Goal: Task Accomplishment & Management: Manage account settings

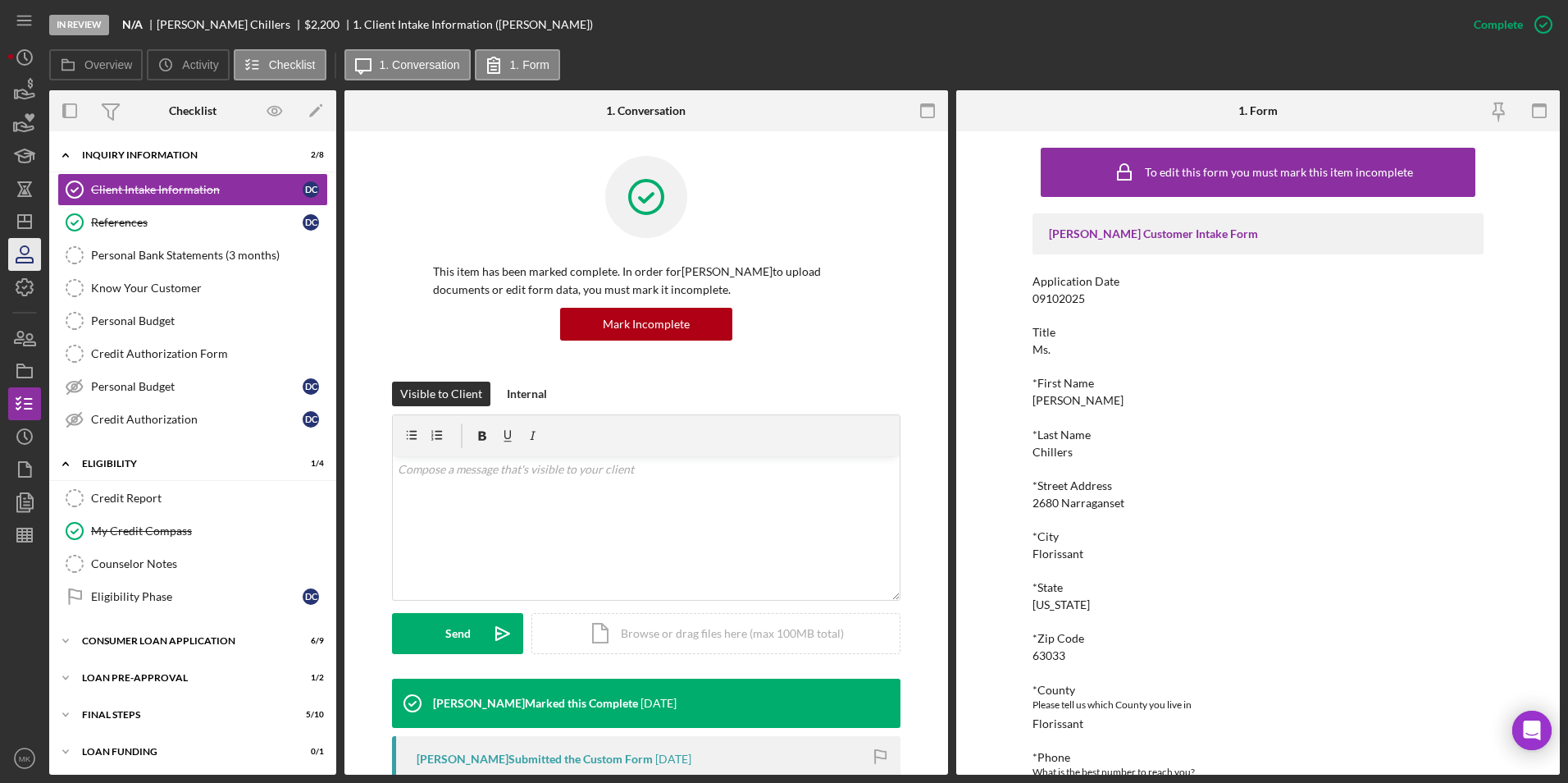
scroll to position [453, 0]
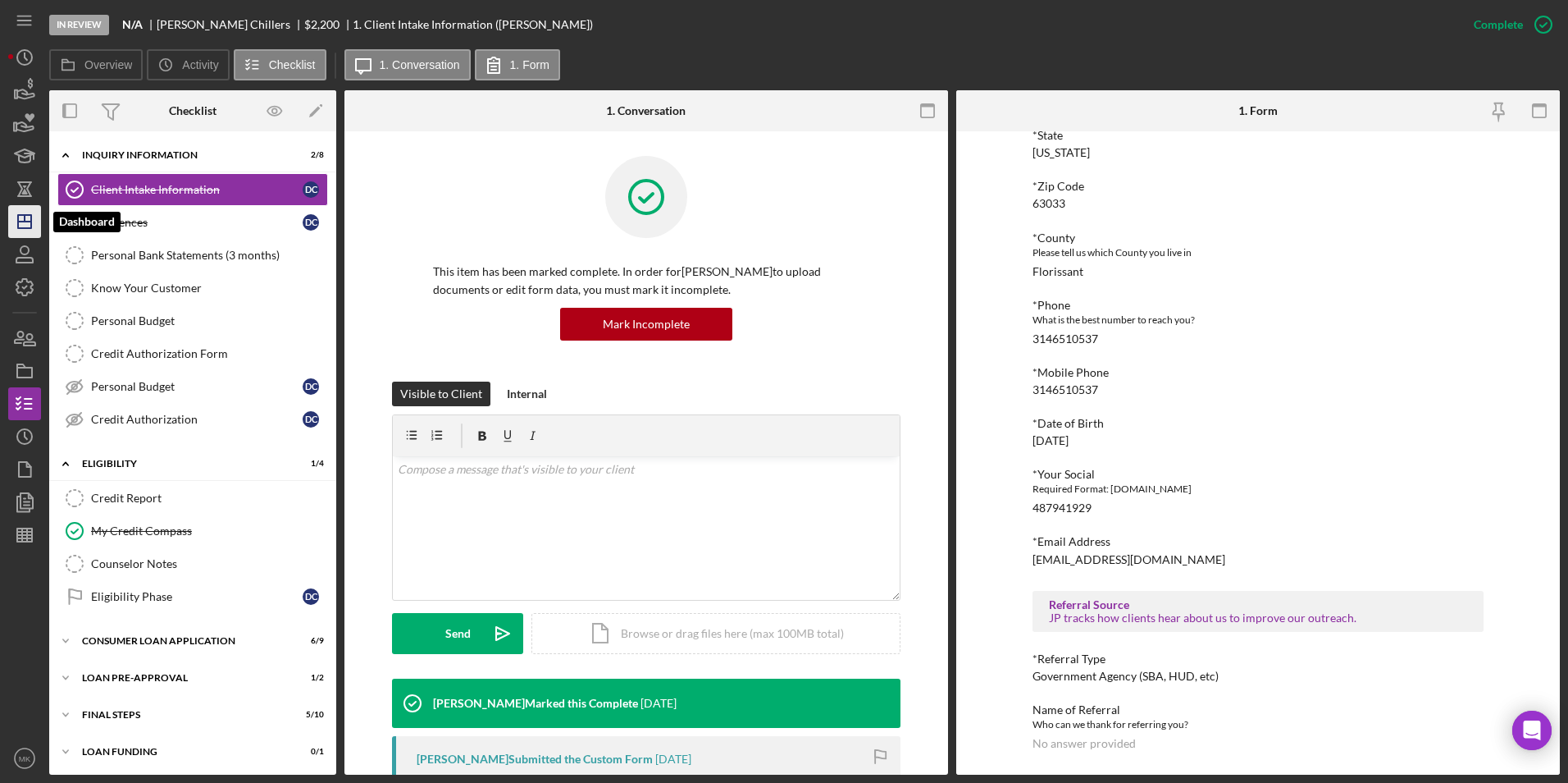
click at [35, 214] on icon "Icon/Dashboard" at bounding box center [24, 221] width 41 height 41
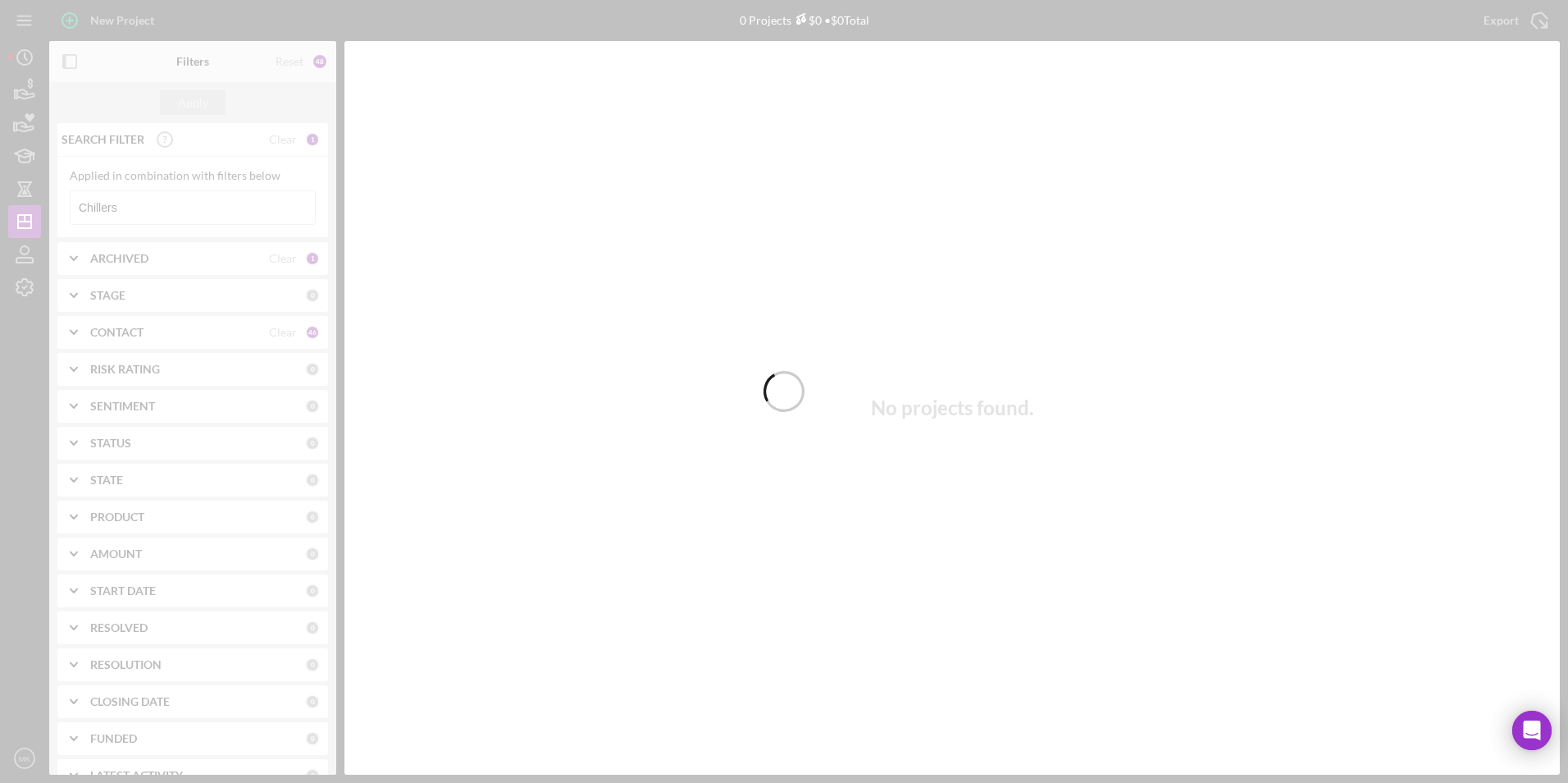
click at [172, 208] on div at bounding box center [784, 391] width 1568 height 783
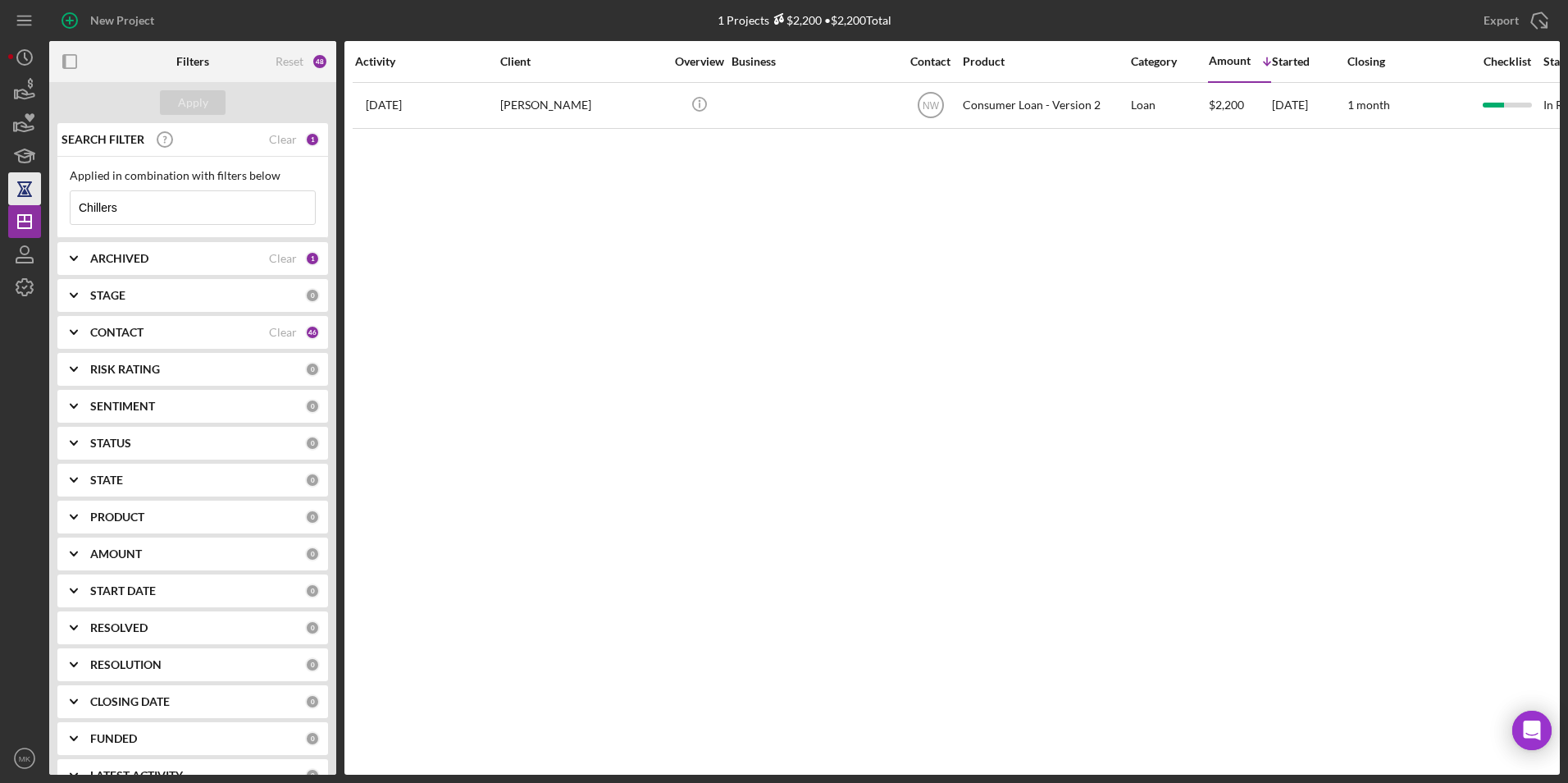
drag, startPoint x: 161, startPoint y: 205, endPoint x: 39, endPoint y: 200, distance: 122.1
click at [39, 200] on div "New Project 1 Projects $2,200 • $2,200 Total Chillers Export Icon/Export Filter…" at bounding box center [784, 387] width 1551 height 775
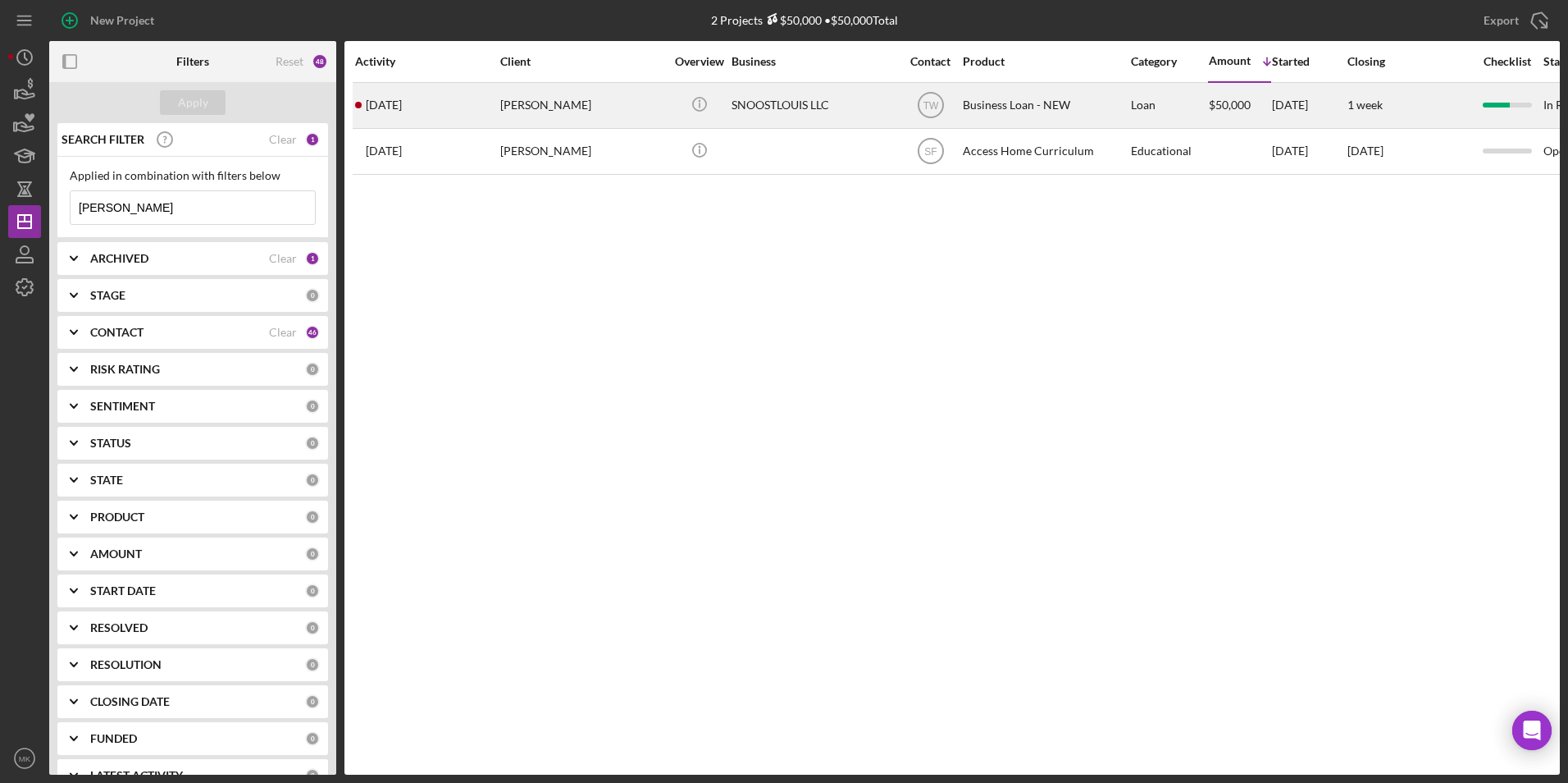
type input "[PERSON_NAME]"
click at [547, 111] on div "[PERSON_NAME]" at bounding box center [582, 105] width 164 height 43
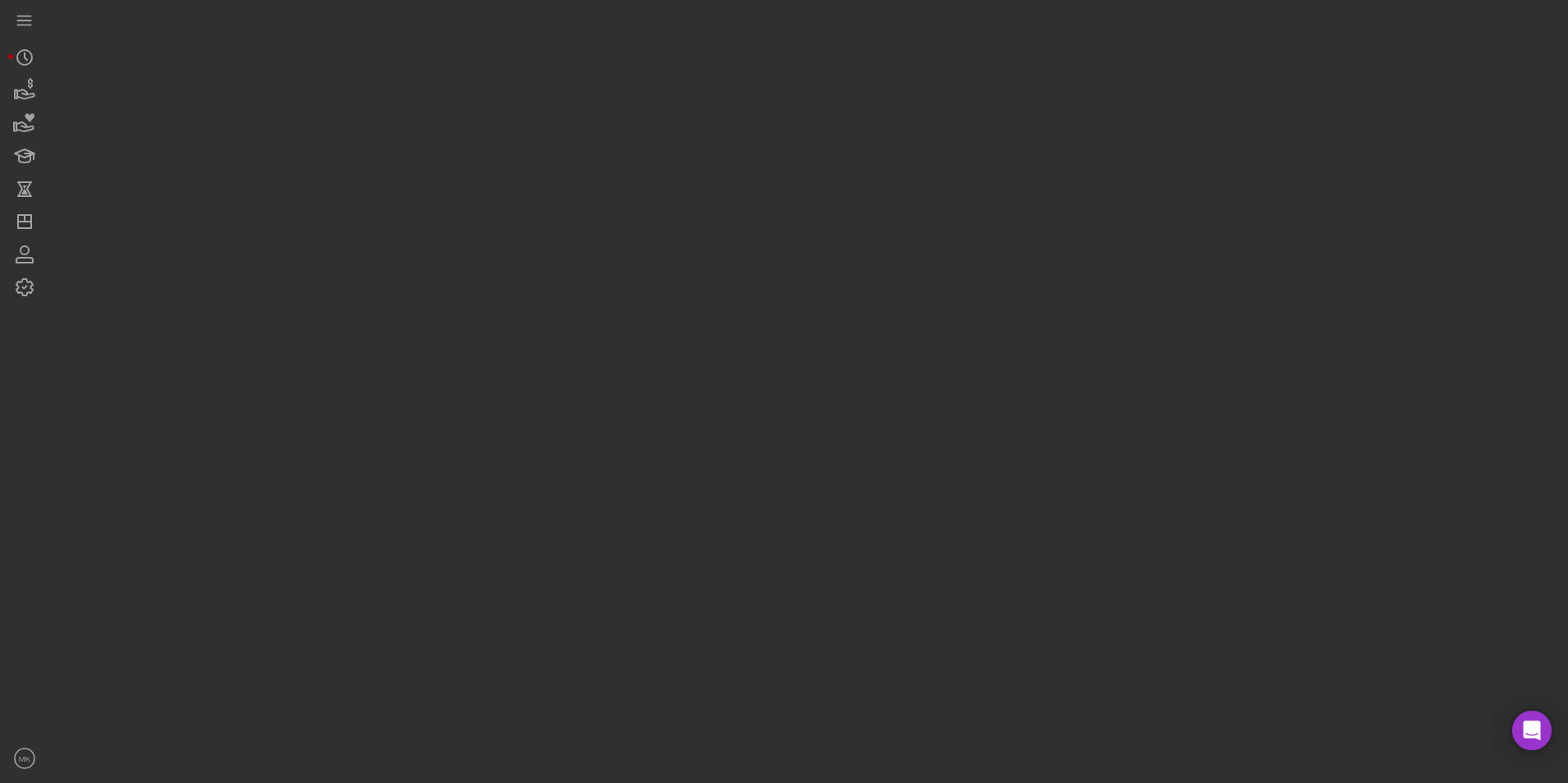
click at [547, 111] on div at bounding box center [805, 387] width 1511 height 775
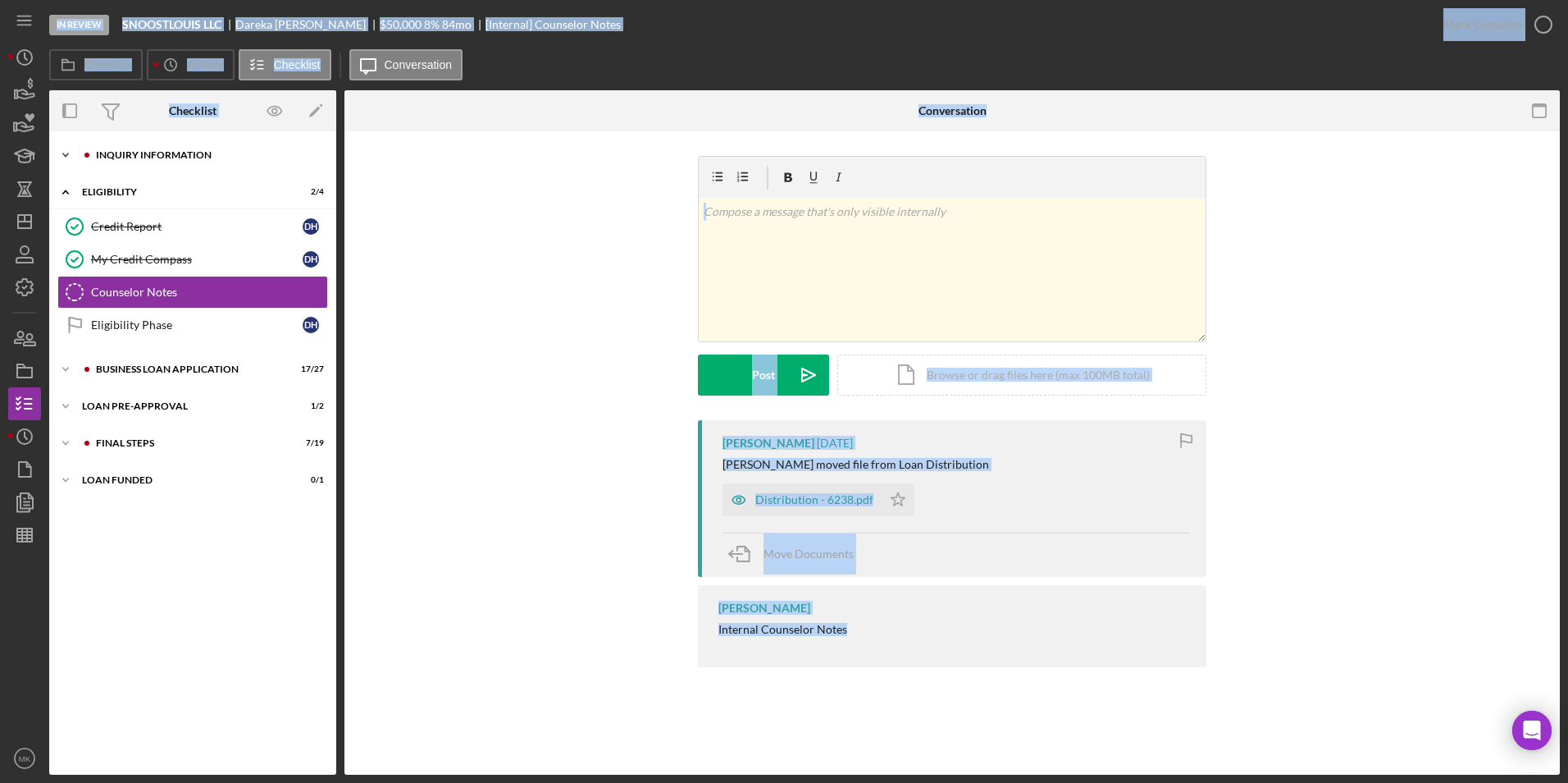
click at [139, 161] on div "Icon/Expander INQUIRY INFORMATION 9 / 11" at bounding box center [193, 155] width 287 height 33
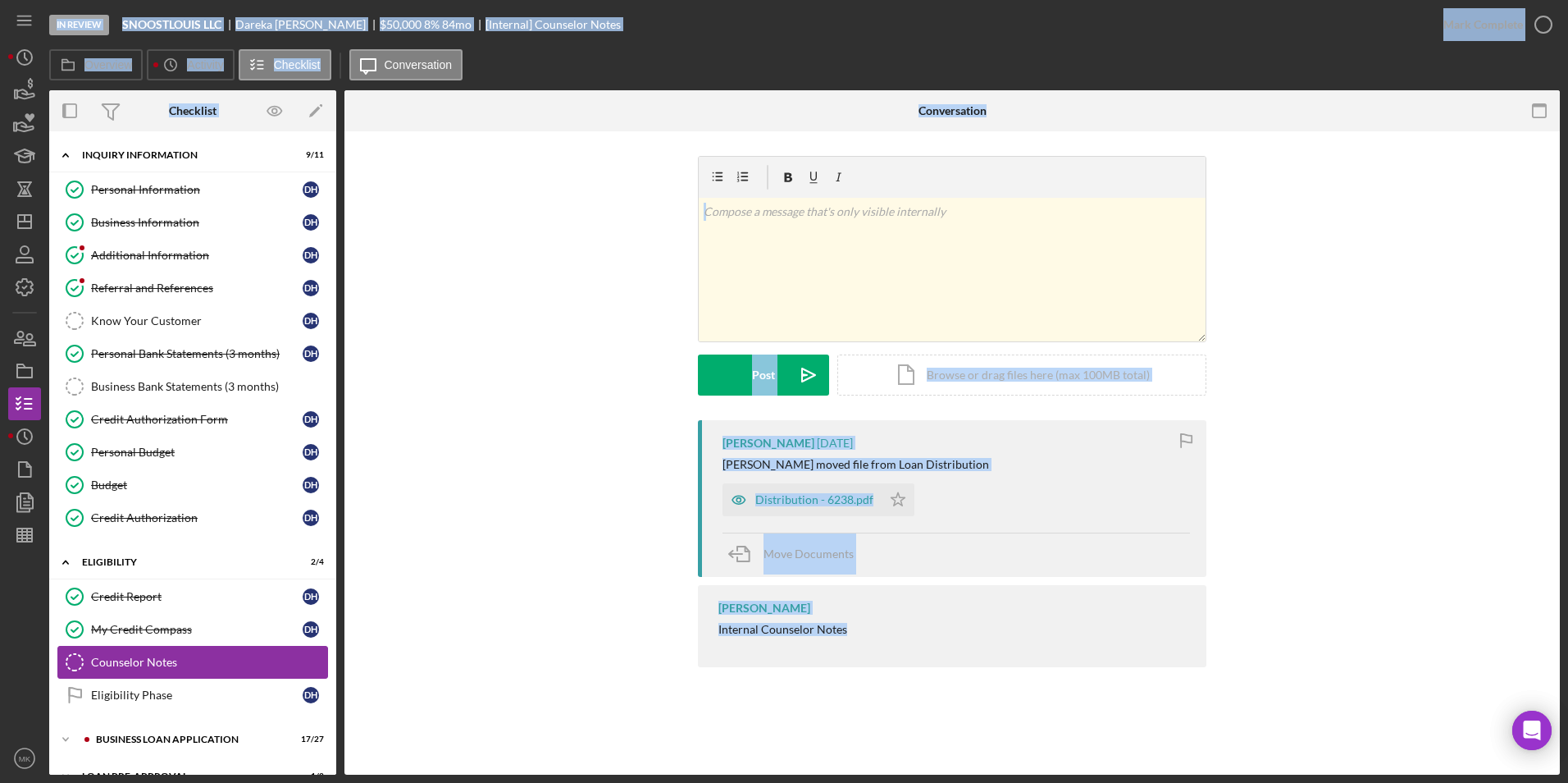
scroll to position [101, 0]
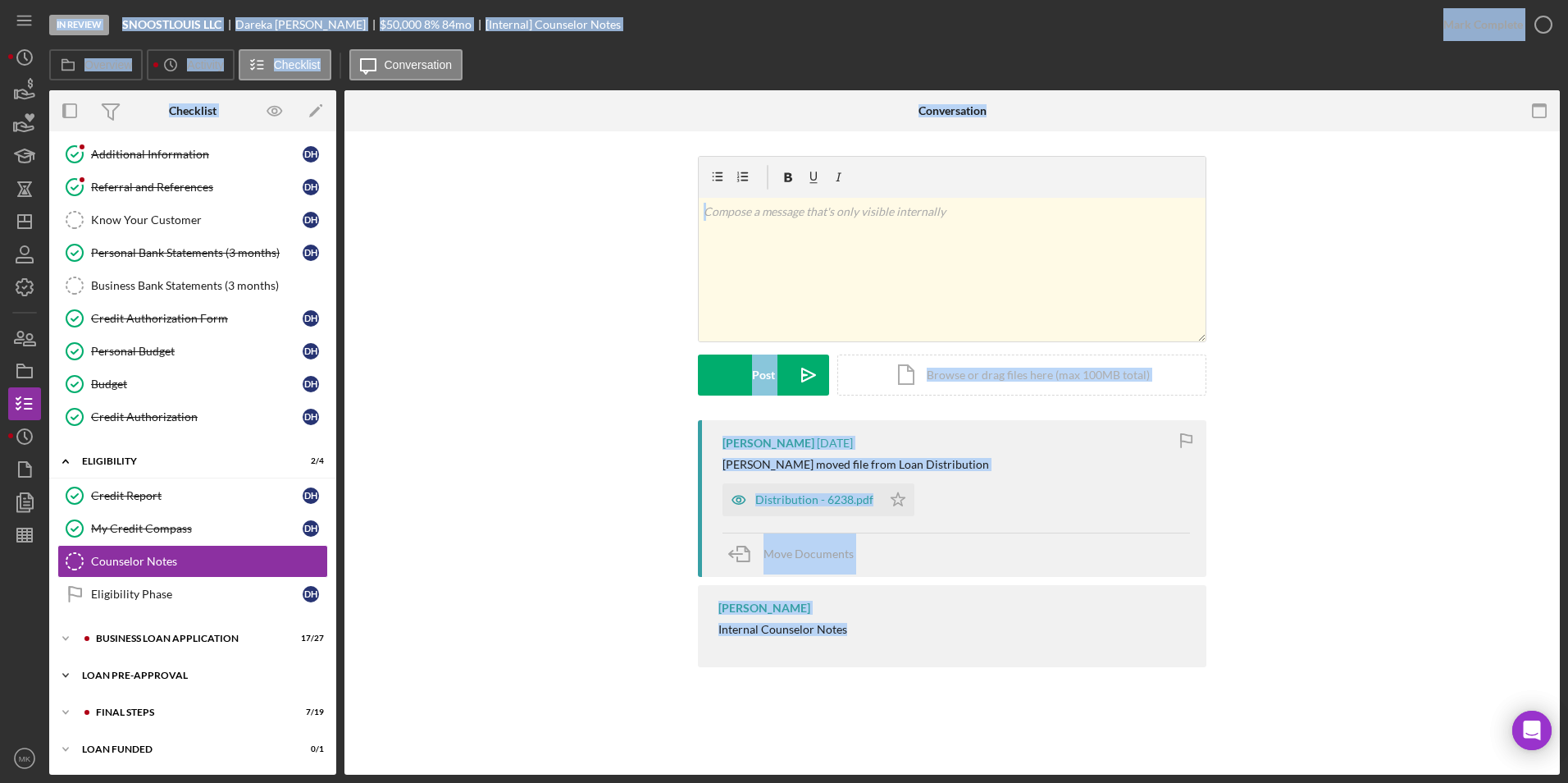
click at [154, 675] on div "LOAN PRE-APPROVAL" at bounding box center [198, 675] width 234 height 10
click at [155, 636] on div "BUSINESS LOAN APPLICATION" at bounding box center [206, 638] width 220 height 10
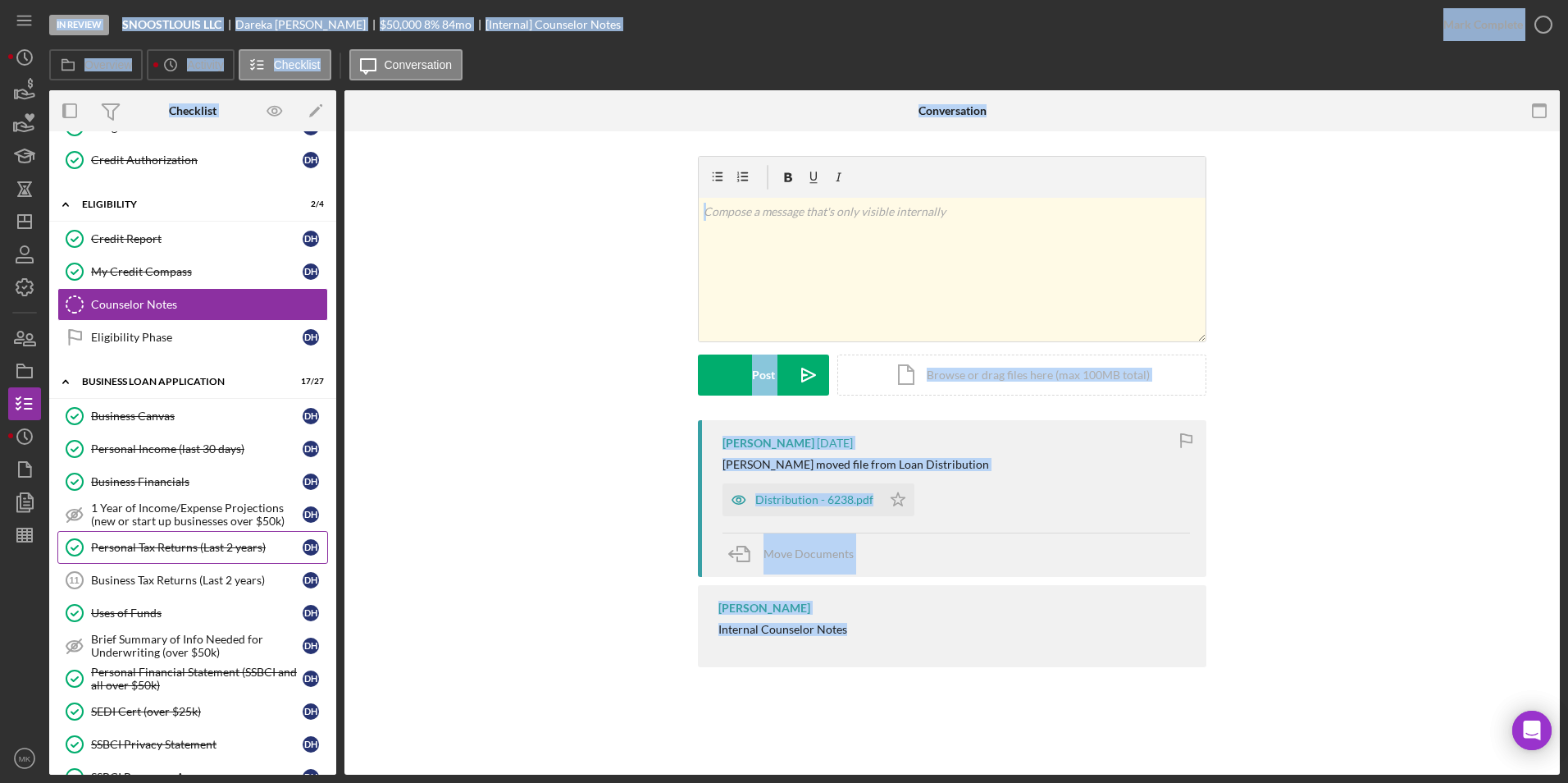
click at [159, 545] on div "Personal Tax Returns (Last 2 years)" at bounding box center [196, 547] width 212 height 13
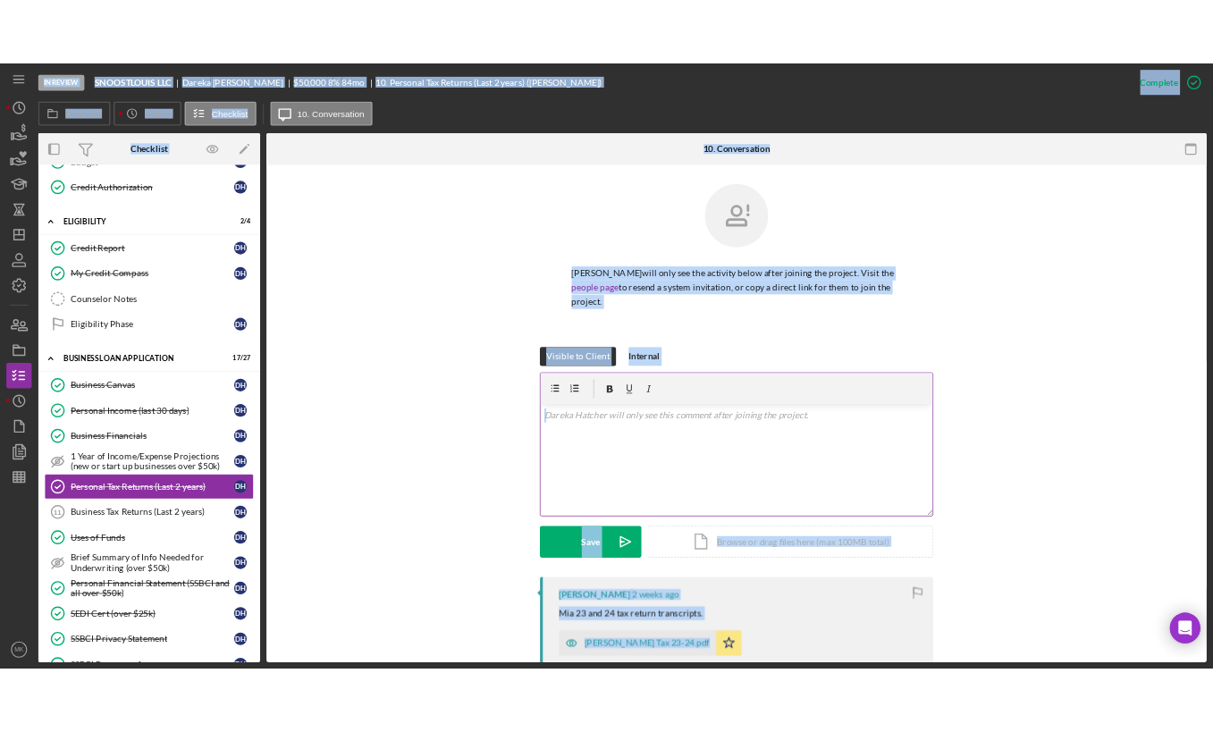
scroll to position [358, 0]
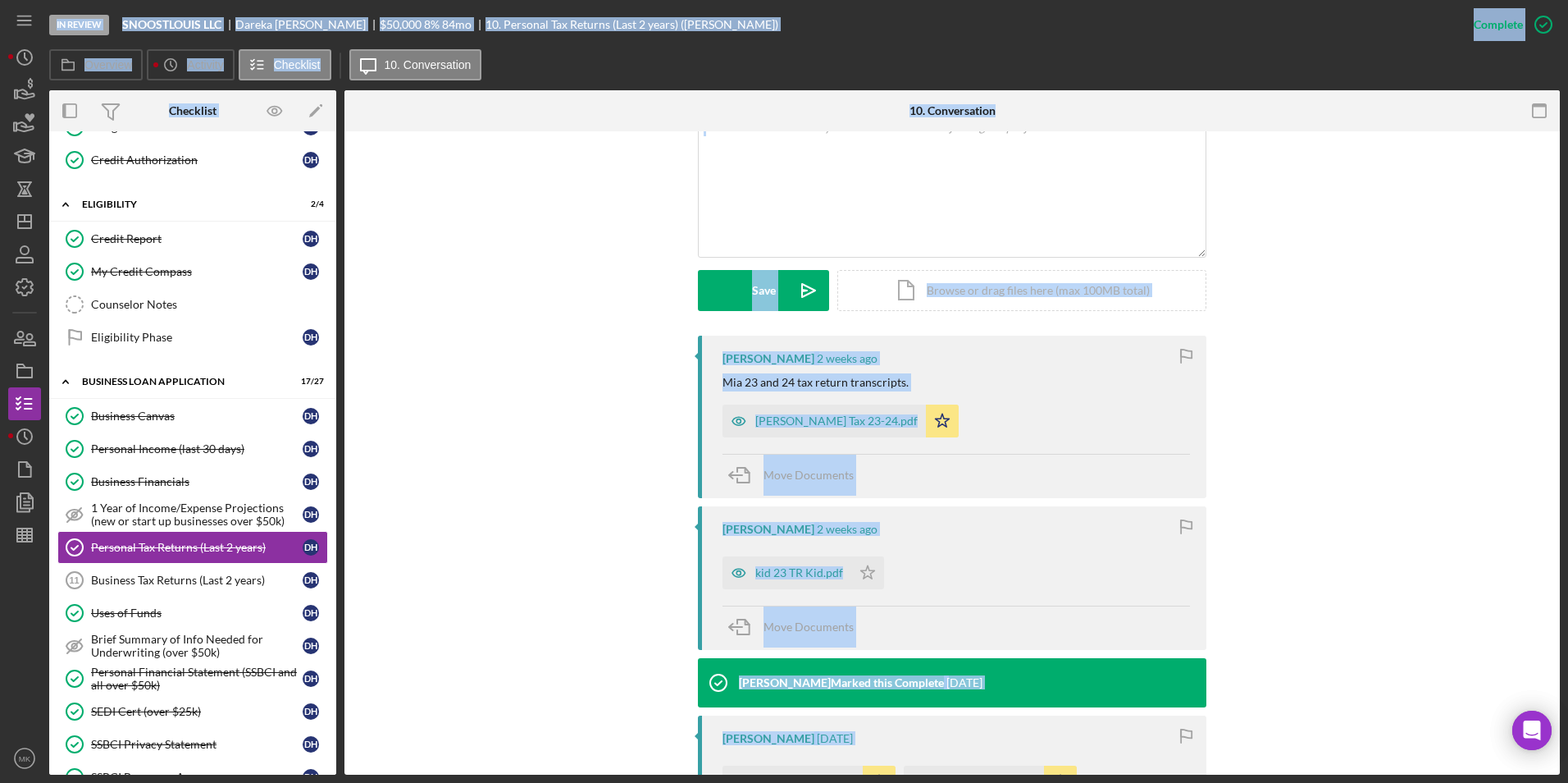
click at [1021, 426] on div "[PERSON_NAME] Tax 23-24.pdf Icon/Star" at bounding box center [957, 417] width 468 height 41
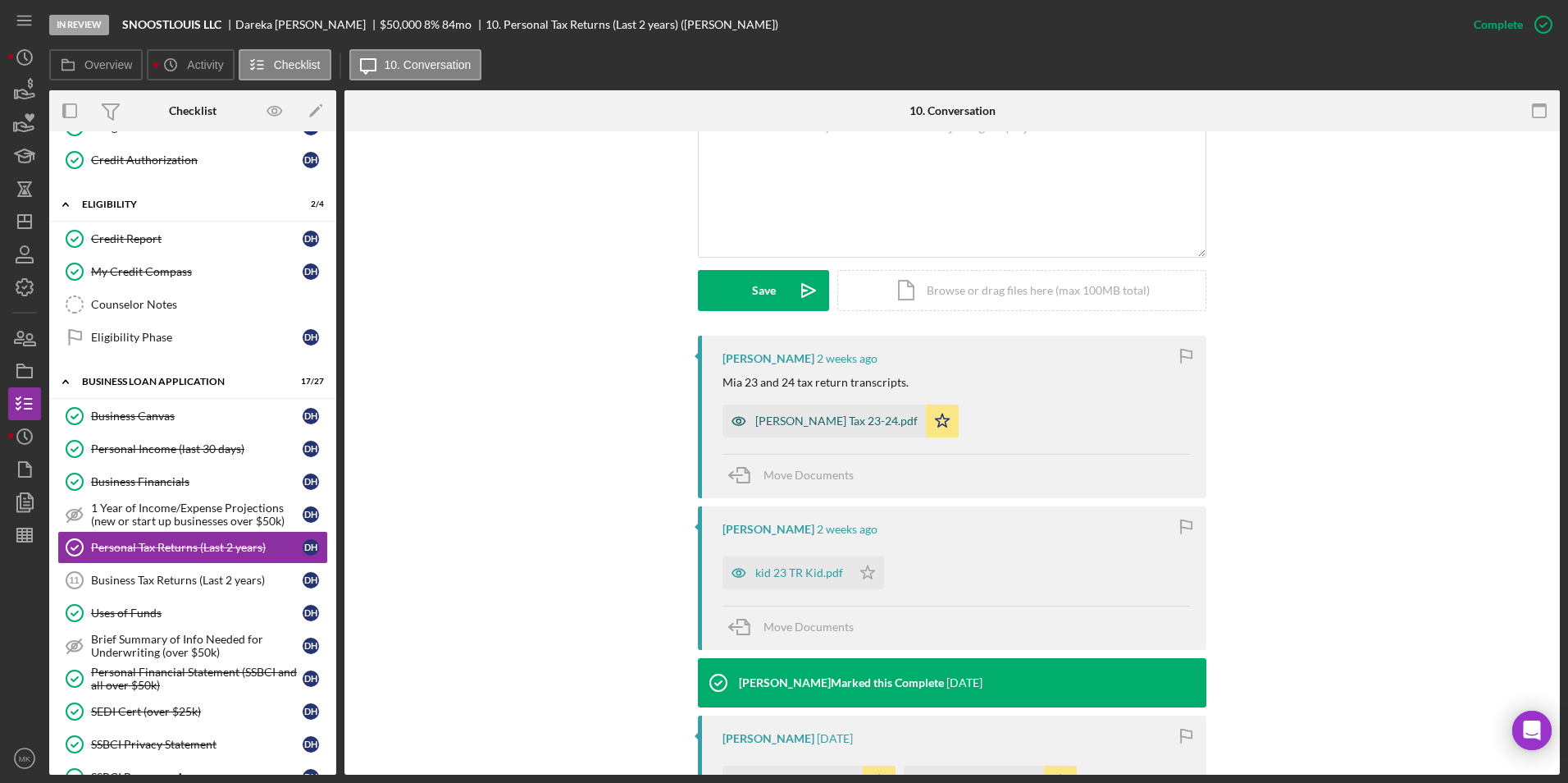
click at [840, 417] on div "[PERSON_NAME] Tax 23-24.pdf" at bounding box center [836, 420] width 162 height 13
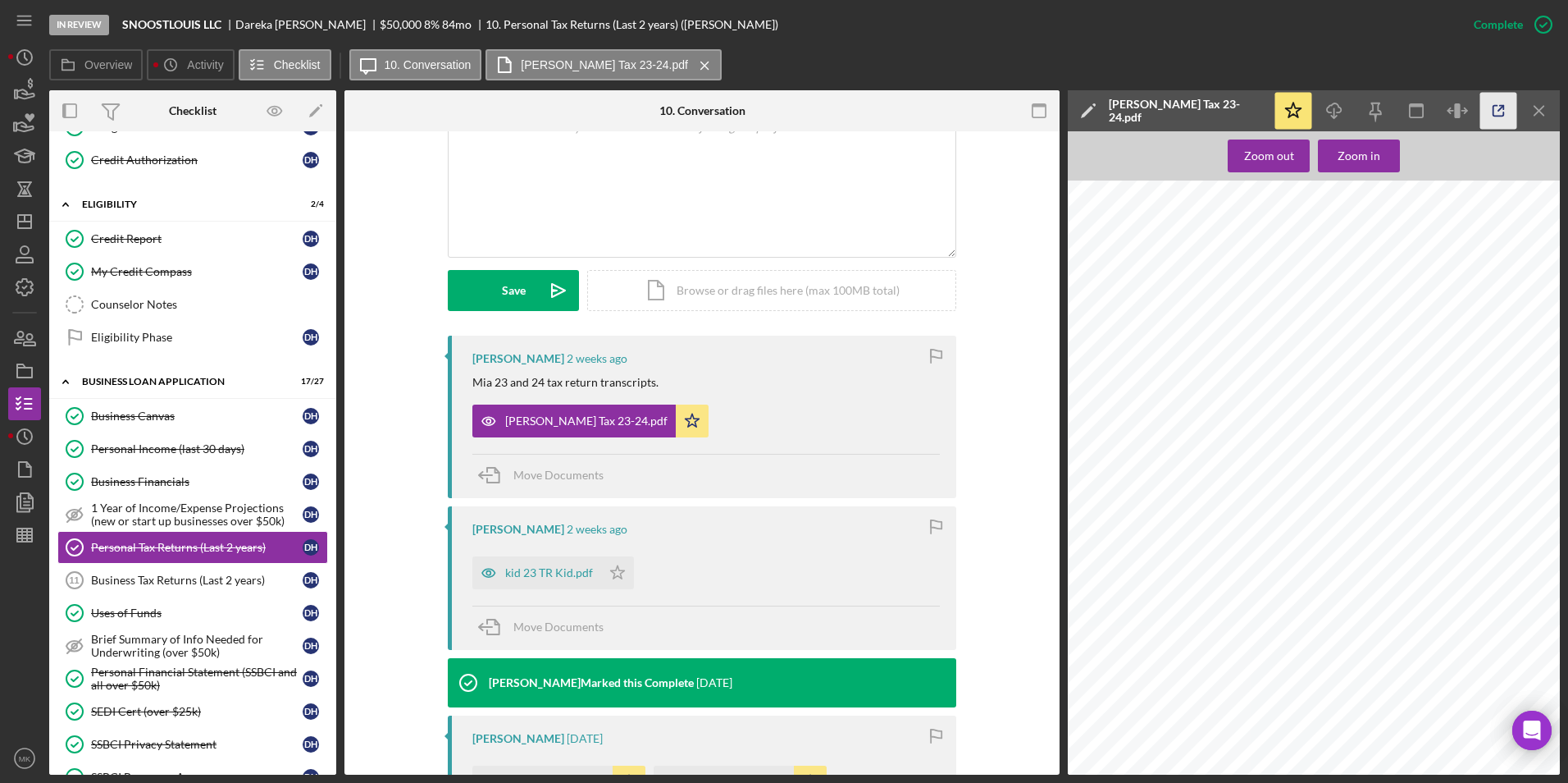
click at [1498, 114] on icon "button" at bounding box center [1499, 111] width 37 height 37
click at [38, 224] on icon "Icon/Dashboard" at bounding box center [24, 221] width 41 height 41
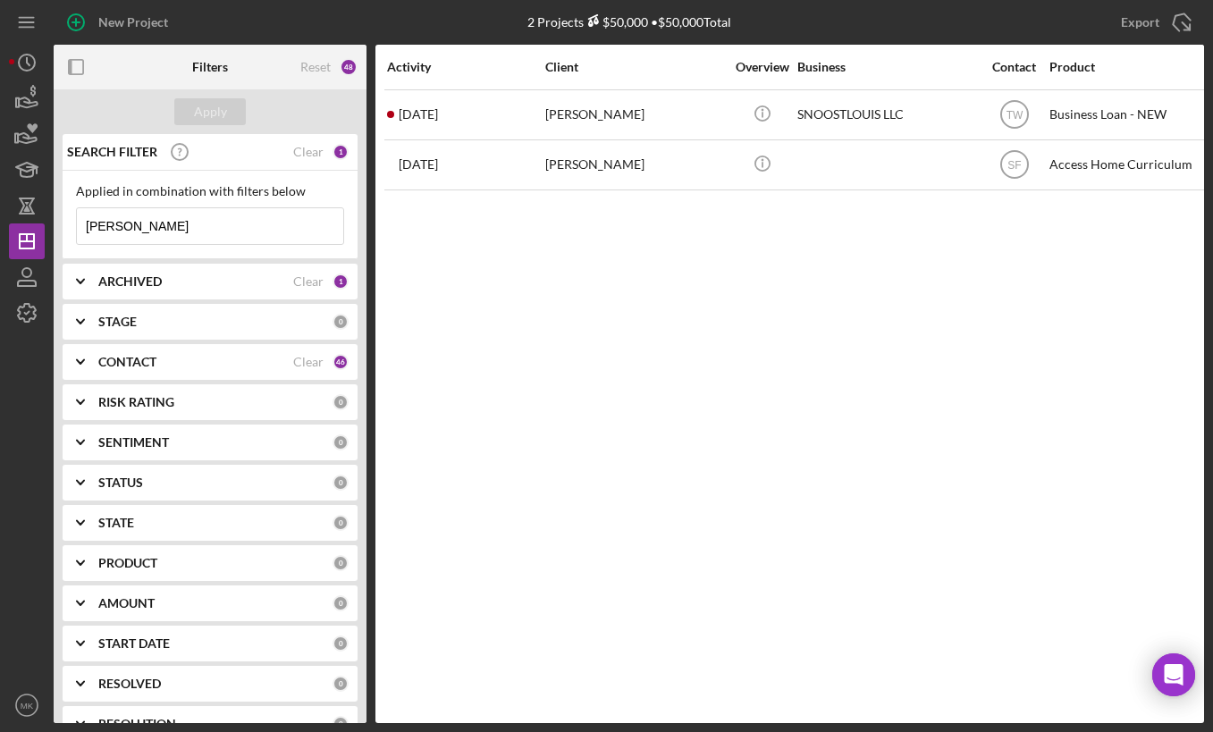
drag, startPoint x: 164, startPoint y: 233, endPoint x: 49, endPoint y: 218, distance: 116.3
click at [49, 218] on div "New Project 2 Projects $50,000 • $50,000 Total [PERSON_NAME] Export Icon/Export…" at bounding box center [606, 361] width 1195 height 723
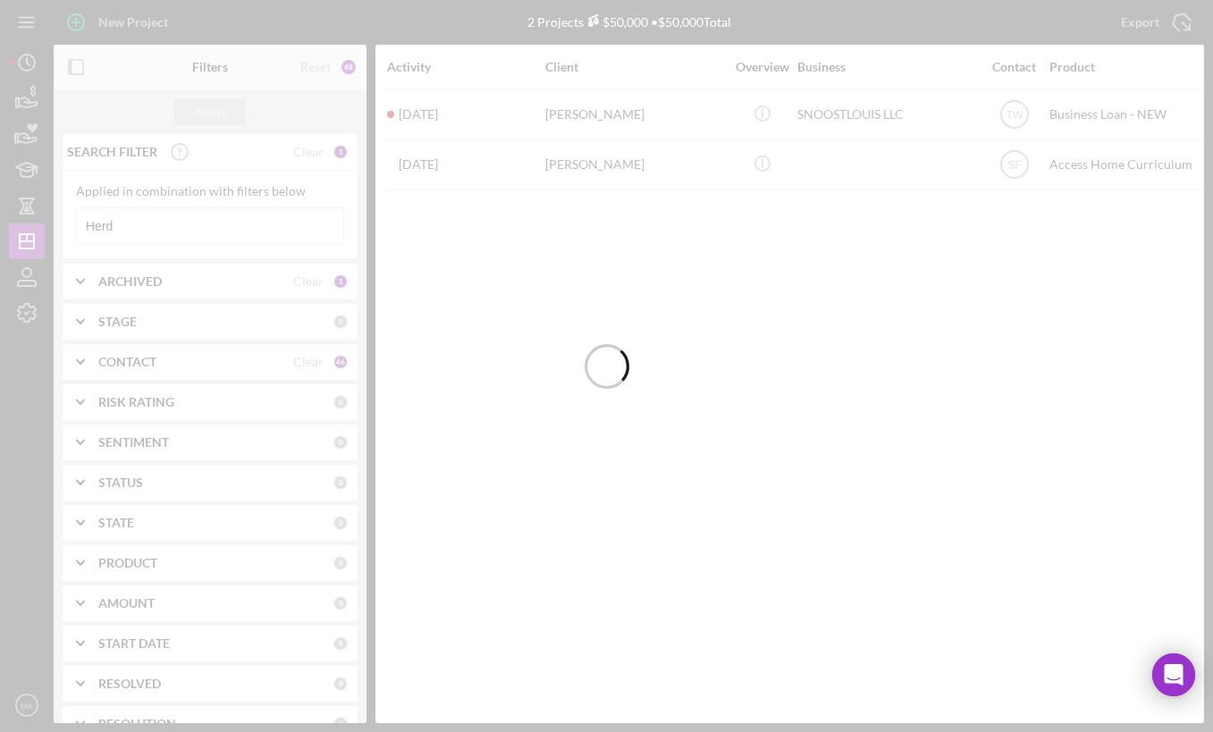
type input "Herd"
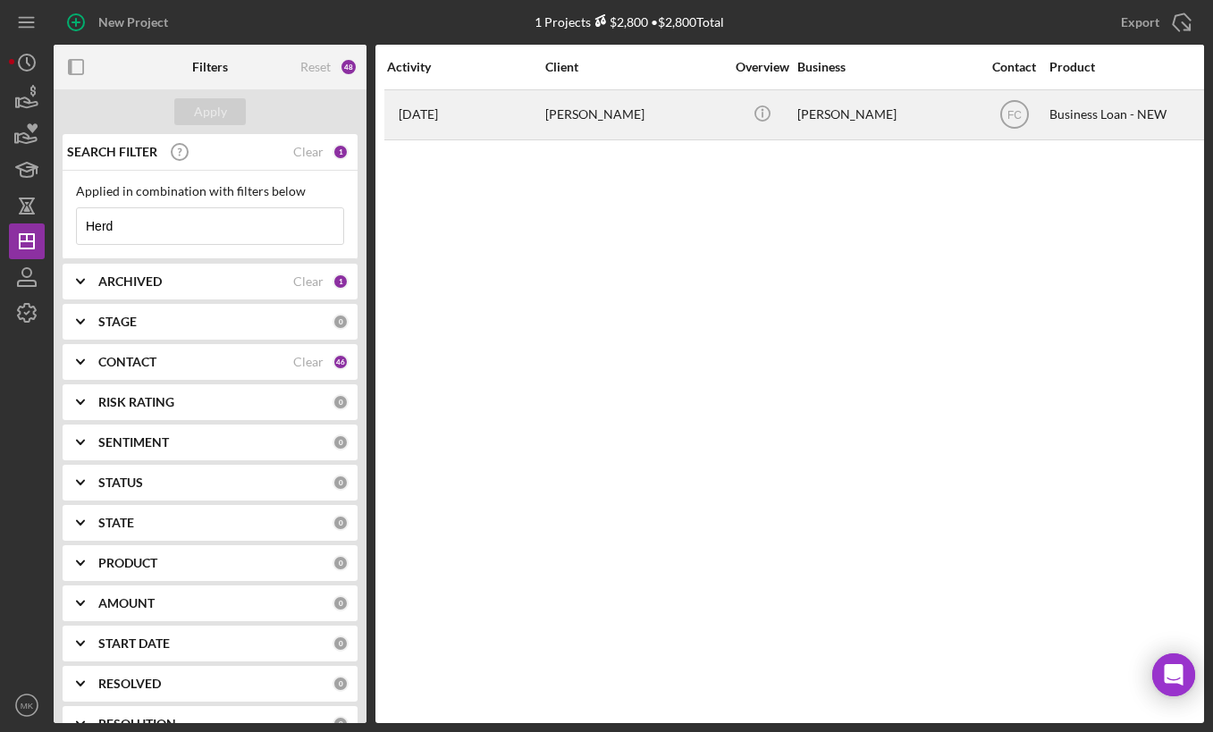
click at [540, 121] on div "[DATE] [PERSON_NAME]" at bounding box center [465, 114] width 156 height 47
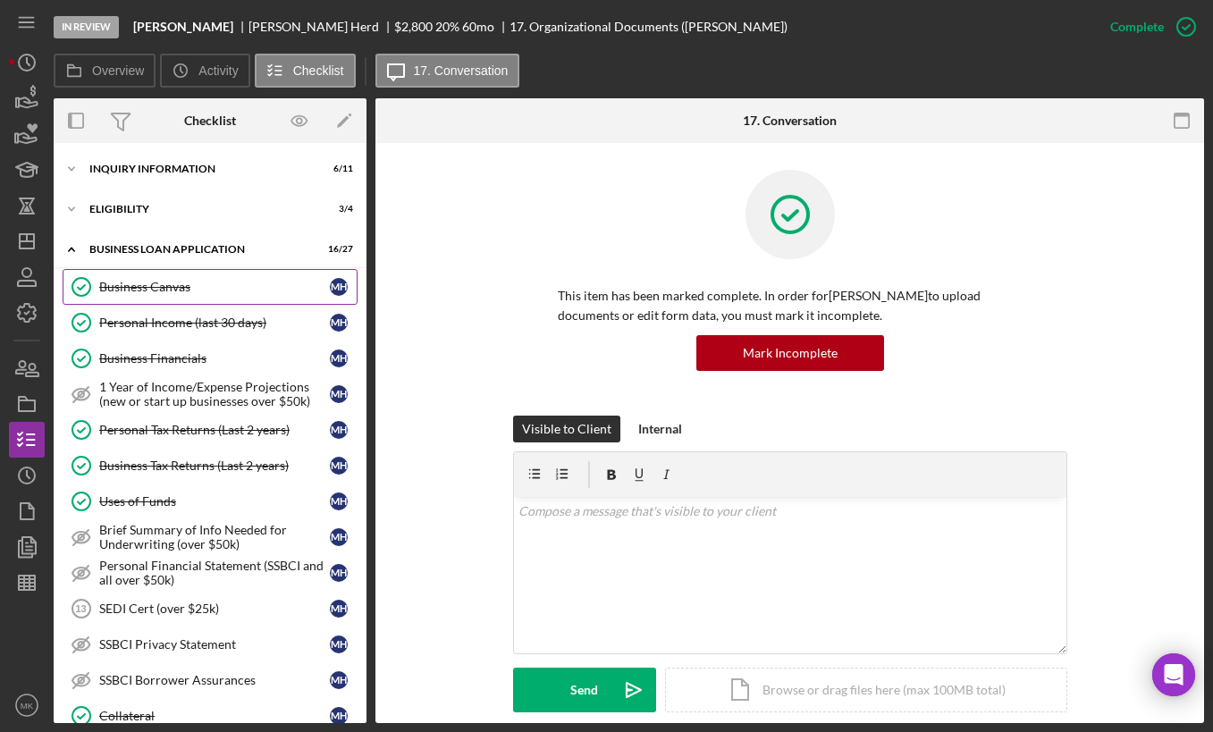
click at [202, 286] on div "Business Canvas" at bounding box center [214, 287] width 231 height 14
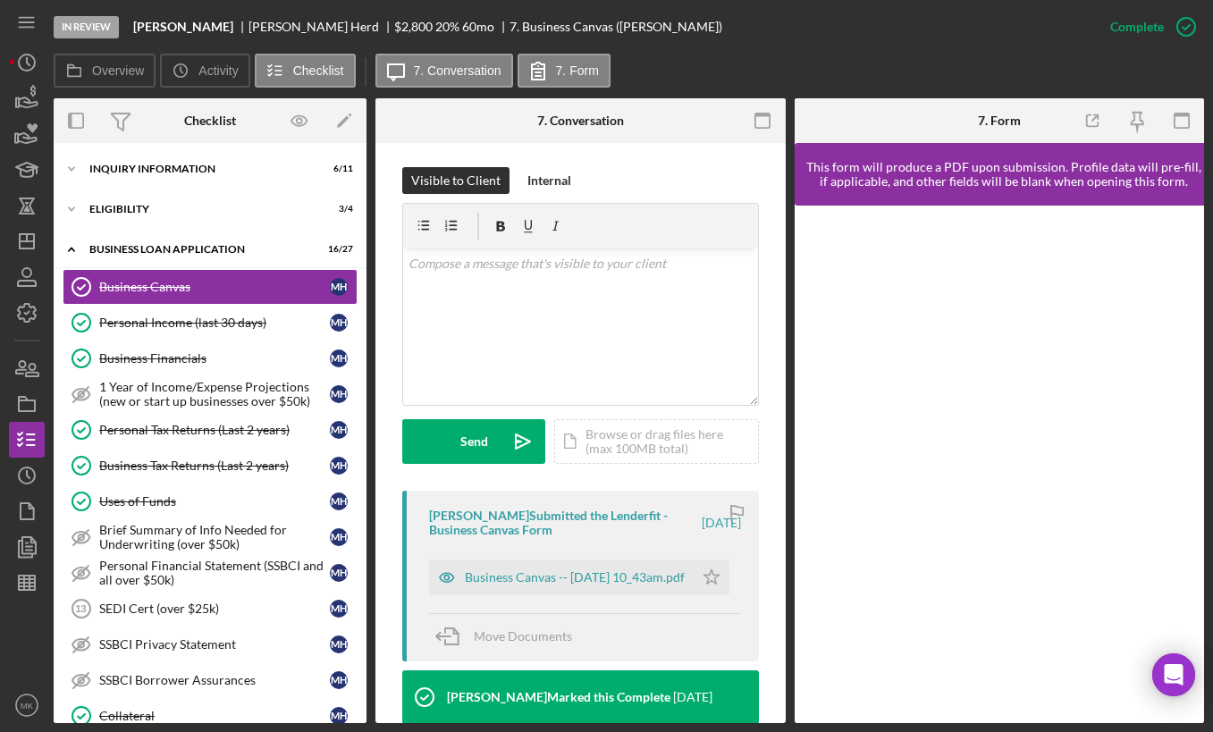
scroll to position [358, 0]
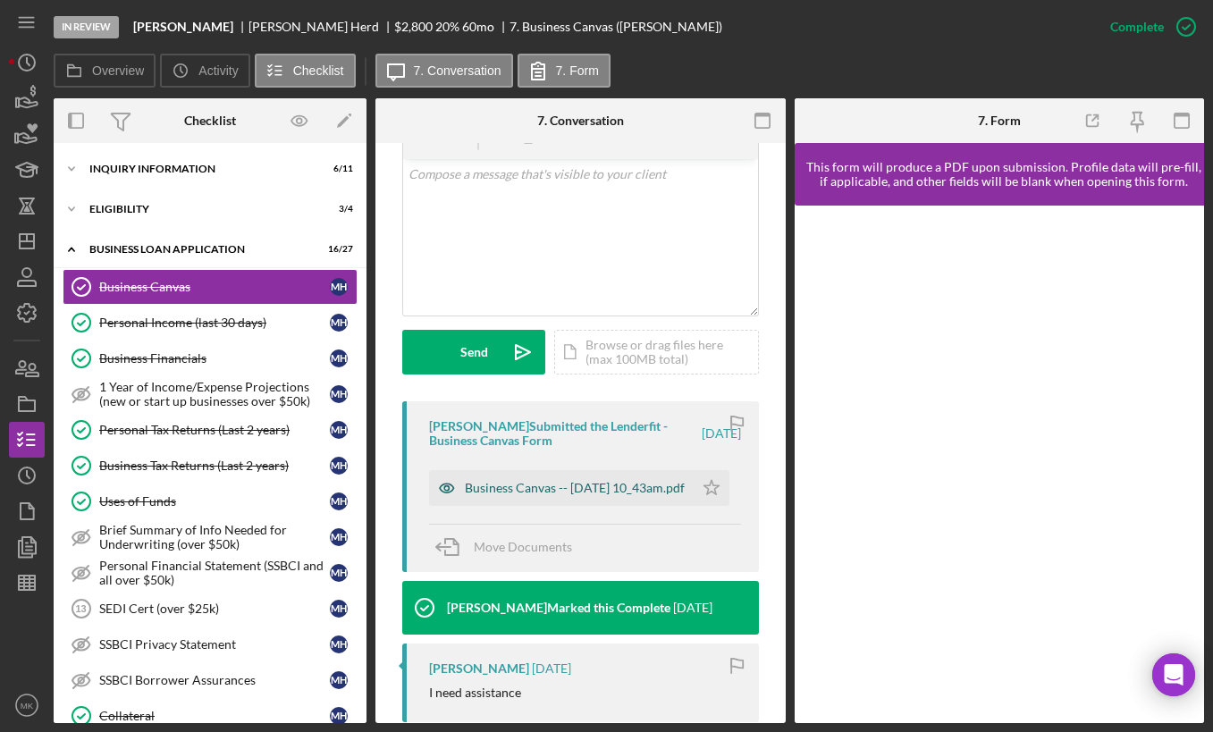
click at [554, 492] on div "Business Canvas -- [DATE] 10_43am.pdf" at bounding box center [575, 488] width 220 height 14
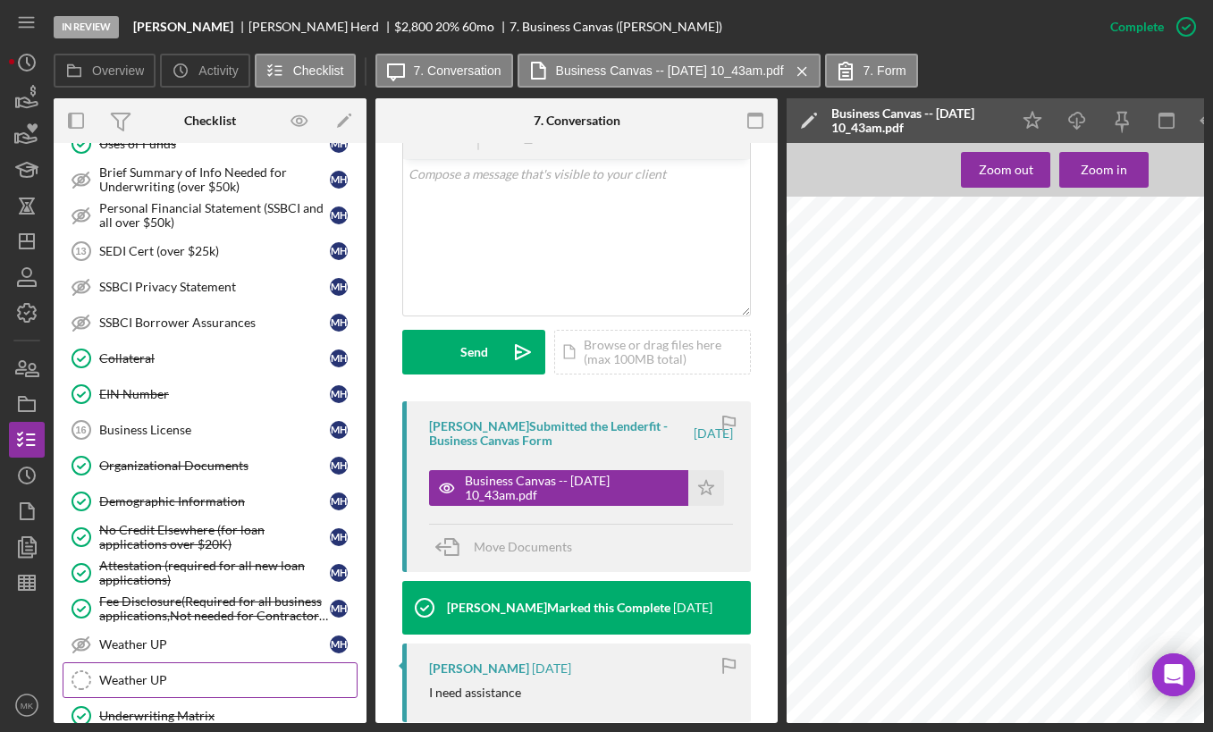
scroll to position [626, 0]
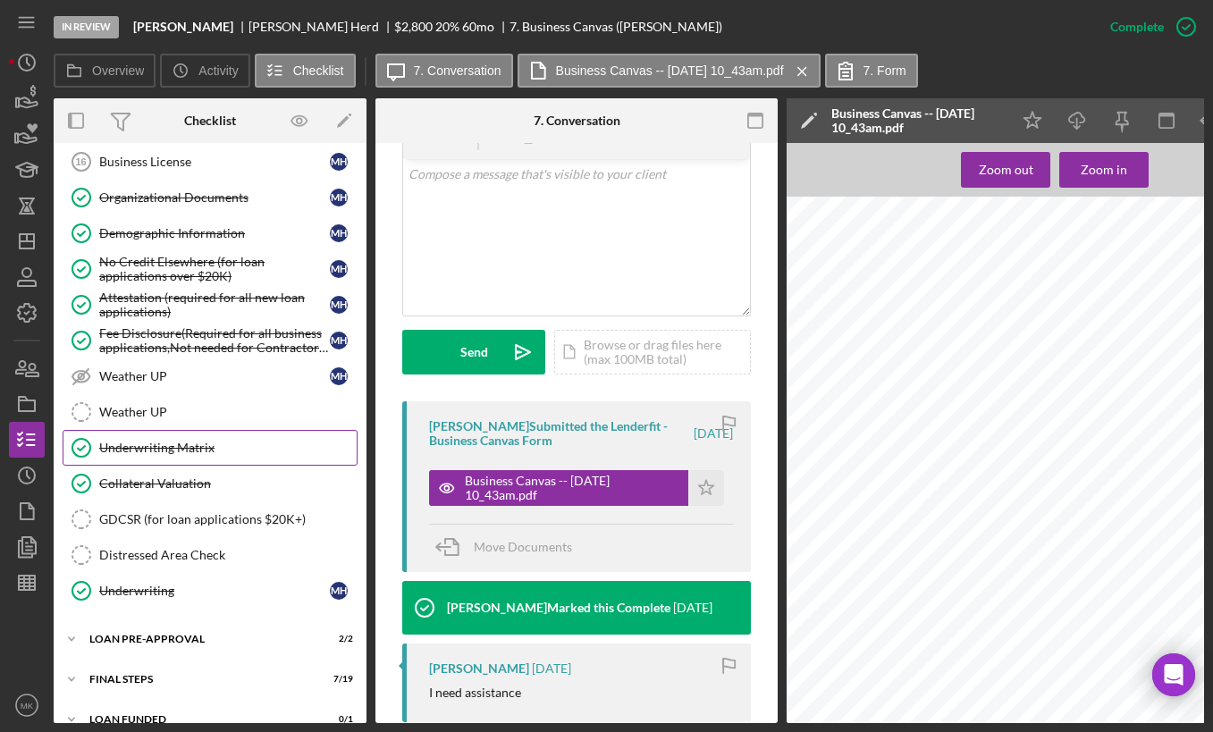
click at [197, 465] on link "Underwriting Matrix Underwriting Matrix" at bounding box center [210, 448] width 295 height 36
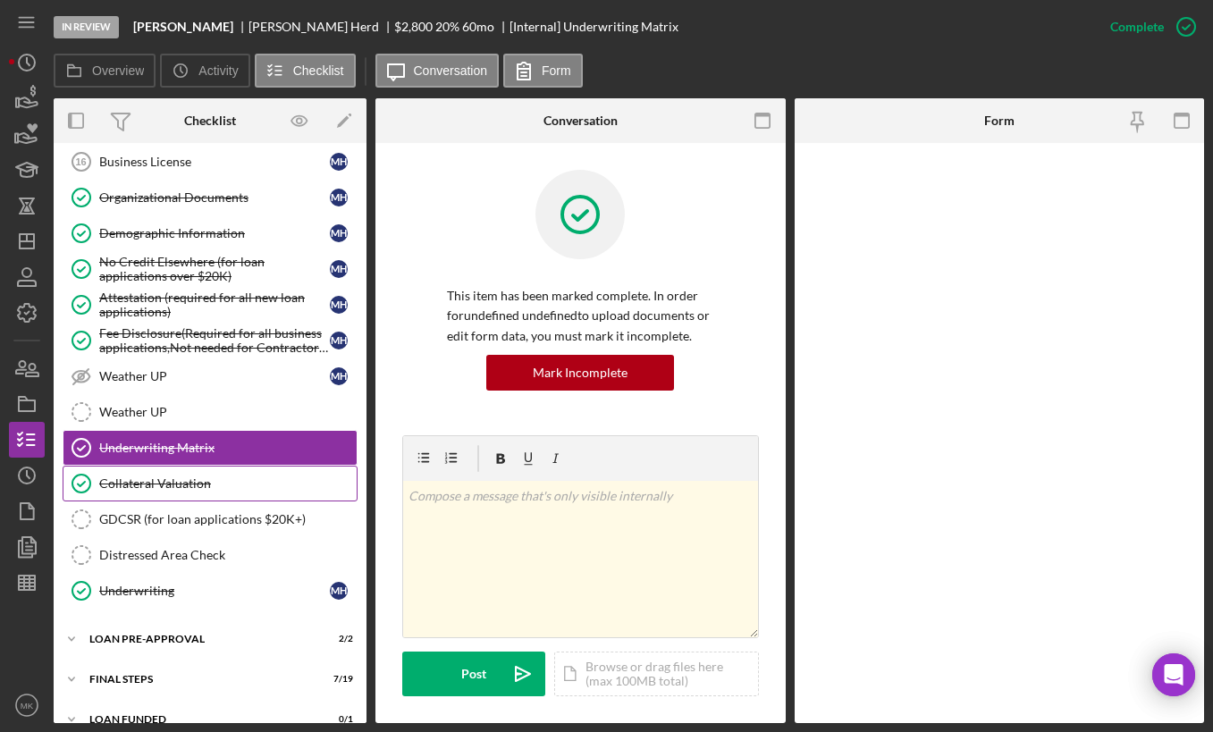
click at [198, 483] on div "Collateral Valuation" at bounding box center [227, 483] width 257 height 14
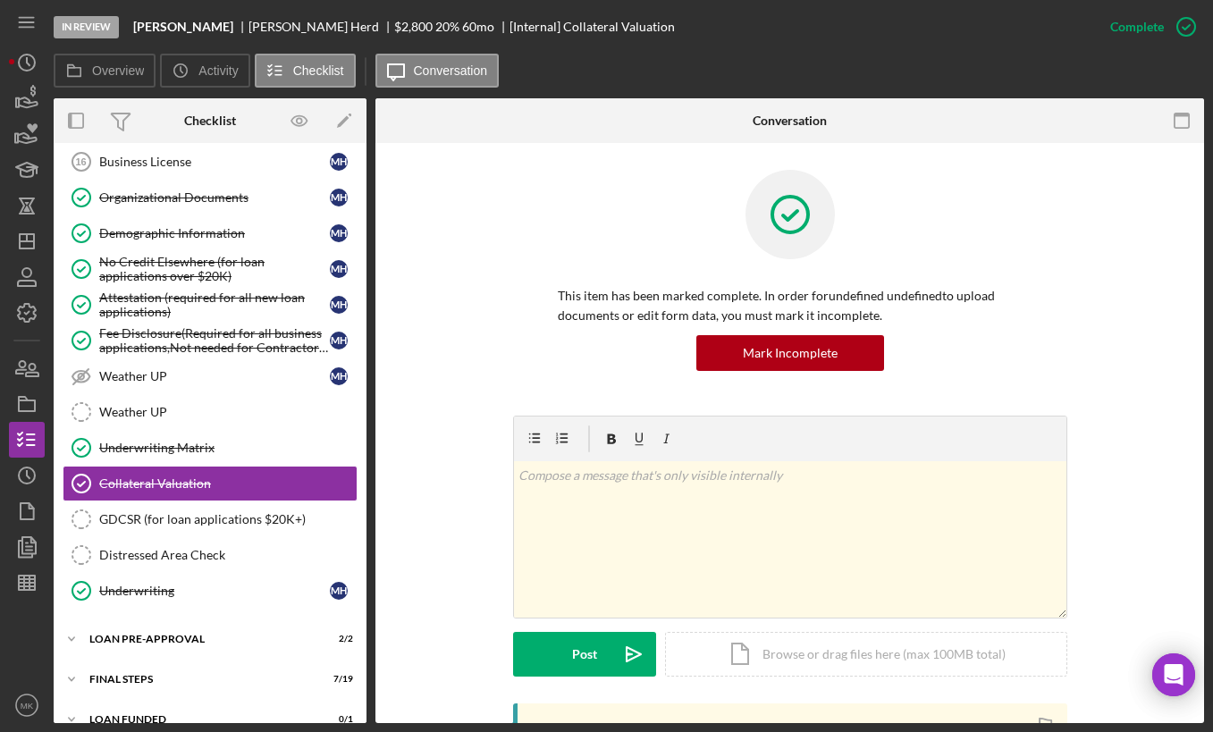
scroll to position [447, 0]
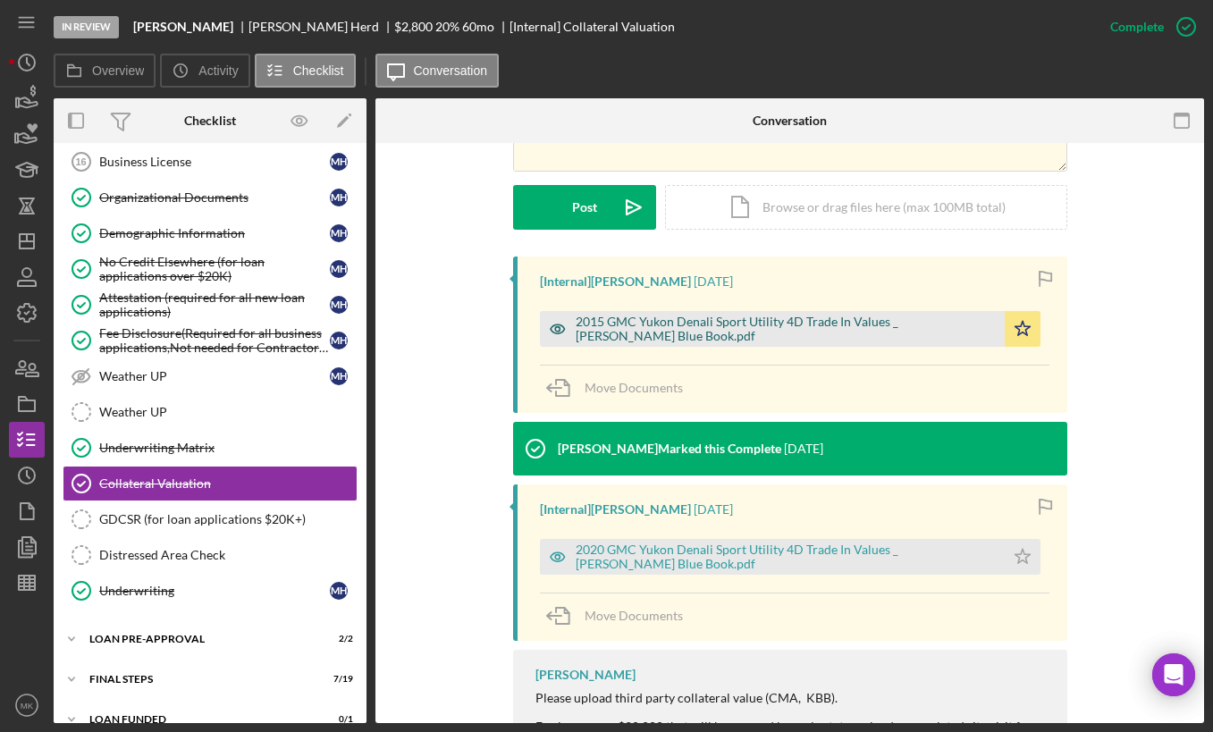
click at [676, 332] on div "2015 GMC Yukon Denali Sport Utility 4D Trade In Values _ [PERSON_NAME] Blue Boo…" at bounding box center [786, 329] width 420 height 29
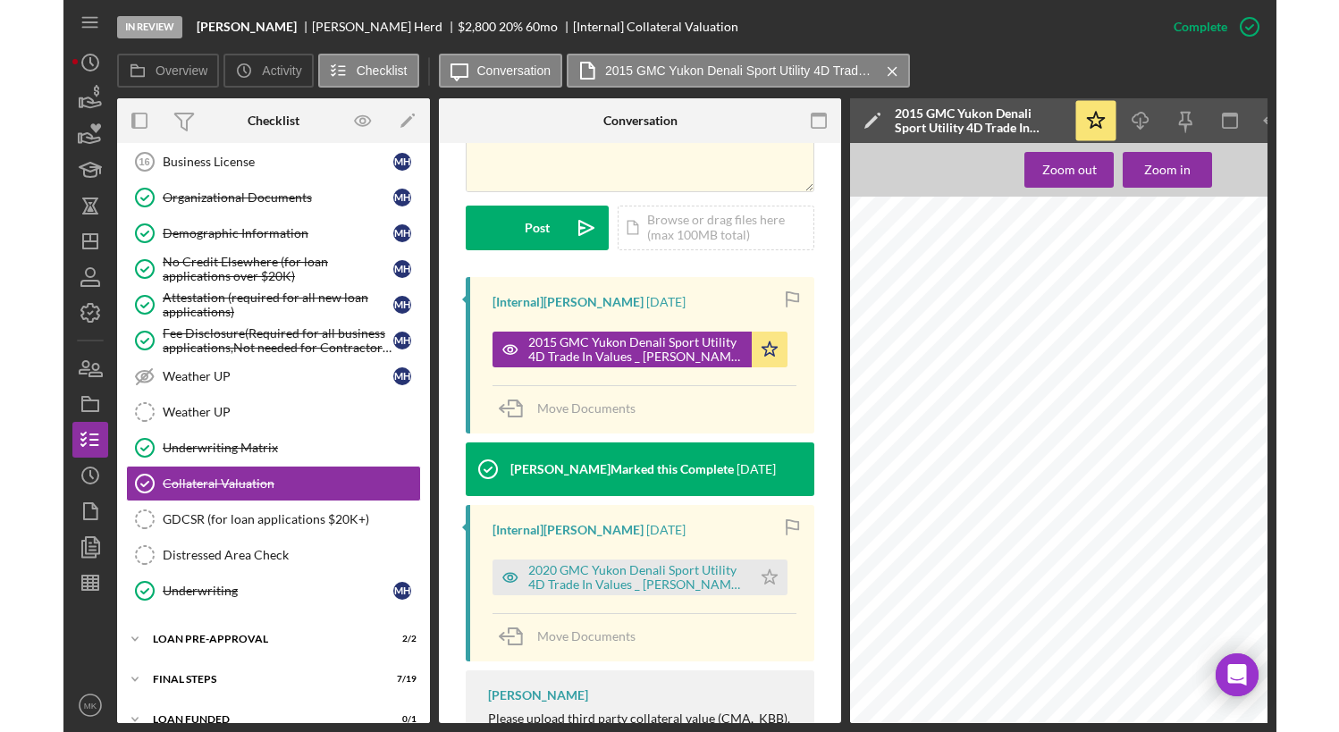
scroll to position [0, 0]
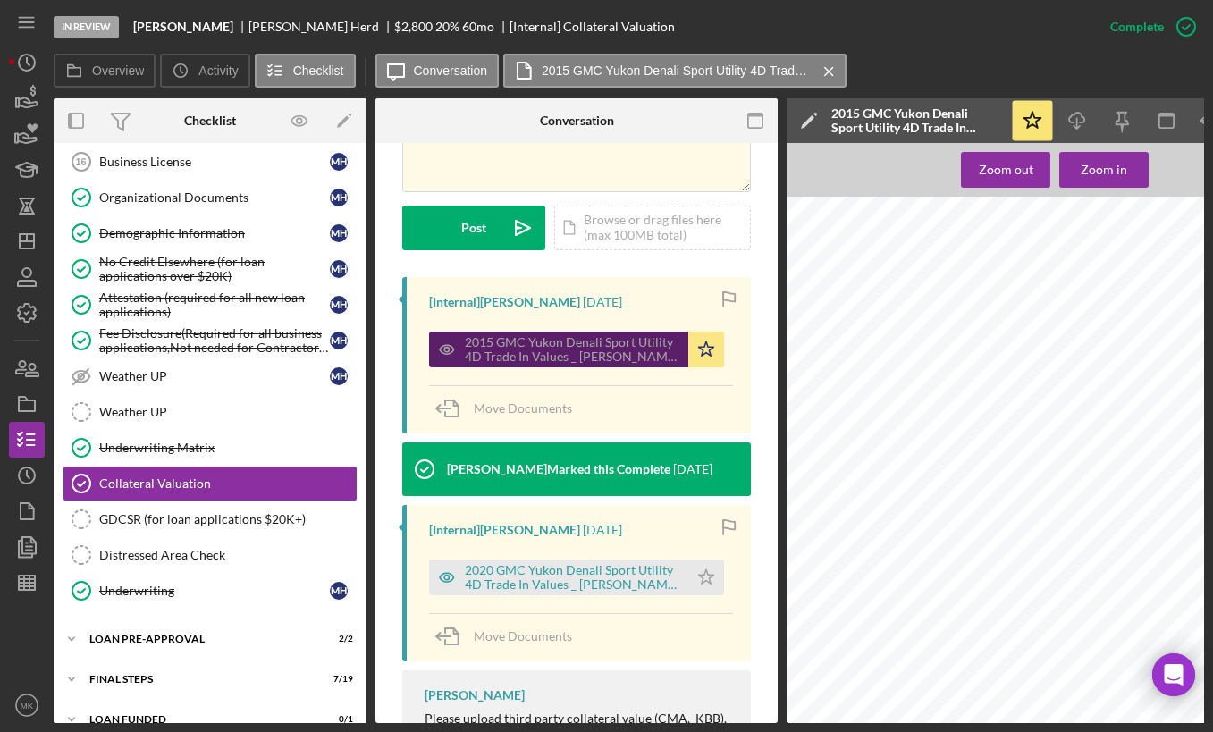
click at [552, 336] on div "2015 GMC Yukon Denali Sport Utility 4D Trade In Values _ [PERSON_NAME] Blue Boo…" at bounding box center [572, 349] width 215 height 29
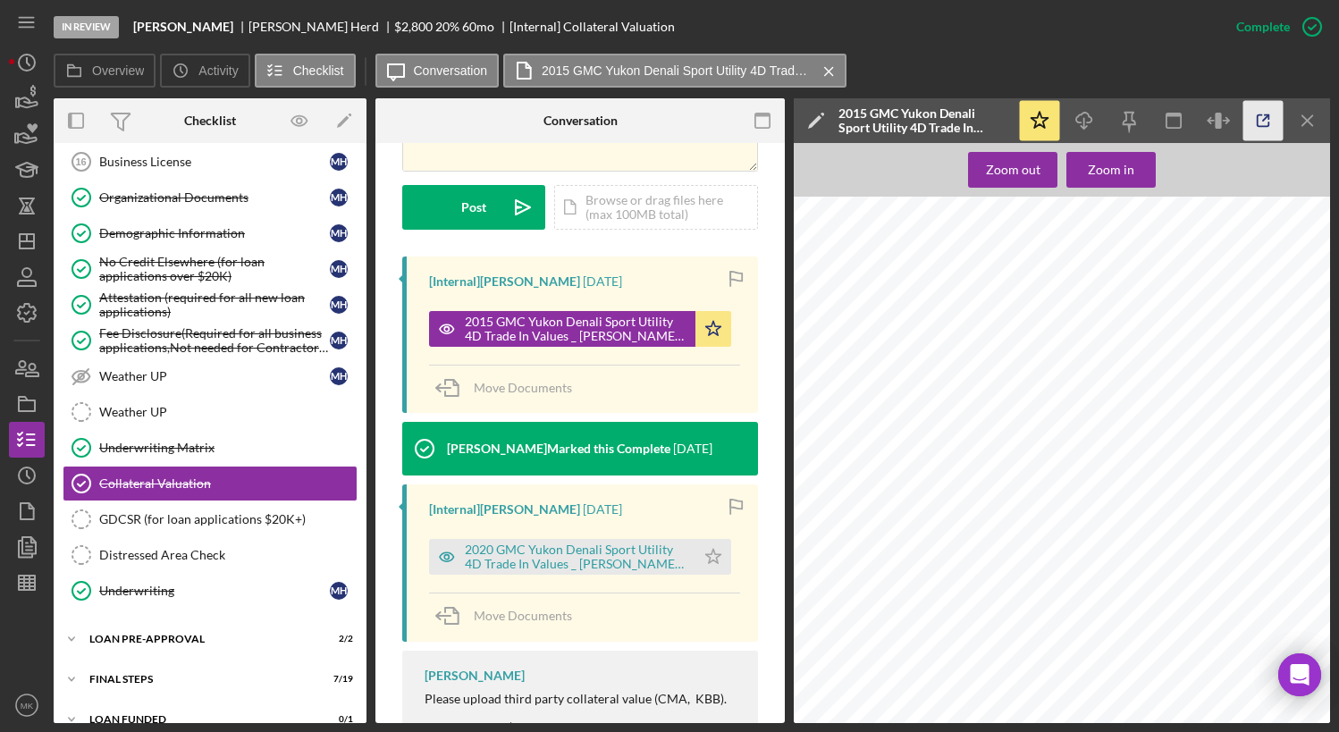
click at [1257, 115] on icon "button" at bounding box center [1263, 121] width 40 height 40
click at [13, 242] on icon "Icon/Dashboard" at bounding box center [26, 241] width 45 height 45
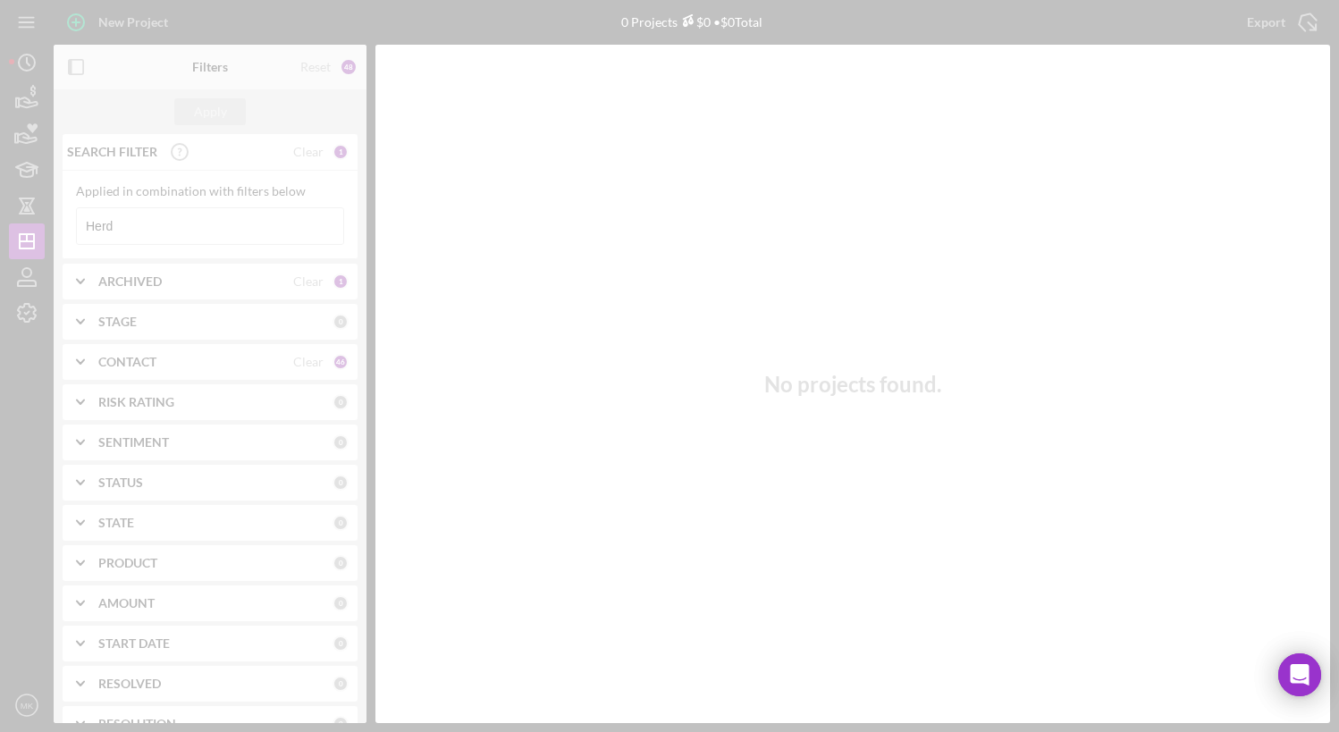
click at [129, 232] on div at bounding box center [669, 366] width 1339 height 732
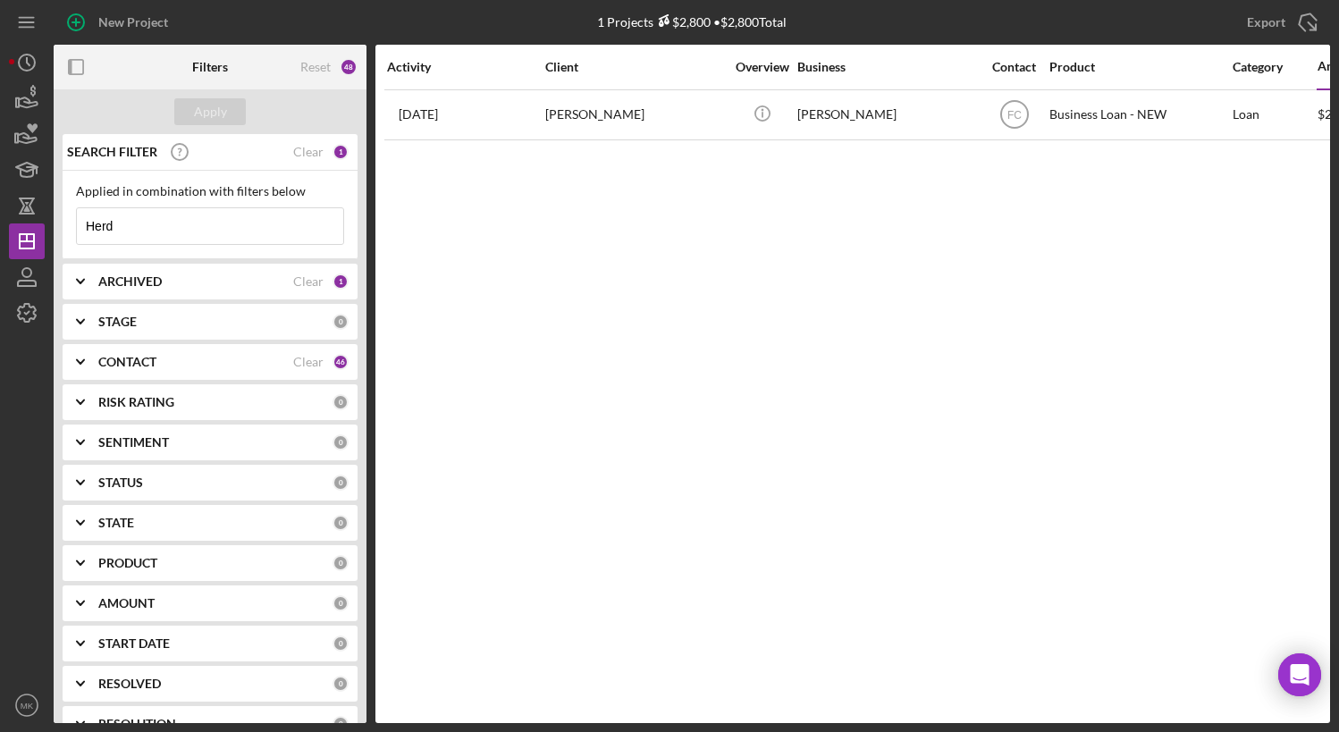
drag, startPoint x: 187, startPoint y: 227, endPoint x: -14, endPoint y: 217, distance: 201.4
click at [0, 217] on html "New Project 1 Projects $2,800 • $2,800 Total Herd Export Icon/Export Filters Re…" at bounding box center [669, 366] width 1339 height 732
type input "[PERSON_NAME]"
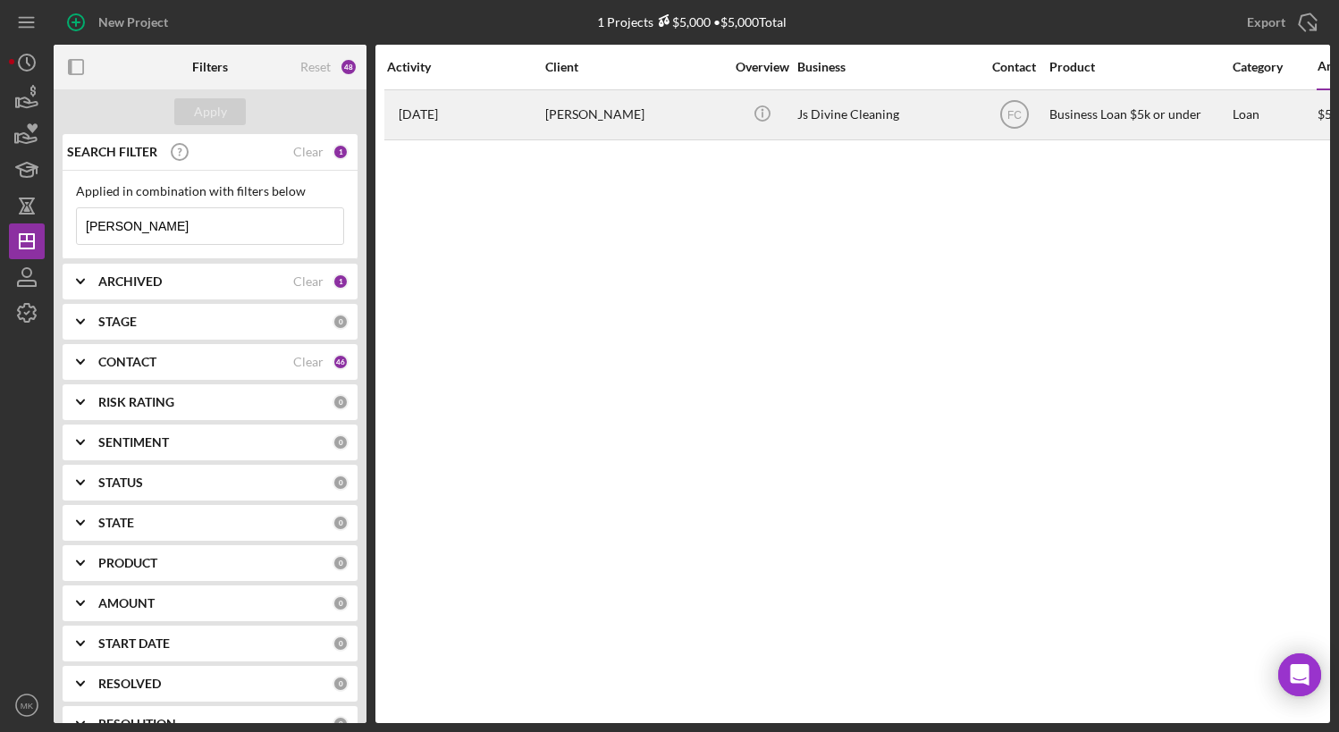
click at [623, 105] on div "[PERSON_NAME]" at bounding box center [634, 114] width 179 height 47
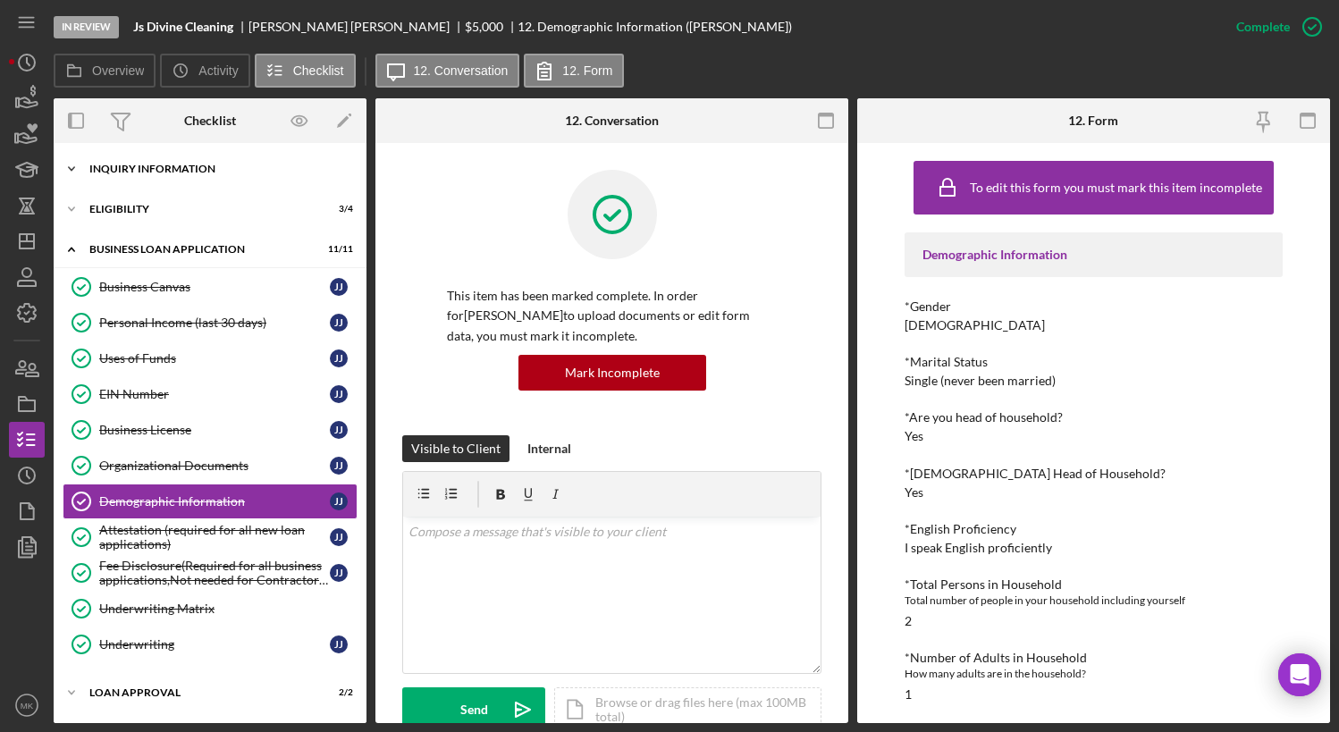
click at [193, 159] on div "Icon/Expander INQUIRY INFORMATION 8 / 11" at bounding box center [210, 169] width 313 height 36
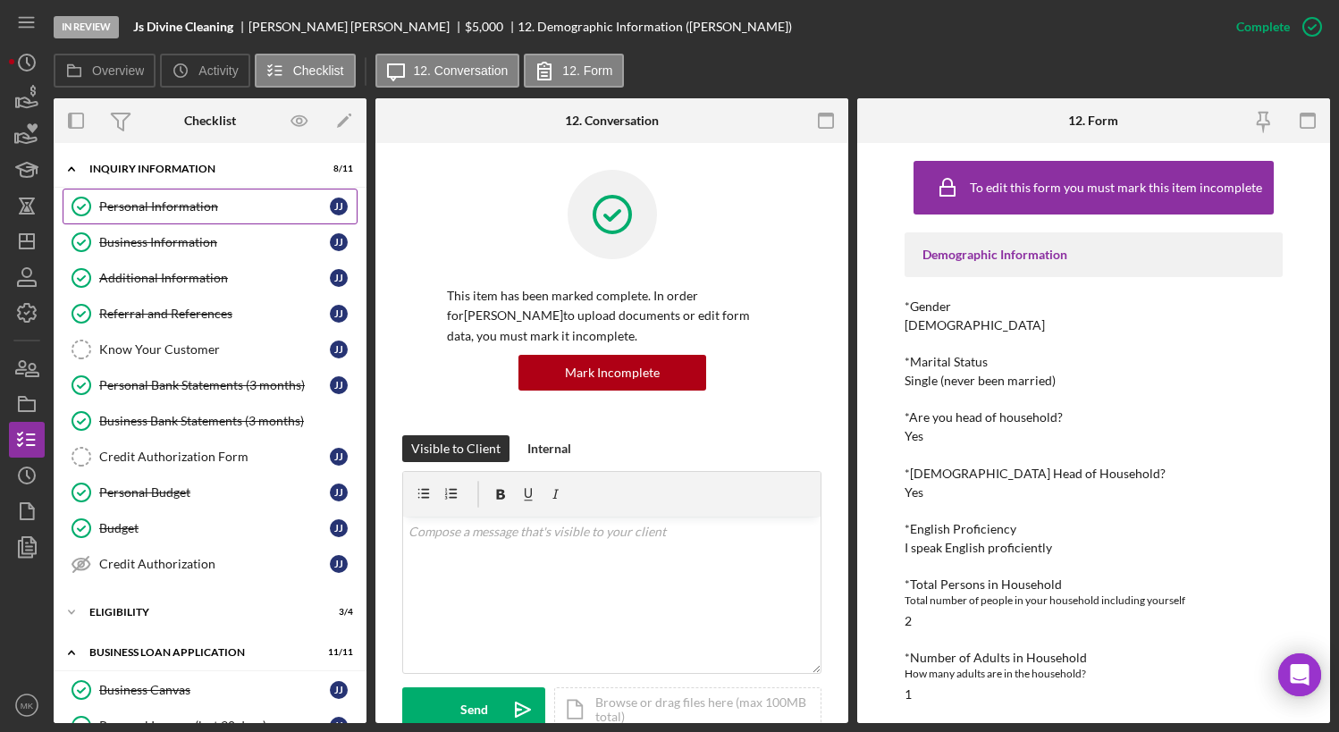
click at [173, 208] on div "Personal Information" at bounding box center [214, 206] width 231 height 14
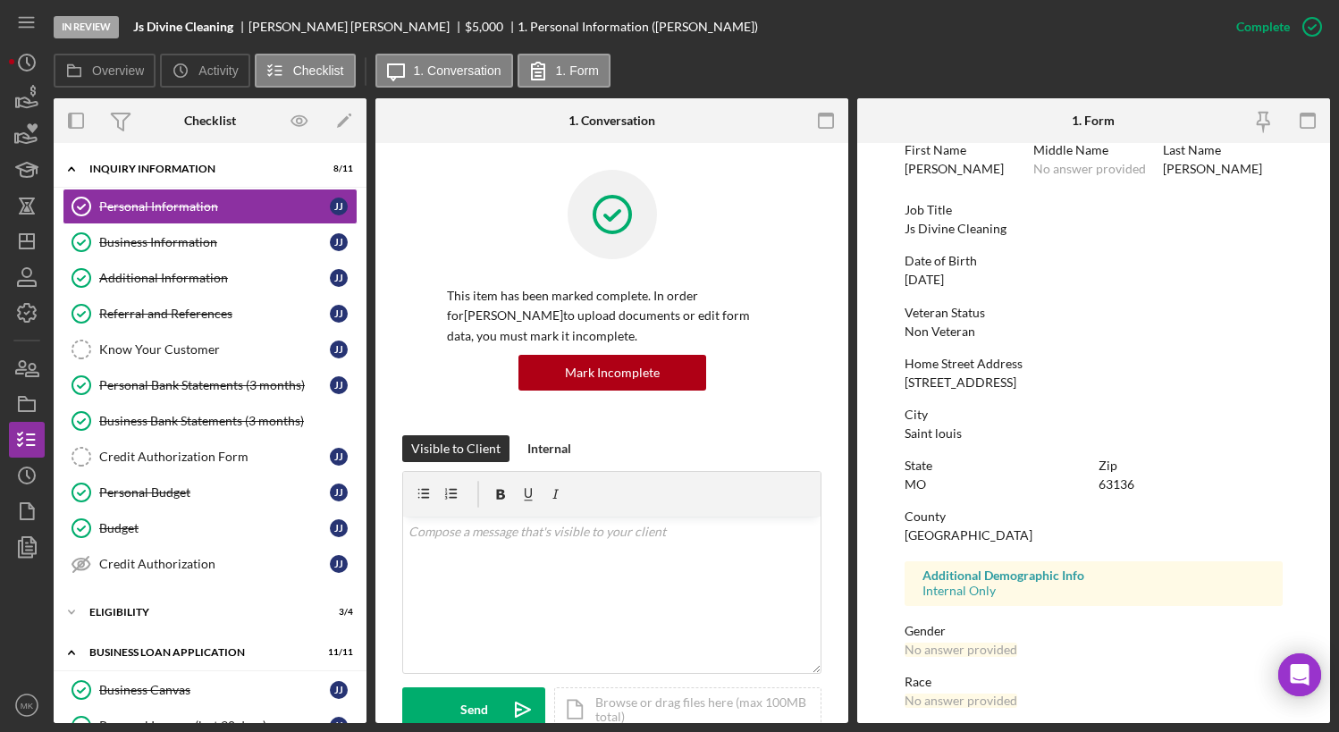
scroll to position [254, 0]
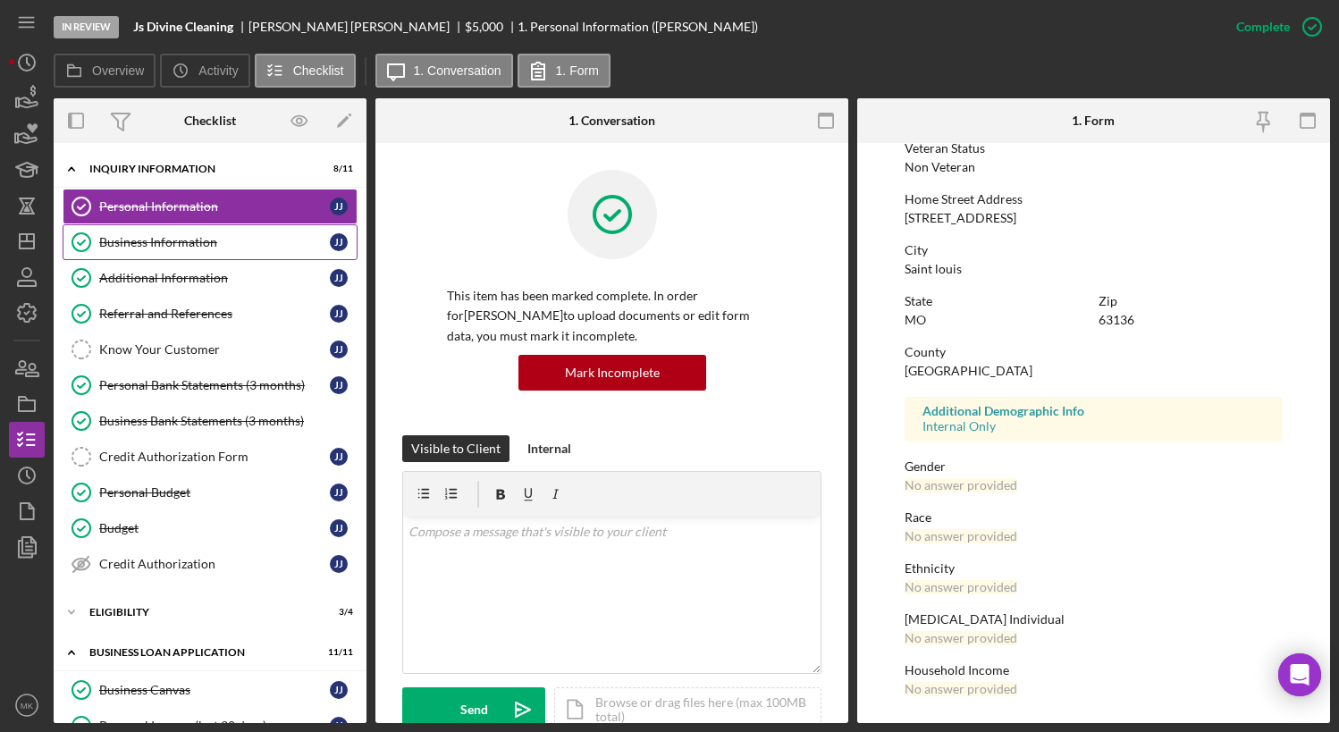
click at [212, 249] on div "Business Information" at bounding box center [214, 242] width 231 height 14
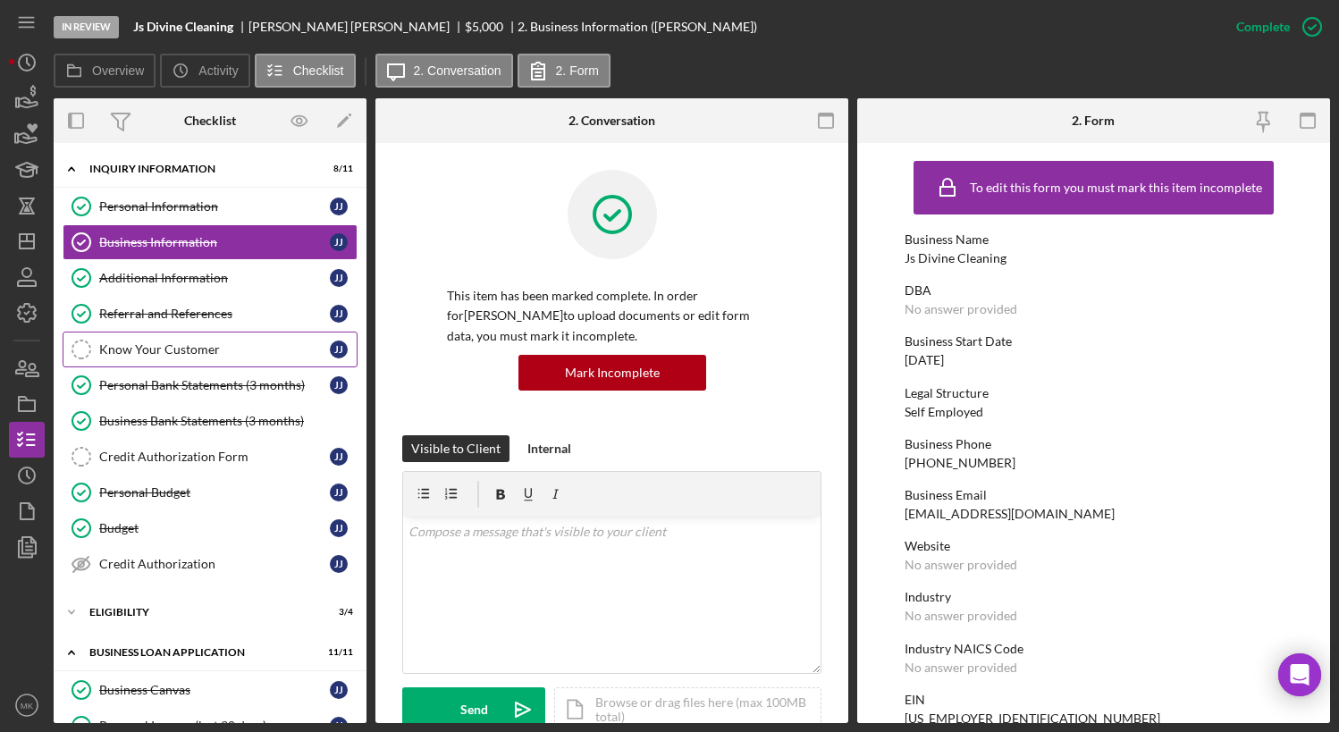
scroll to position [89, 0]
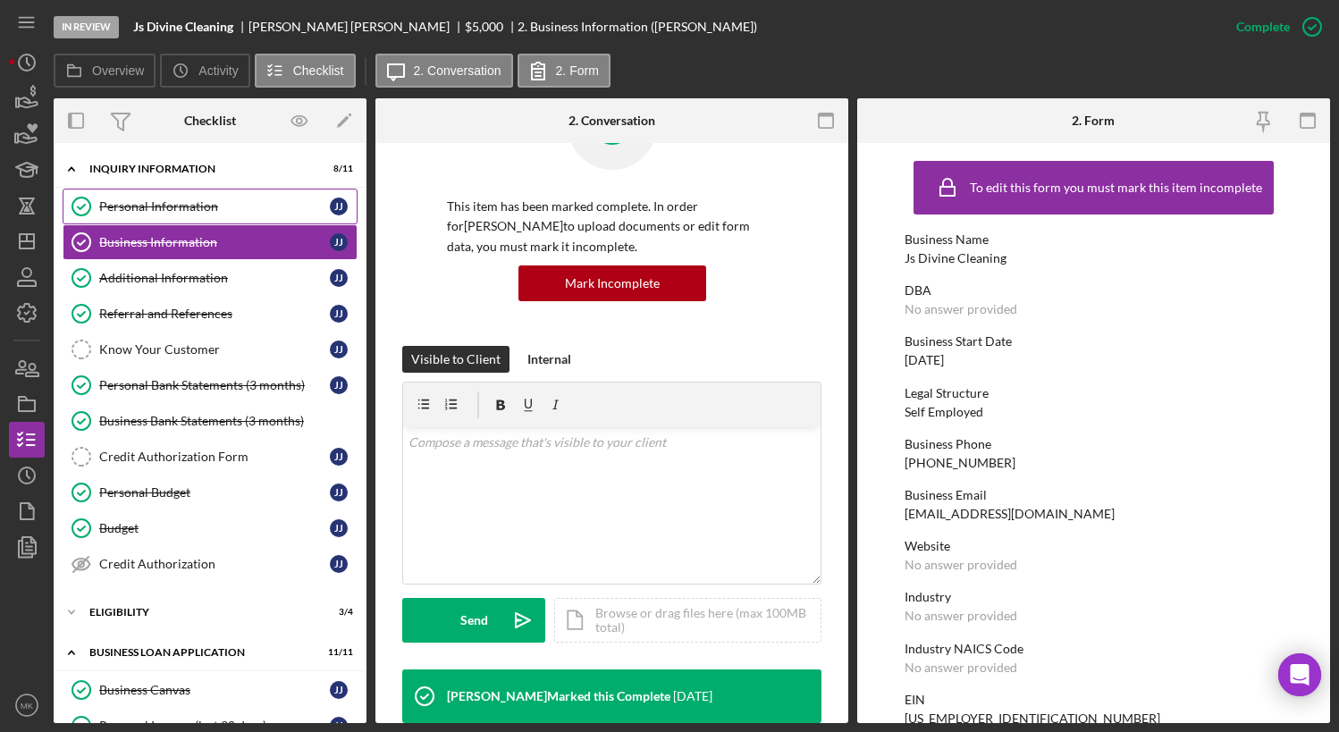
click at [176, 200] on div "Personal Information" at bounding box center [214, 206] width 231 height 14
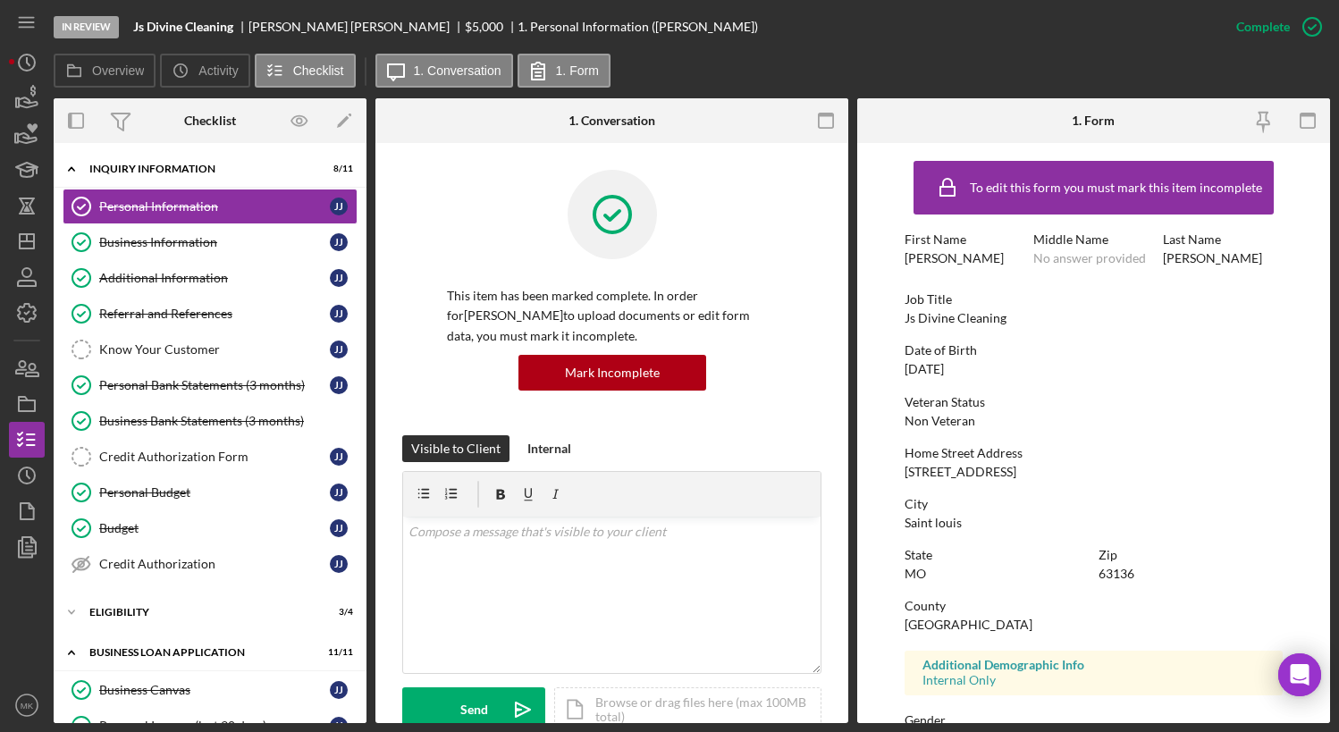
scroll to position [254, 0]
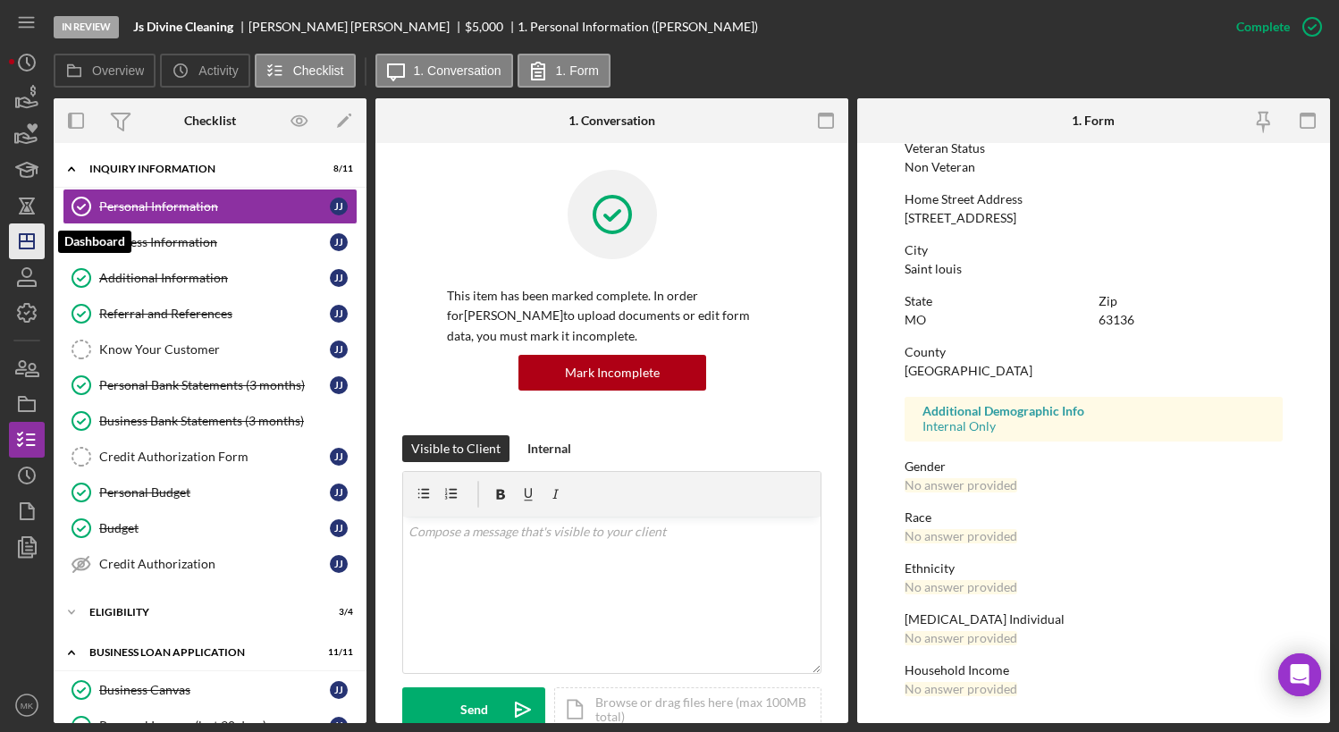
click at [29, 253] on icon "Icon/Dashboard" at bounding box center [26, 241] width 45 height 45
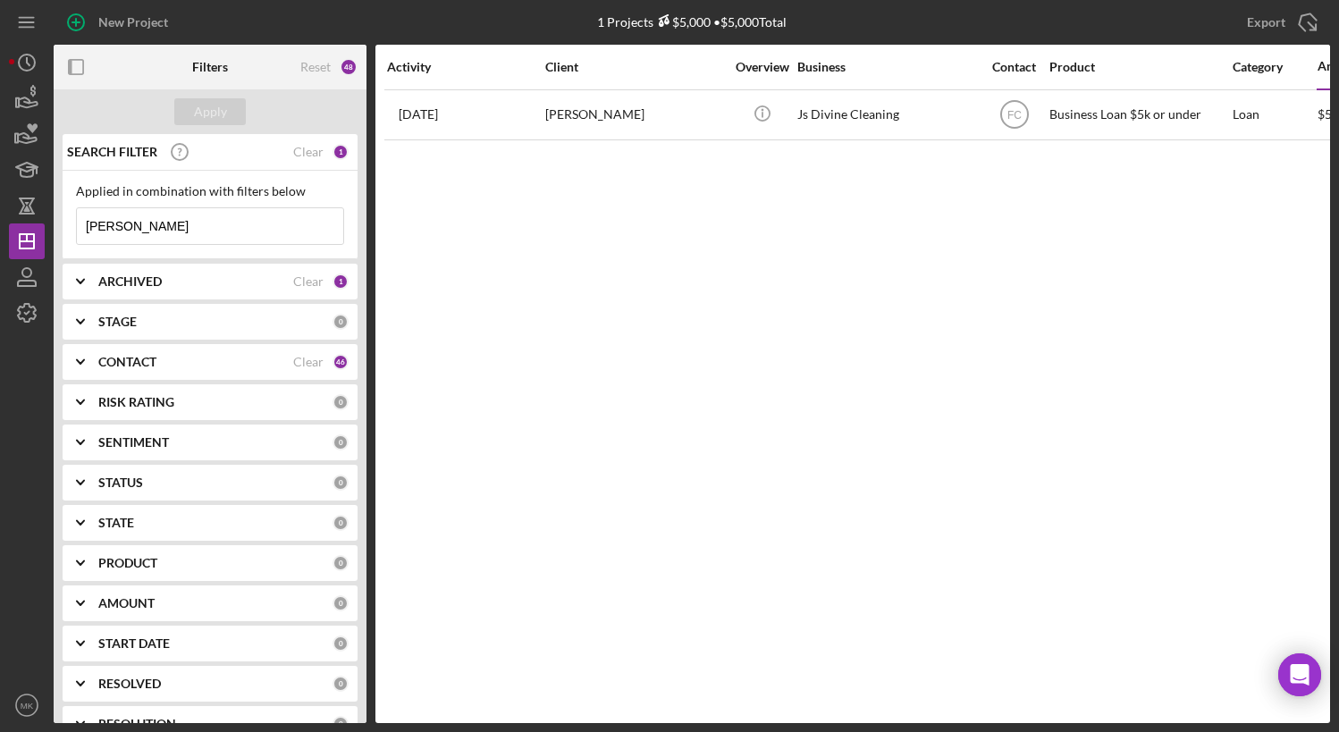
click at [192, 221] on input "[PERSON_NAME]" at bounding box center [210, 226] width 266 height 36
drag, startPoint x: 208, startPoint y: 219, endPoint x: 63, endPoint y: 212, distance: 145.9
click at [63, 212] on div "Applied in combination with filters below Jaylah Icon/Menu Close" at bounding box center [210, 215] width 295 height 88
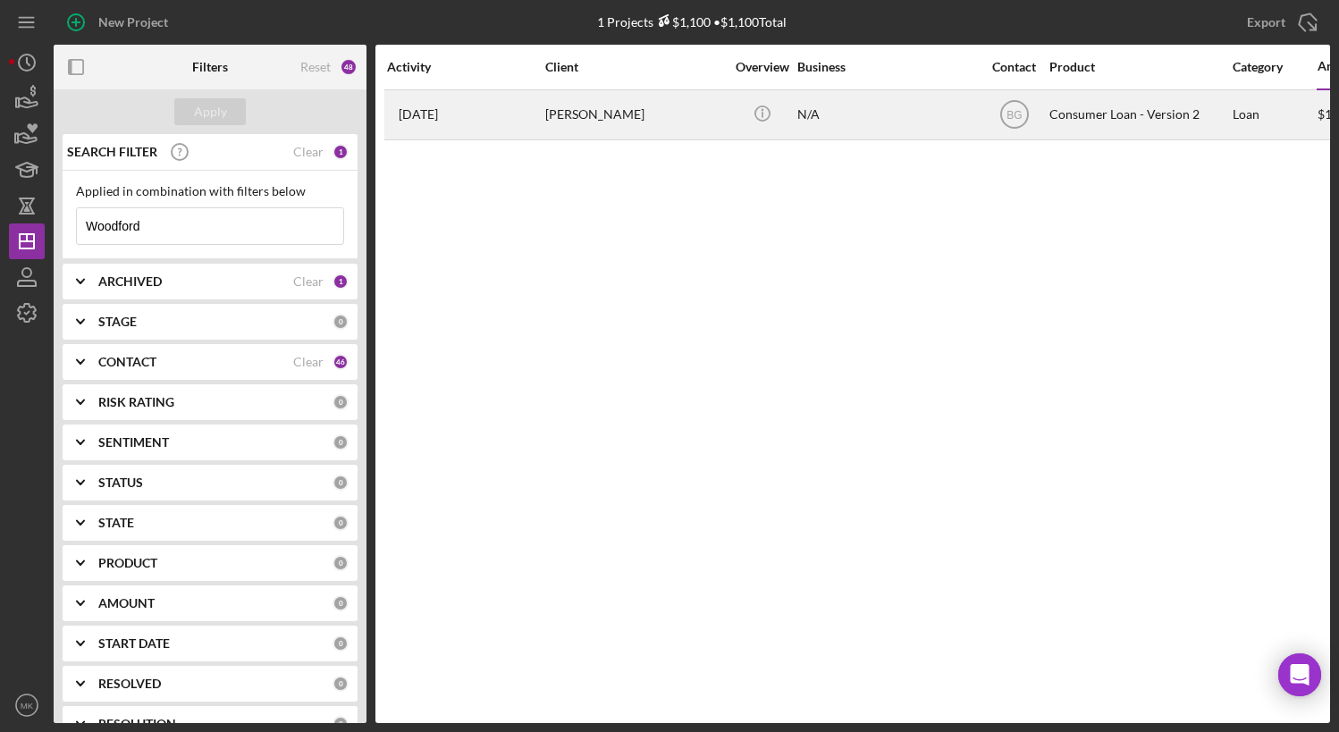
type input "Woodford"
click at [624, 129] on div "[PERSON_NAME]" at bounding box center [634, 114] width 179 height 47
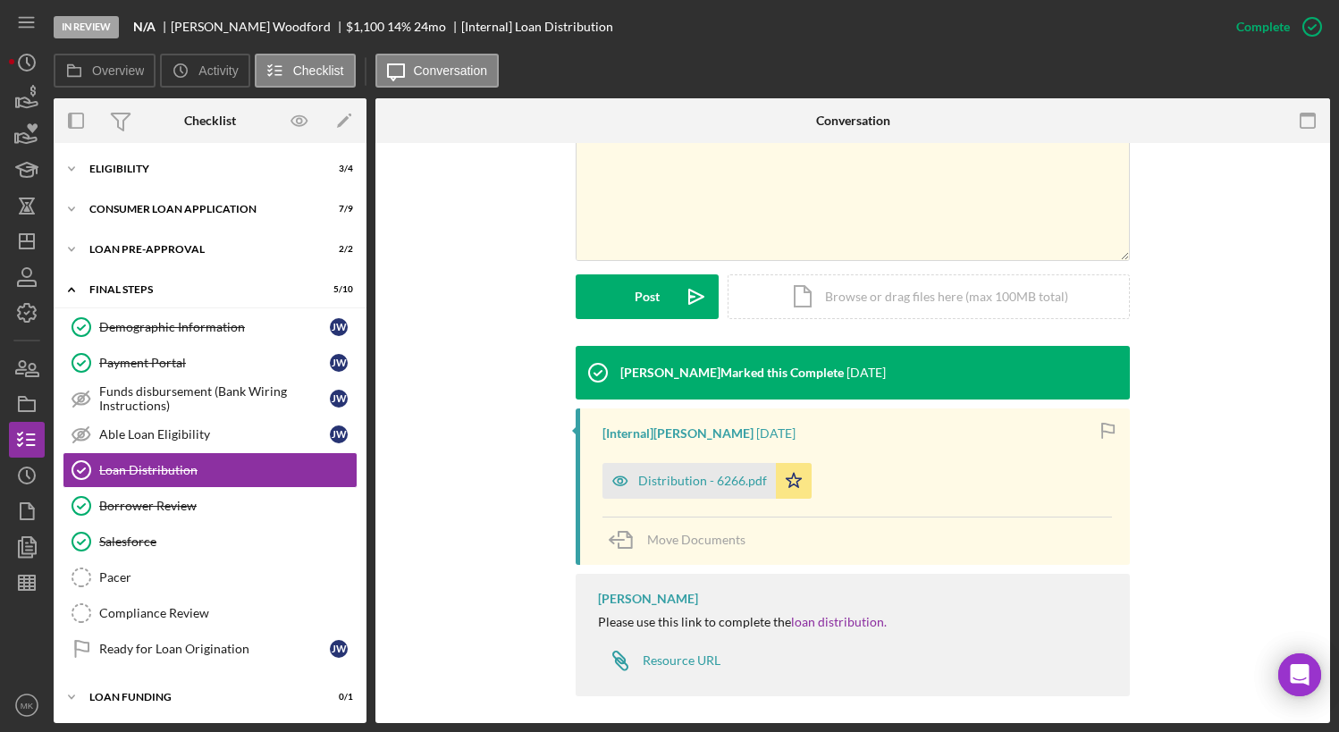
scroll to position [367, 0]
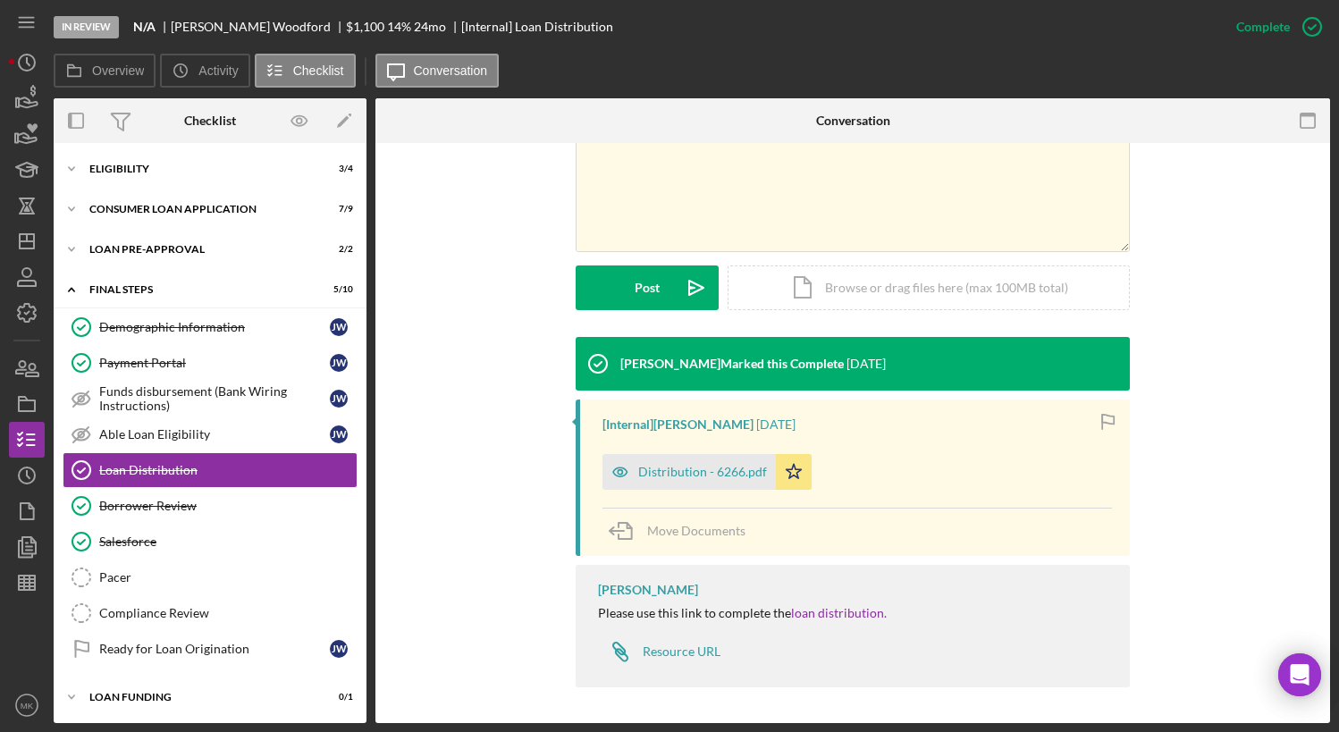
click at [489, 300] on div "v Color teal Color pink Remove color Add row above Add row below Add column bef…" at bounding box center [852, 193] width 901 height 288
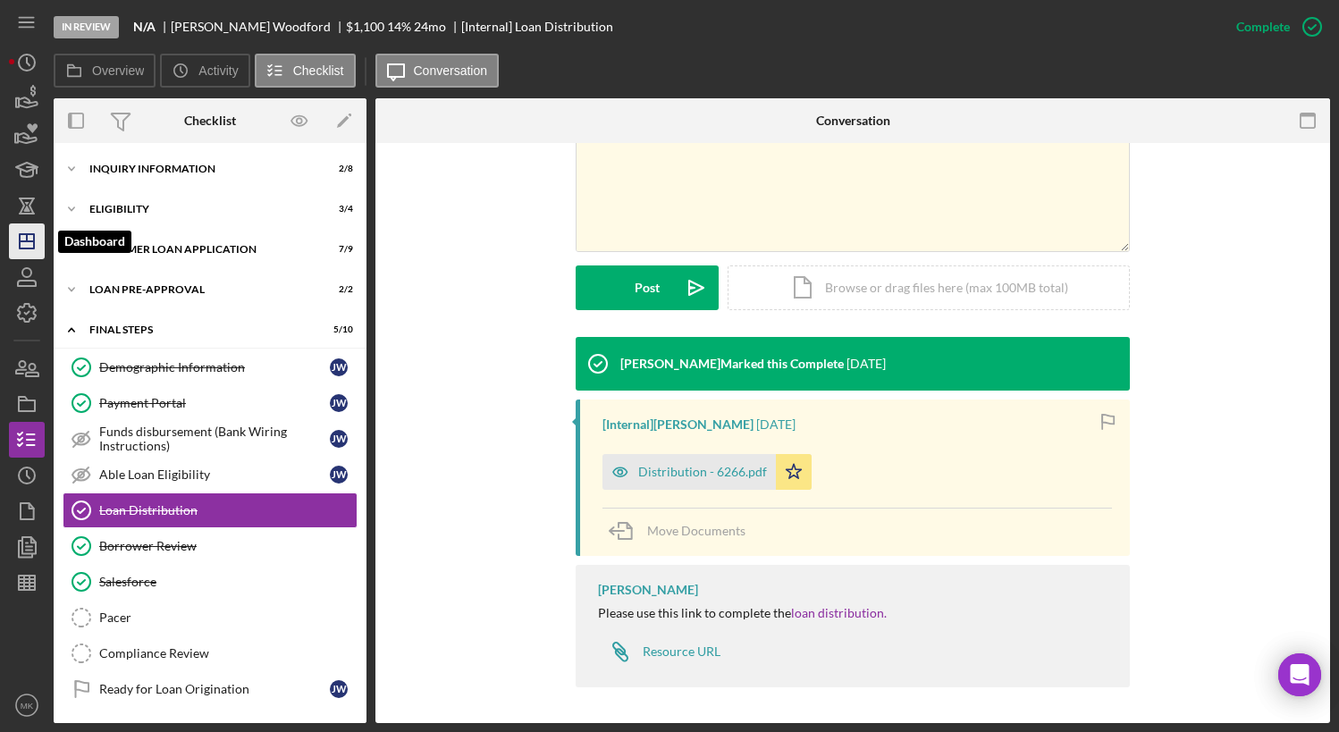
click at [29, 241] on line "button" at bounding box center [27, 241] width 14 height 0
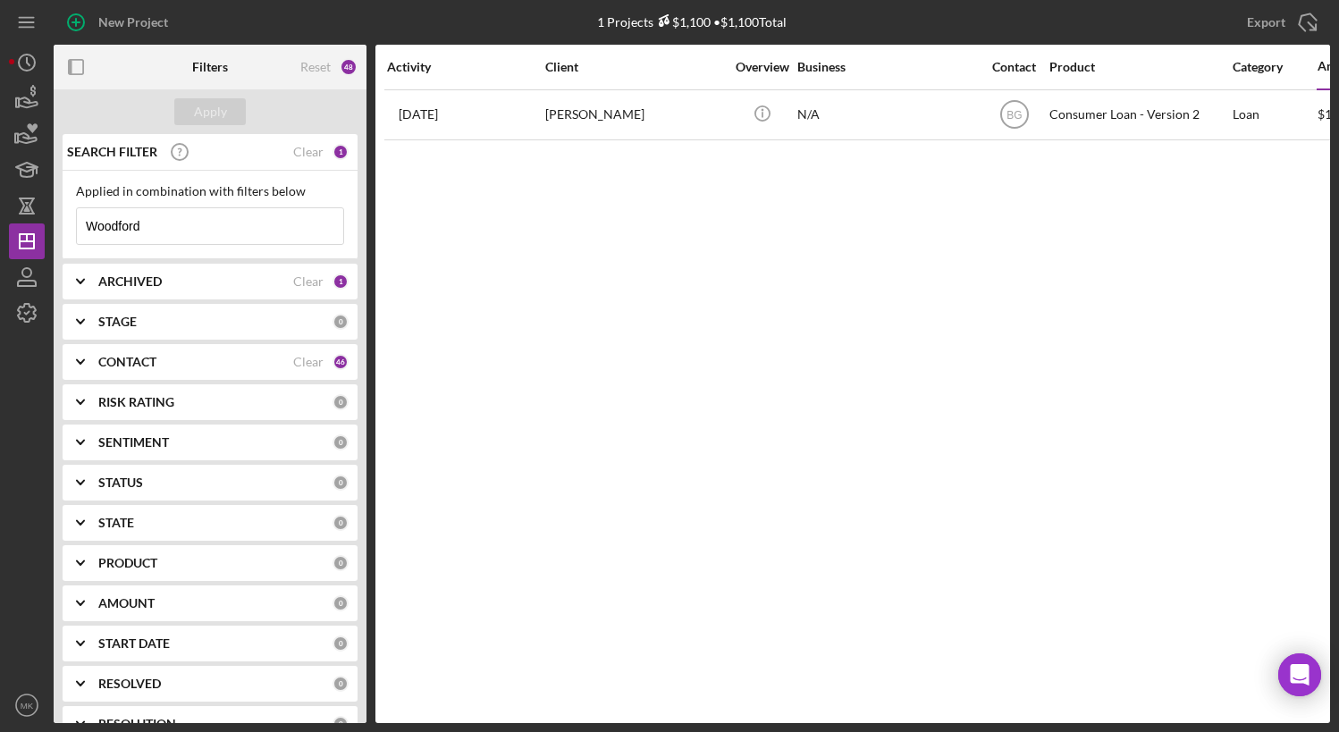
drag, startPoint x: 155, startPoint y: 236, endPoint x: 49, endPoint y: 204, distance: 110.3
click at [49, 204] on div "New Project 1 Projects $1,100 • $1,100 Total Woodford Export Icon/Export Filter…" at bounding box center [669, 361] width 1321 height 723
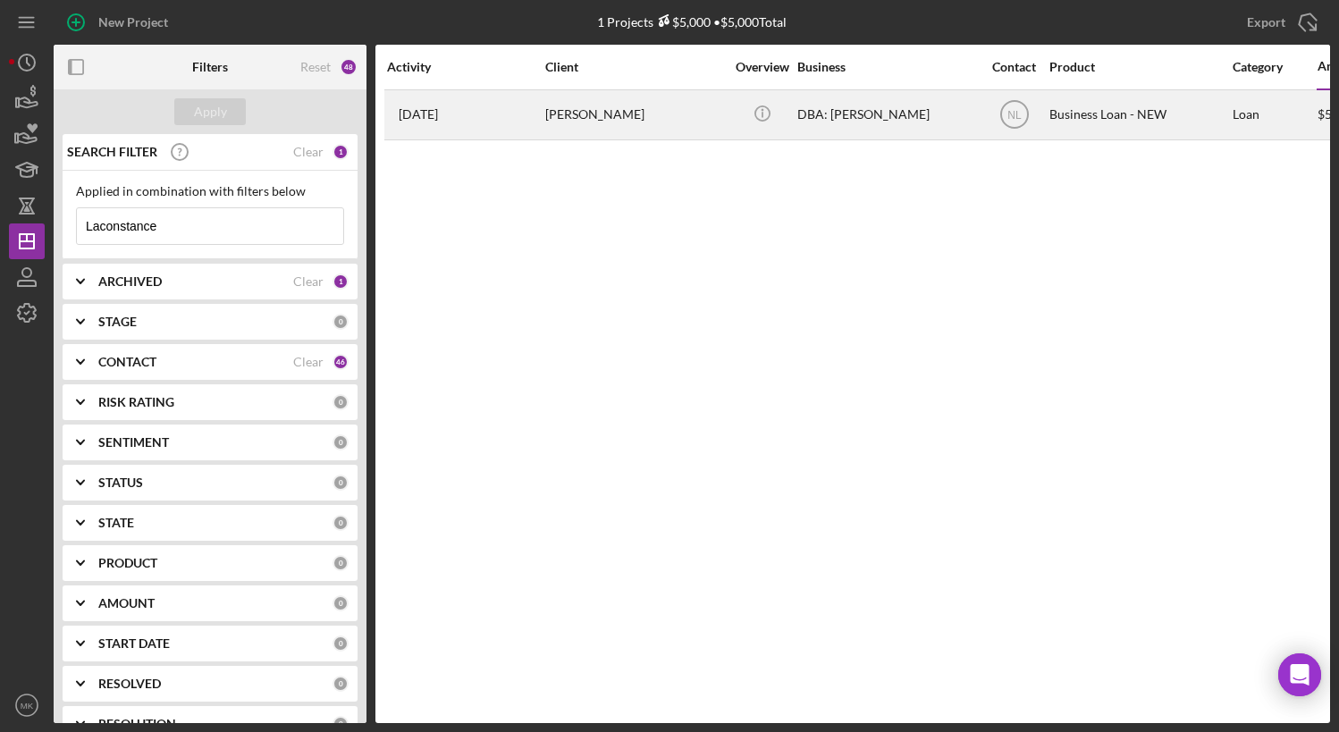
type input "Laconstance"
click at [603, 119] on div "[PERSON_NAME]" at bounding box center [634, 114] width 179 height 47
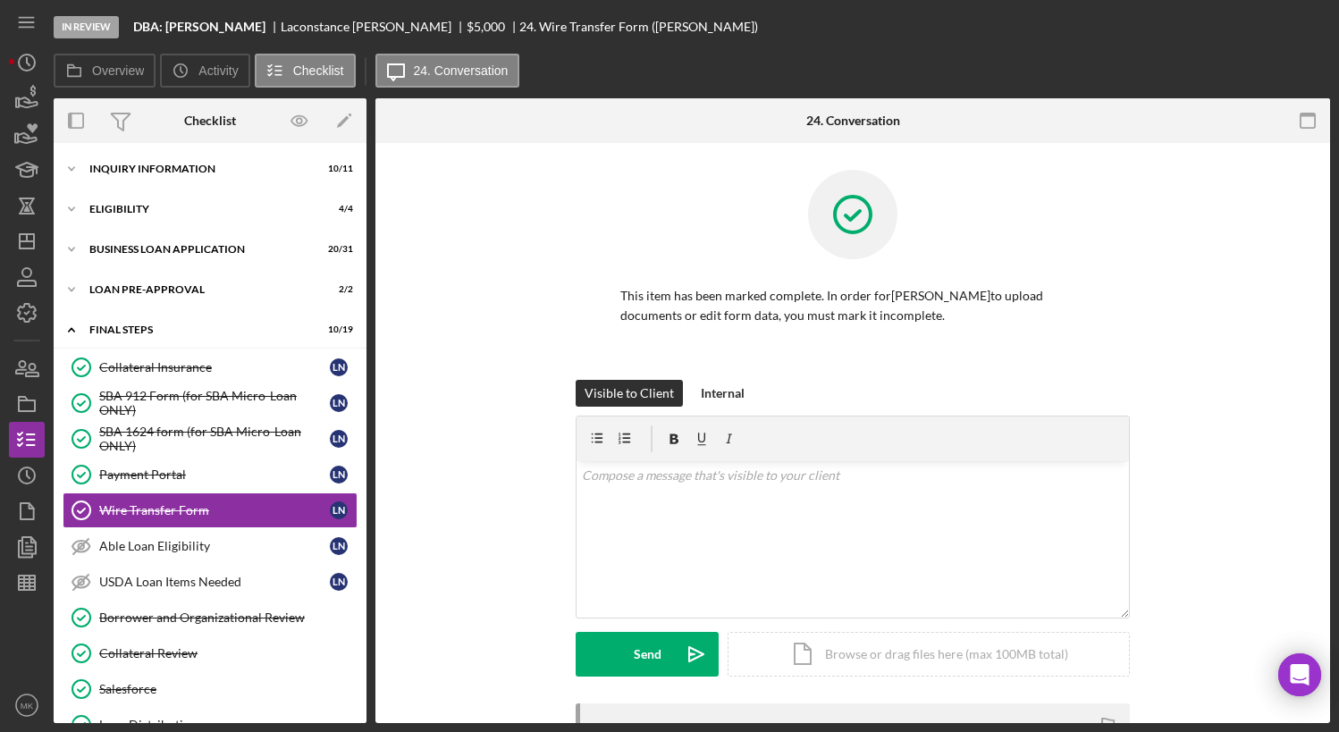
scroll to position [77, 0]
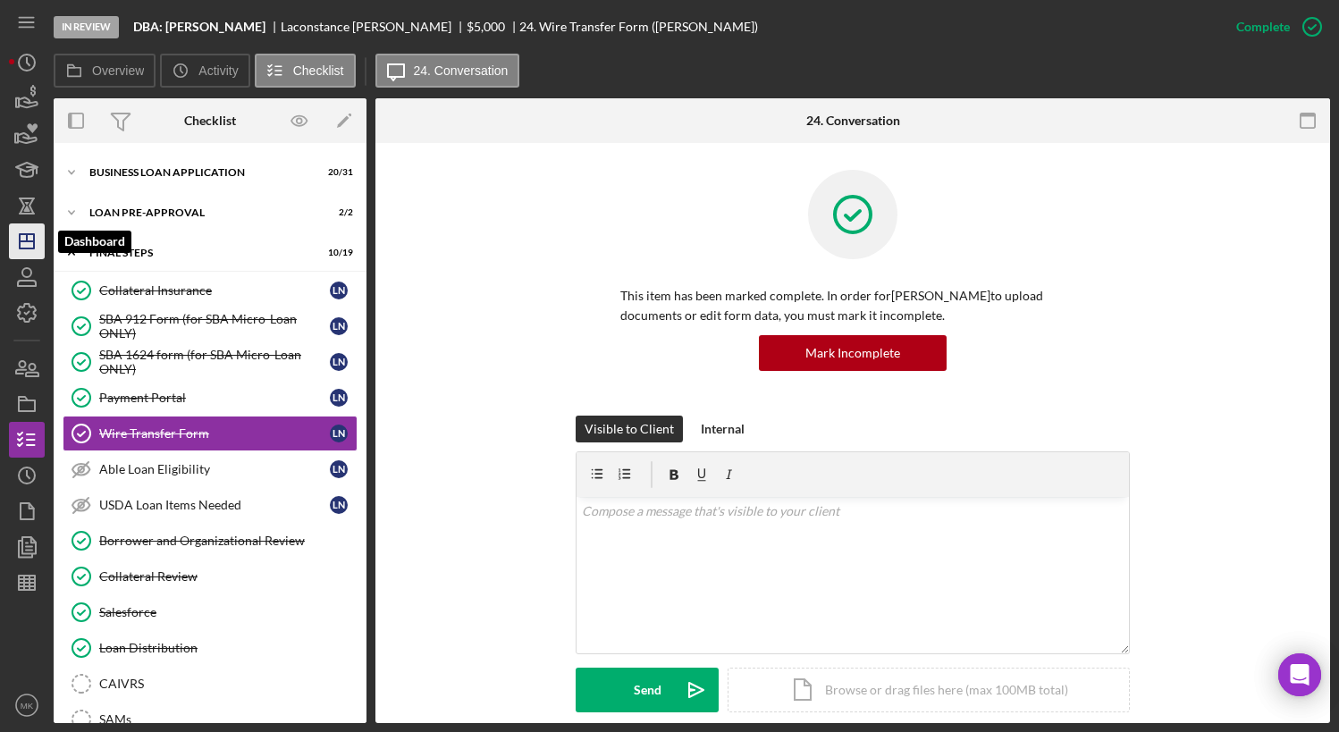
click at [26, 246] on icon "Icon/Dashboard" at bounding box center [26, 241] width 45 height 45
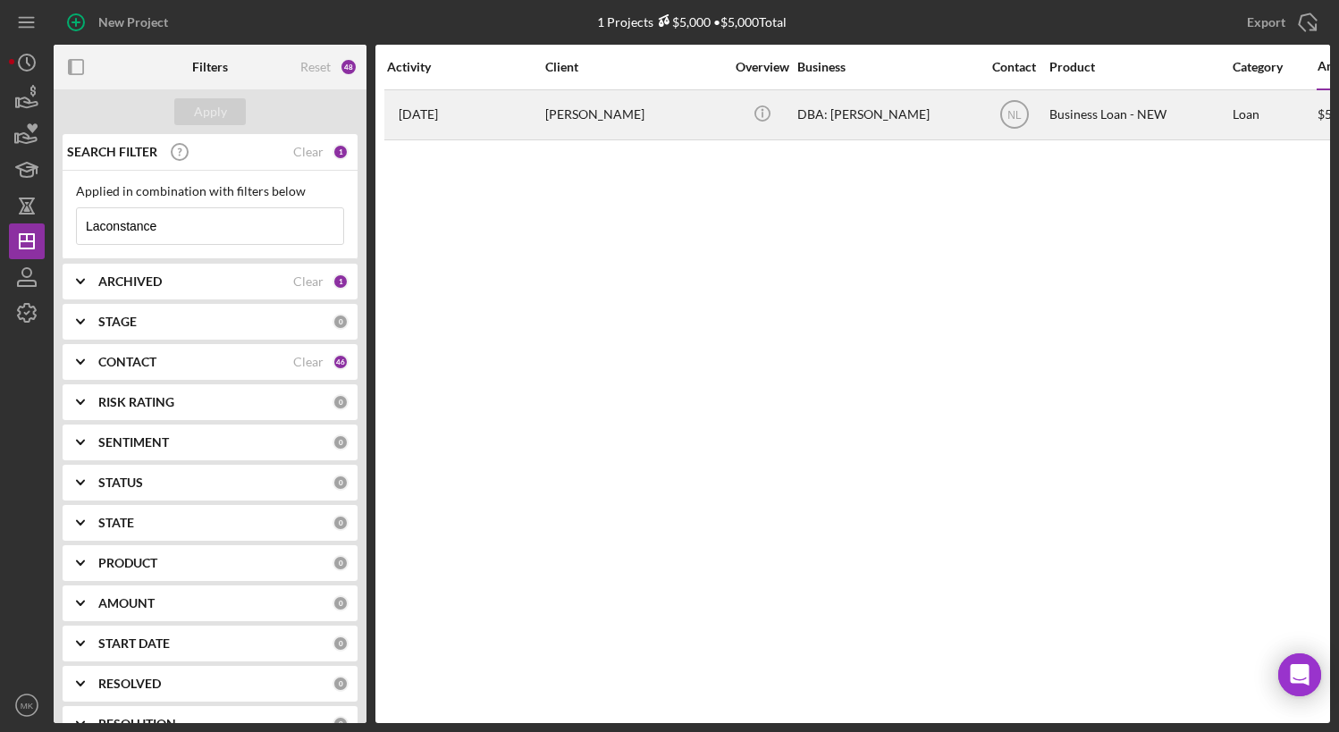
click at [569, 114] on div "[PERSON_NAME]" at bounding box center [634, 114] width 179 height 47
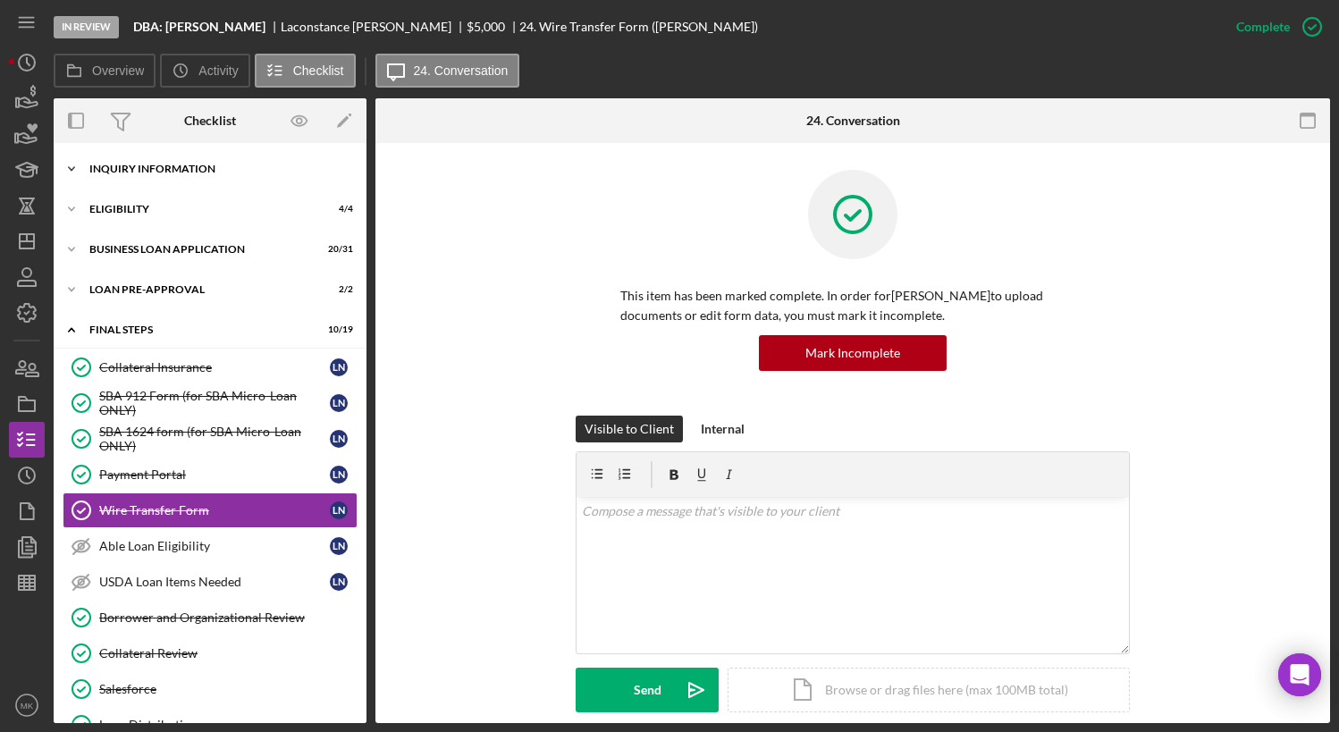
click at [189, 172] on div "INQUIRY INFORMATION" at bounding box center [216, 169] width 255 height 11
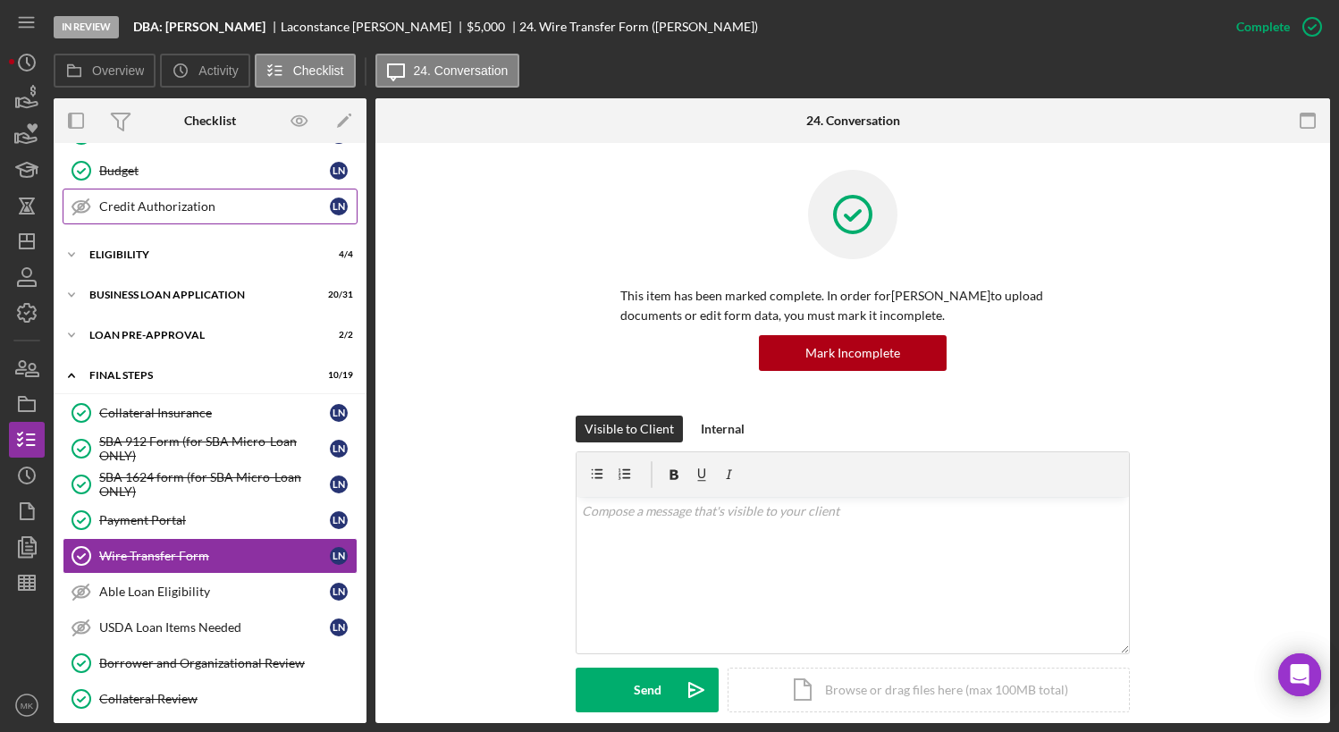
scroll to position [268, 0]
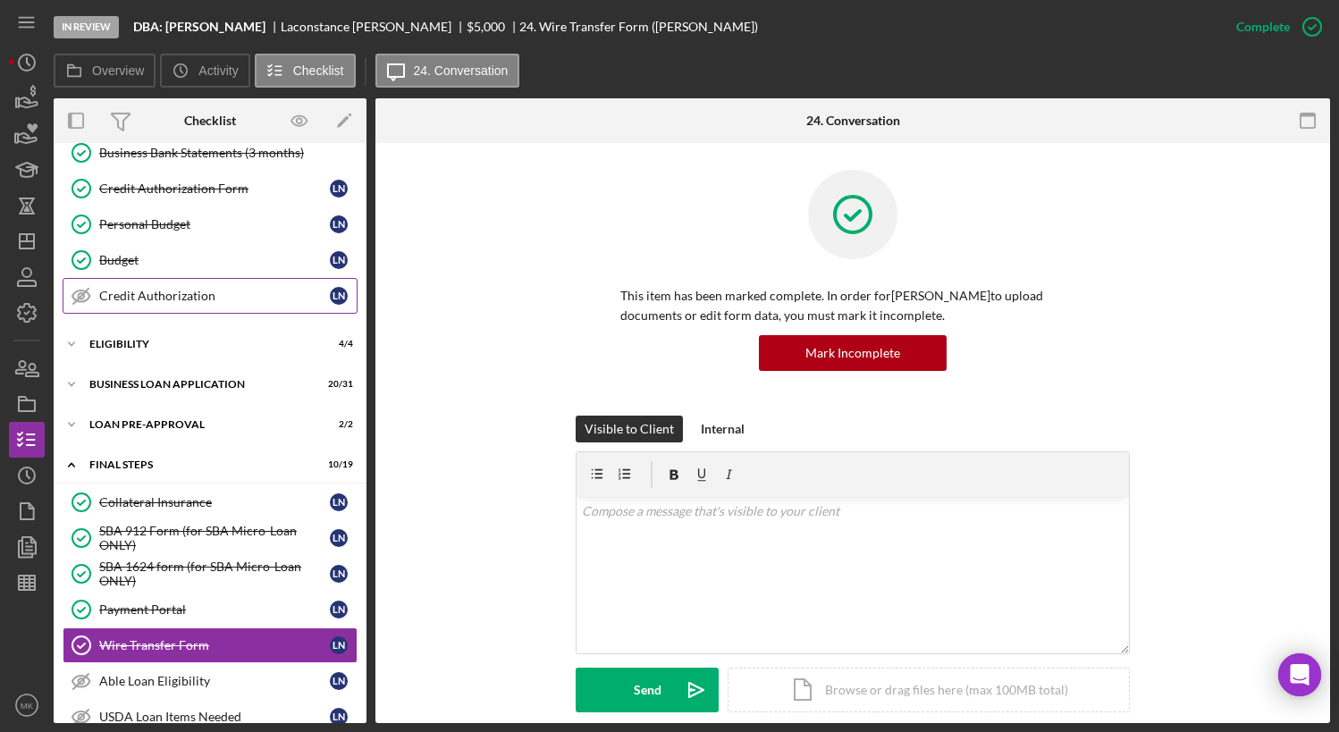
click at [184, 299] on div "Credit Authorization" at bounding box center [214, 296] width 231 height 14
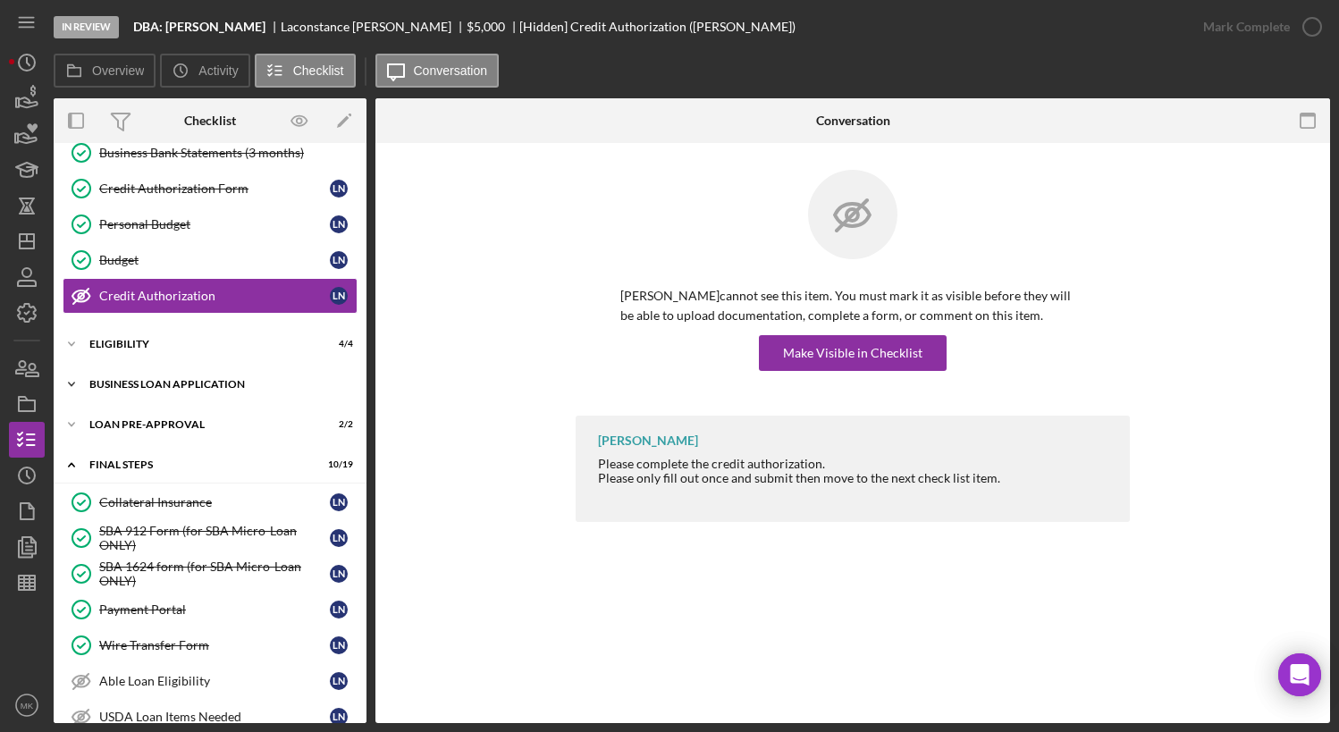
click at [151, 388] on div "BUSINESS LOAN APPLICATION" at bounding box center [216, 384] width 255 height 11
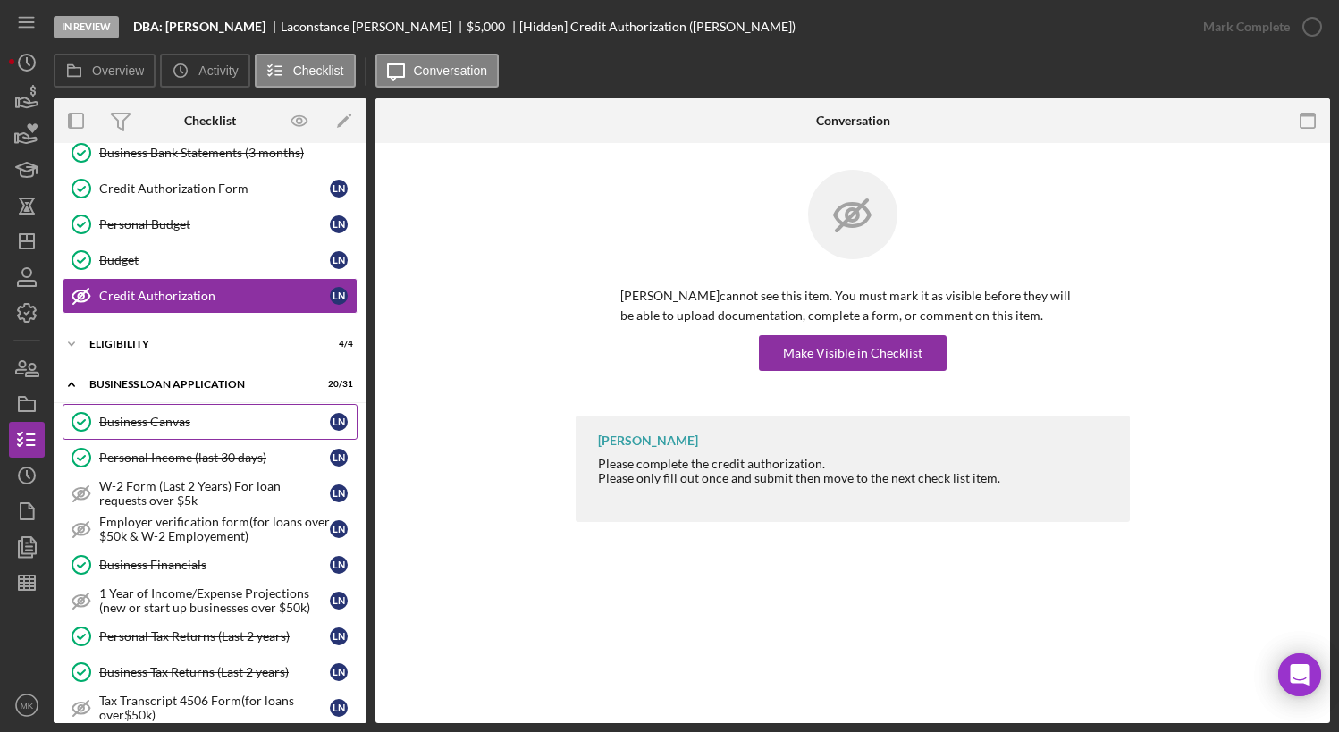
click at [143, 426] on div "Business Canvas" at bounding box center [214, 422] width 231 height 14
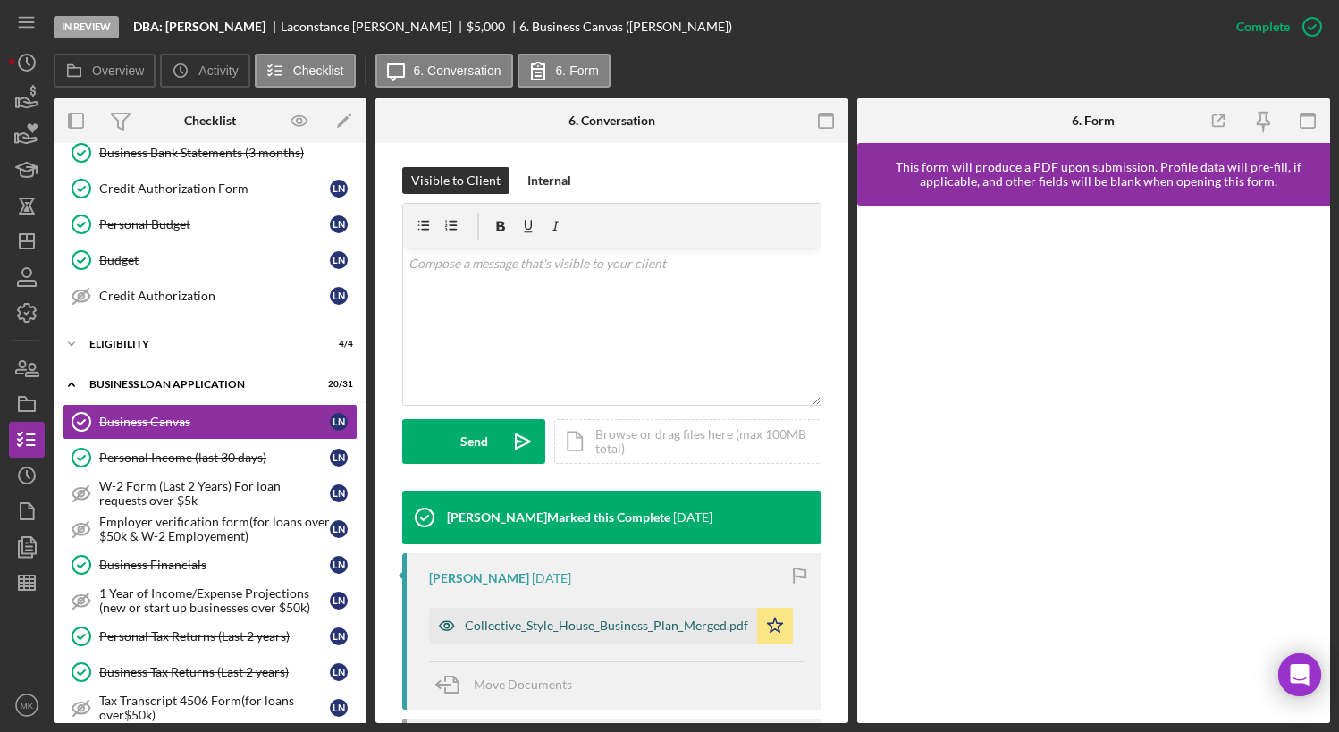
scroll to position [536, 0]
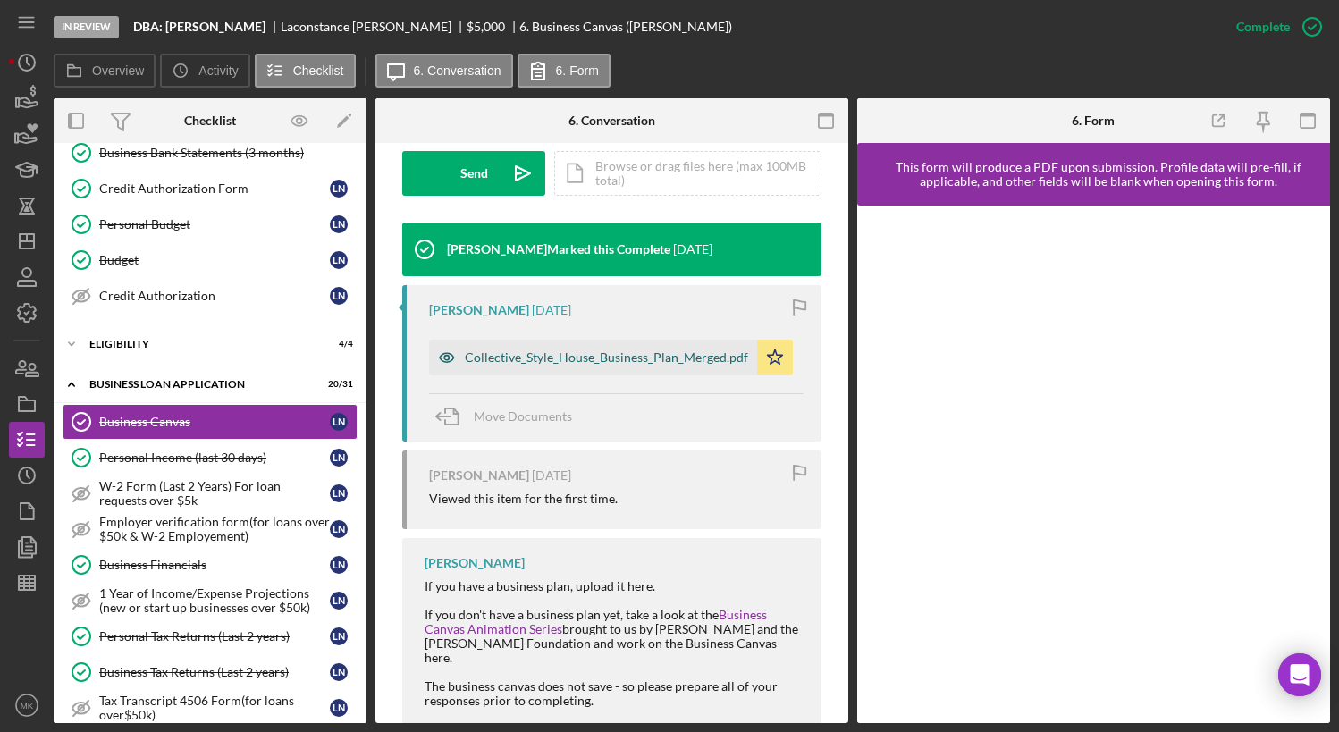
click at [628, 358] on div "Collective_Style_House_Business_Plan_Merged.pdf" at bounding box center [606, 357] width 283 height 14
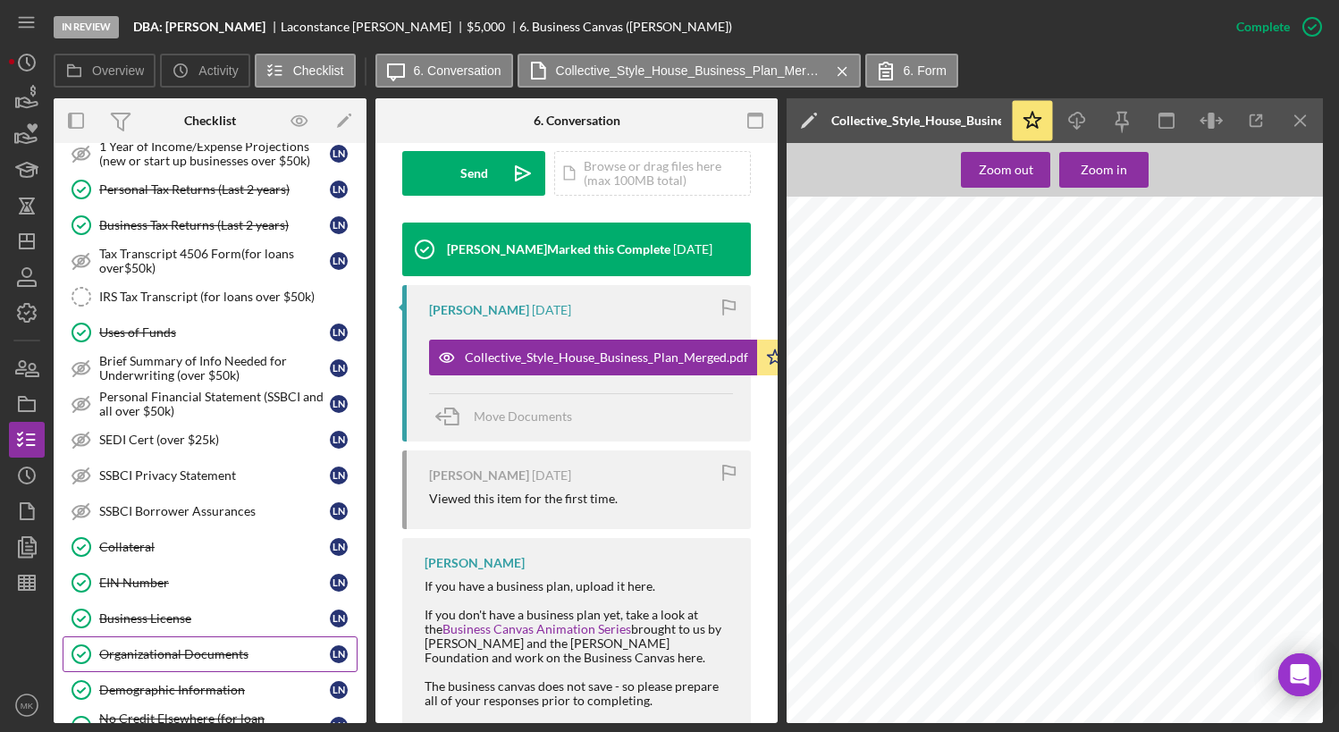
scroll to position [805, 0]
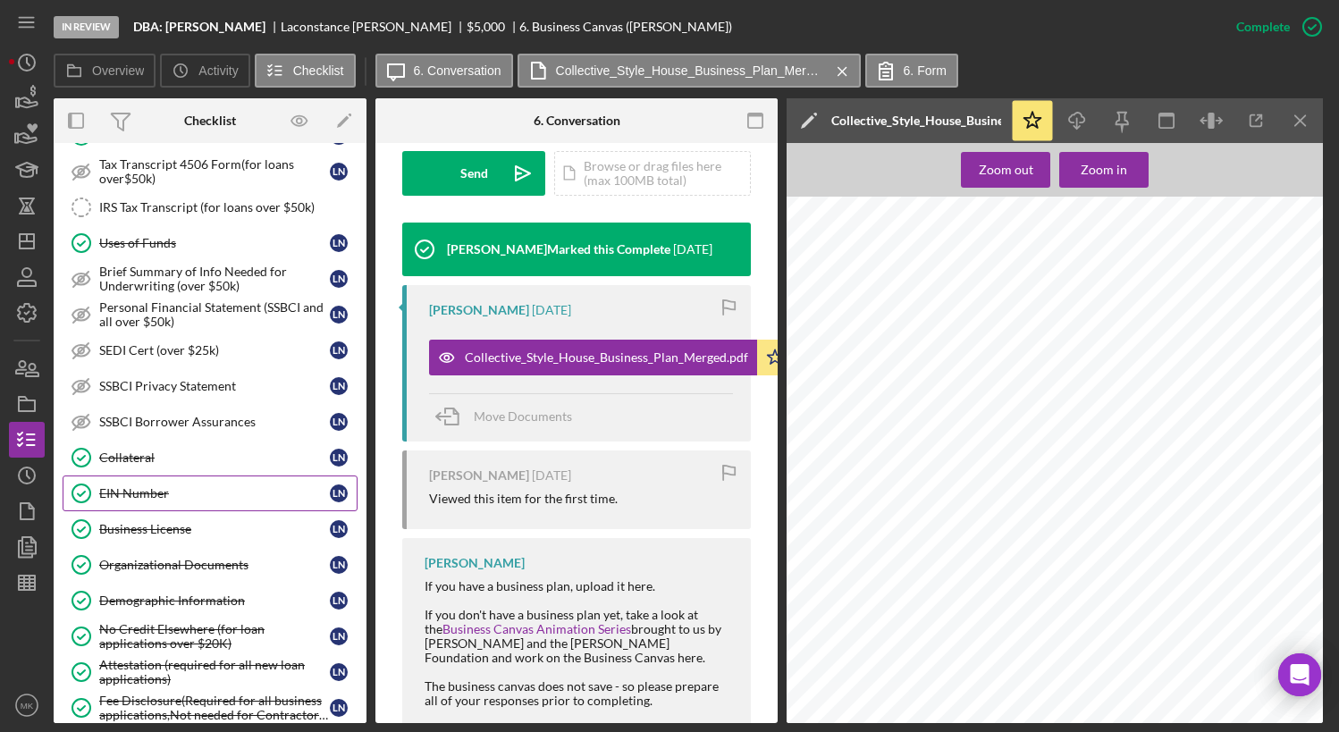
click at [169, 493] on div "EIN Number" at bounding box center [214, 493] width 231 height 14
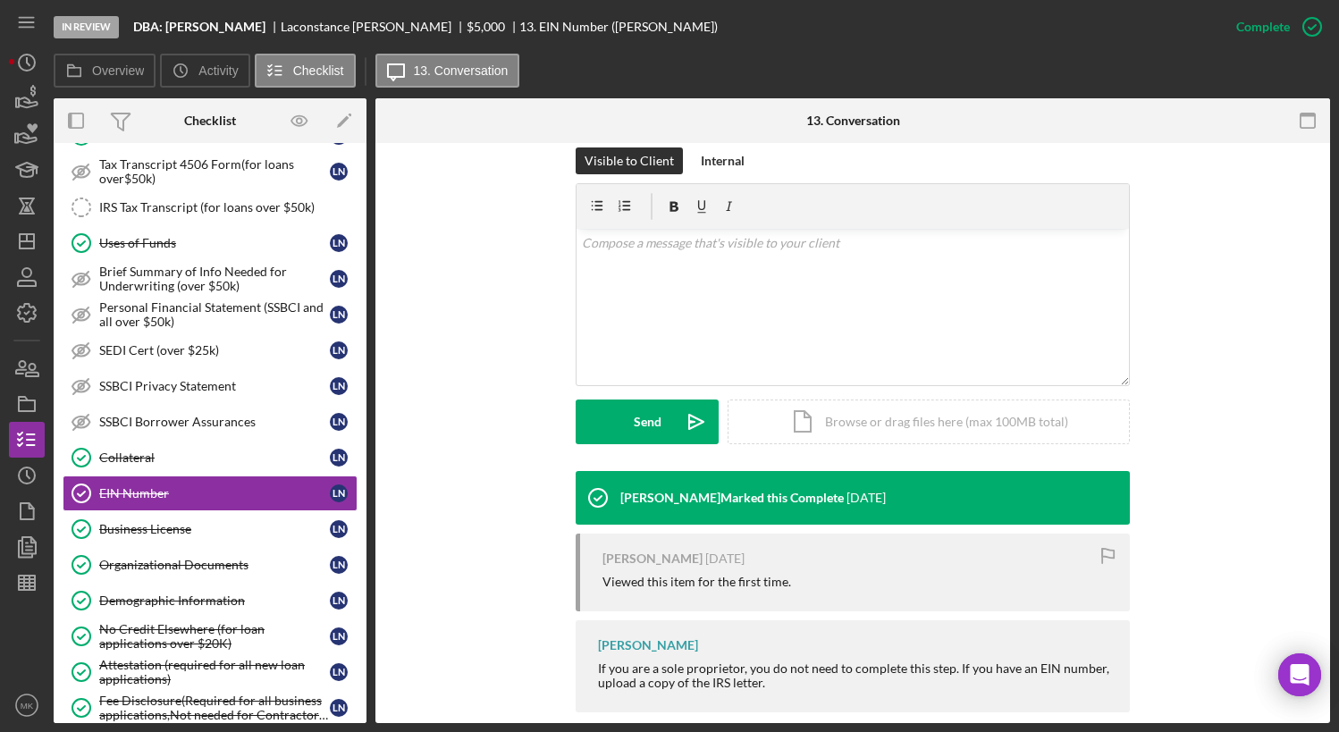
scroll to position [293, 0]
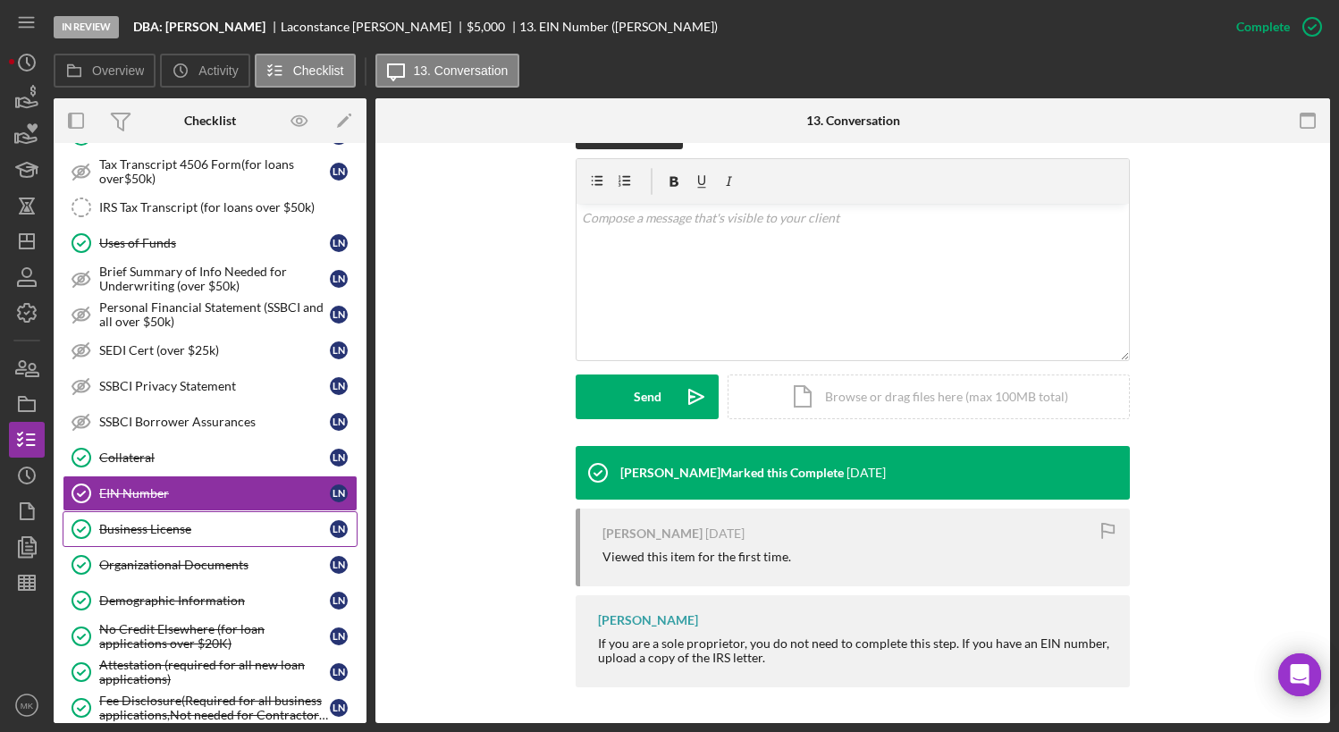
click at [172, 535] on div "Business License" at bounding box center [214, 529] width 231 height 14
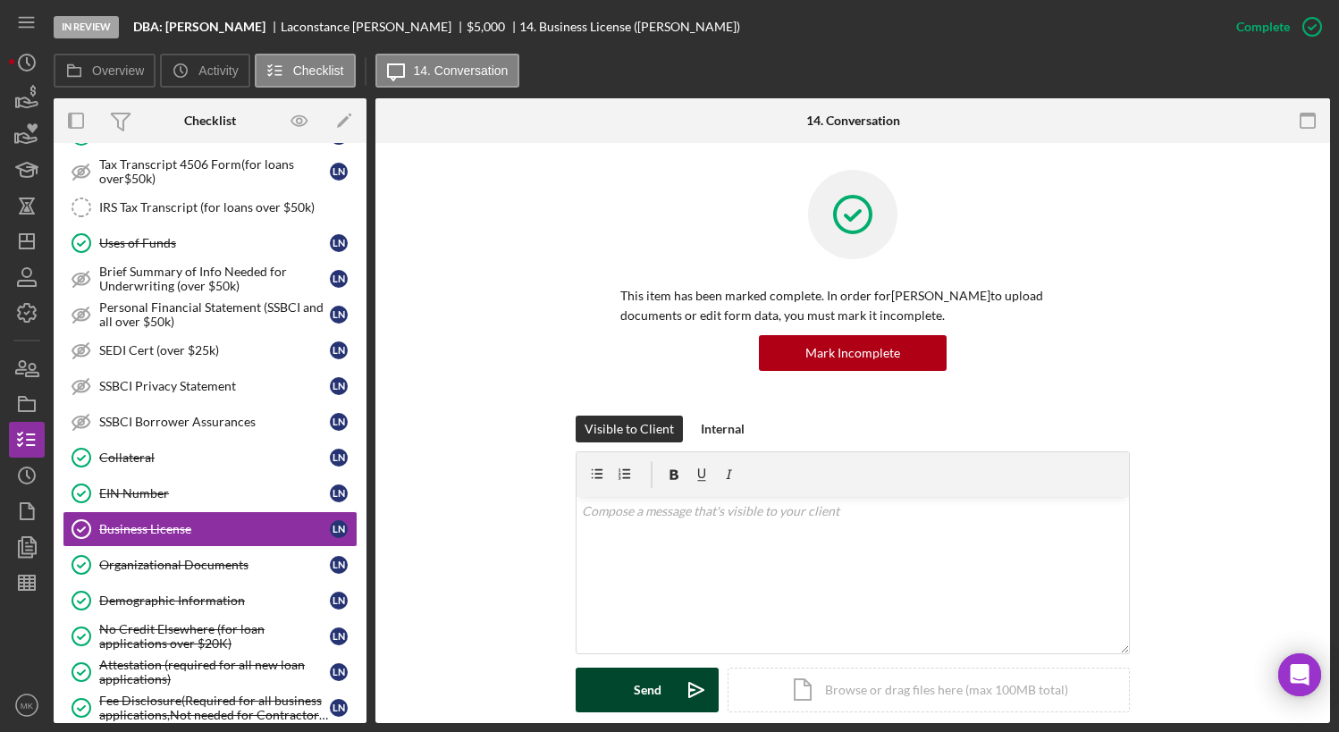
scroll to position [204, 0]
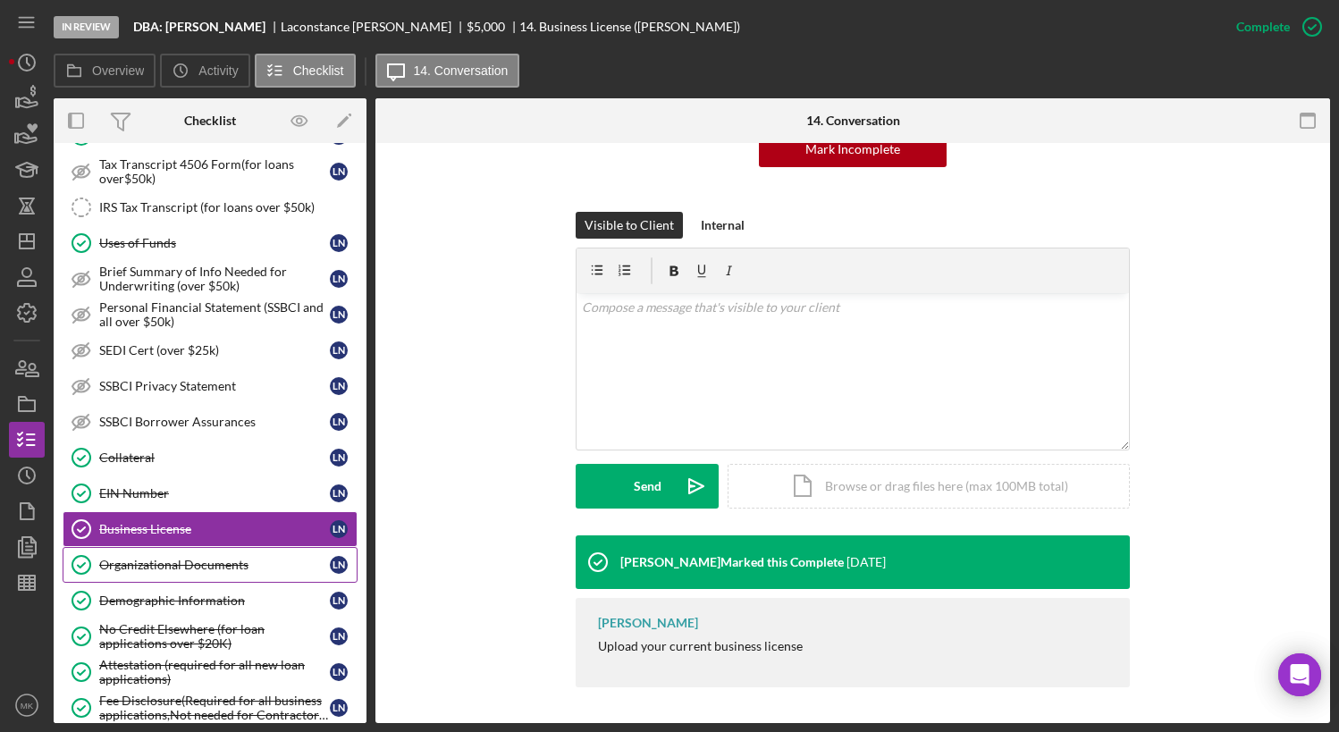
click at [180, 569] on div "Organizational Documents" at bounding box center [214, 565] width 231 height 14
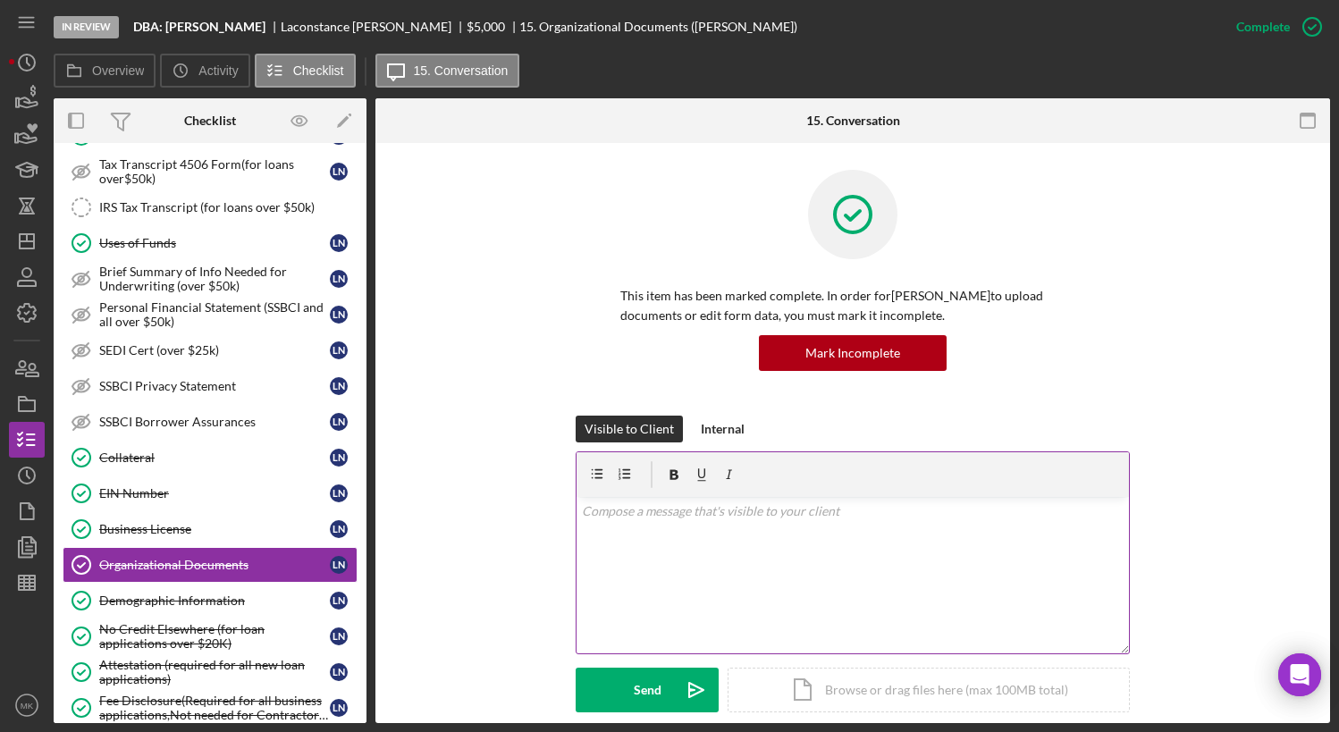
scroll to position [358, 0]
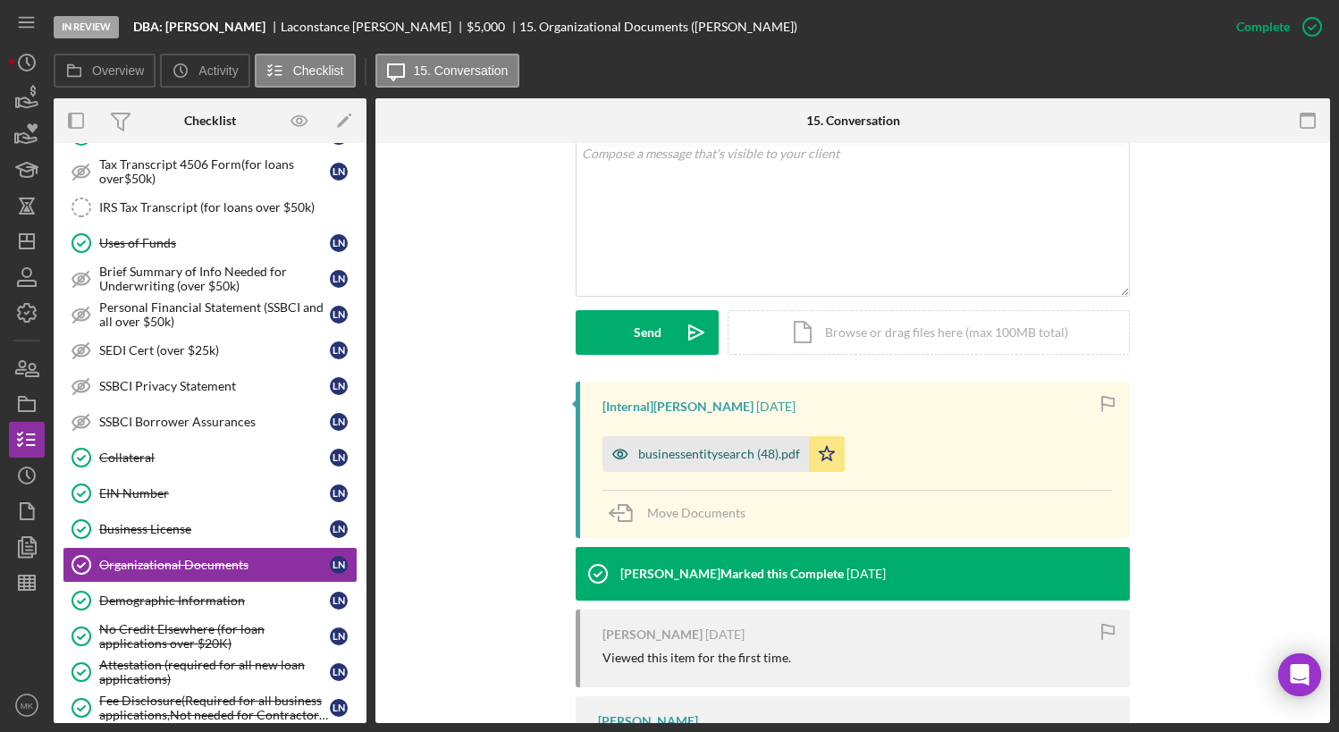
click at [736, 464] on div "businessentitysearch (48).pdf" at bounding box center [706, 454] width 206 height 36
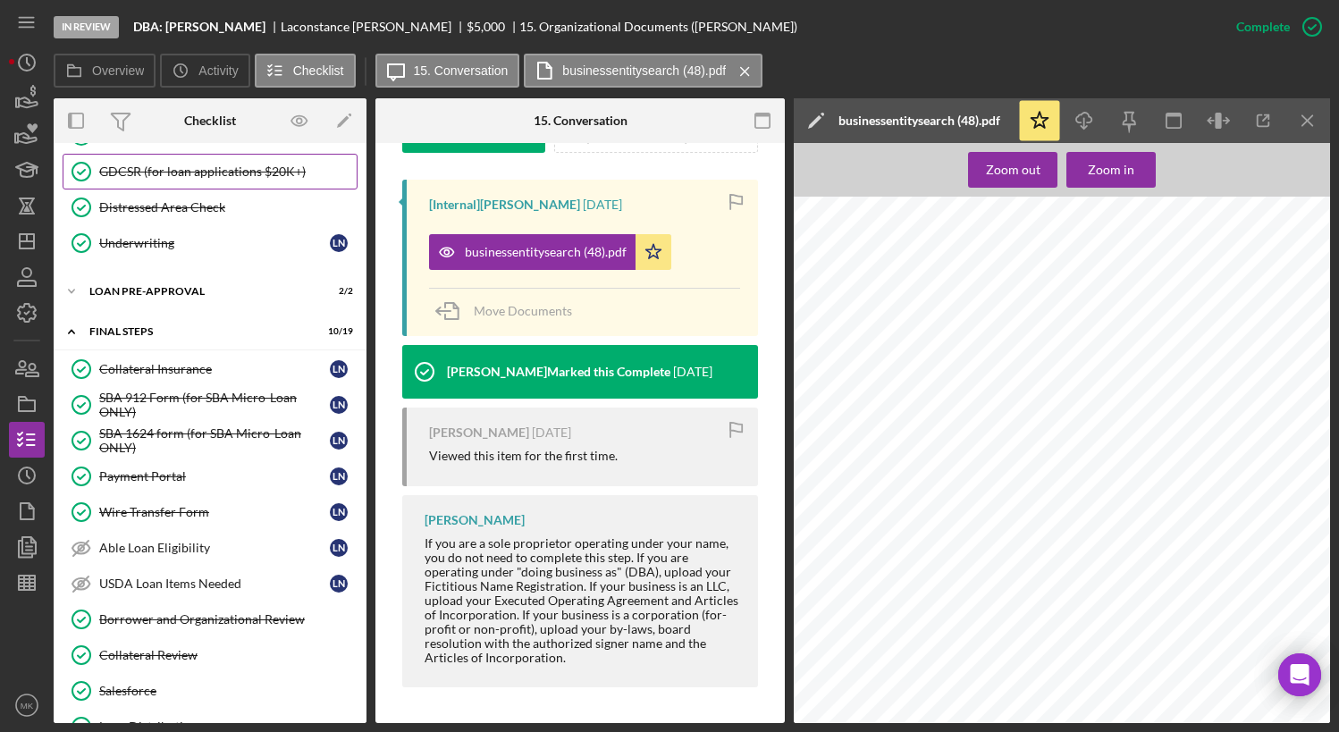
scroll to position [1609, 0]
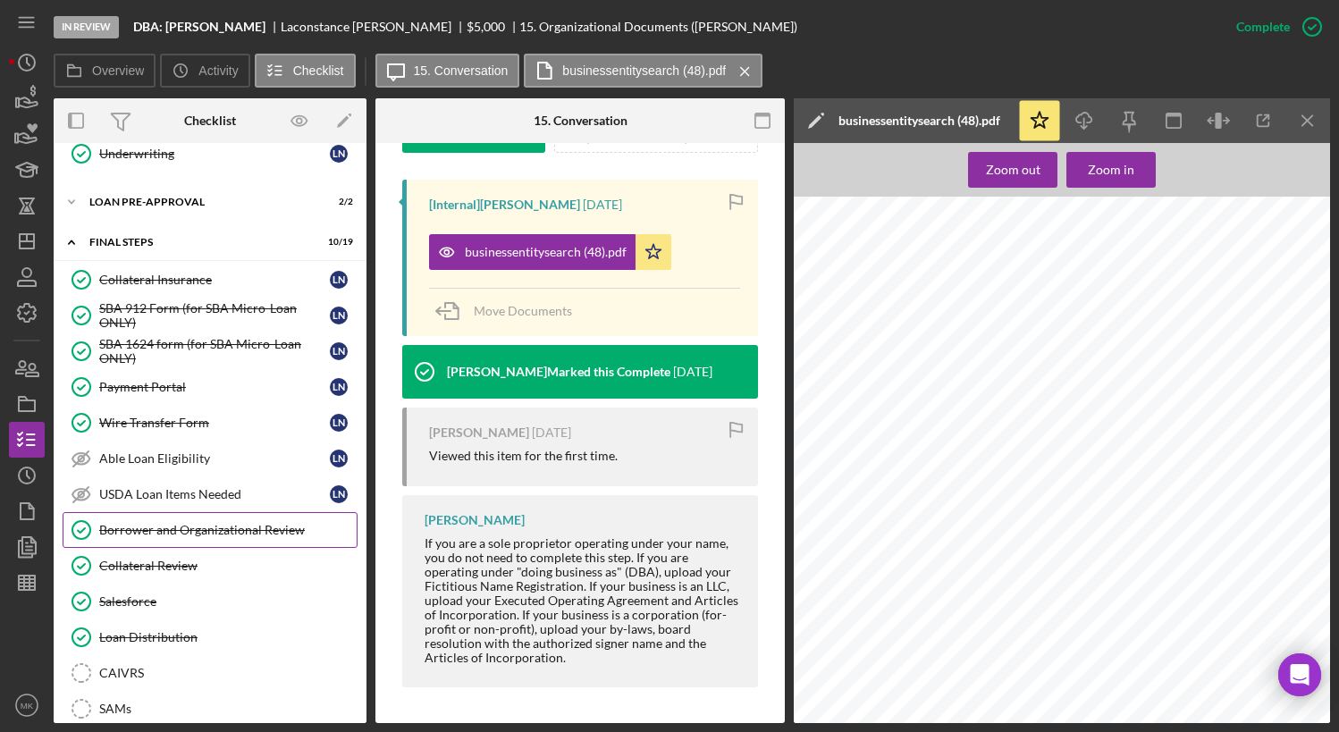
click at [167, 534] on div "Borrower and Organizational Review" at bounding box center [227, 530] width 257 height 14
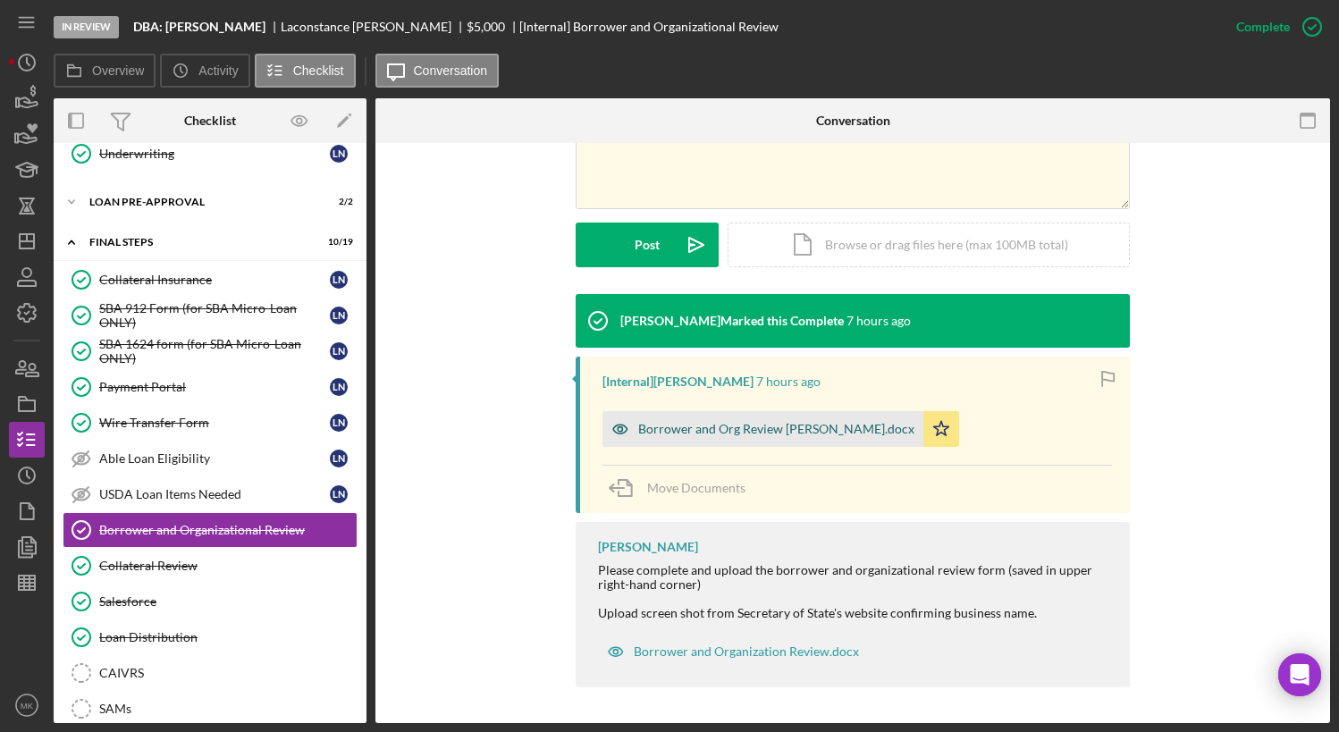
click at [717, 423] on div "Borrower and Org Review [PERSON_NAME].docx" at bounding box center [776, 429] width 276 height 14
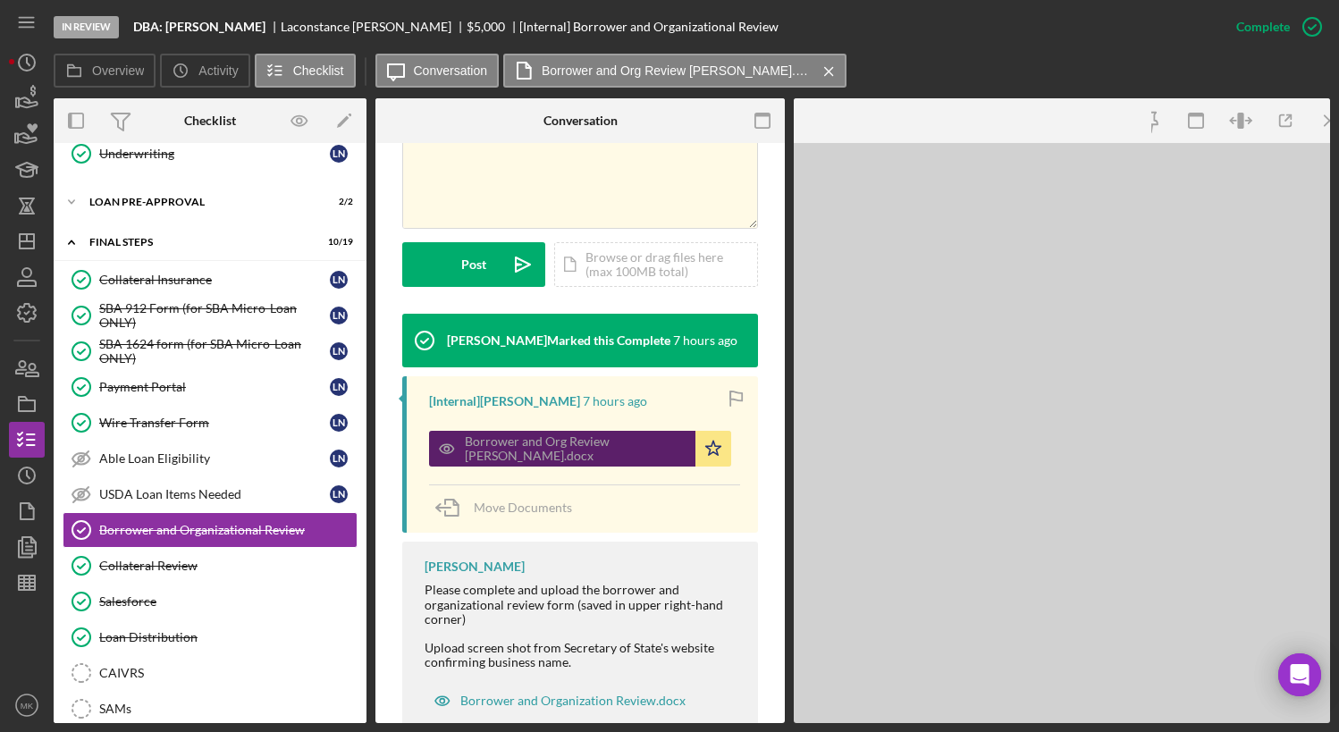
scroll to position [429, 0]
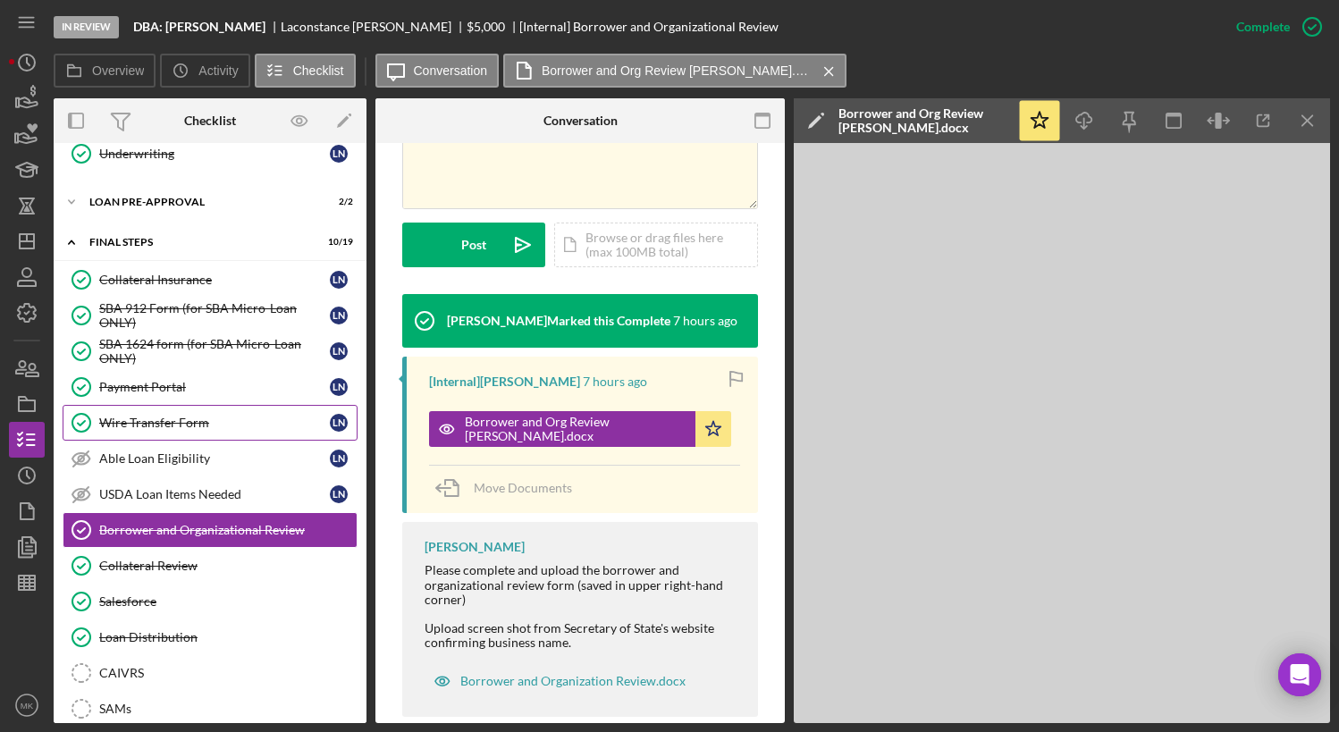
drag, startPoint x: 173, startPoint y: 420, endPoint x: 207, endPoint y: 422, distance: 34.9
click at [173, 420] on div "Wire Transfer Form" at bounding box center [214, 423] width 231 height 14
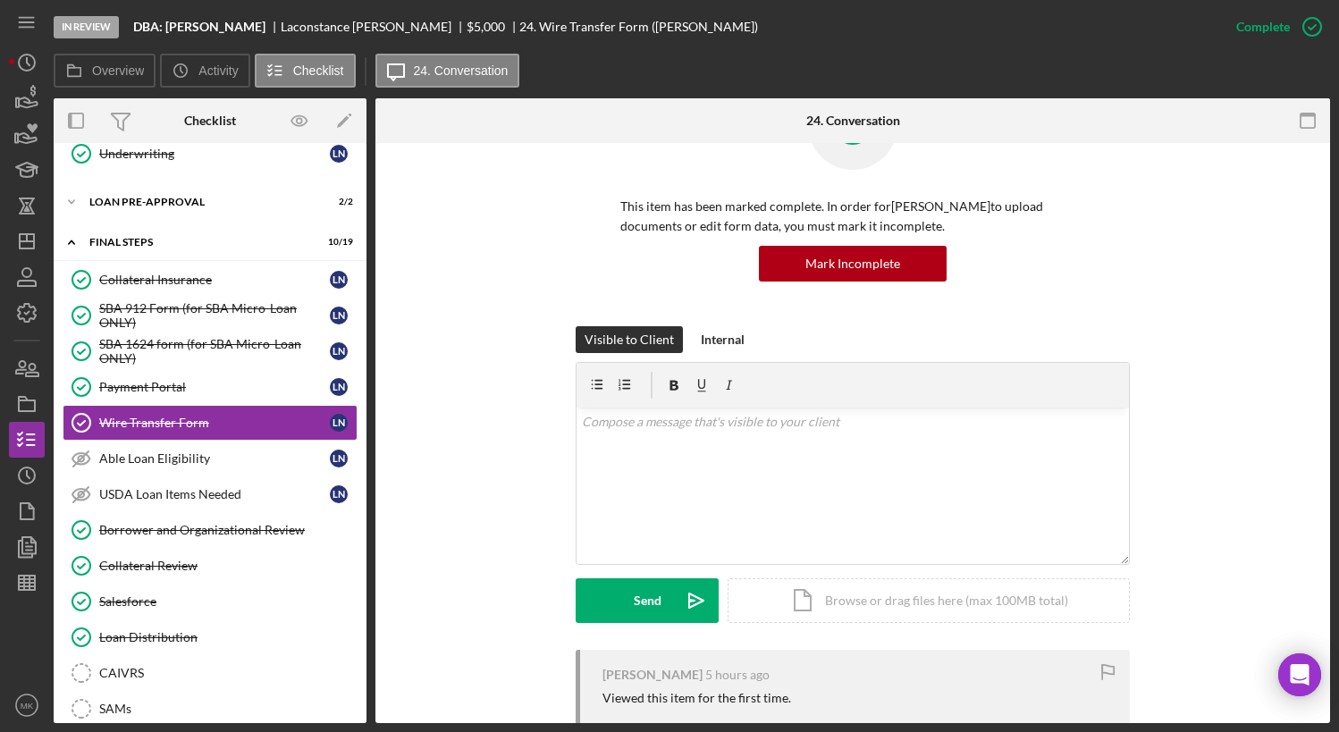
scroll to position [459, 0]
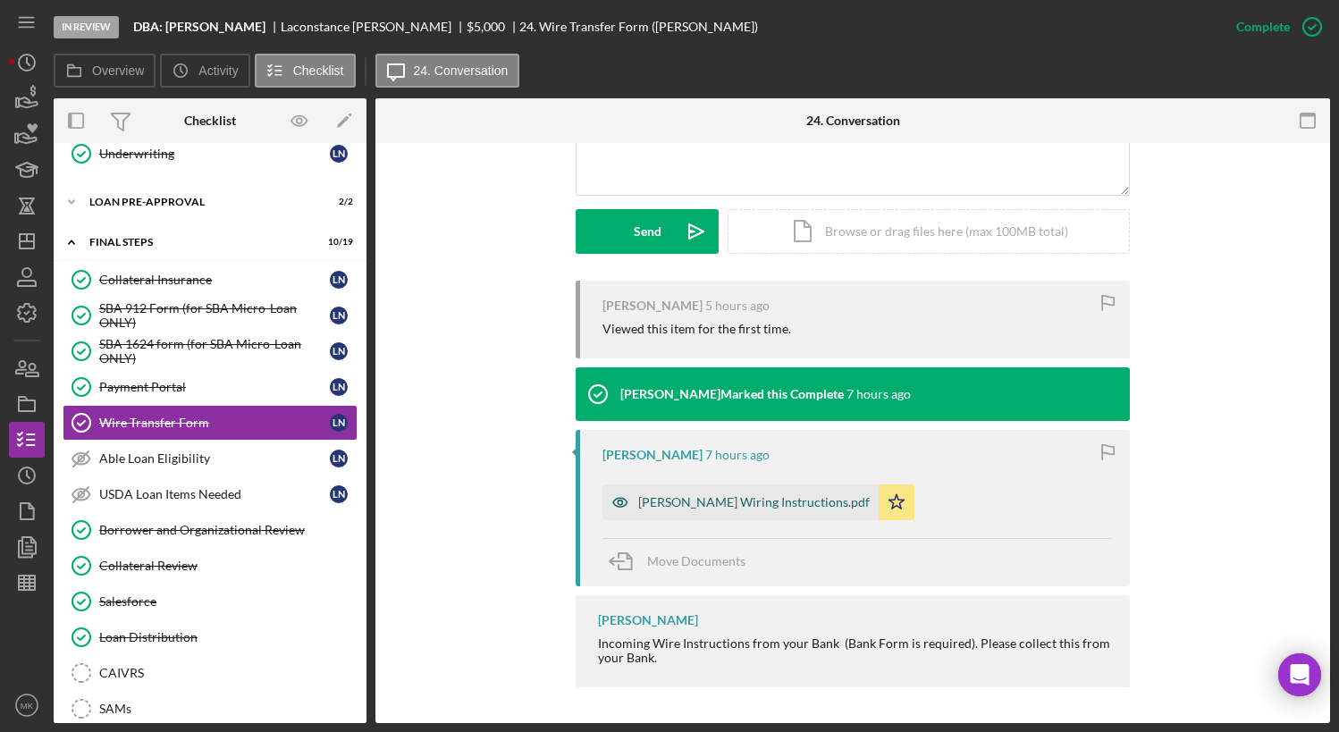
click at [707, 491] on div "[PERSON_NAME] Wiring Instructions.pdf" at bounding box center [741, 503] width 276 height 36
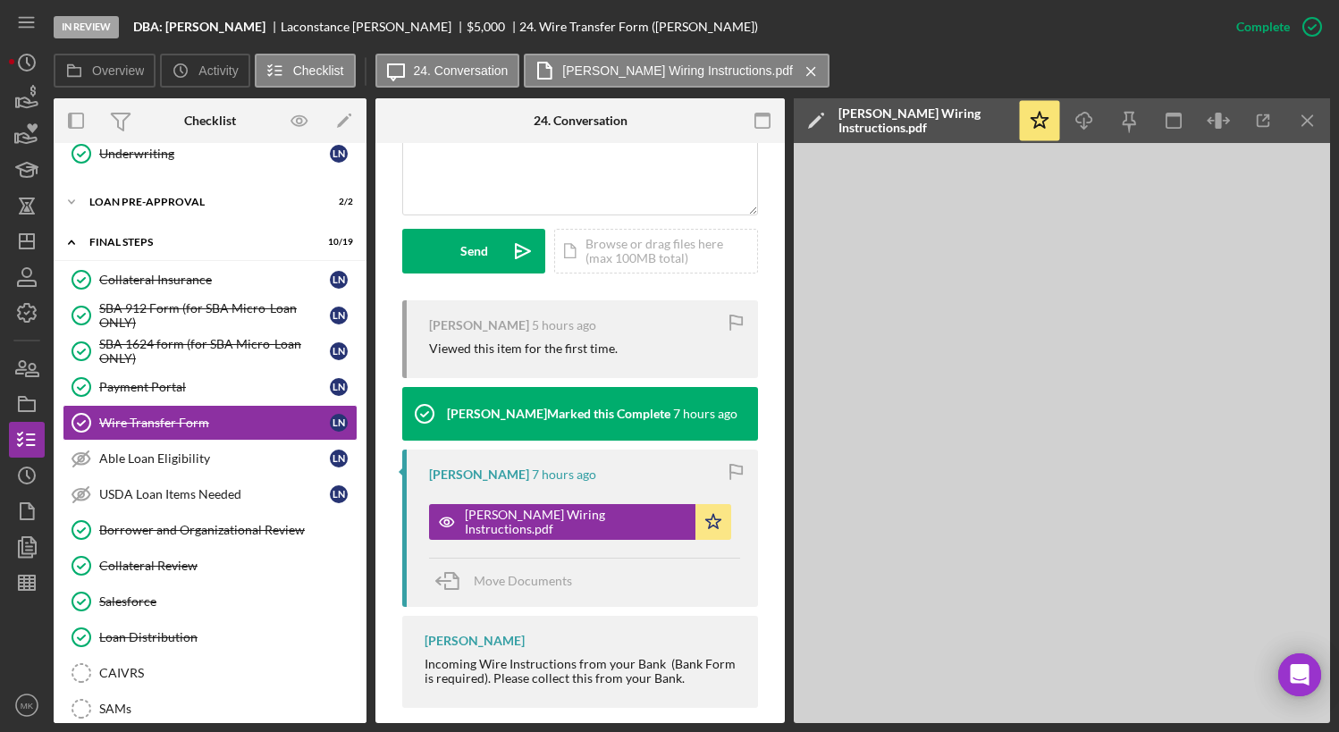
scroll to position [478, 0]
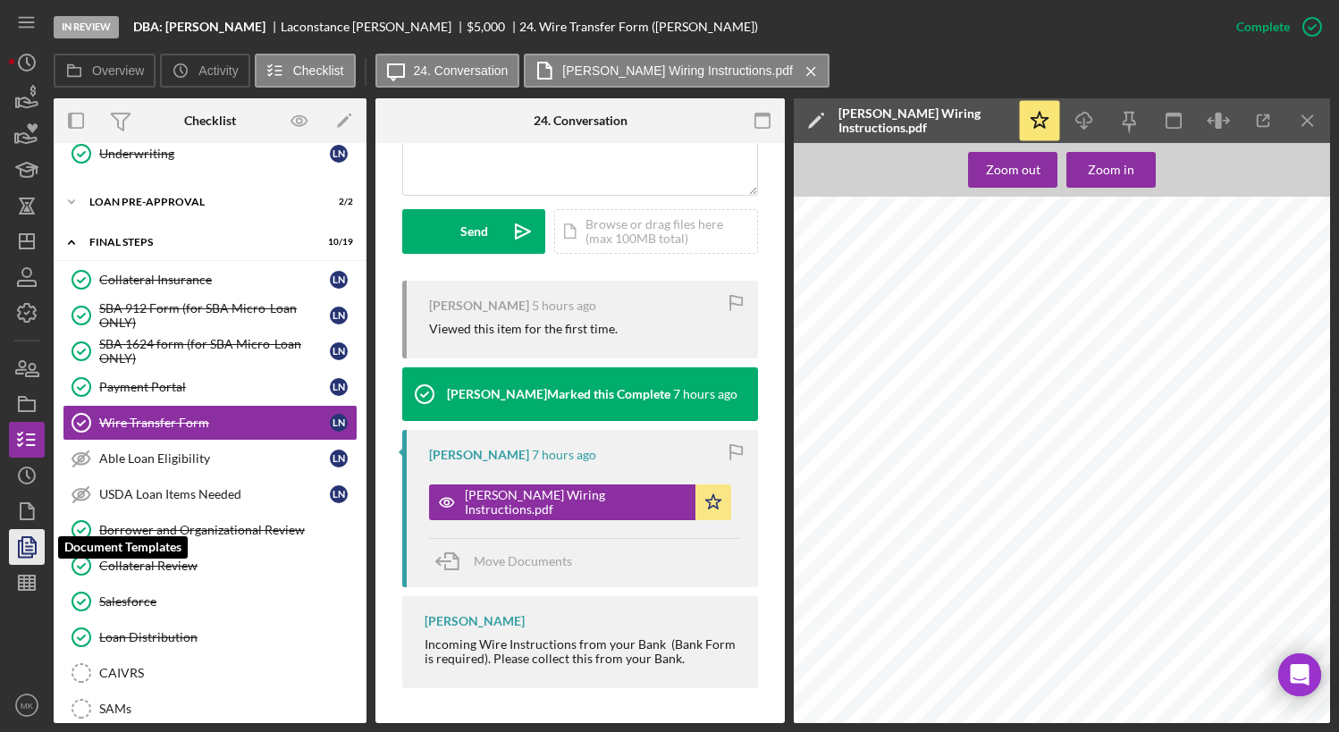
click at [19, 557] on polyline "button" at bounding box center [25, 549] width 13 height 16
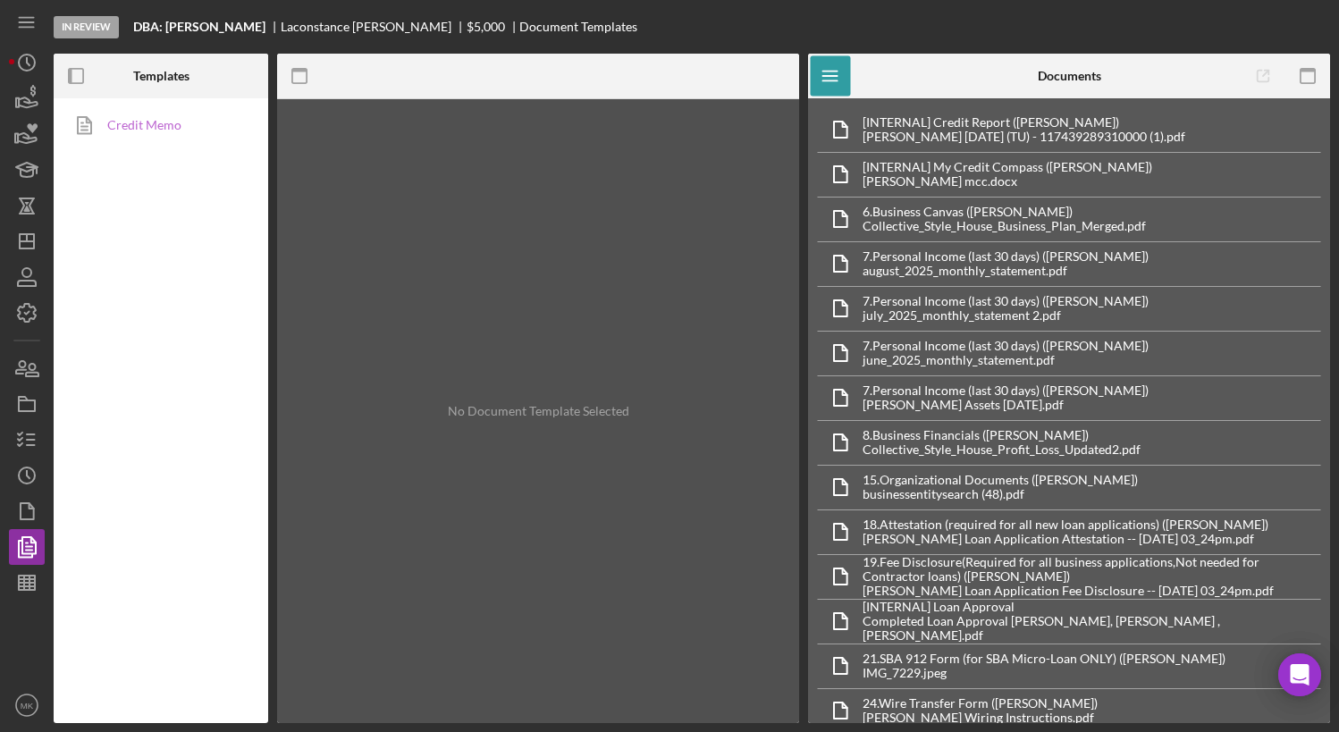
click at [187, 132] on link "Credit Memo" at bounding box center [157, 125] width 188 height 36
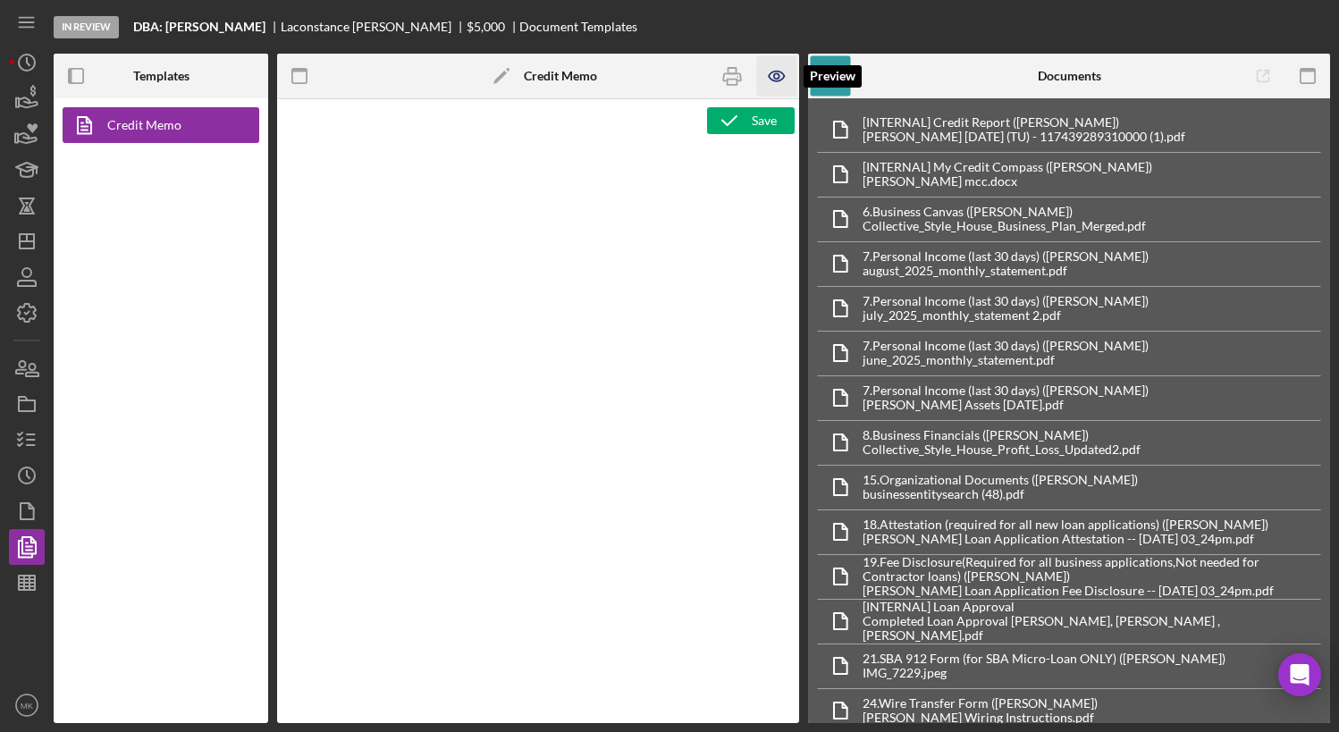
type textarea "<h1>Business Loan Risk Assessment</h1> <p>Loan Officer: &nbsp;<span id="Lender_…"
click at [771, 73] on icon "button" at bounding box center [777, 76] width 40 height 40
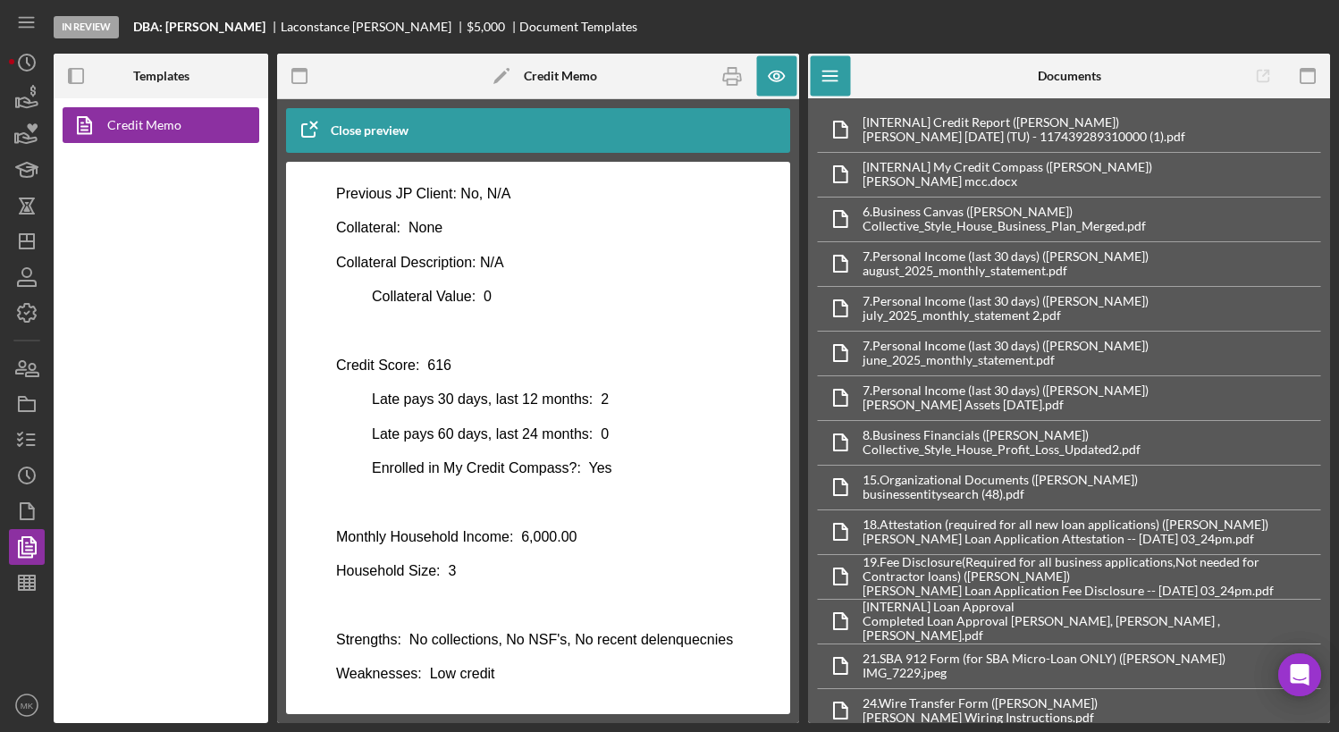
scroll to position [1060, 0]
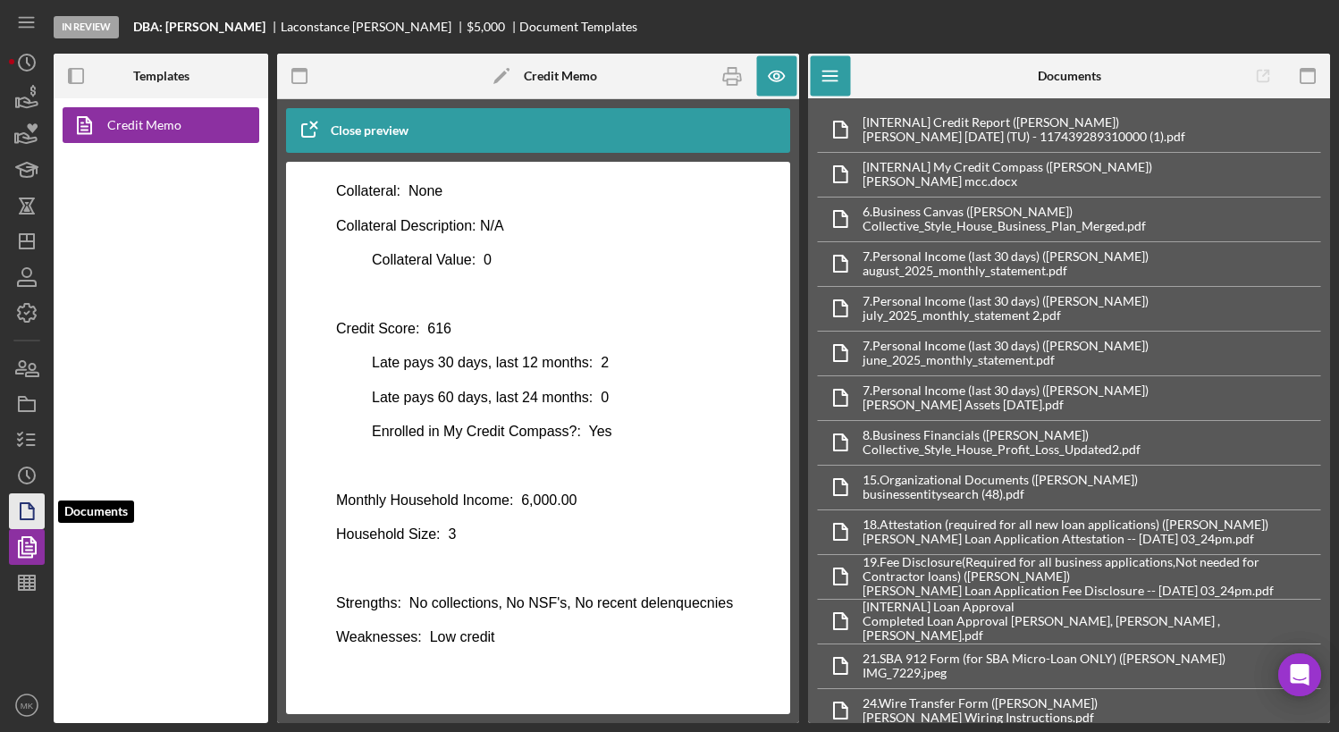
click at [21, 518] on polygon "button" at bounding box center [27, 511] width 13 height 16
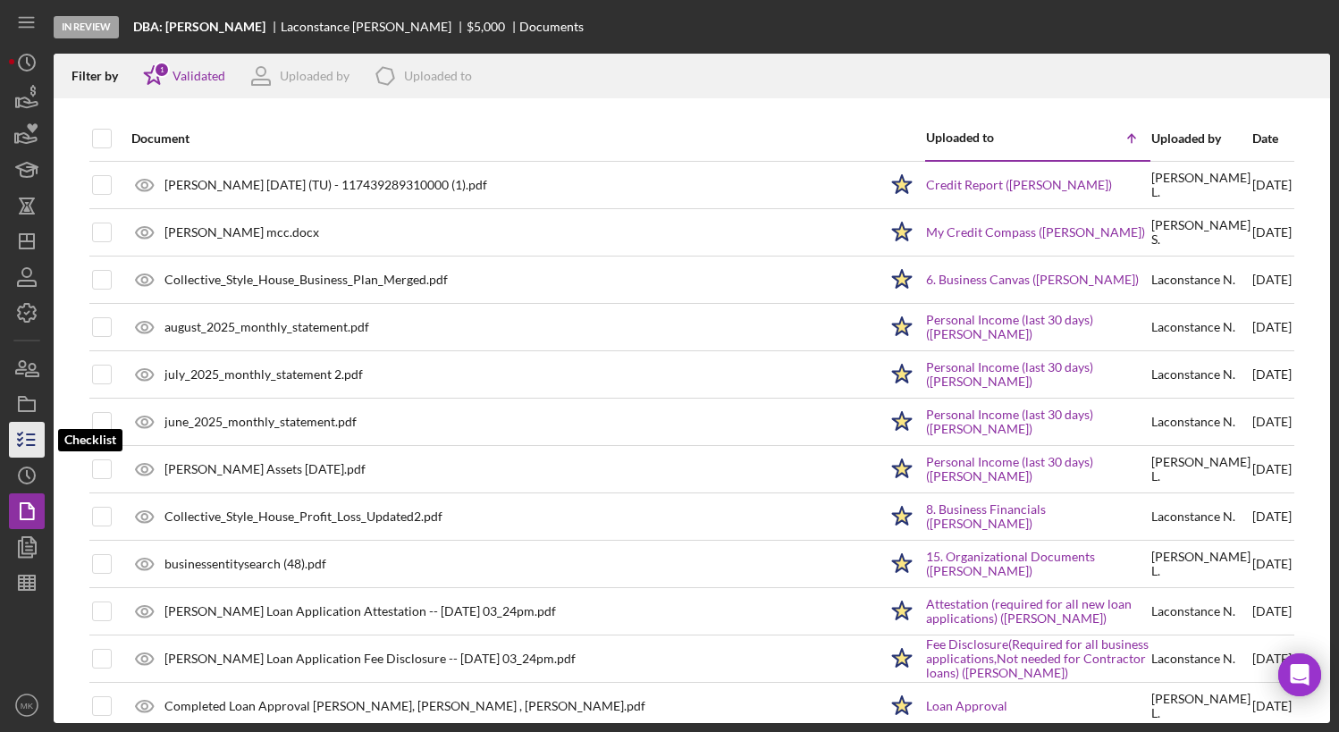
click at [25, 441] on icon "button" at bounding box center [26, 439] width 45 height 45
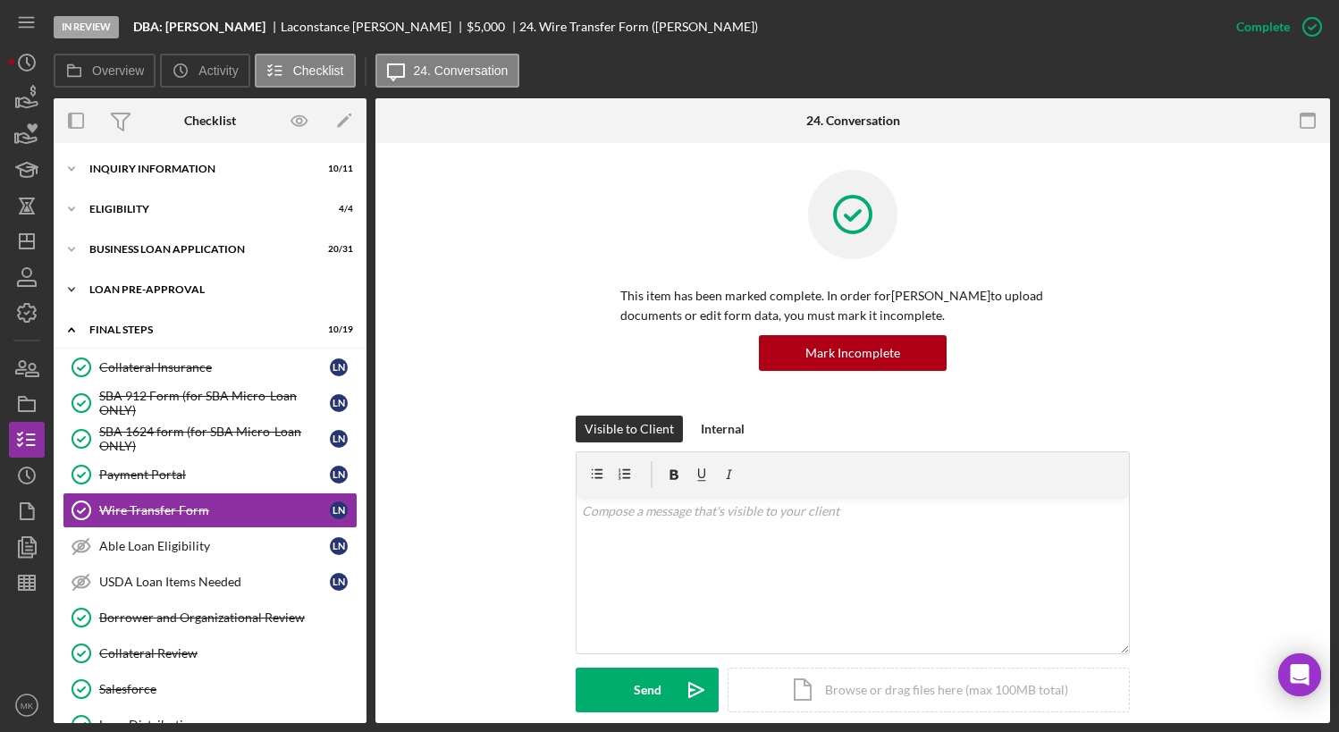
click at [181, 285] on div "LOAN PRE-APPROVAL" at bounding box center [216, 289] width 255 height 11
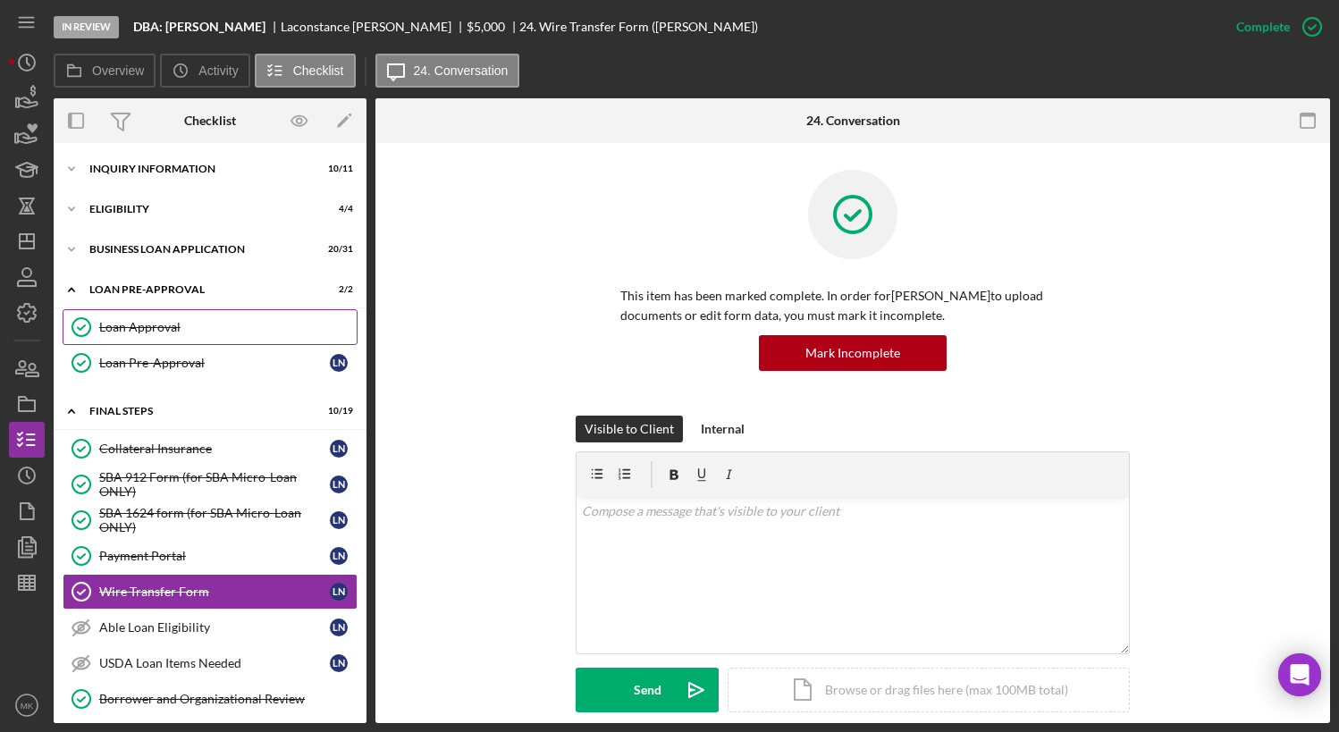
click at [175, 332] on div "Loan Approval" at bounding box center [227, 327] width 257 height 14
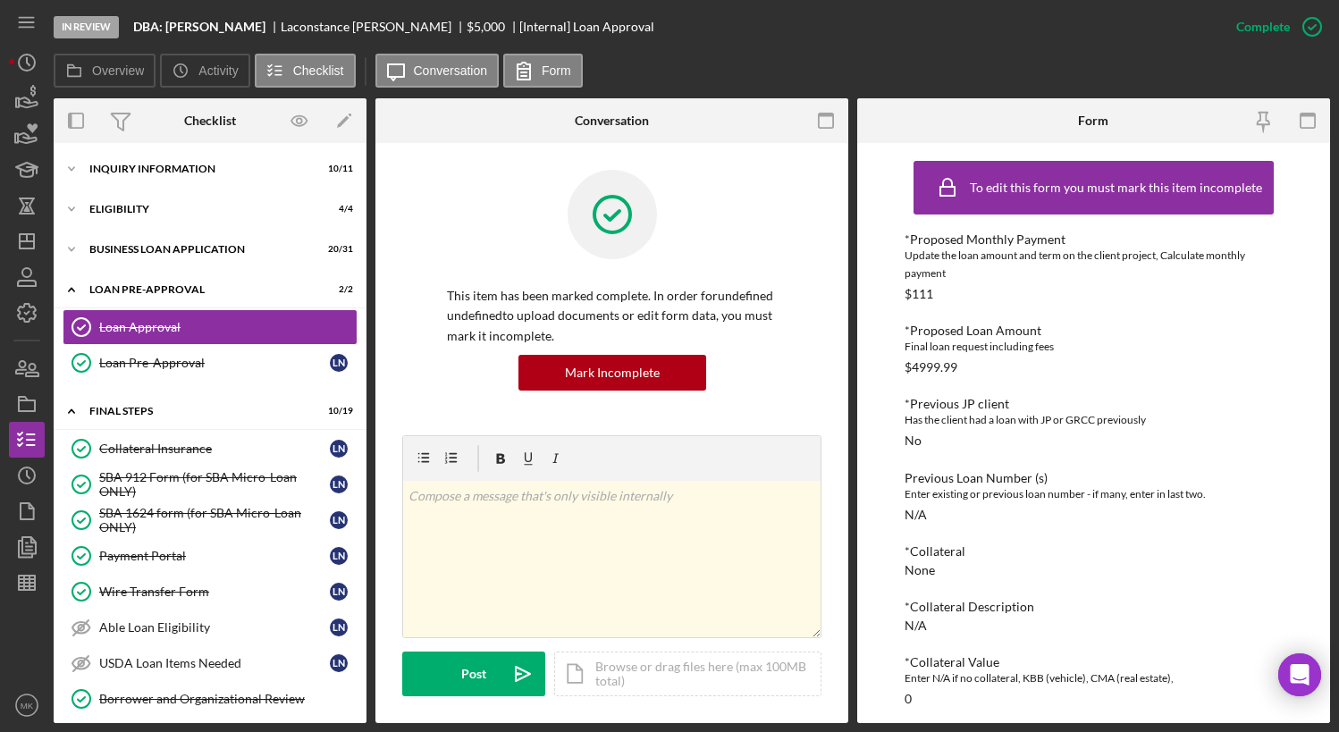
scroll to position [536, 0]
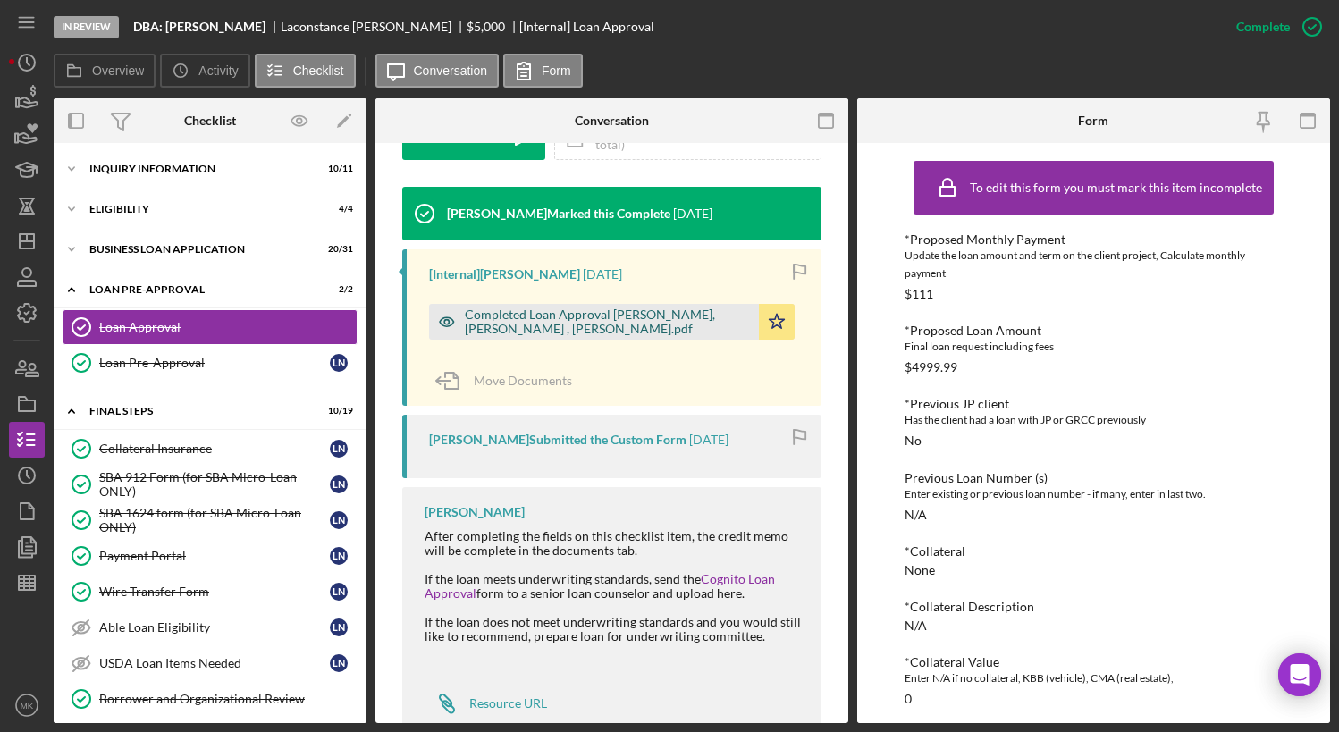
click at [591, 316] on div "Completed Loan Approval [PERSON_NAME], [PERSON_NAME] , [PERSON_NAME].pdf" at bounding box center [607, 322] width 285 height 29
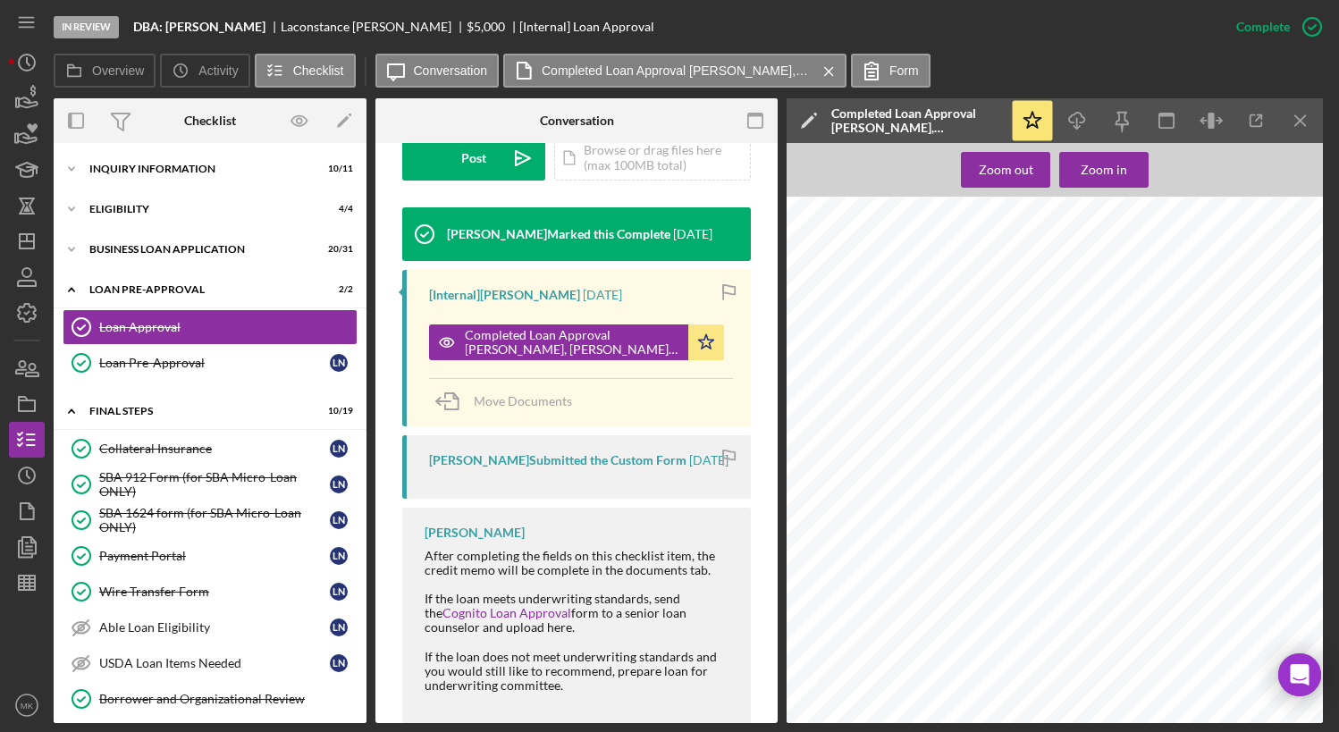
scroll to position [1616, 0]
click at [162, 175] on div "Icon/Expander INQUIRY INFORMATION 10 / 11" at bounding box center [210, 169] width 313 height 36
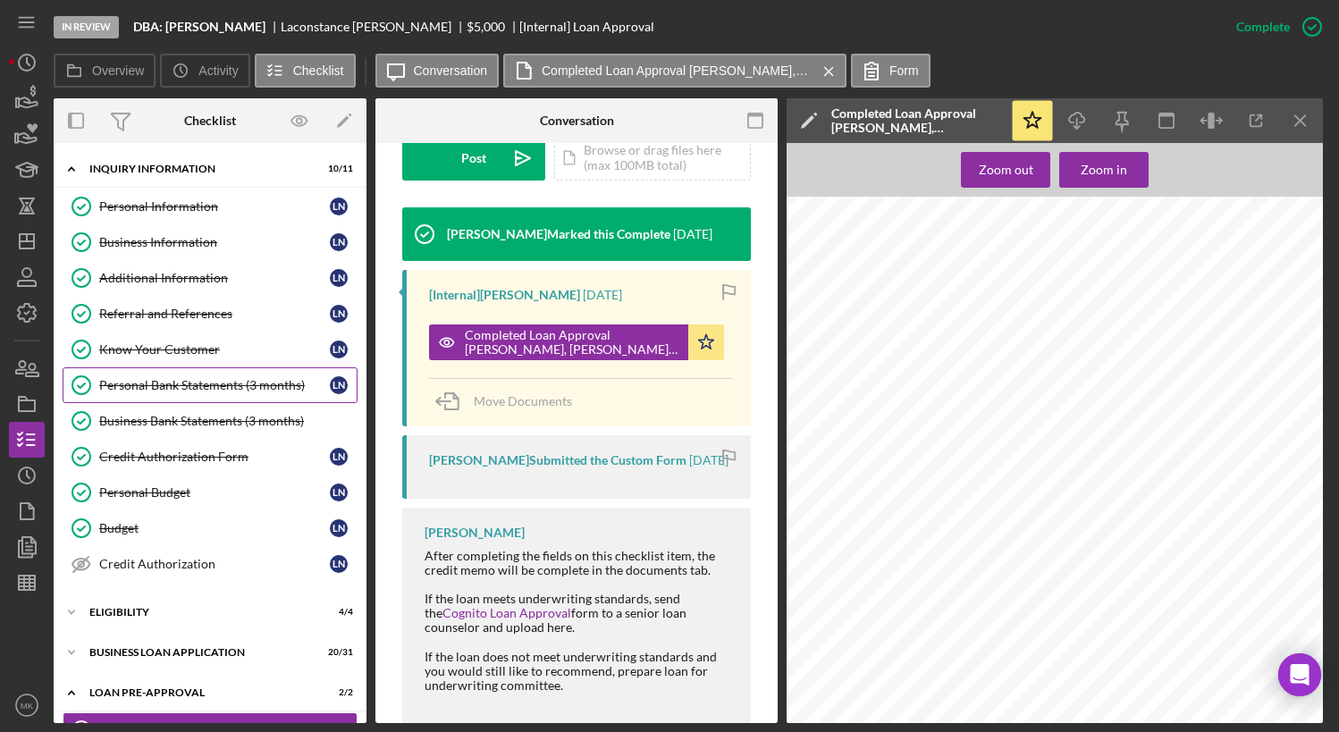
click at [203, 383] on div "Personal Bank Statements (3 months)" at bounding box center [214, 385] width 231 height 14
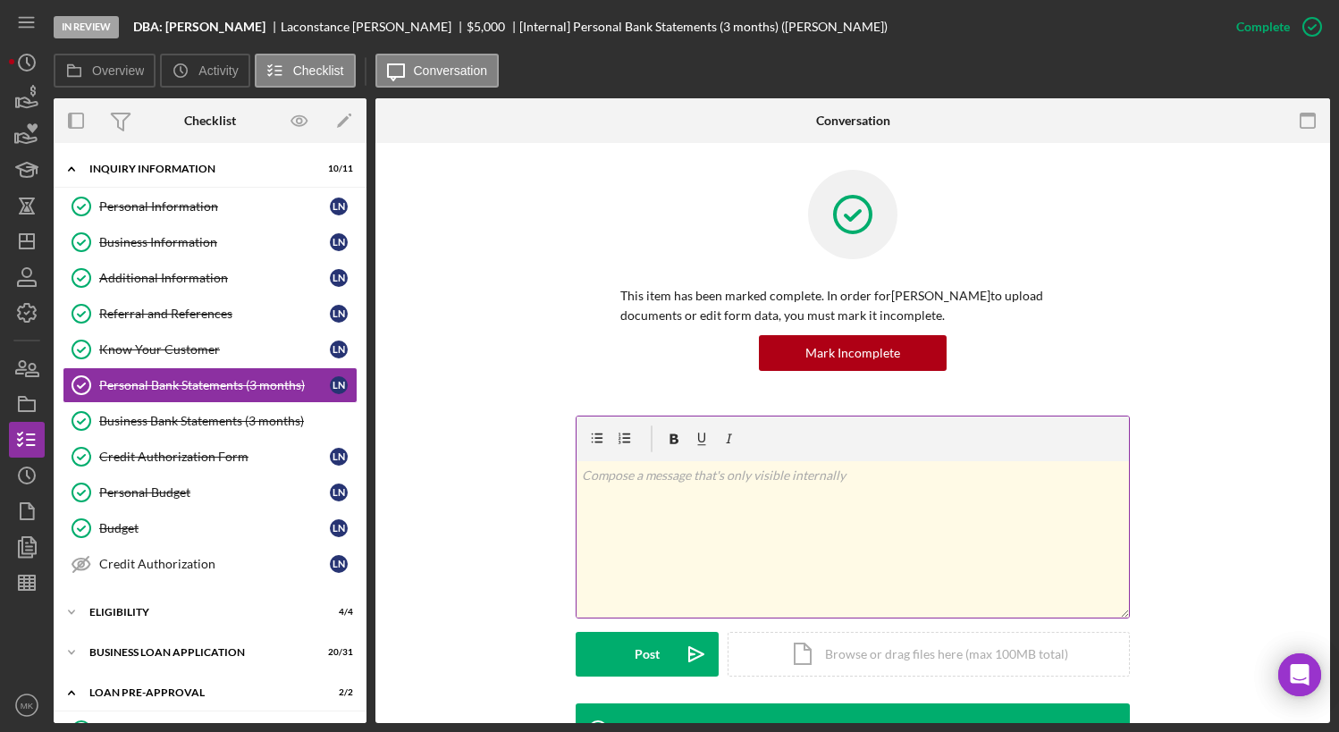
scroll to position [174, 0]
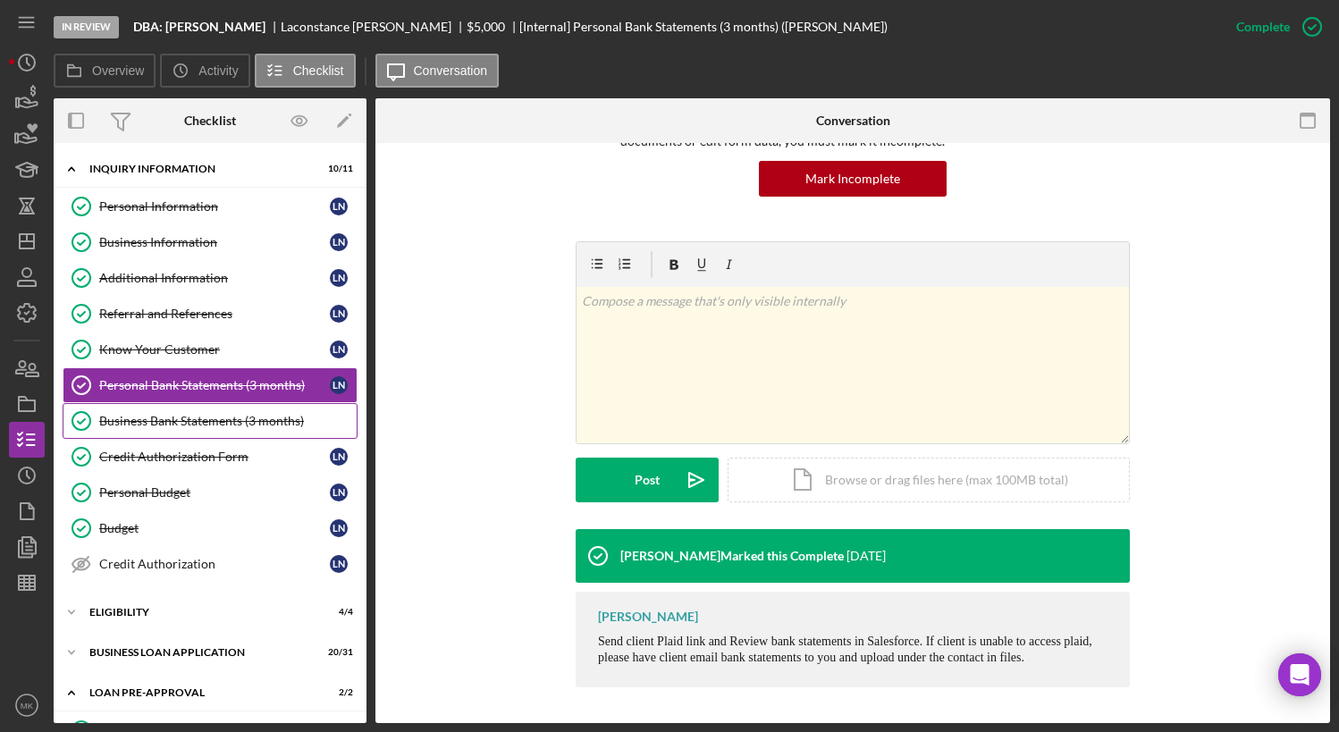
click at [224, 426] on div "Business Bank Statements (3 months)" at bounding box center [227, 421] width 257 height 14
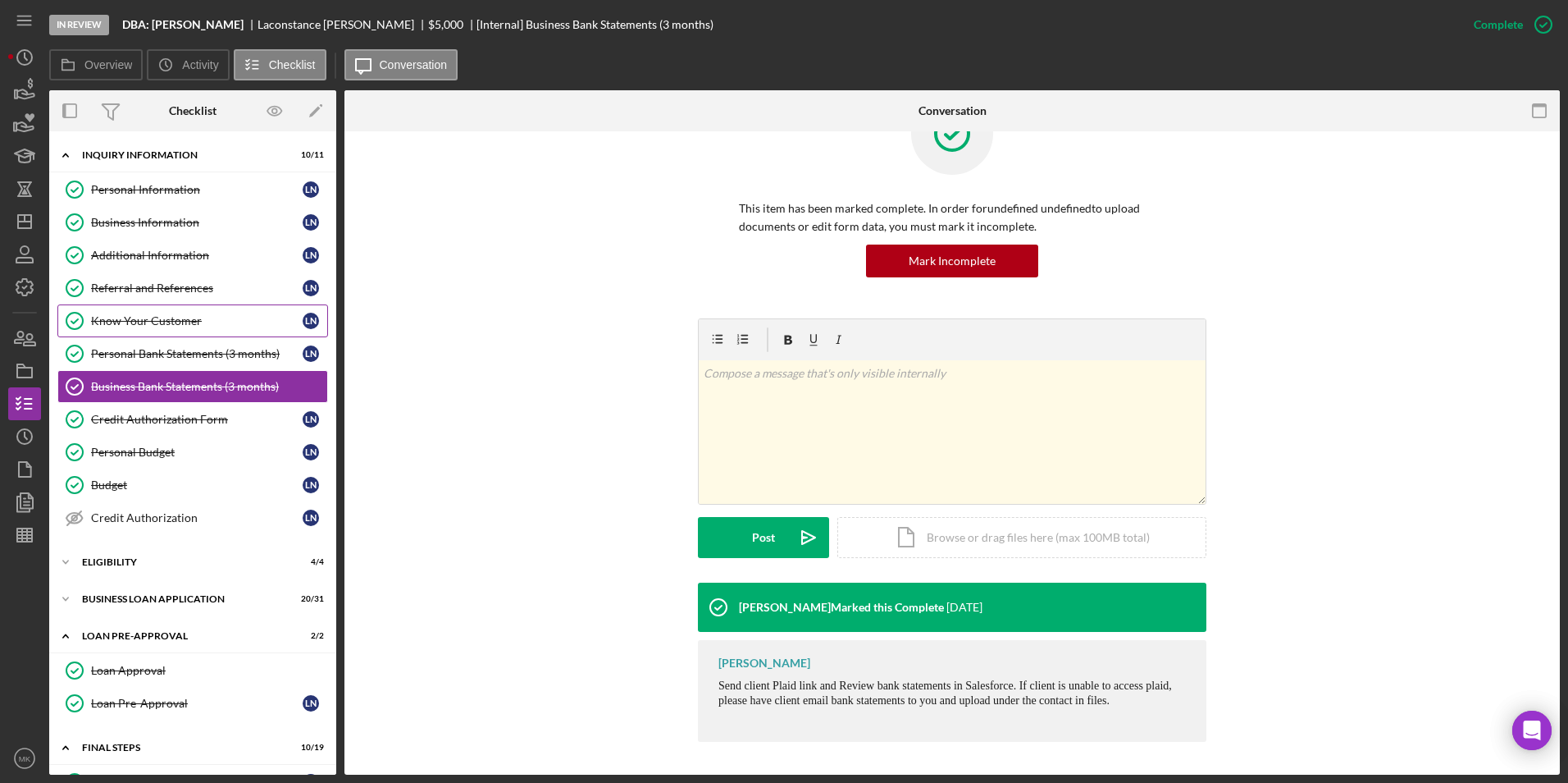
scroll to position [63, 0]
click at [148, 566] on div "ELIGIBILITY" at bounding box center [198, 562] width 234 height 10
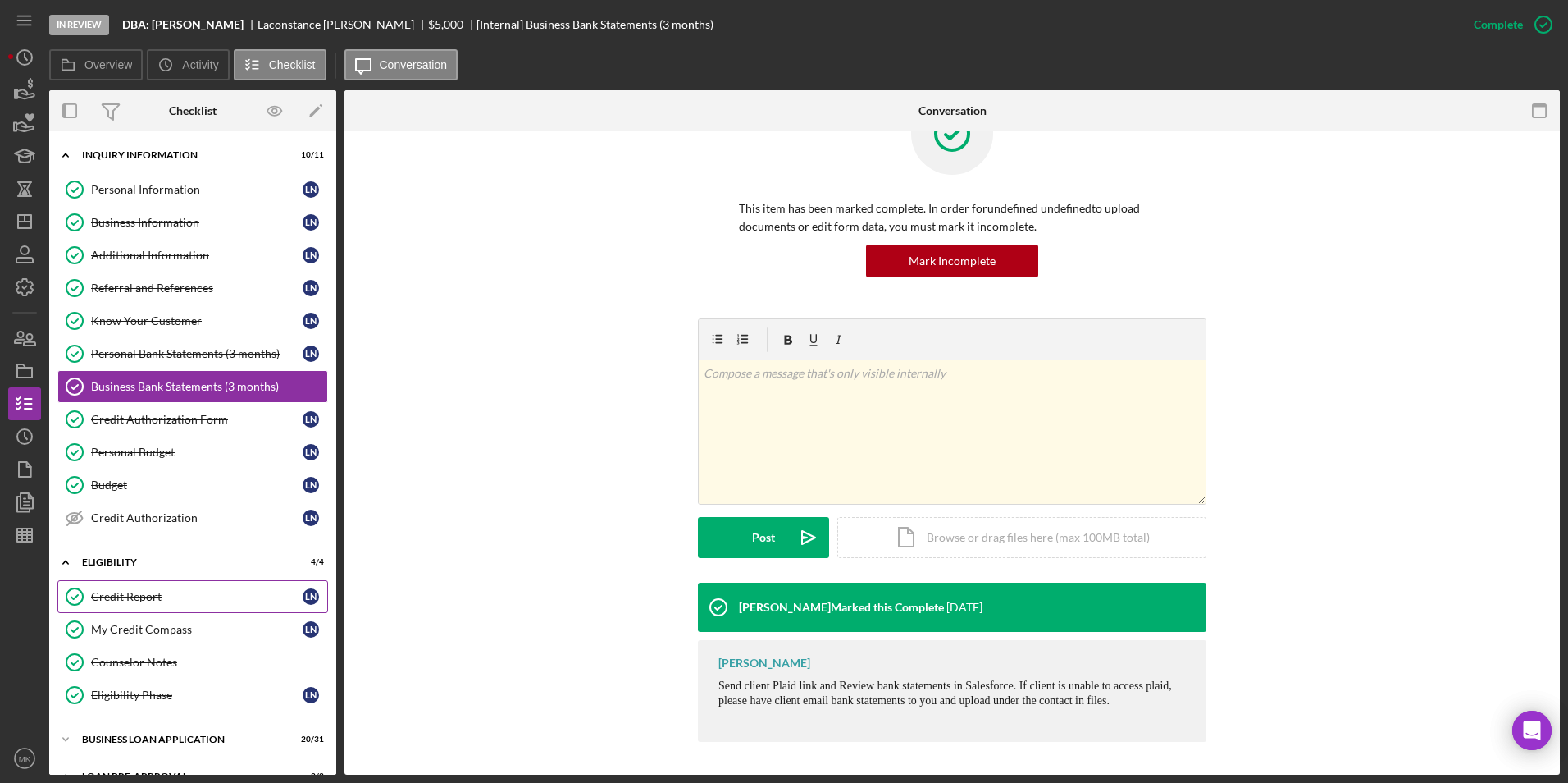
click at [117, 605] on link "Credit Report Credit Report L N" at bounding box center [193, 597] width 271 height 33
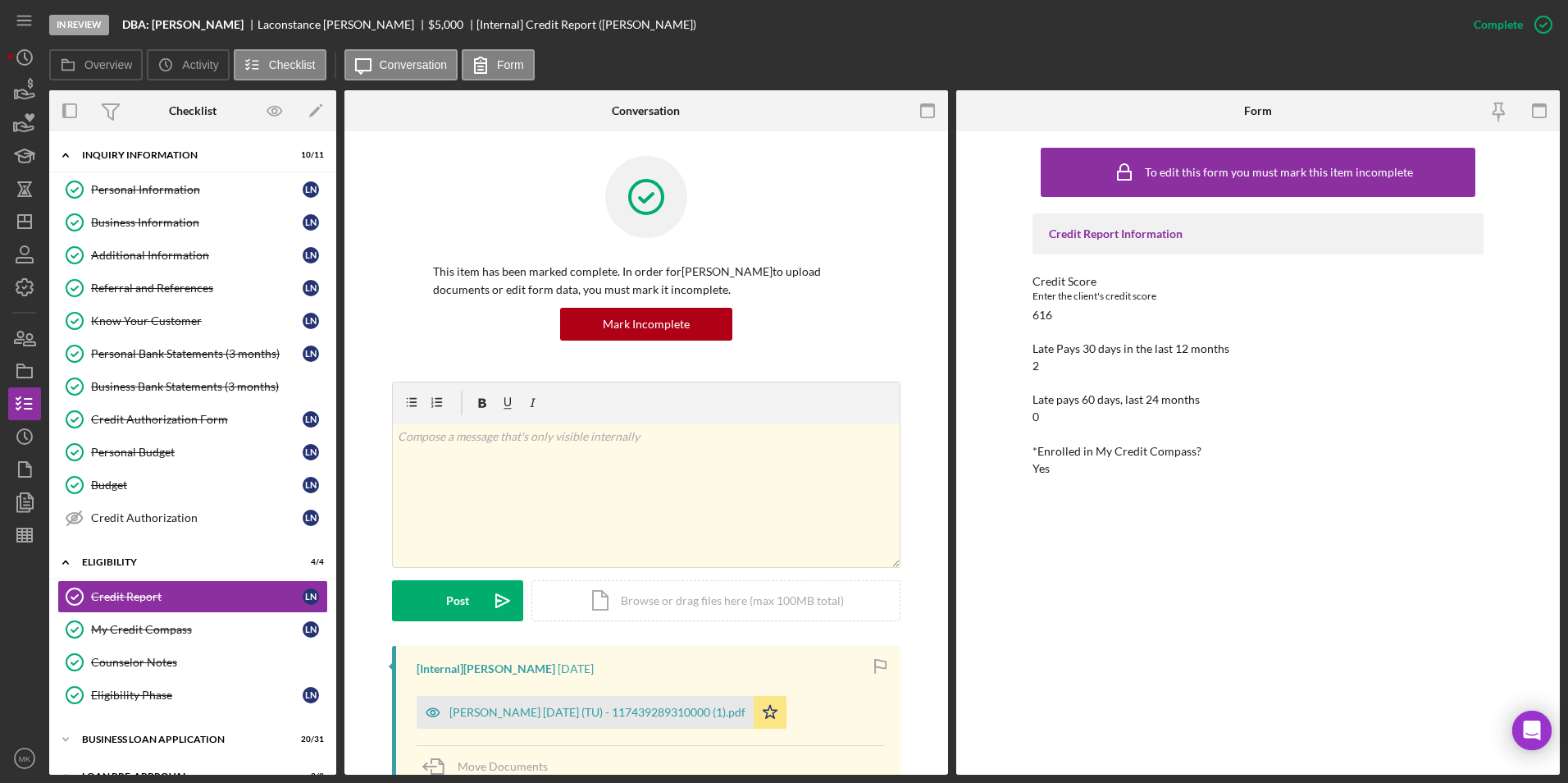
scroll to position [328, 0]
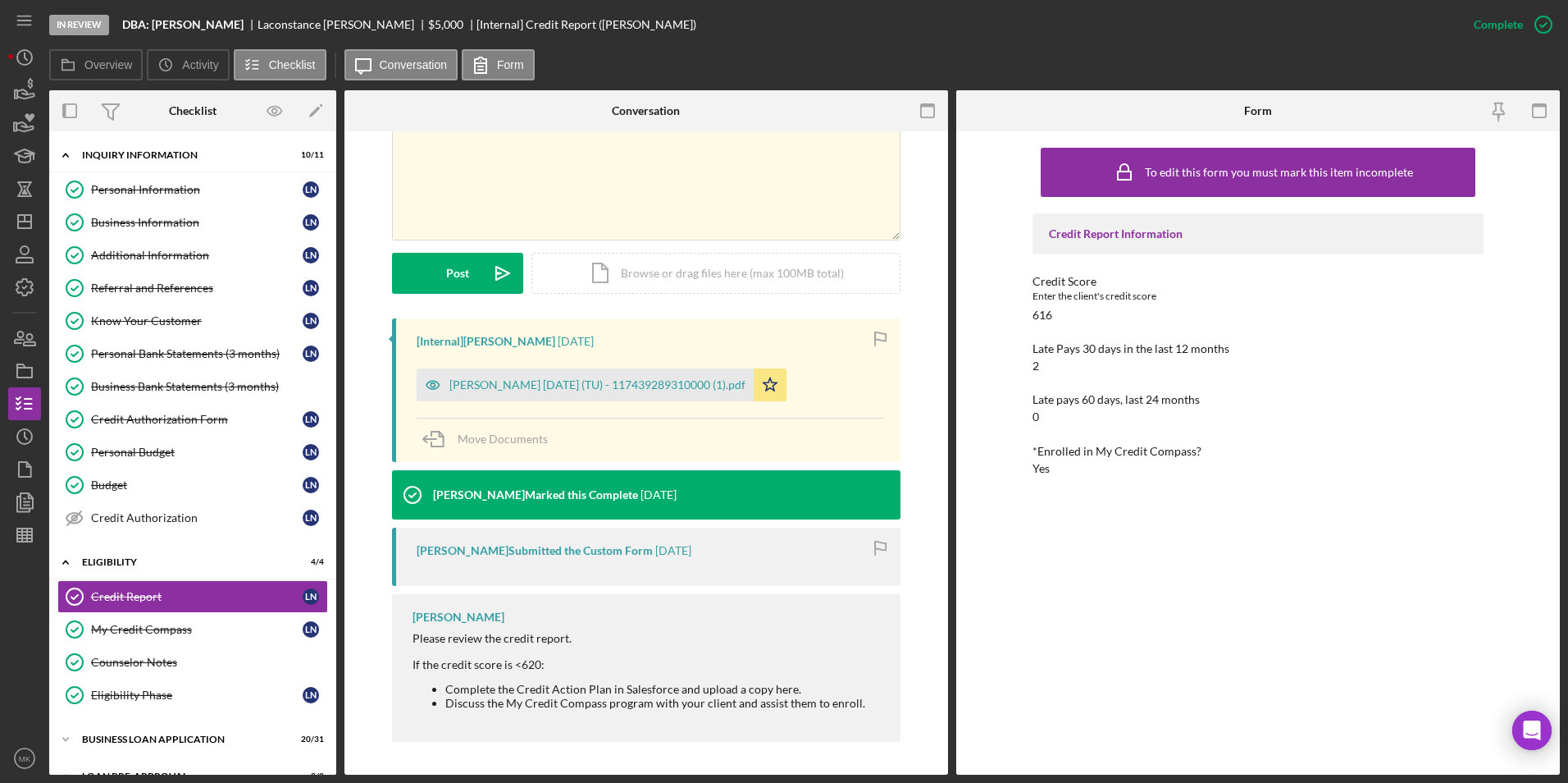
click at [542, 404] on div "[Internal] [PERSON_NAME] [DATE] [PERSON_NAME] [DATE] (TU) - 117439289310000 (1)…" at bounding box center [646, 390] width 508 height 143
click at [568, 397] on div "[PERSON_NAME] [DATE] (TU) - 117439289310000 (1).pdf" at bounding box center [584, 385] width 337 height 33
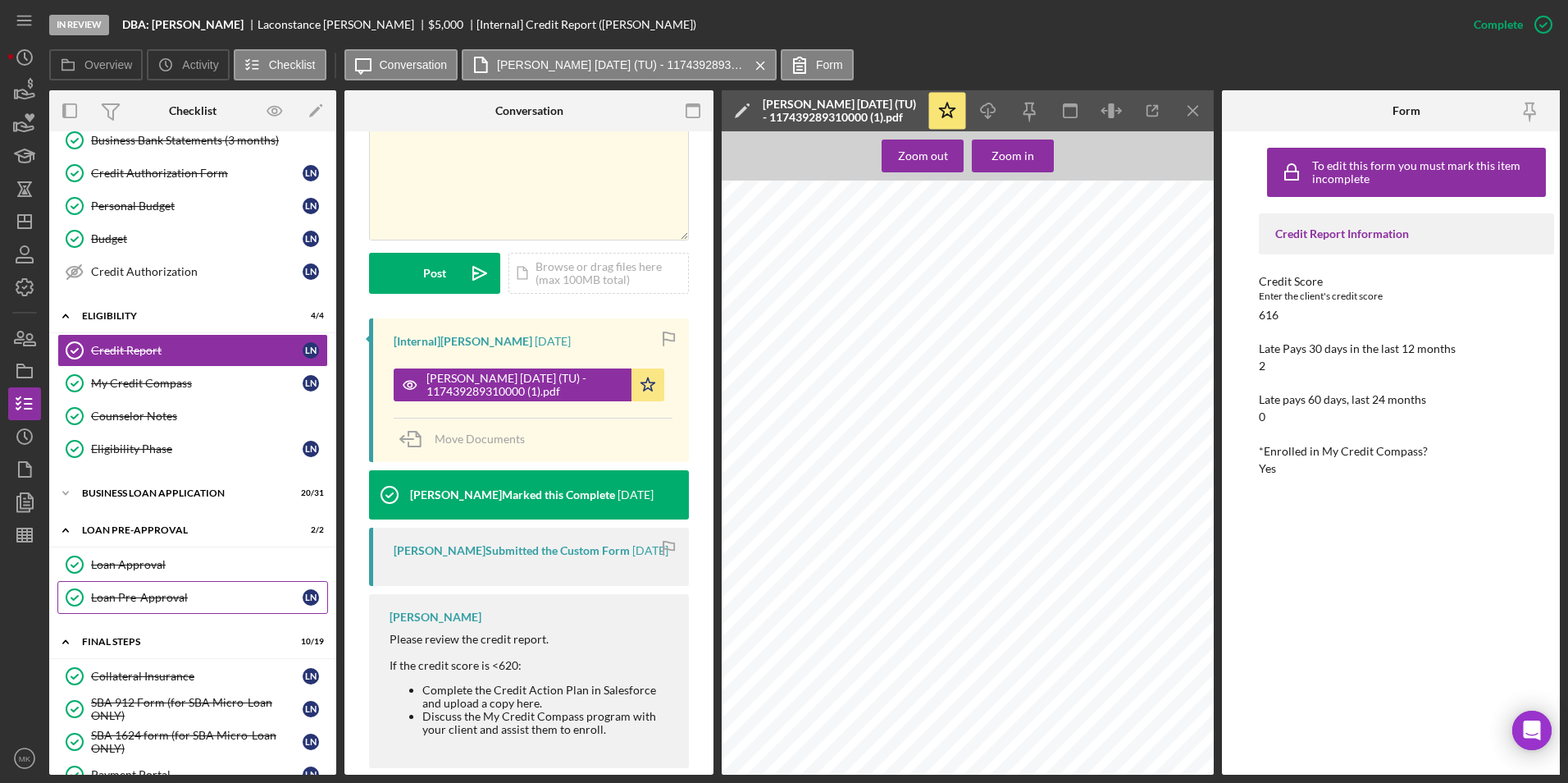
scroll to position [329, 0]
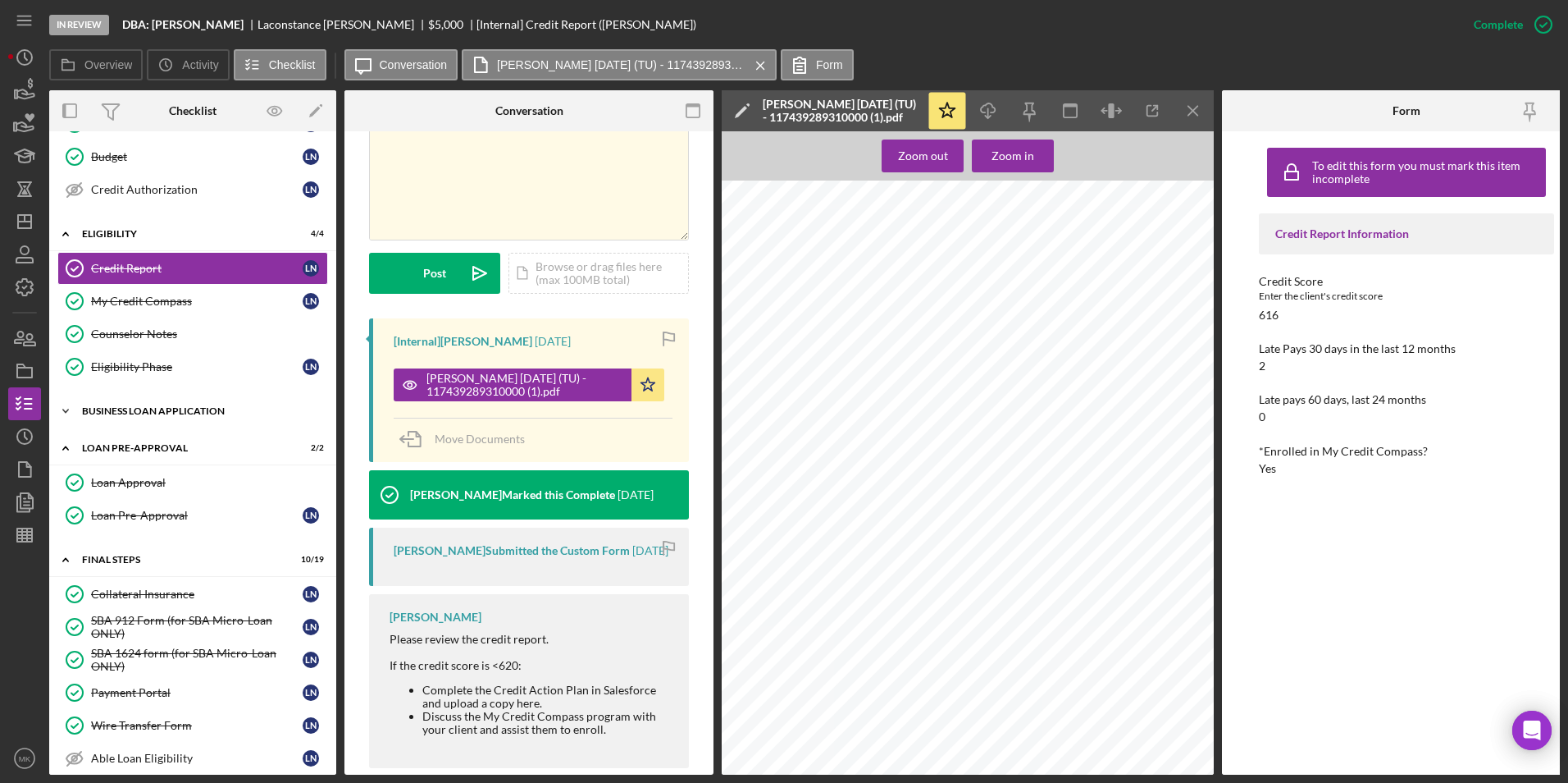
click at [154, 408] on div "BUSINESS LOAN APPLICATION" at bounding box center [198, 410] width 234 height 10
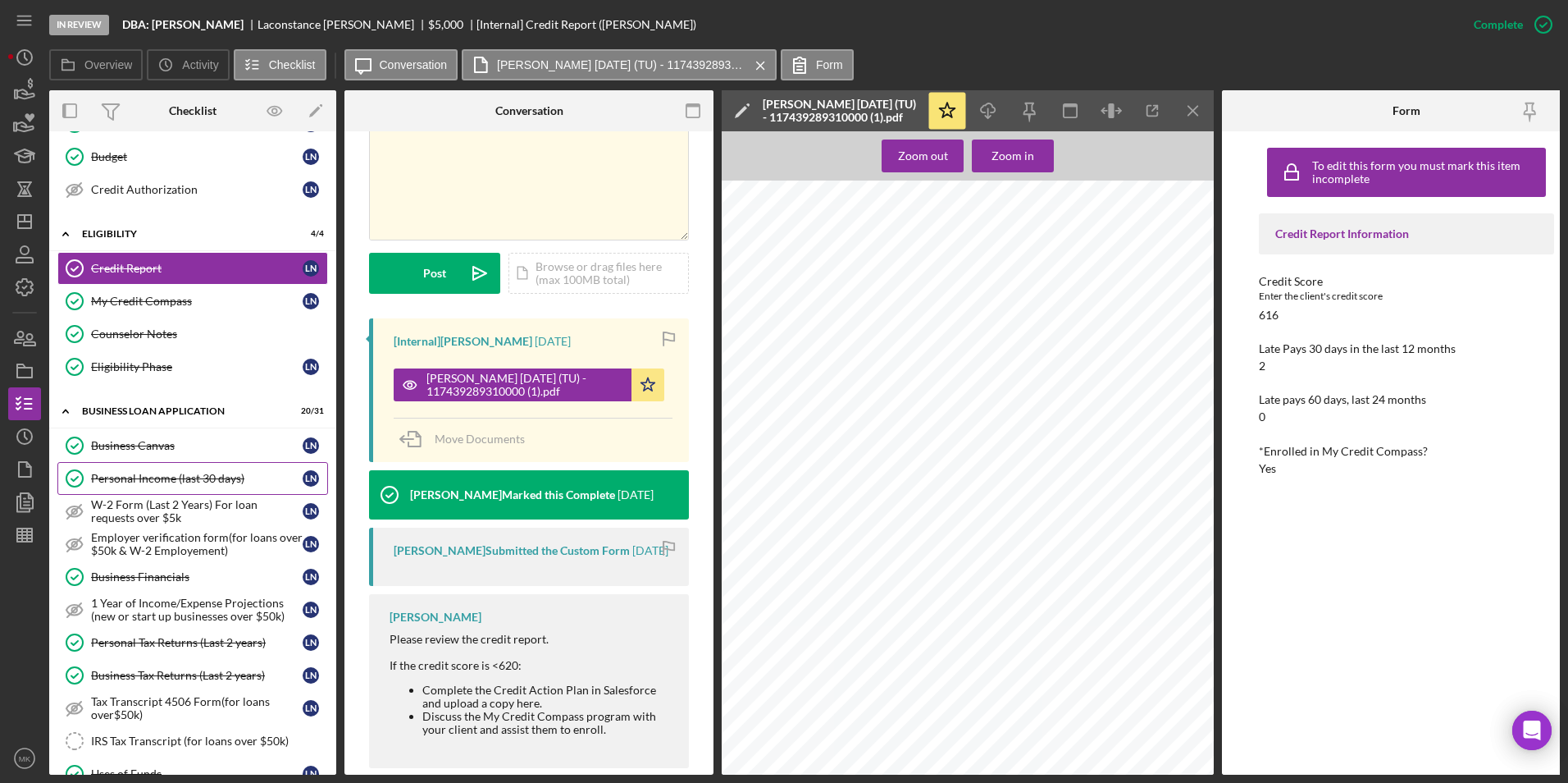
click at [143, 480] on div "Personal Income (last 30 days)" at bounding box center [196, 478] width 212 height 13
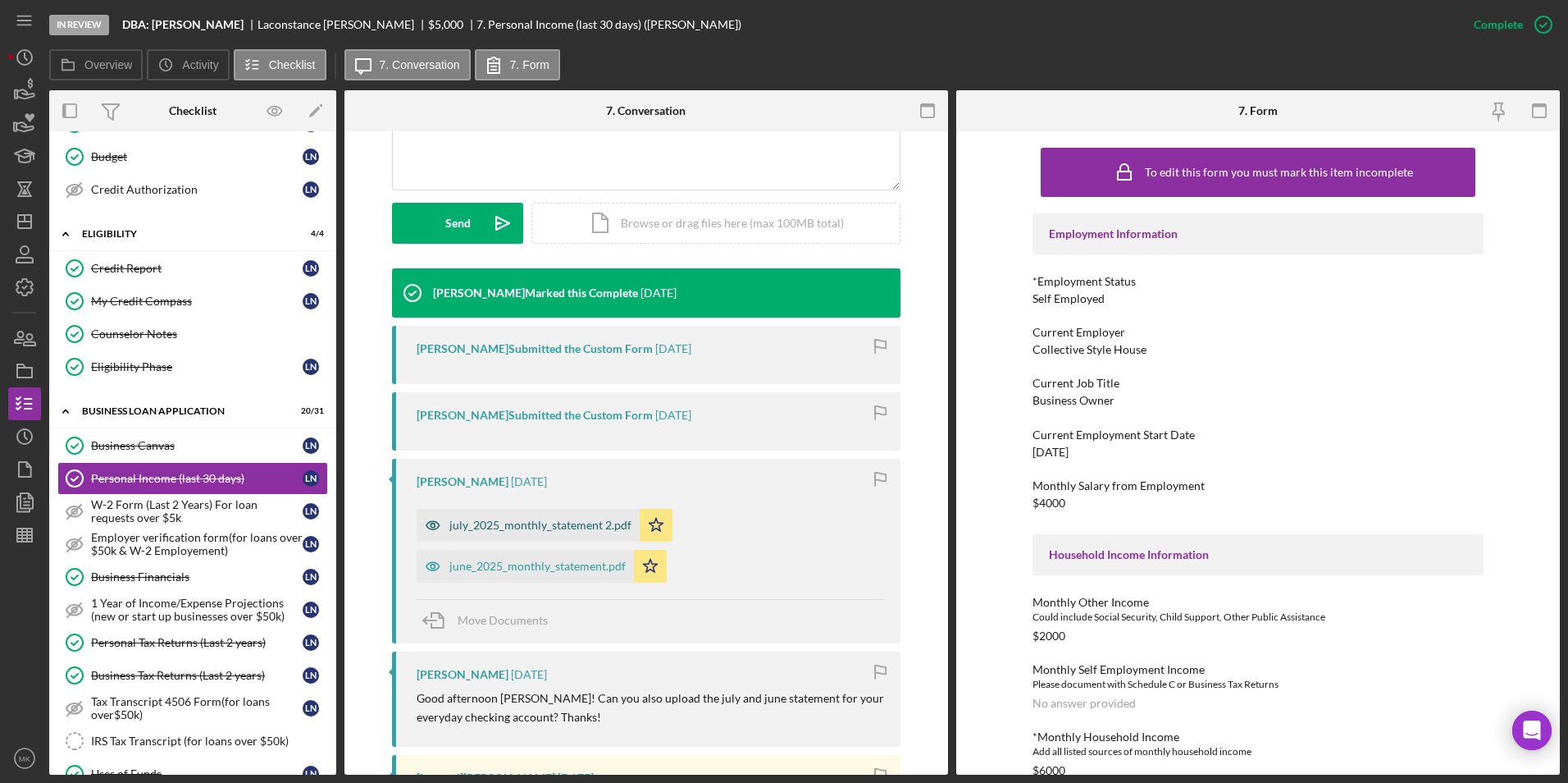
click at [528, 530] on div "july_2025_monthly_statement 2.pdf" at bounding box center [540, 525] width 182 height 13
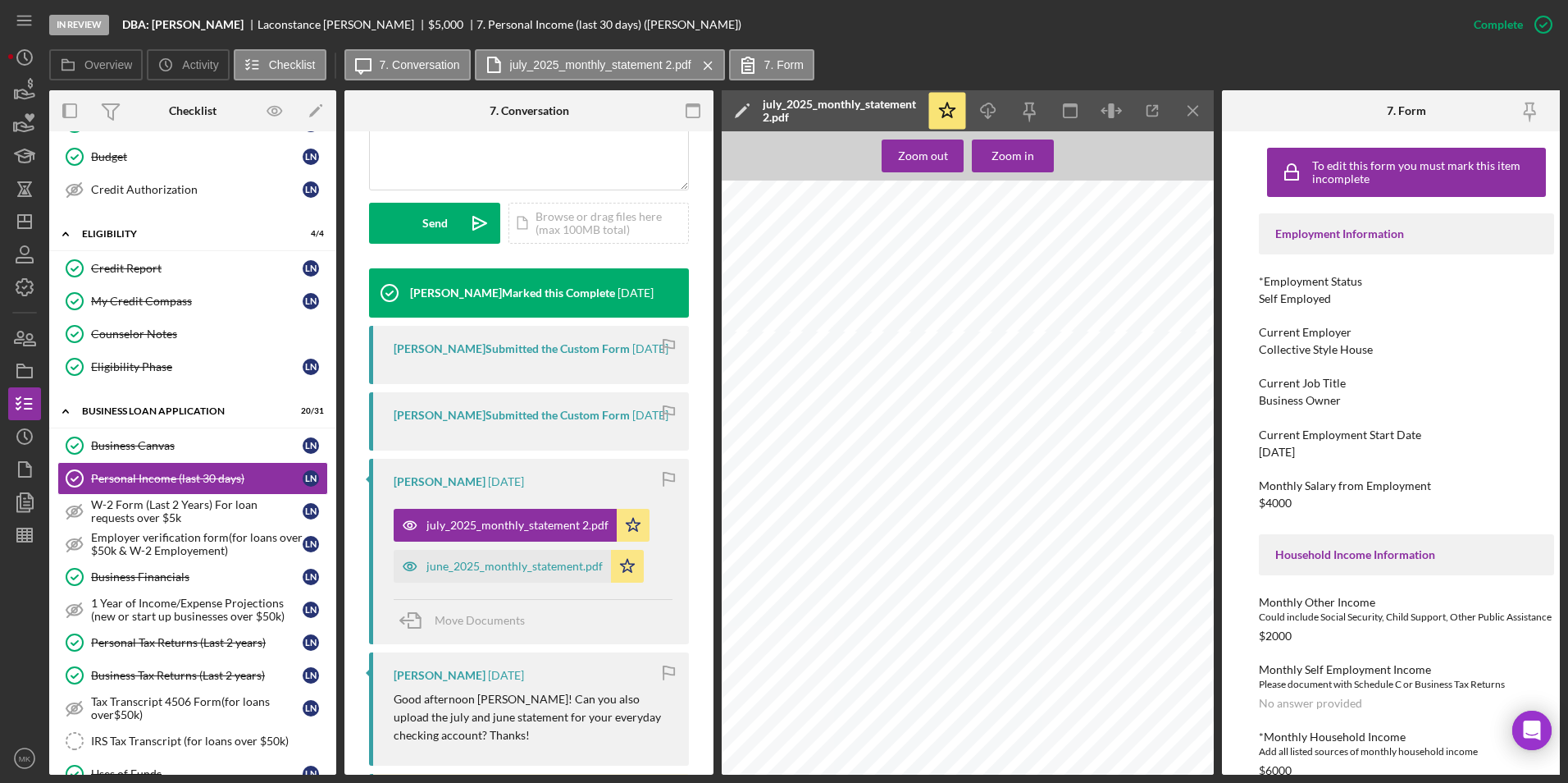
scroll to position [2141, 0]
click at [507, 562] on div "june_2025_monthly_statement.pdf" at bounding box center [515, 566] width 176 height 13
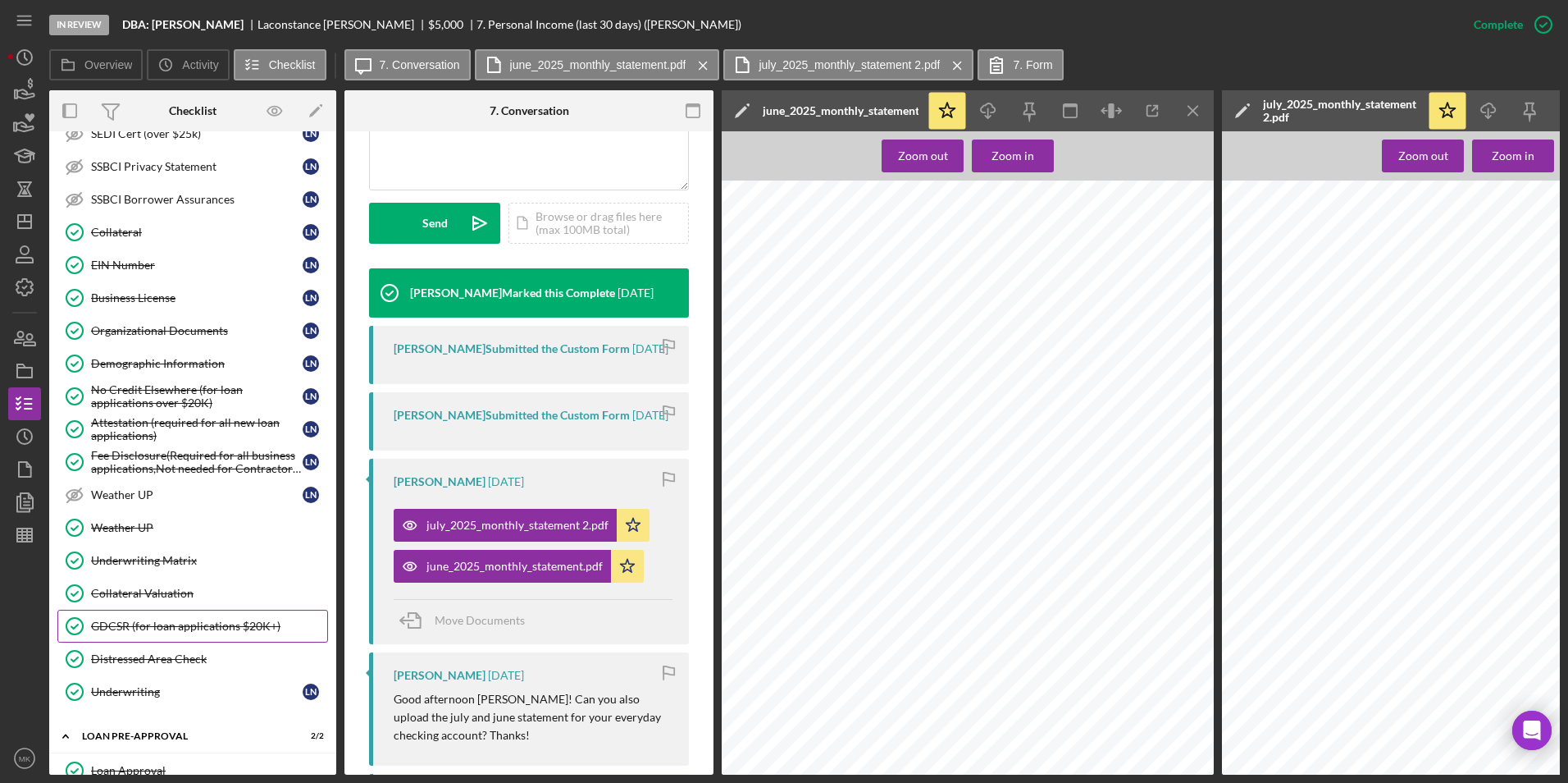
scroll to position [1148, 0]
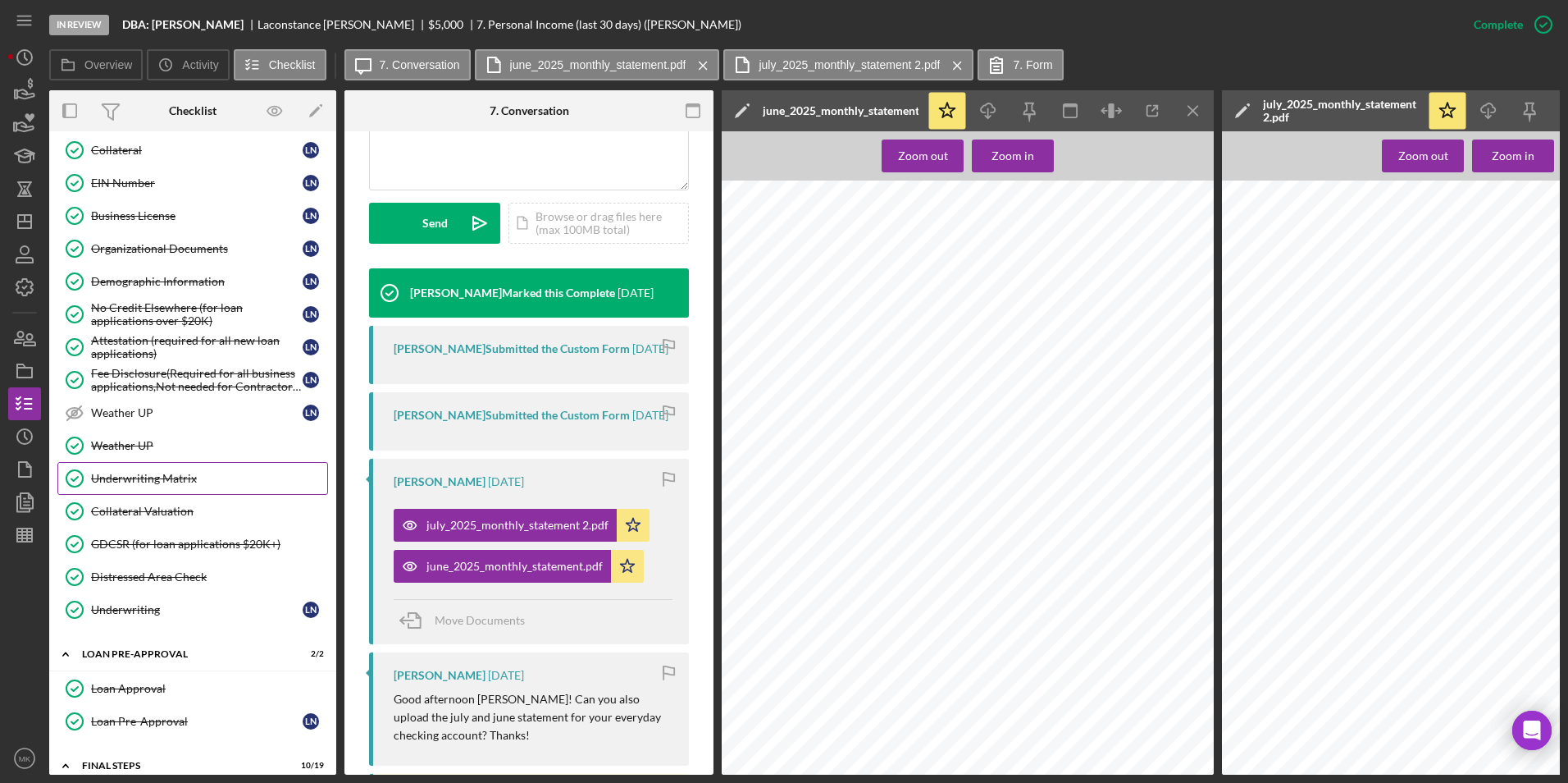
click at [163, 475] on div "Underwriting Matrix" at bounding box center [208, 478] width 236 height 13
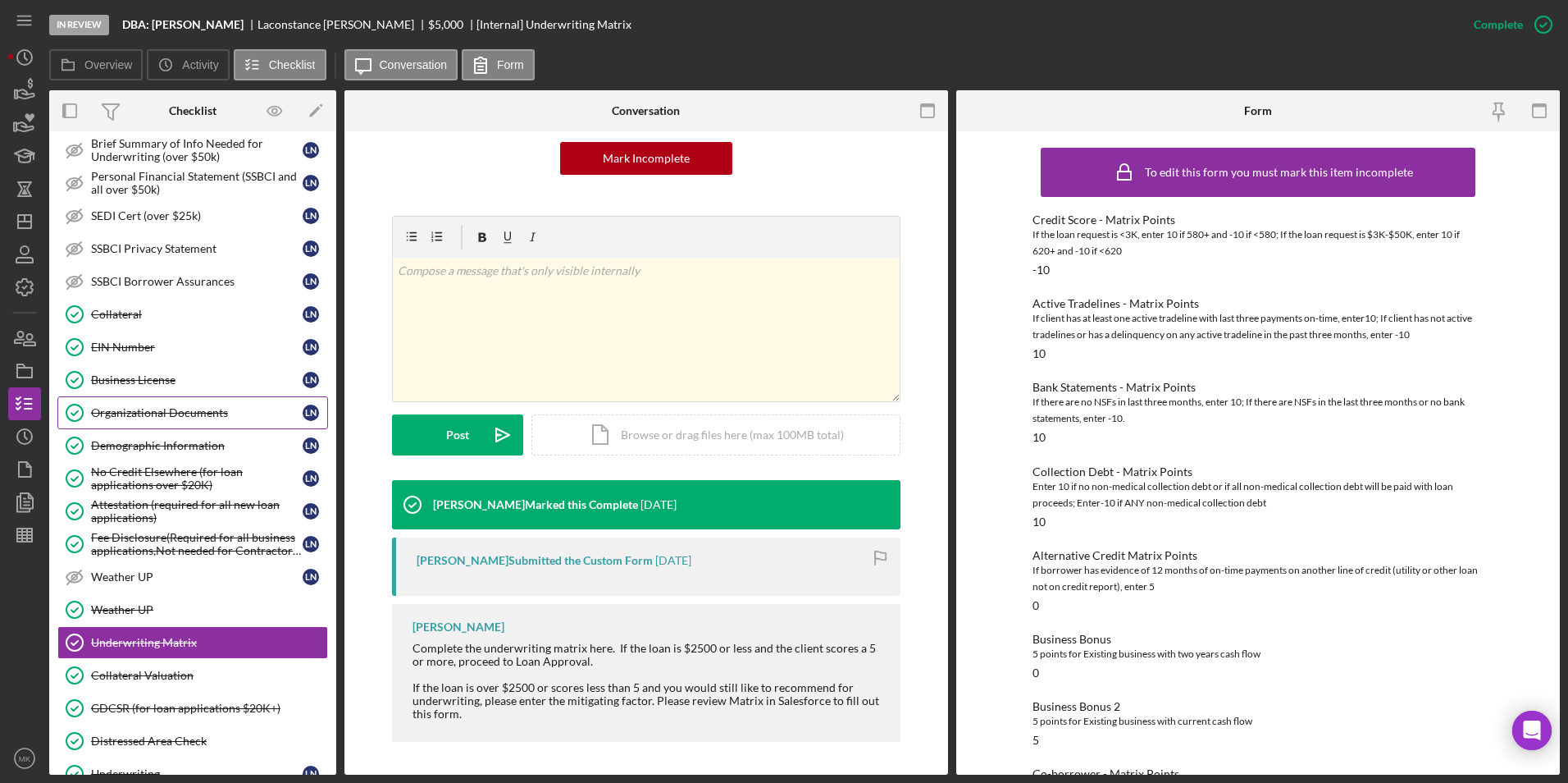
scroll to position [739, 0]
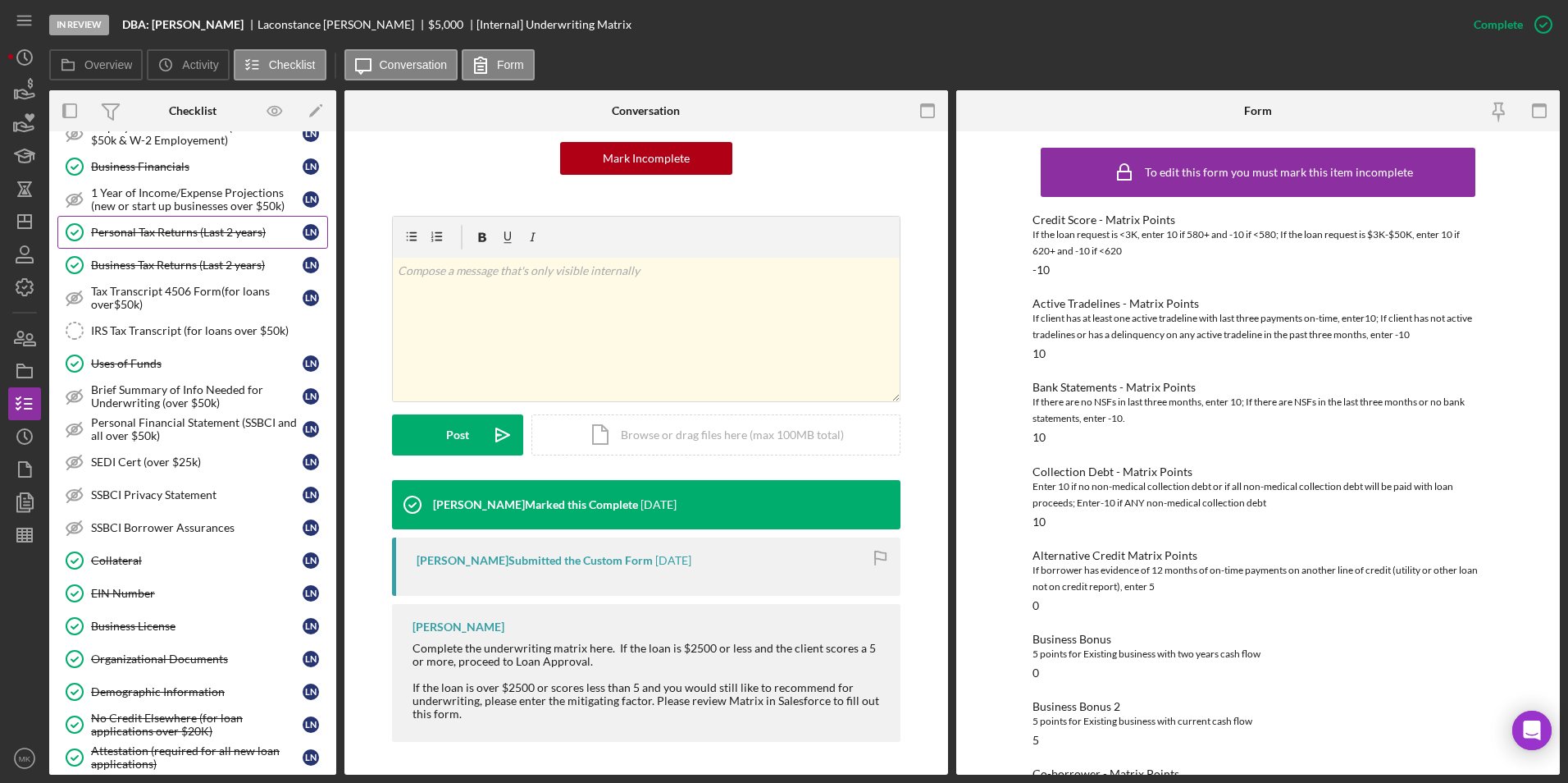
click at [176, 227] on div "Personal Tax Returns (Last 2 years)" at bounding box center [196, 232] width 212 height 13
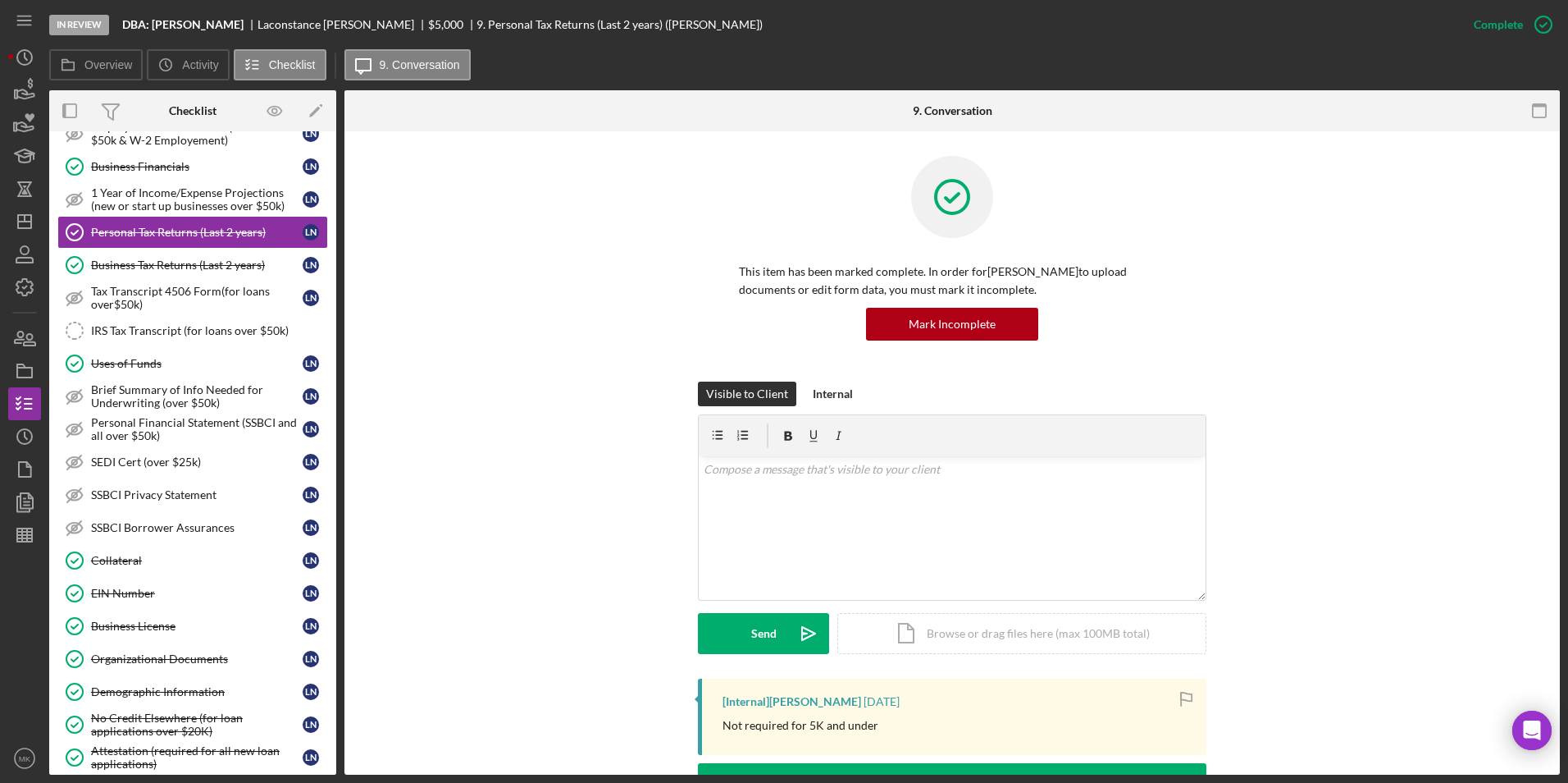
scroll to position [240, 0]
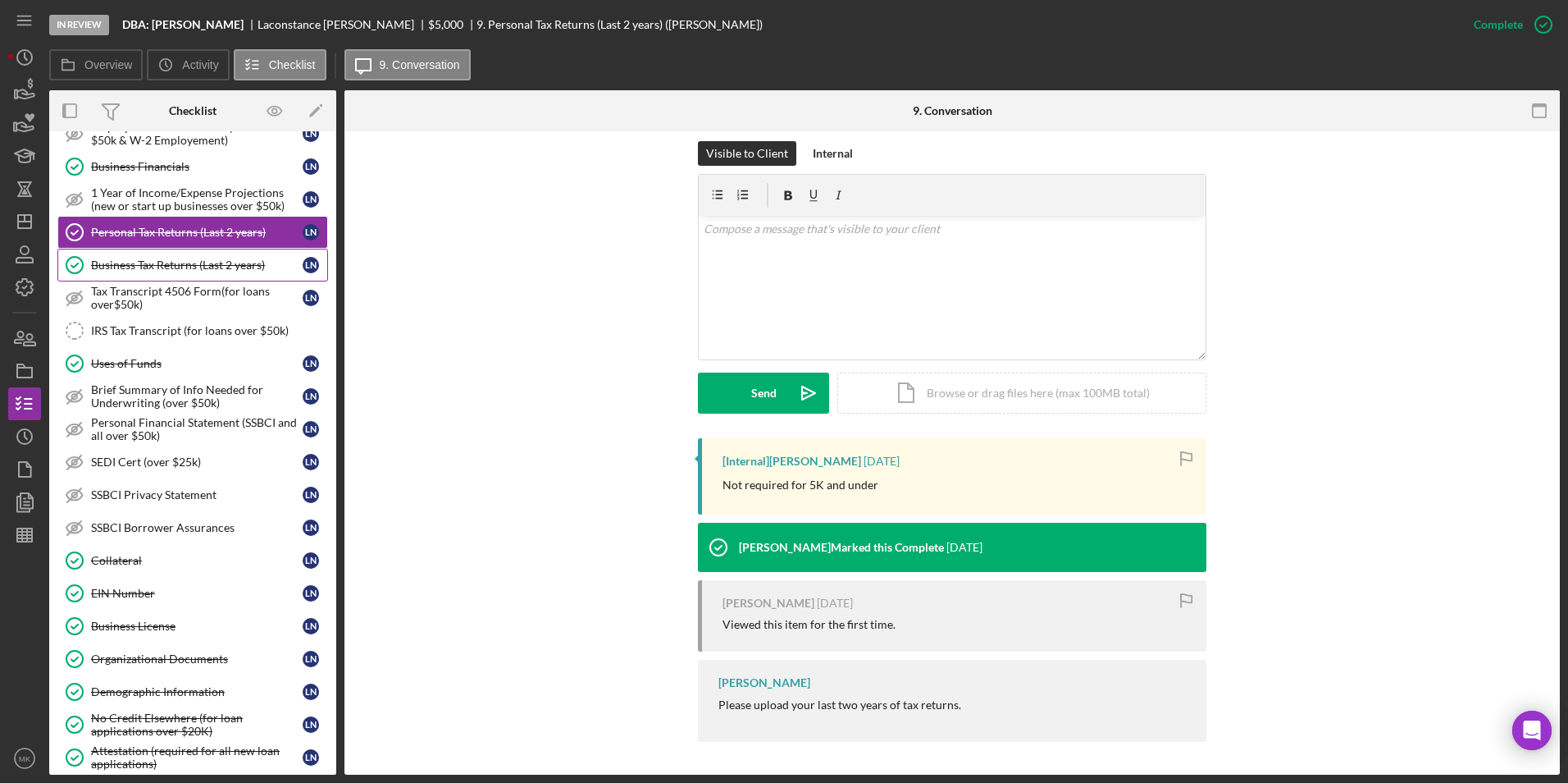
click at [212, 271] on div "Business Tax Returns (Last 2 years)" at bounding box center [196, 265] width 212 height 13
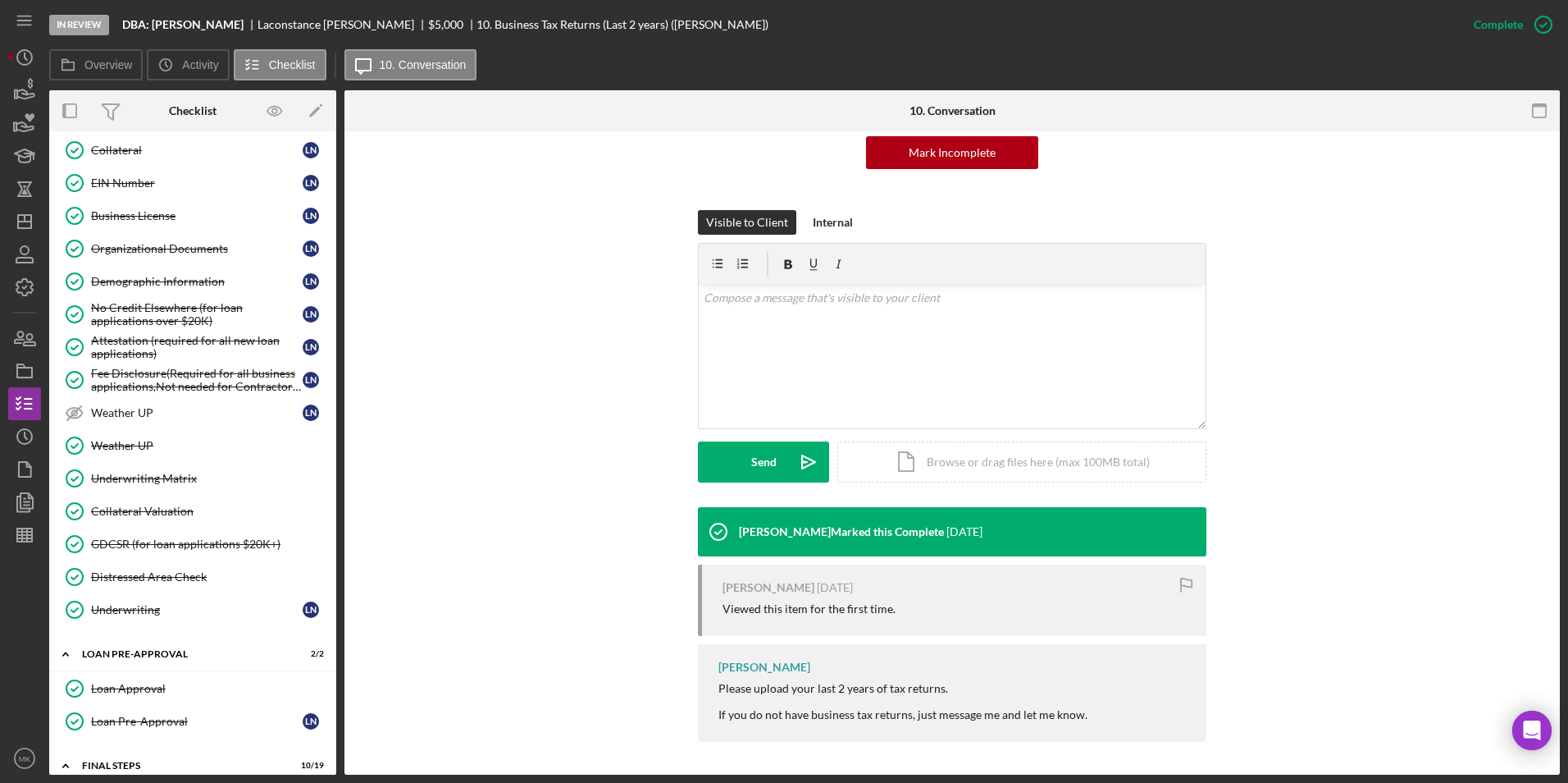
scroll to position [1641, 0]
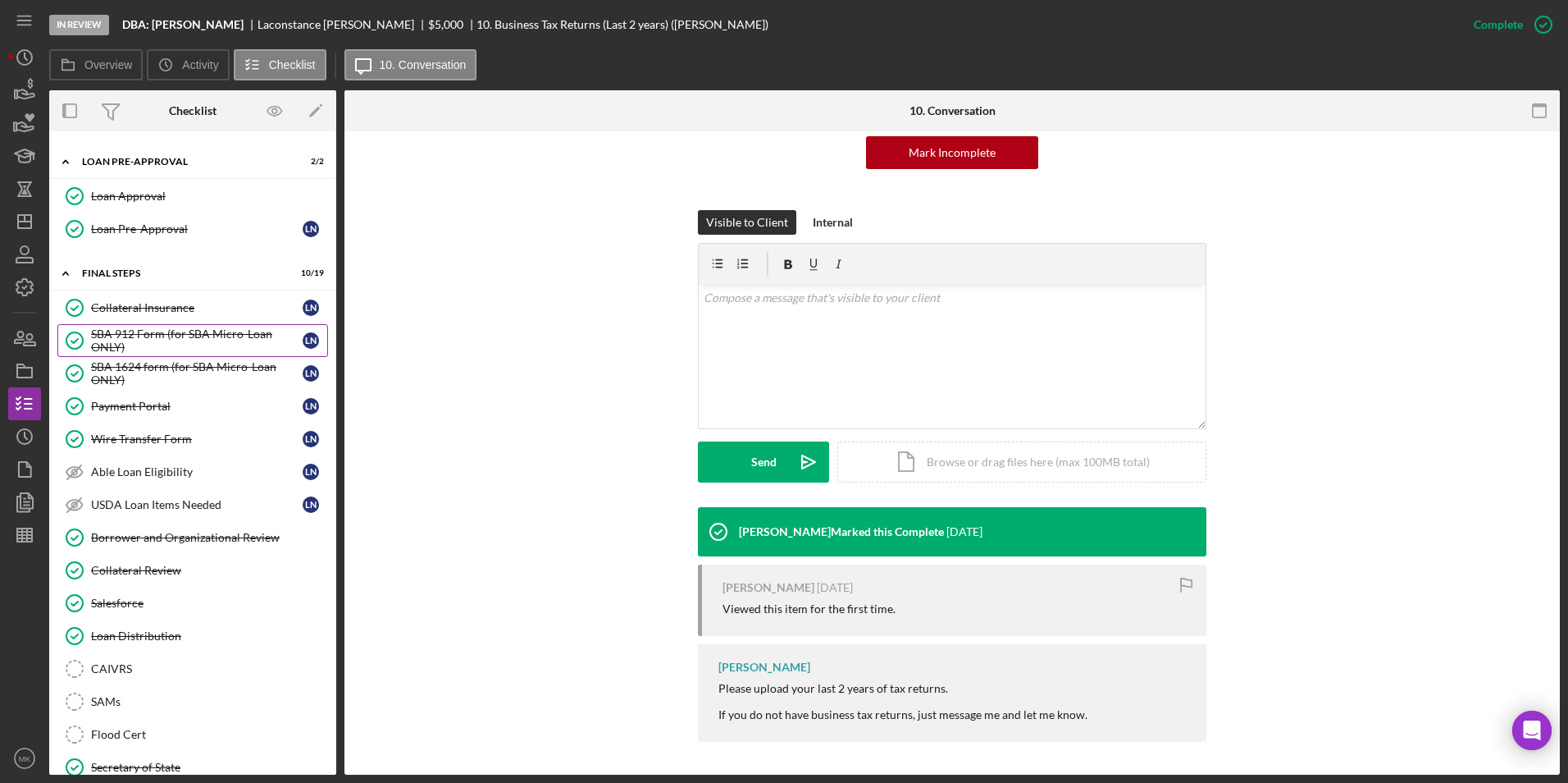
click at [164, 334] on div "SBA 912 Form (for SBA Micro-Loan ONLY)" at bounding box center [196, 341] width 212 height 27
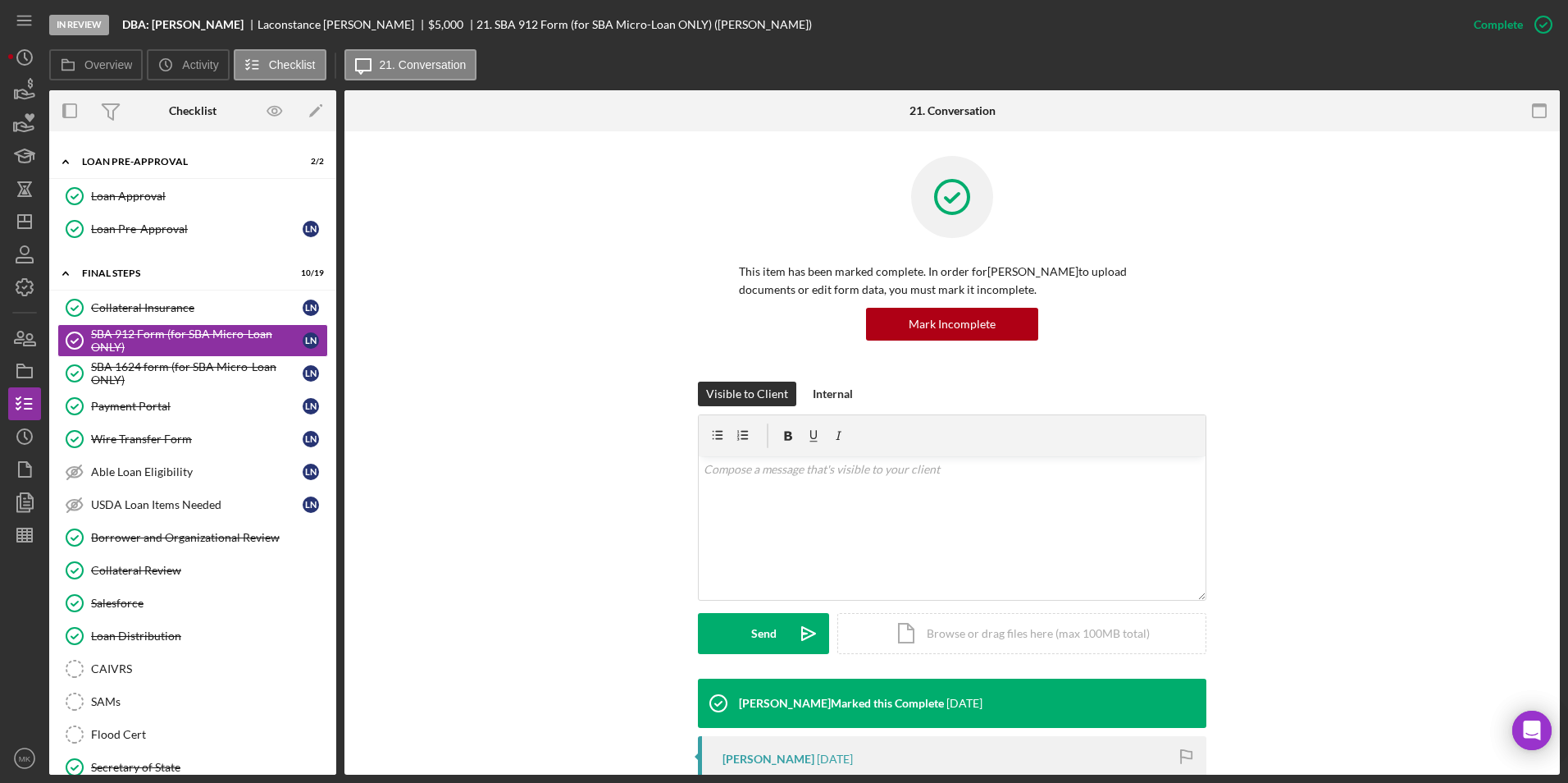
scroll to position [329, 0]
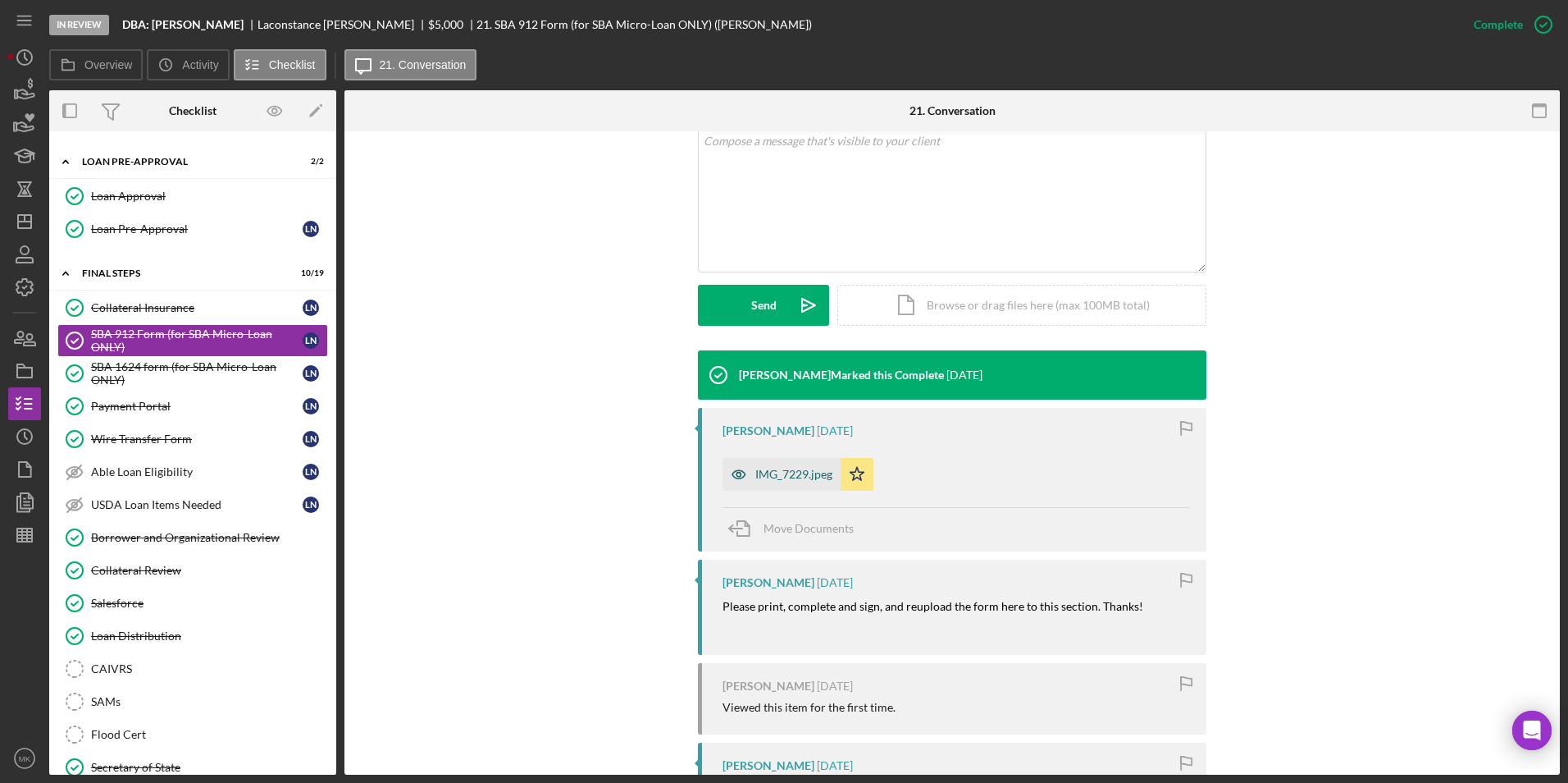
click at [762, 477] on div "IMG_7229.jpeg" at bounding box center [794, 475] width 77 height 13
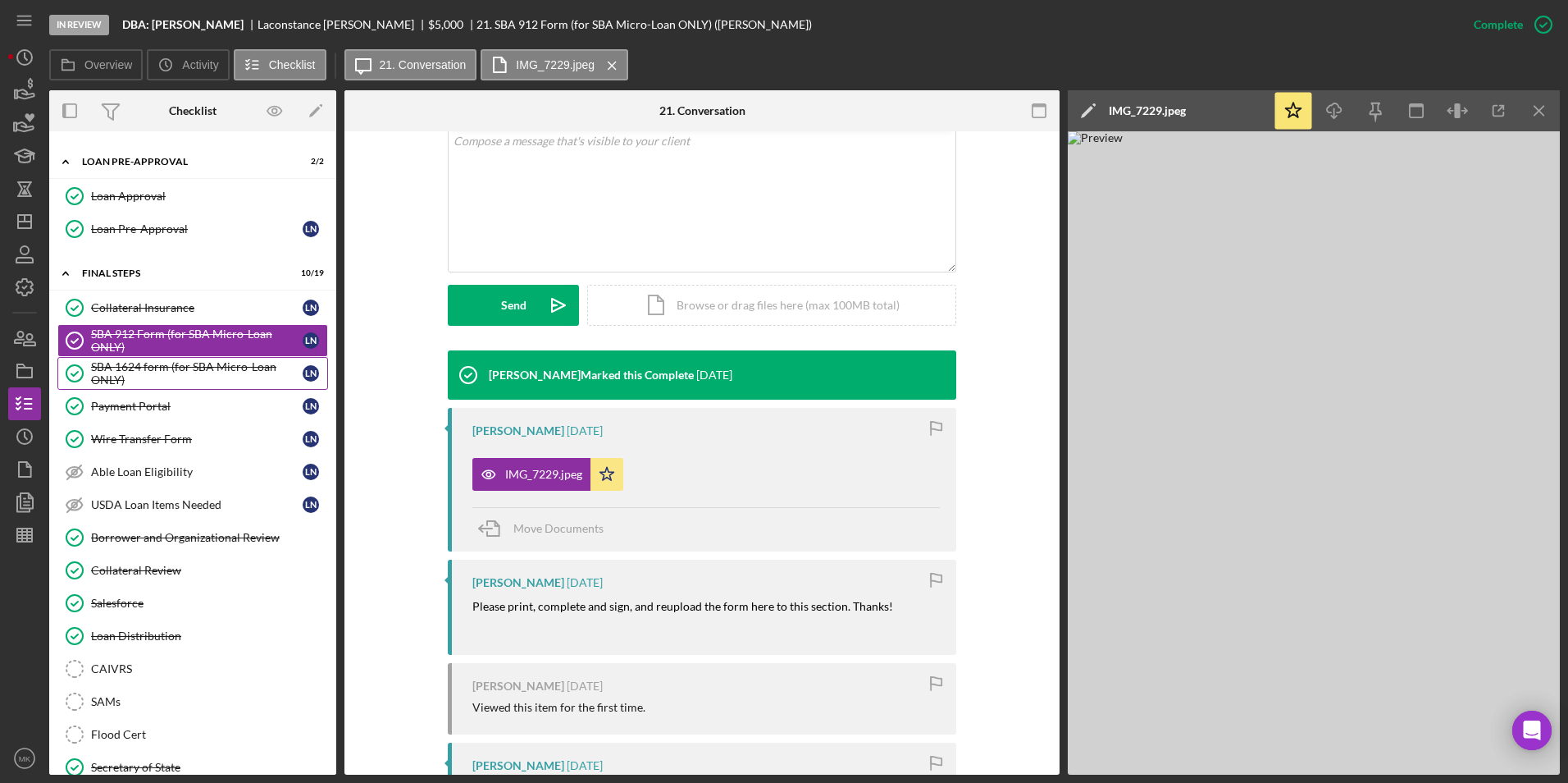
click at [189, 371] on div "SBA 1624 form (for SBA Micro-Loan ONLY)" at bounding box center [196, 373] width 212 height 27
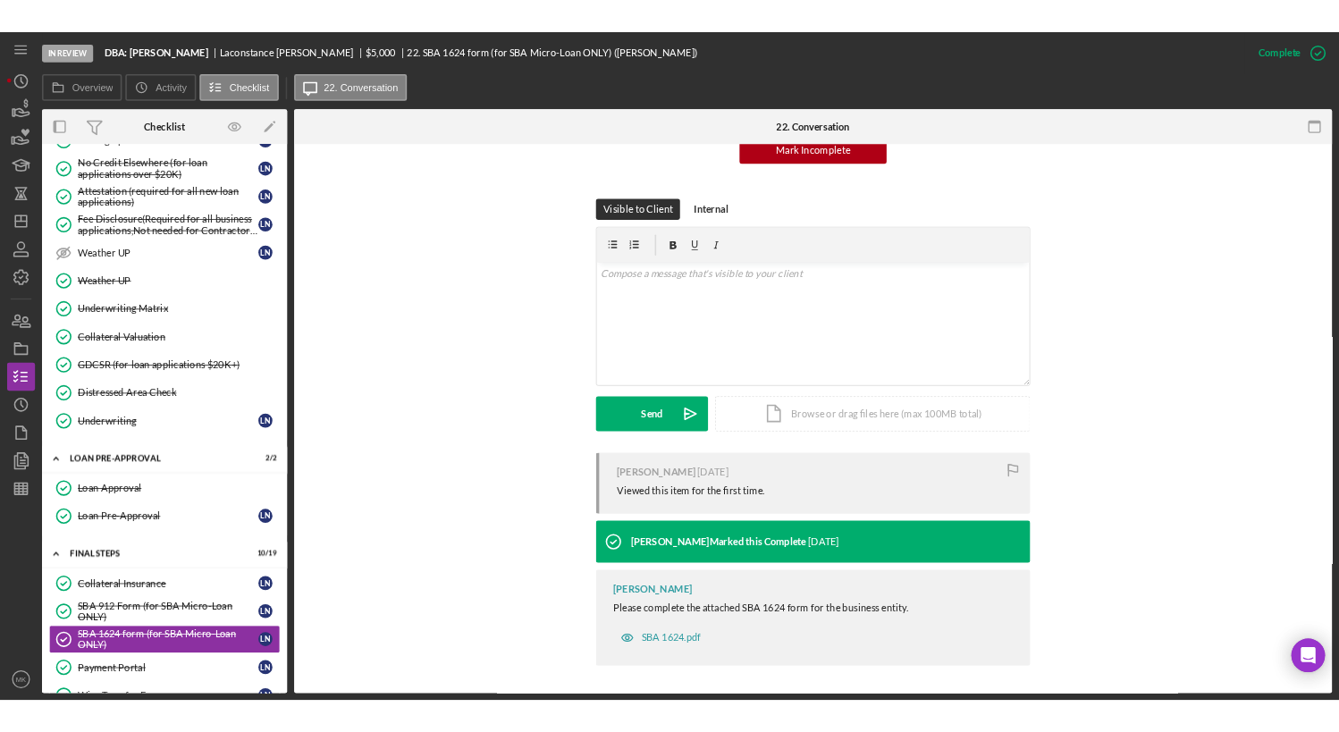
scroll to position [1062, 0]
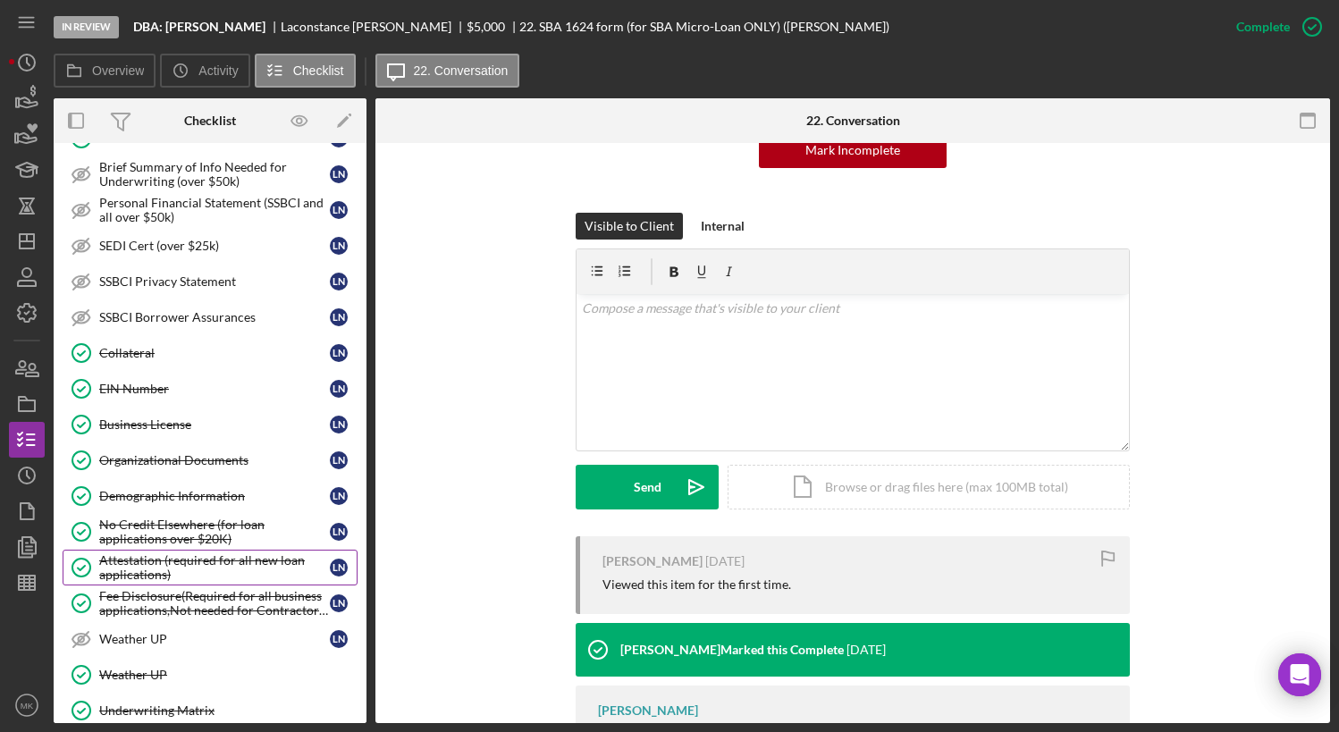
click at [191, 560] on div "Attestation (required for all new loan applications)" at bounding box center [214, 567] width 231 height 29
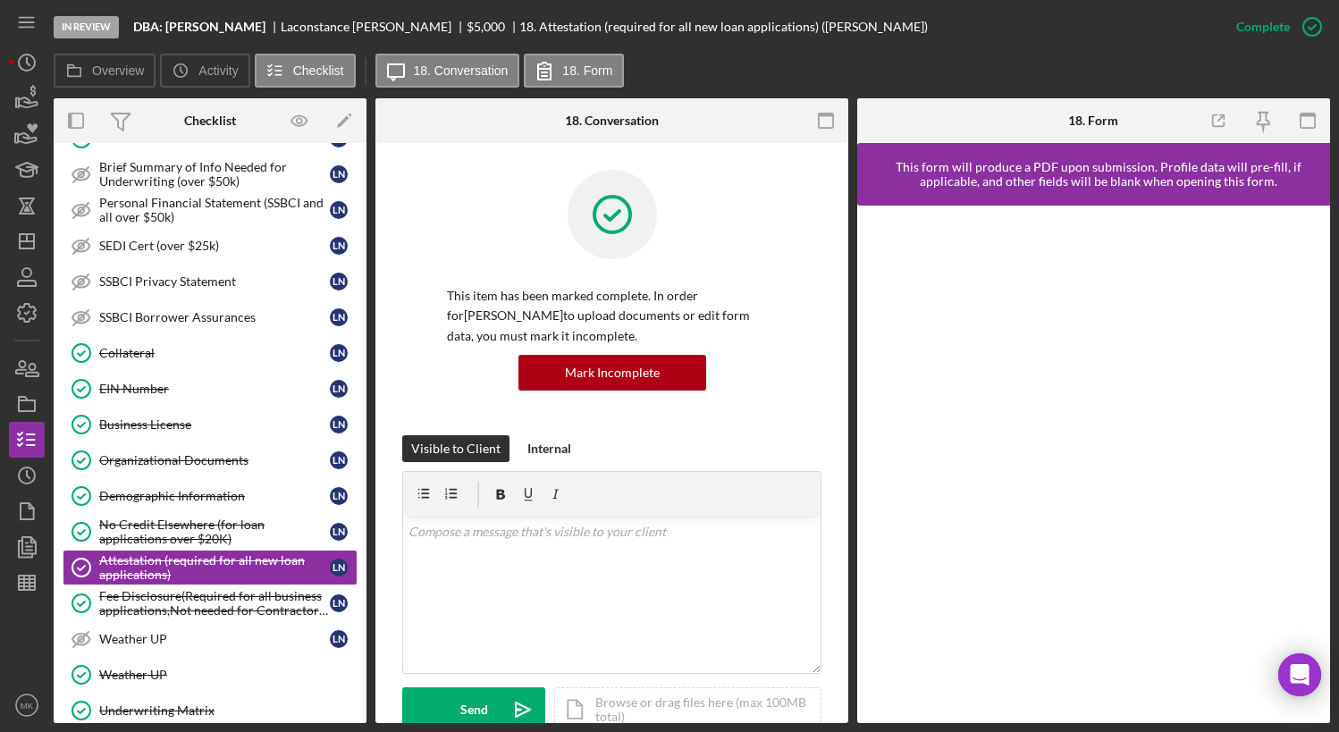
scroll to position [447, 0]
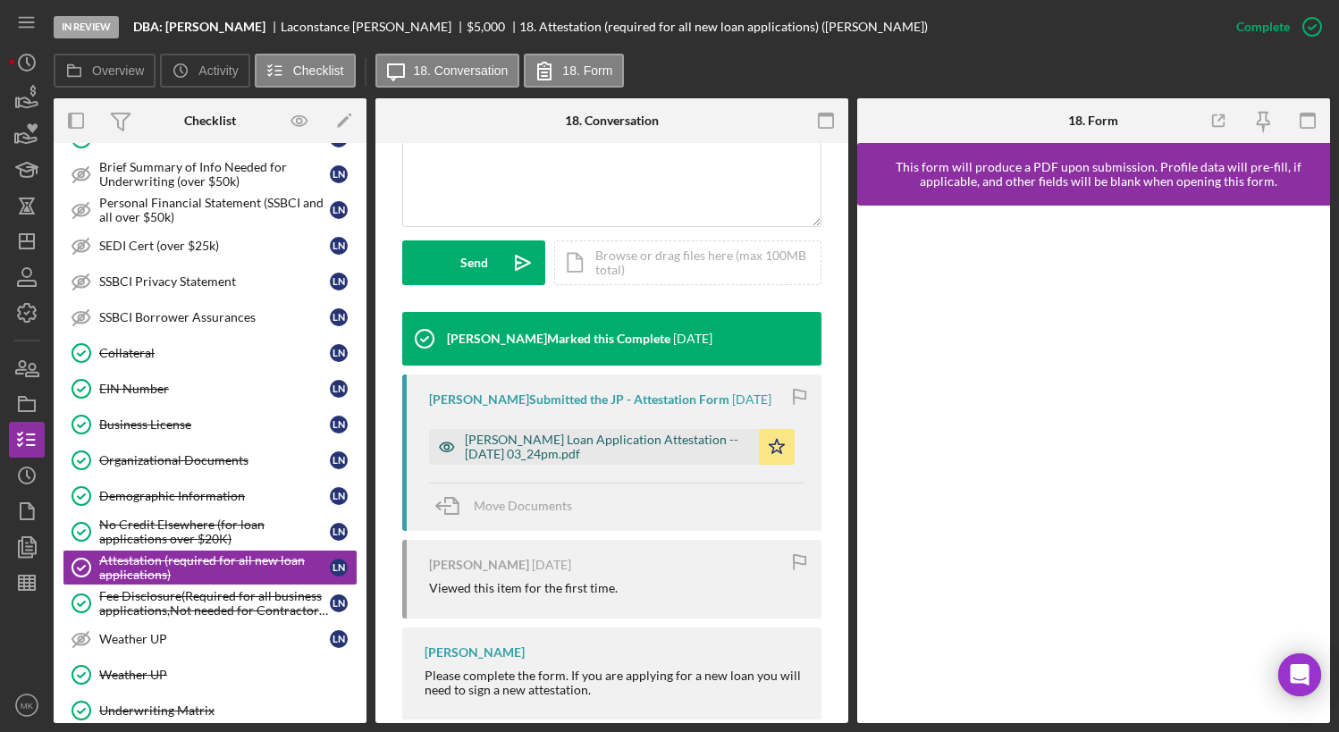
click at [584, 461] on div "[PERSON_NAME] Loan Application Attestation -- [DATE] 03_24pm.pdf" at bounding box center [607, 447] width 285 height 29
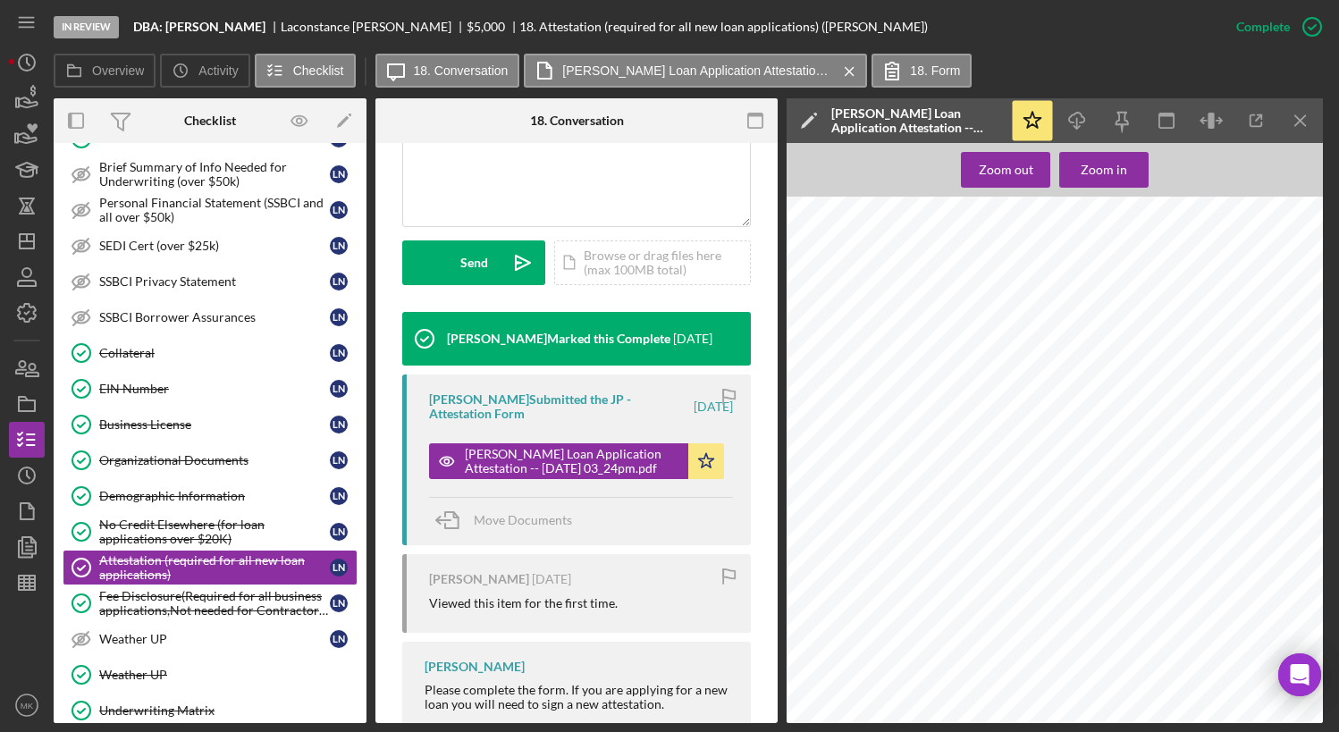
scroll to position [704, 0]
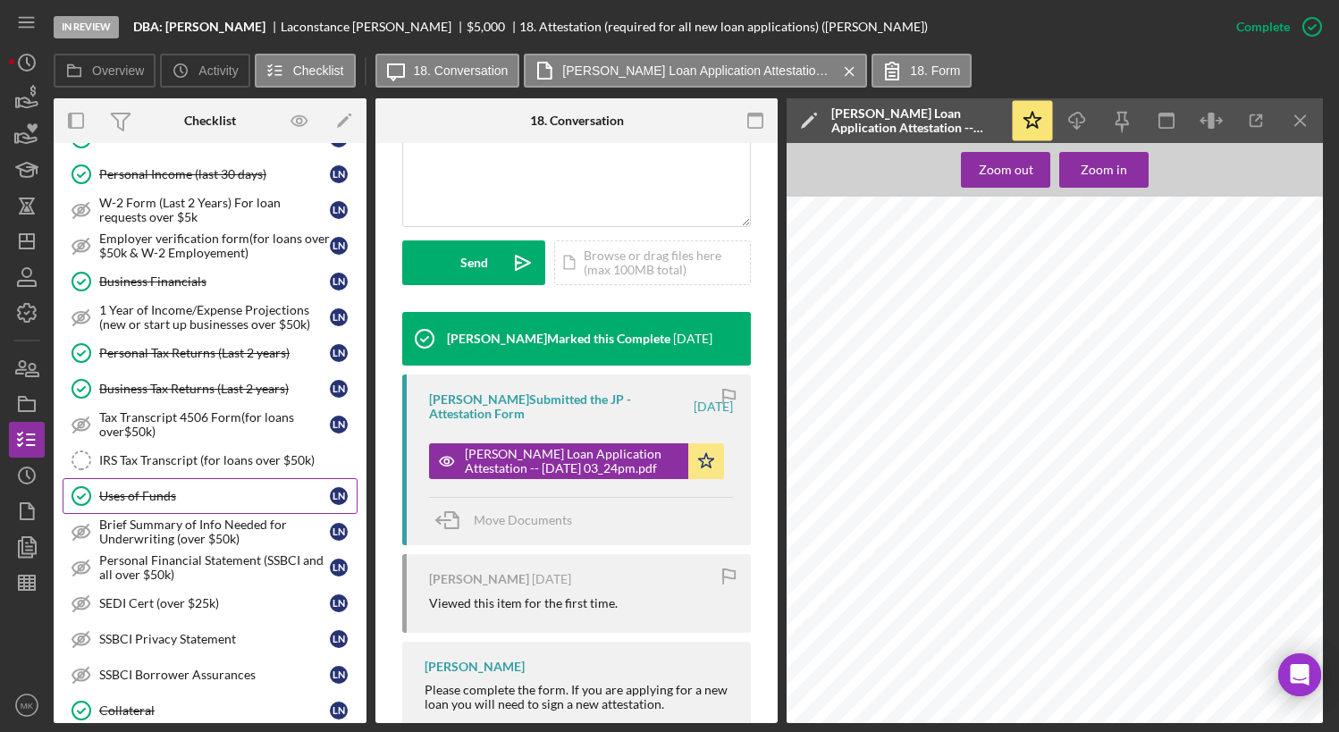
click at [140, 492] on div "Uses of Funds" at bounding box center [214, 496] width 231 height 14
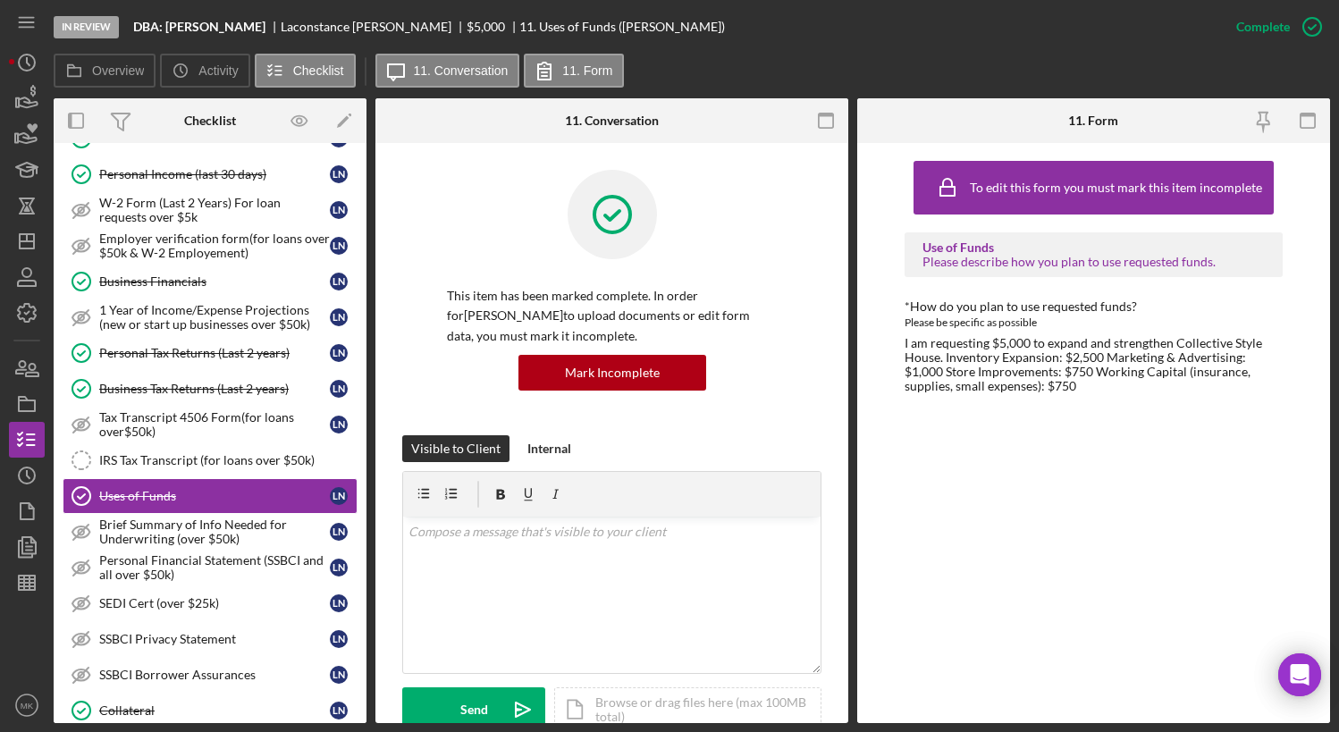
scroll to position [257, 0]
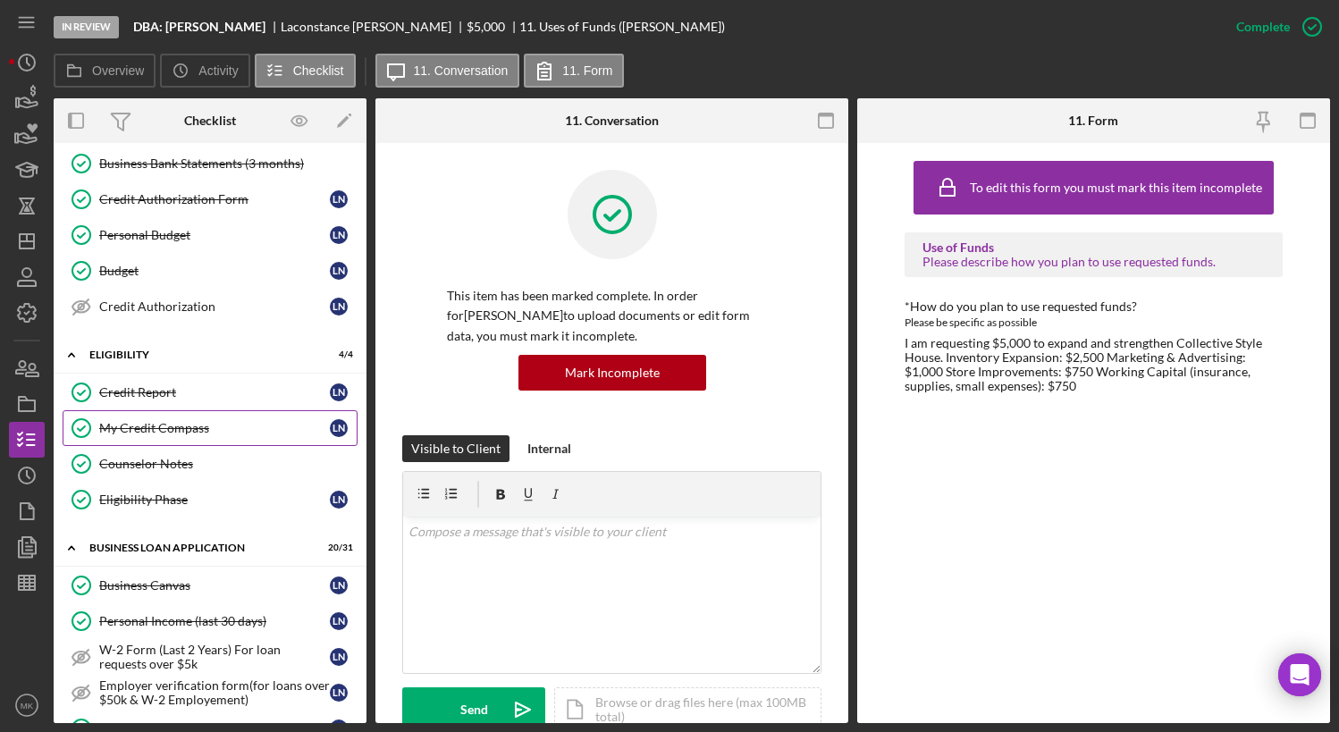
click at [187, 431] on div "My Credit Compass" at bounding box center [214, 428] width 231 height 14
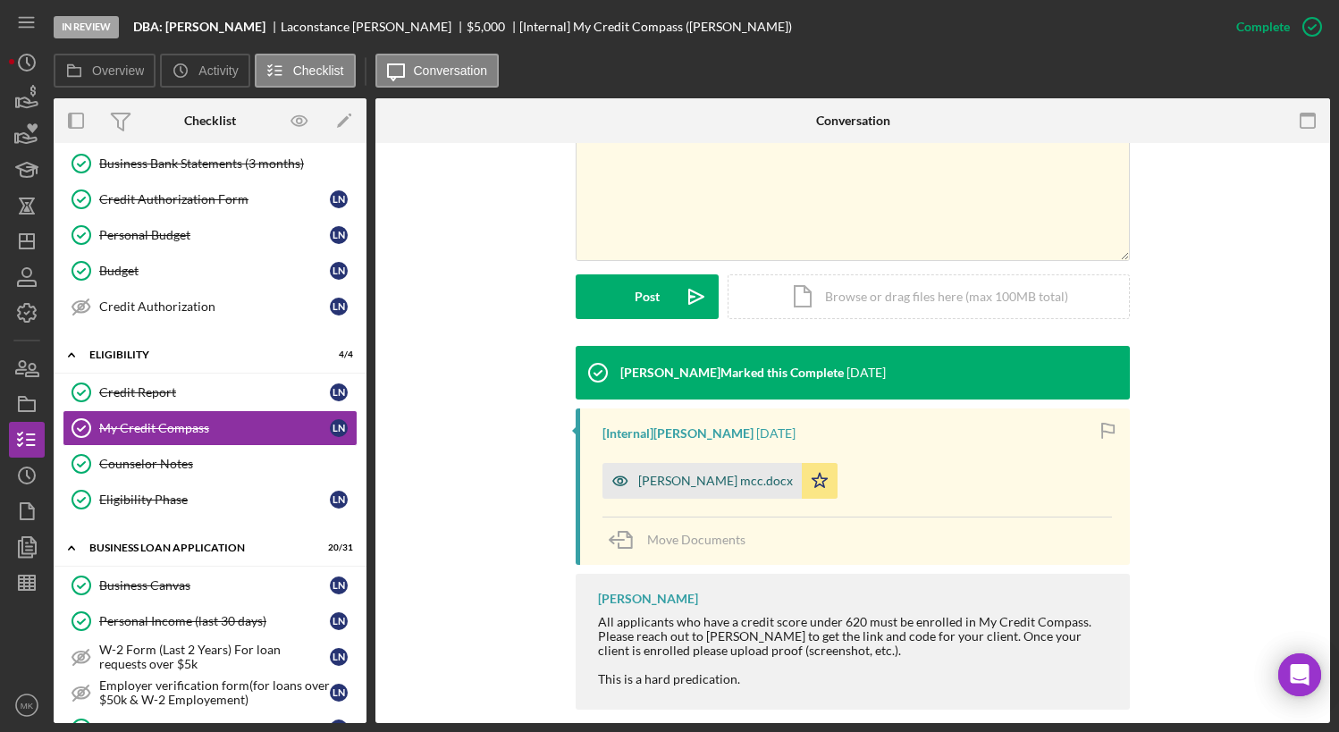
click at [669, 480] on div "[PERSON_NAME] mcc.docx" at bounding box center [715, 481] width 155 height 14
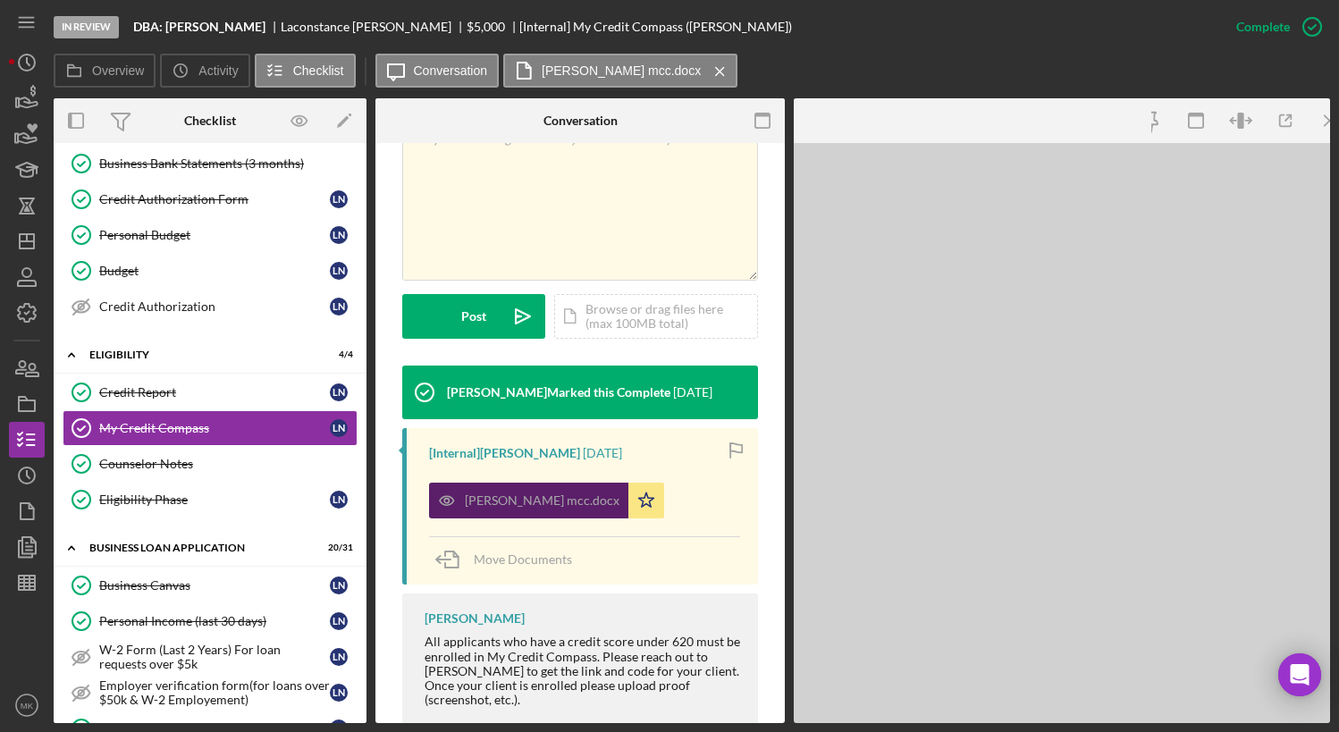
scroll to position [377, 0]
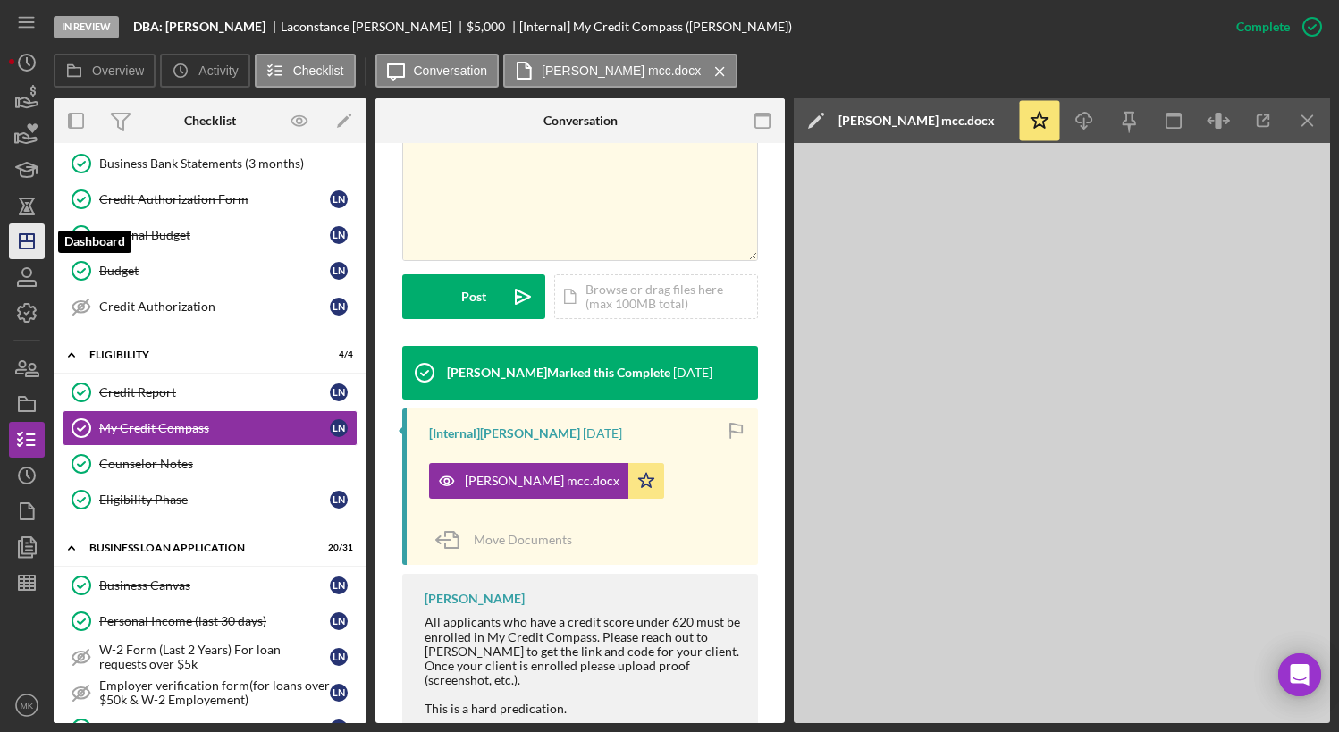
click at [17, 231] on icon "Icon/Dashboard" at bounding box center [26, 241] width 45 height 45
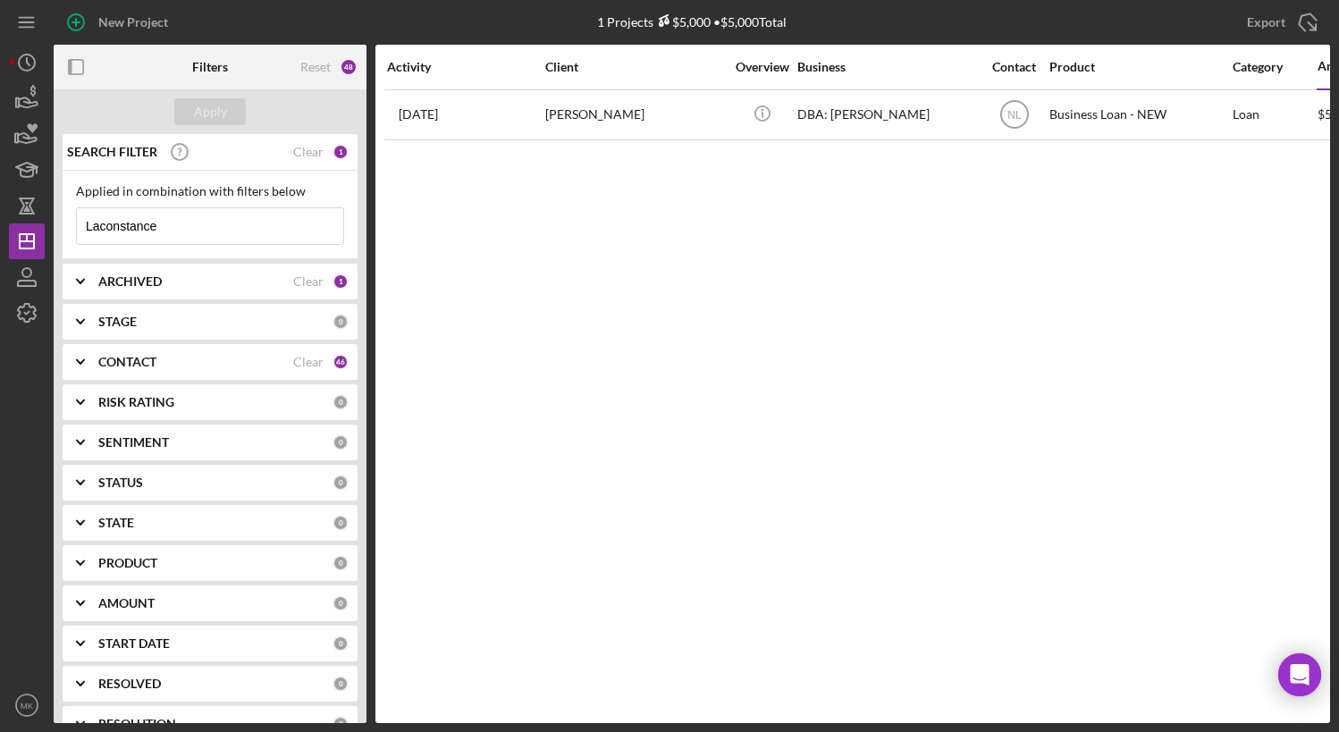
drag, startPoint x: 173, startPoint y: 227, endPoint x: -41, endPoint y: 207, distance: 214.5
click at [0, 207] on html "New Project 1 Projects $5,000 • $5,000 Total Laconstance Export Icon/Export Fil…" at bounding box center [669, 366] width 1339 height 732
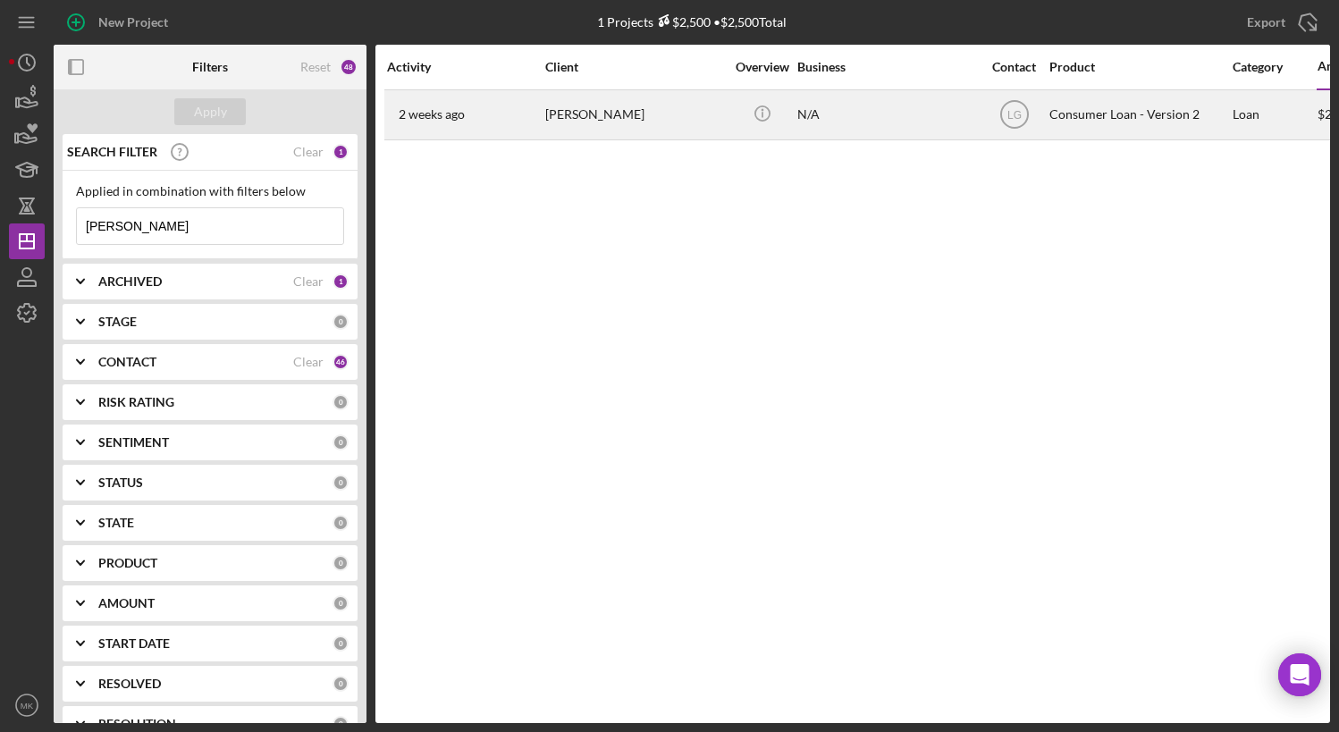
type input "[PERSON_NAME]"
click at [582, 126] on div "[PERSON_NAME]" at bounding box center [634, 114] width 179 height 47
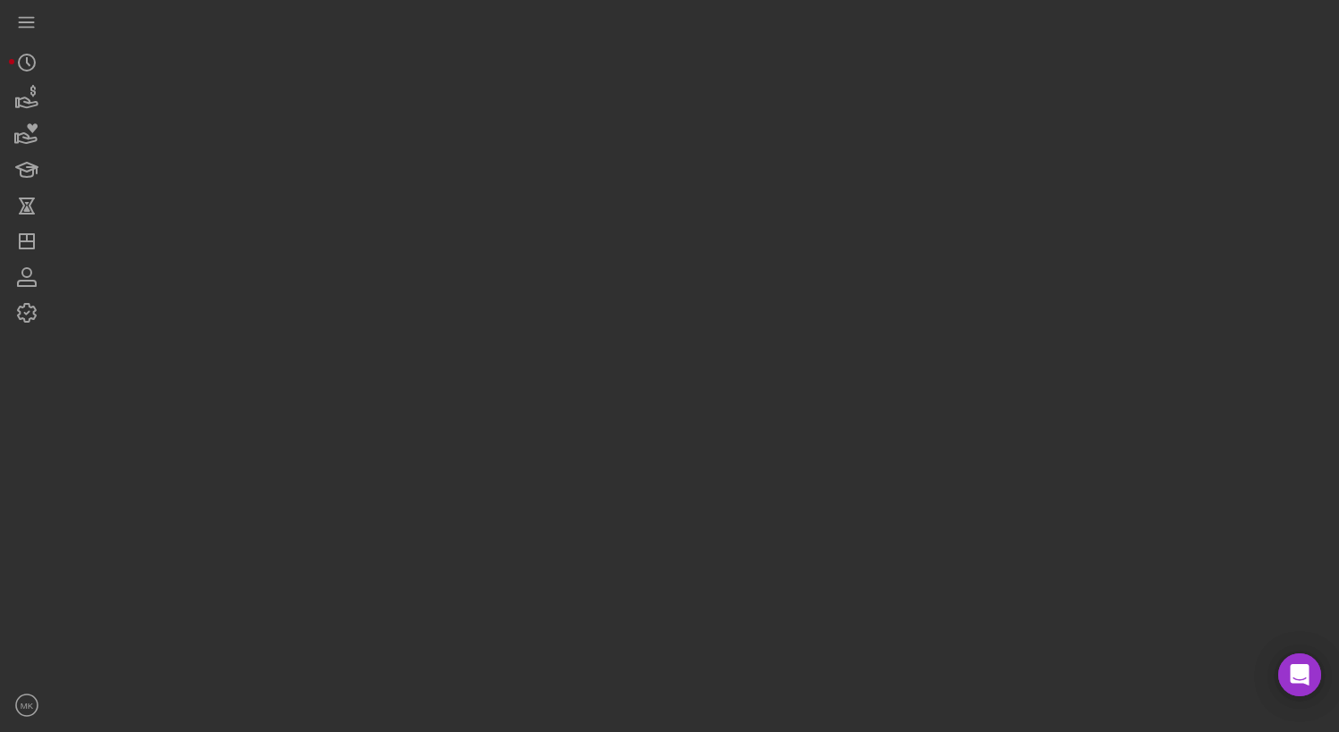
click at [582, 126] on div at bounding box center [692, 361] width 1277 height 723
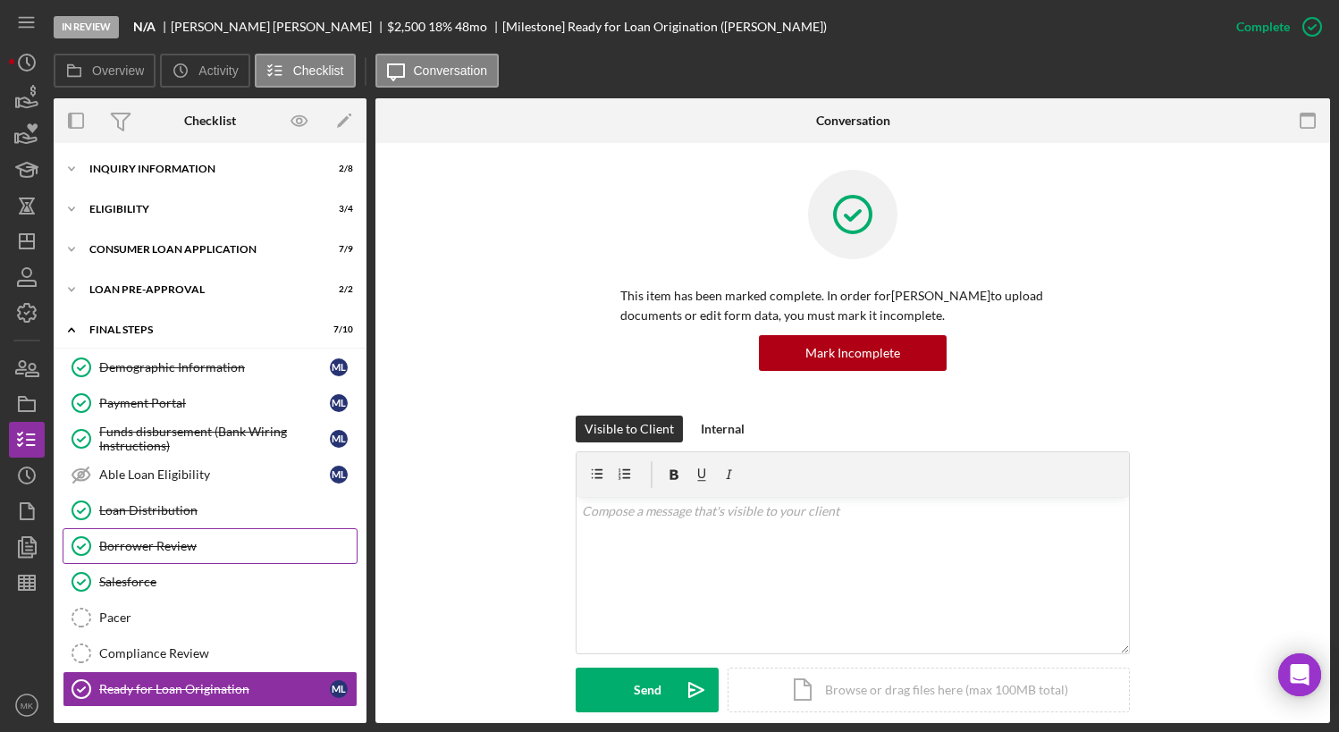
click at [250, 553] on div "Borrower Review" at bounding box center [227, 546] width 257 height 14
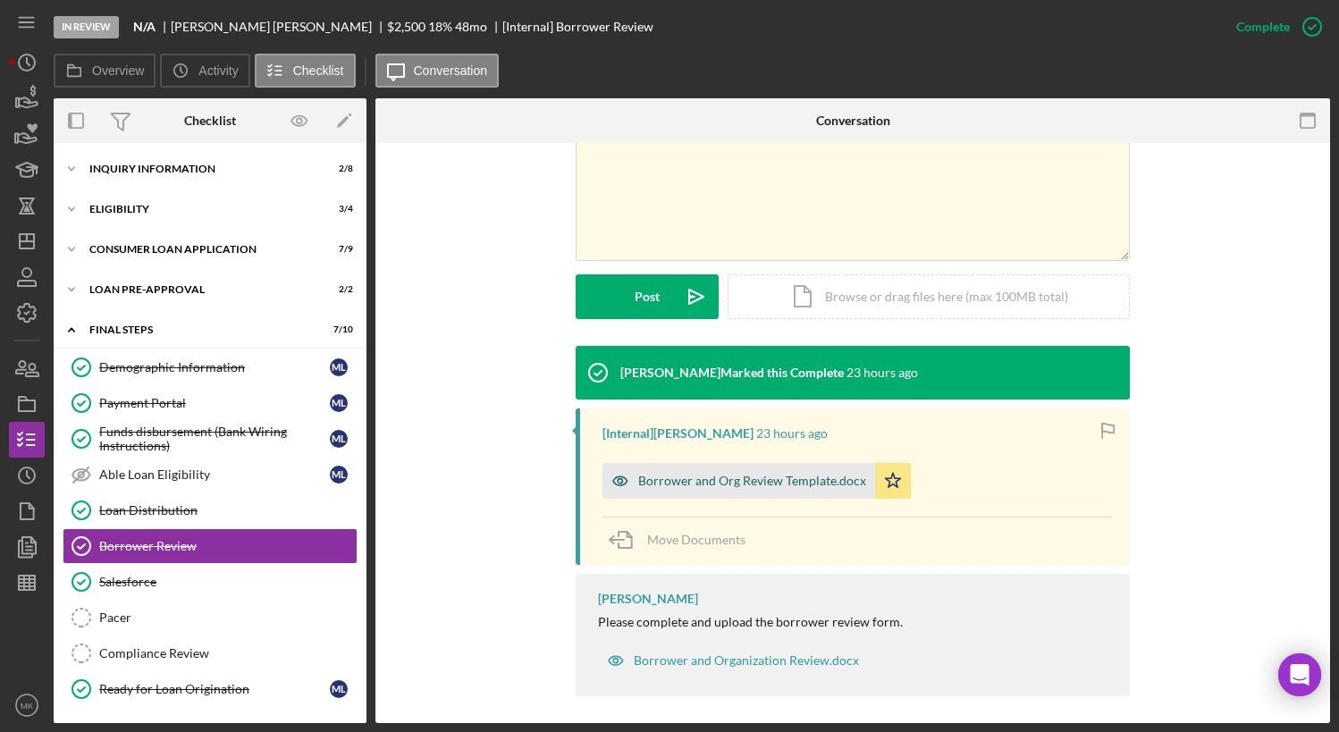
click at [686, 485] on div "Borrower and Org Review Template.docx" at bounding box center [752, 481] width 228 height 14
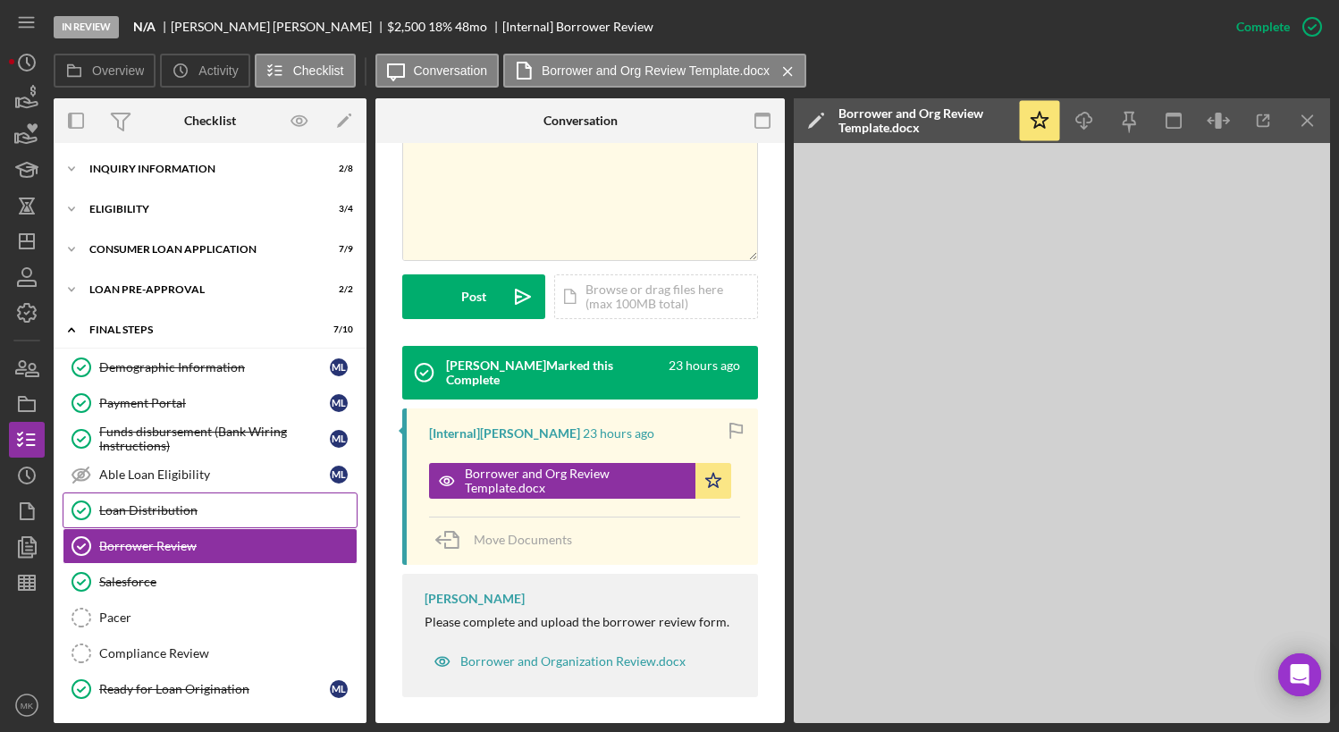
scroll to position [42, 0]
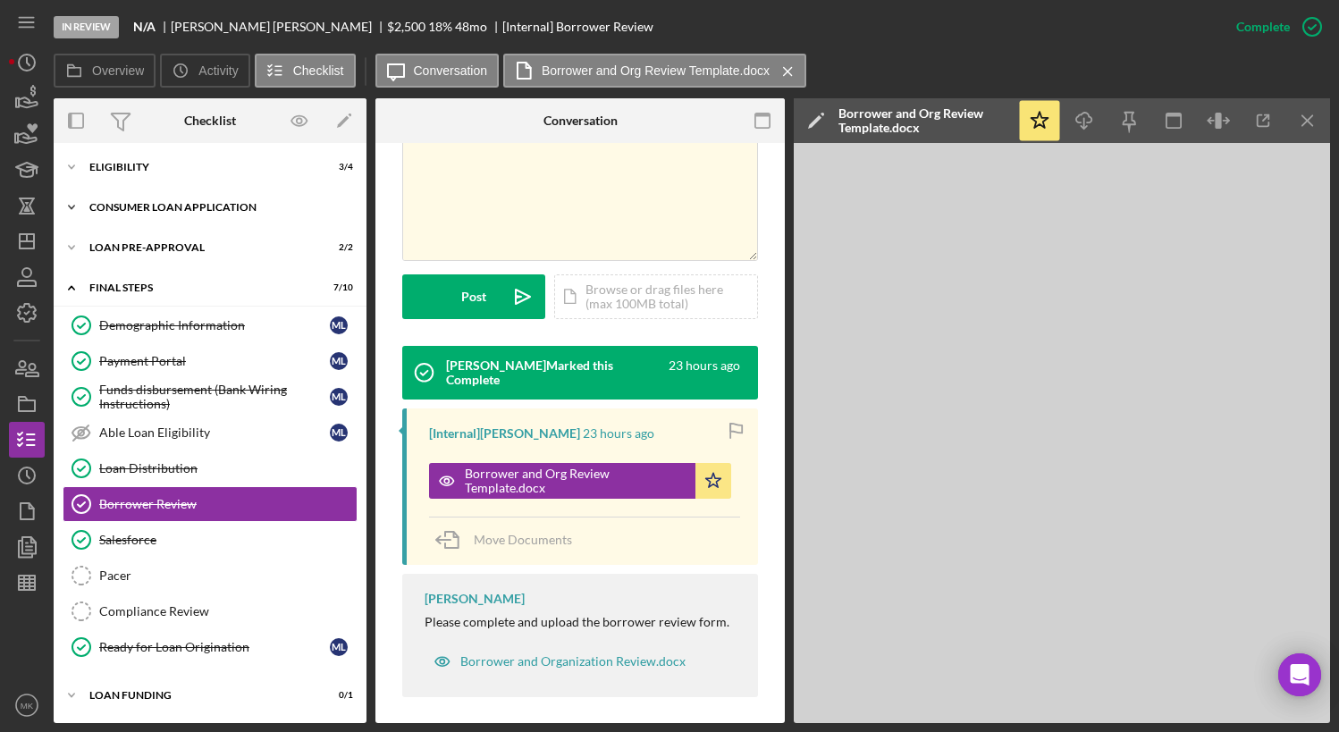
click at [122, 209] on div "Consumer Loan Application" at bounding box center [216, 207] width 255 height 11
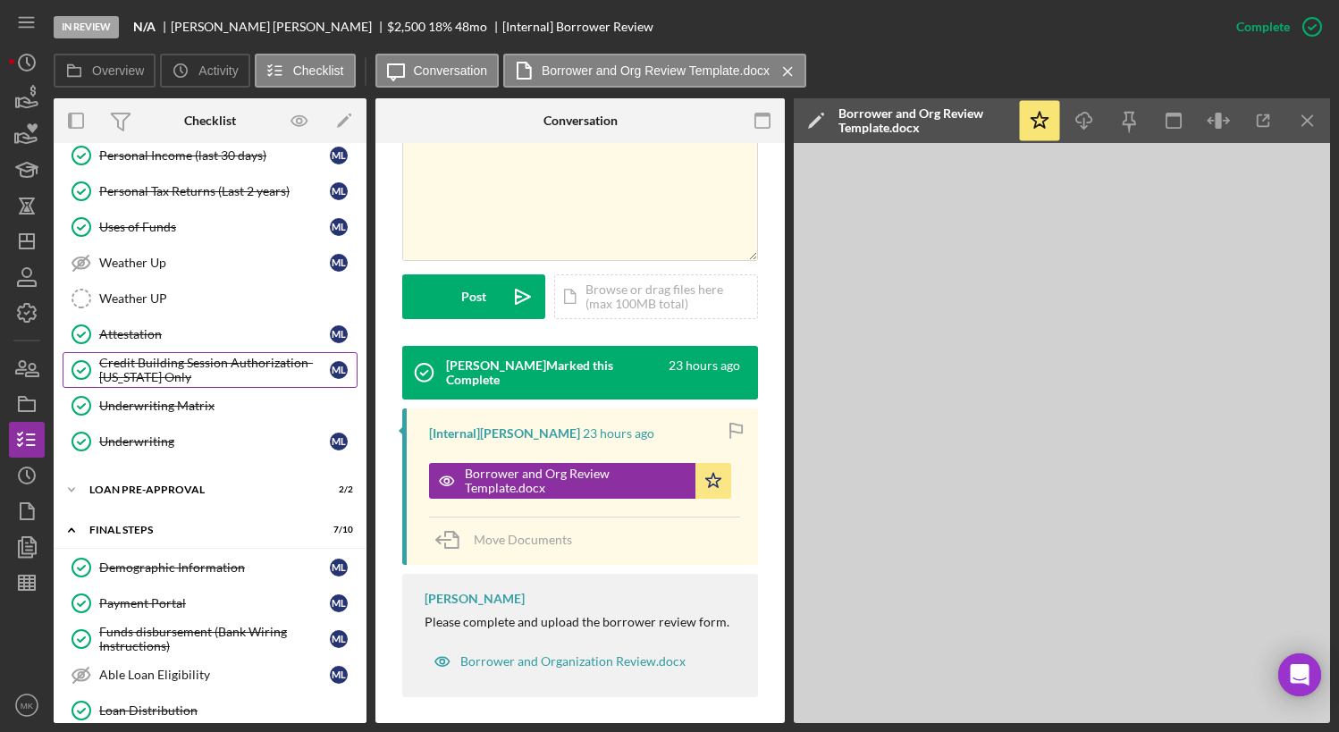
scroll to position [221, 0]
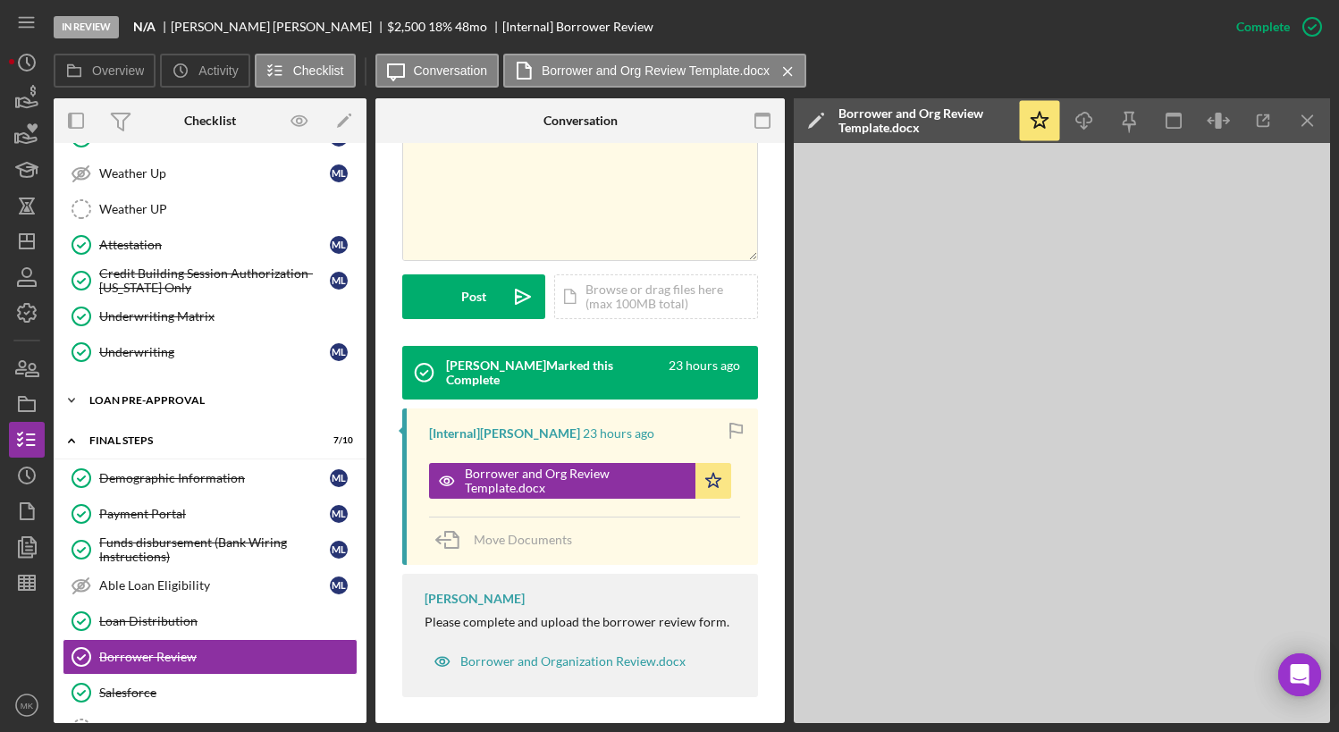
click at [160, 409] on div "Icon/Expander Loan Pre-Approval 2 / 2" at bounding box center [210, 401] width 313 height 36
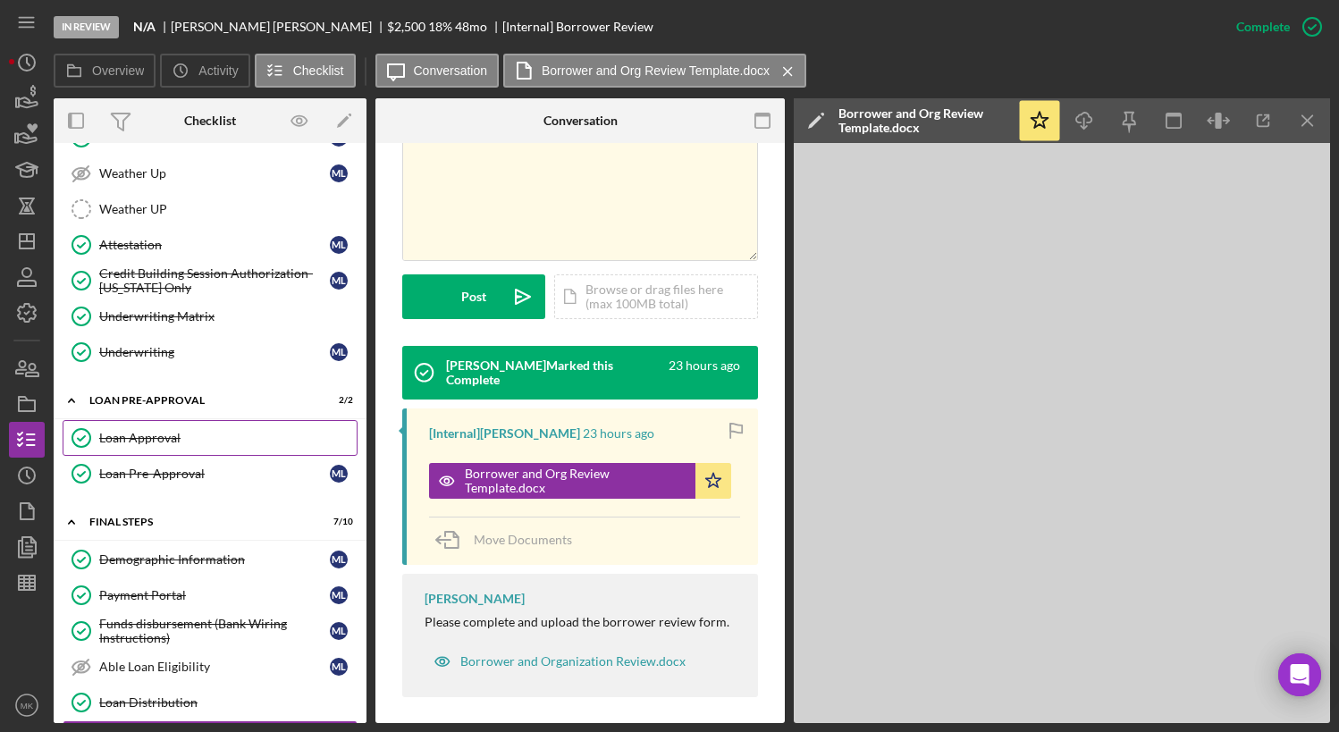
click at [151, 442] on div "Loan Approval" at bounding box center [227, 438] width 257 height 14
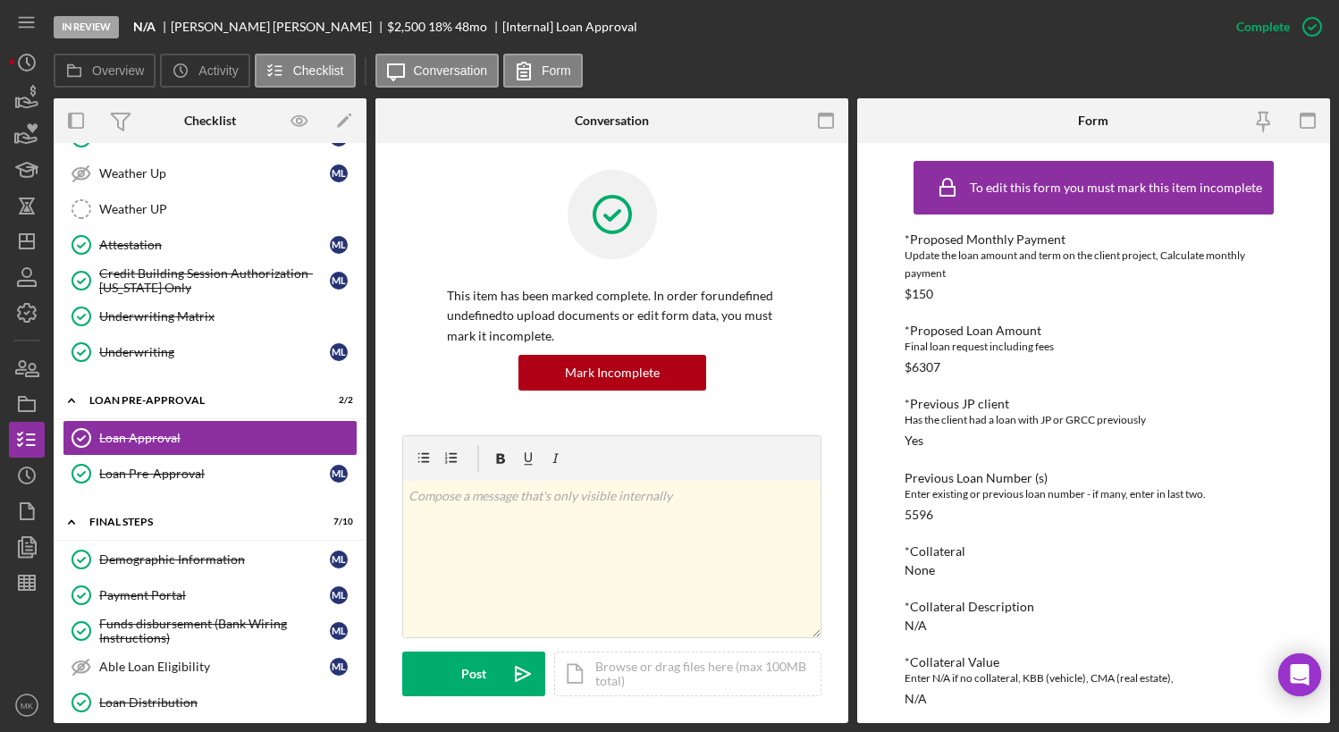
scroll to position [369, 0]
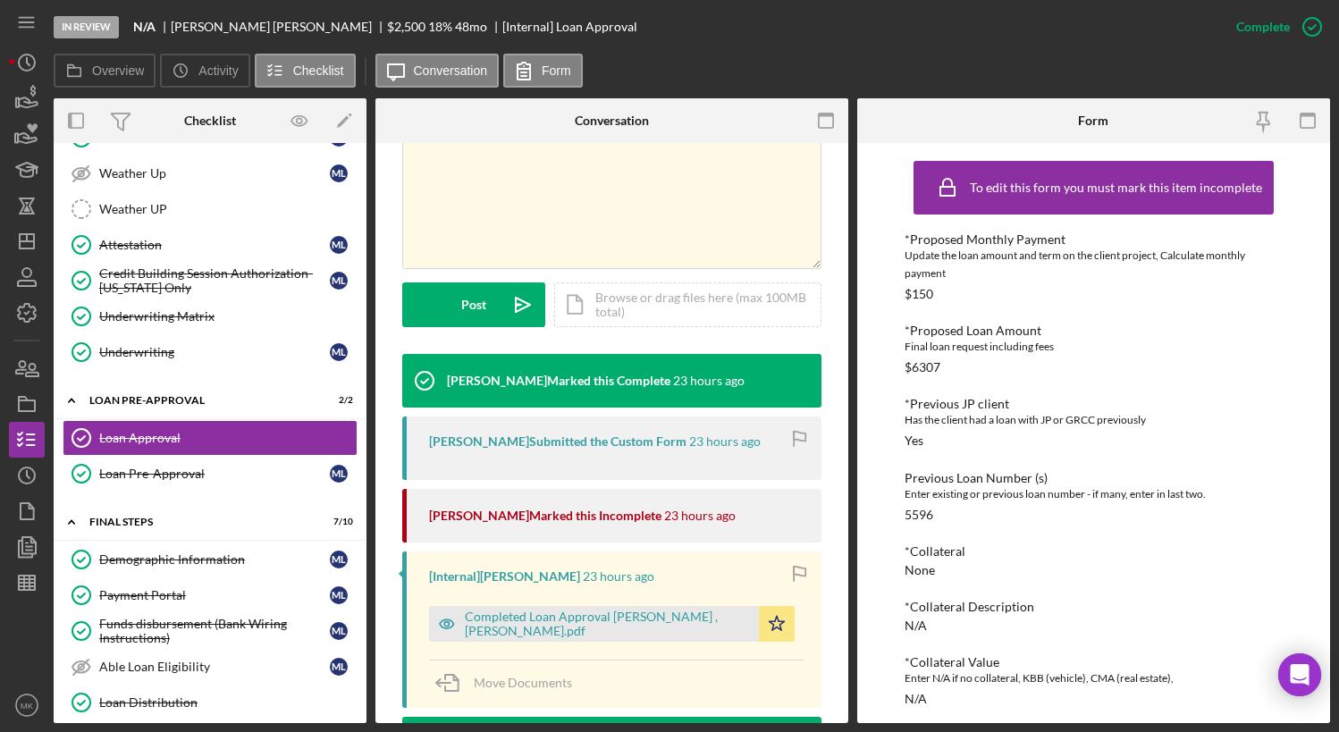
click at [1140, 463] on div "*Proposed Monthly Payment Update the loan amount and term on the client project…" at bounding box center [1094, 680] width 378 height 896
click at [562, 633] on div "Completed Loan Approval [PERSON_NAME] , [PERSON_NAME].pdf" at bounding box center [607, 624] width 285 height 29
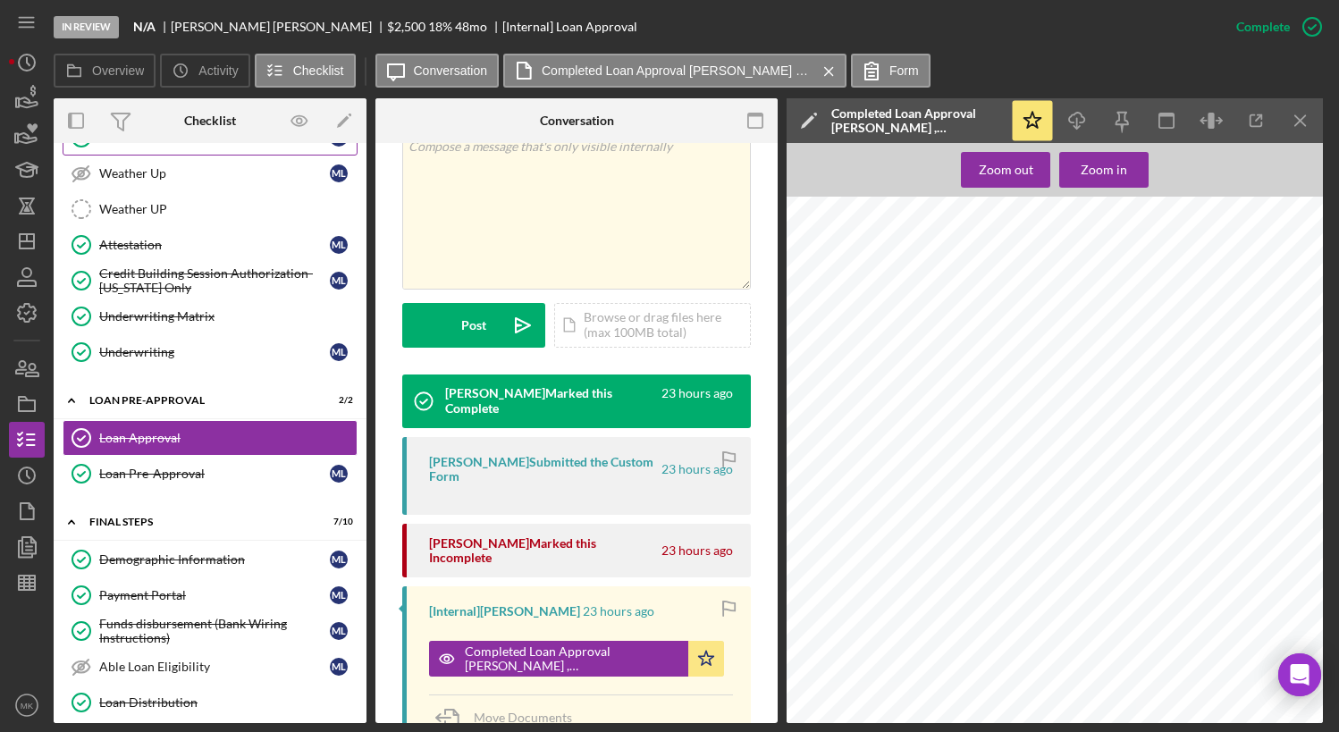
scroll to position [0, 0]
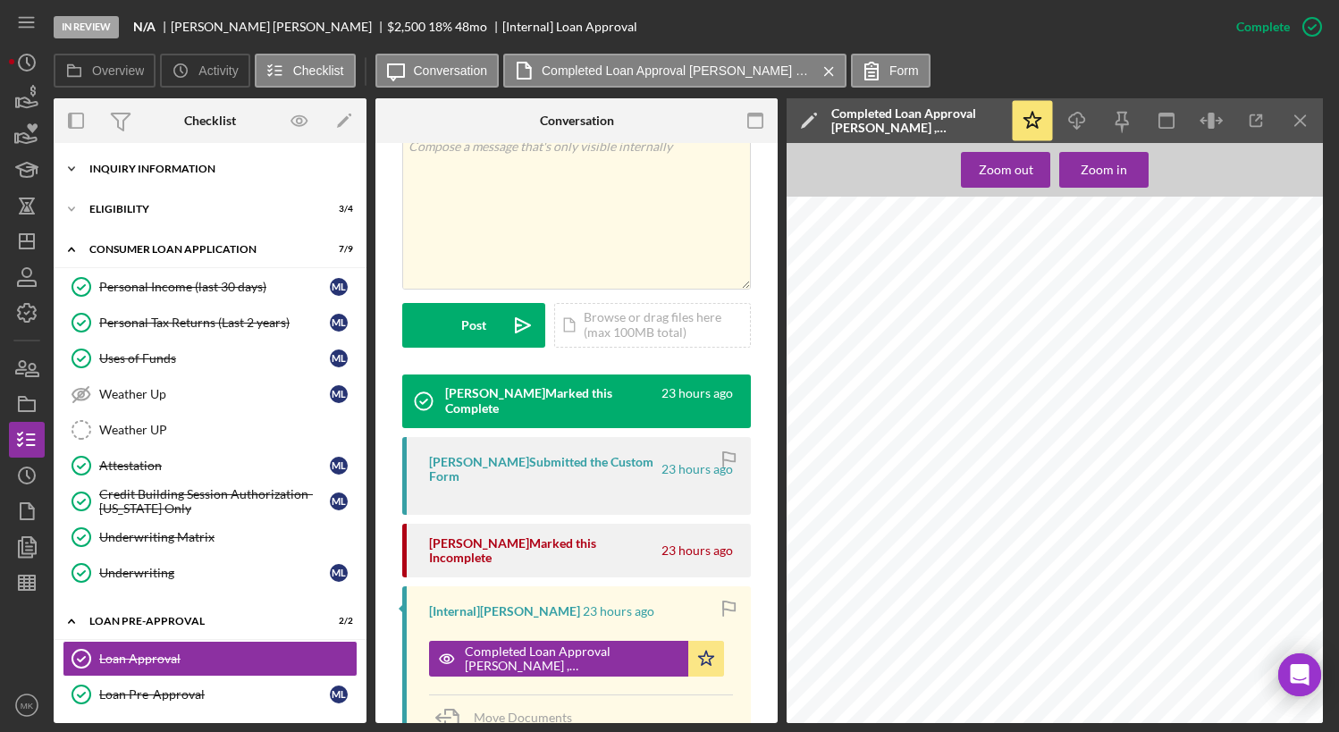
click at [173, 163] on div "Icon/Expander Inquiry Information 2 / 8" at bounding box center [210, 169] width 313 height 36
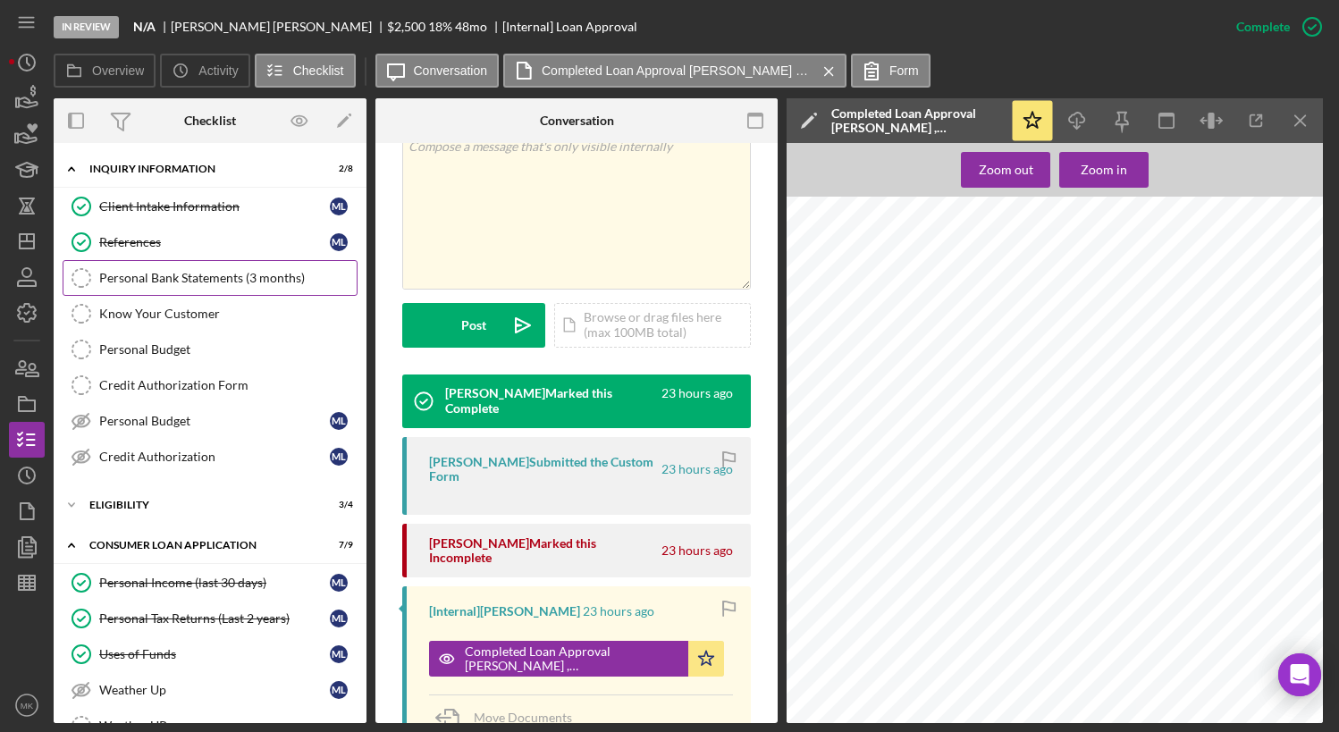
click at [184, 284] on div "Personal Bank Statements (3 months)" at bounding box center [227, 278] width 257 height 14
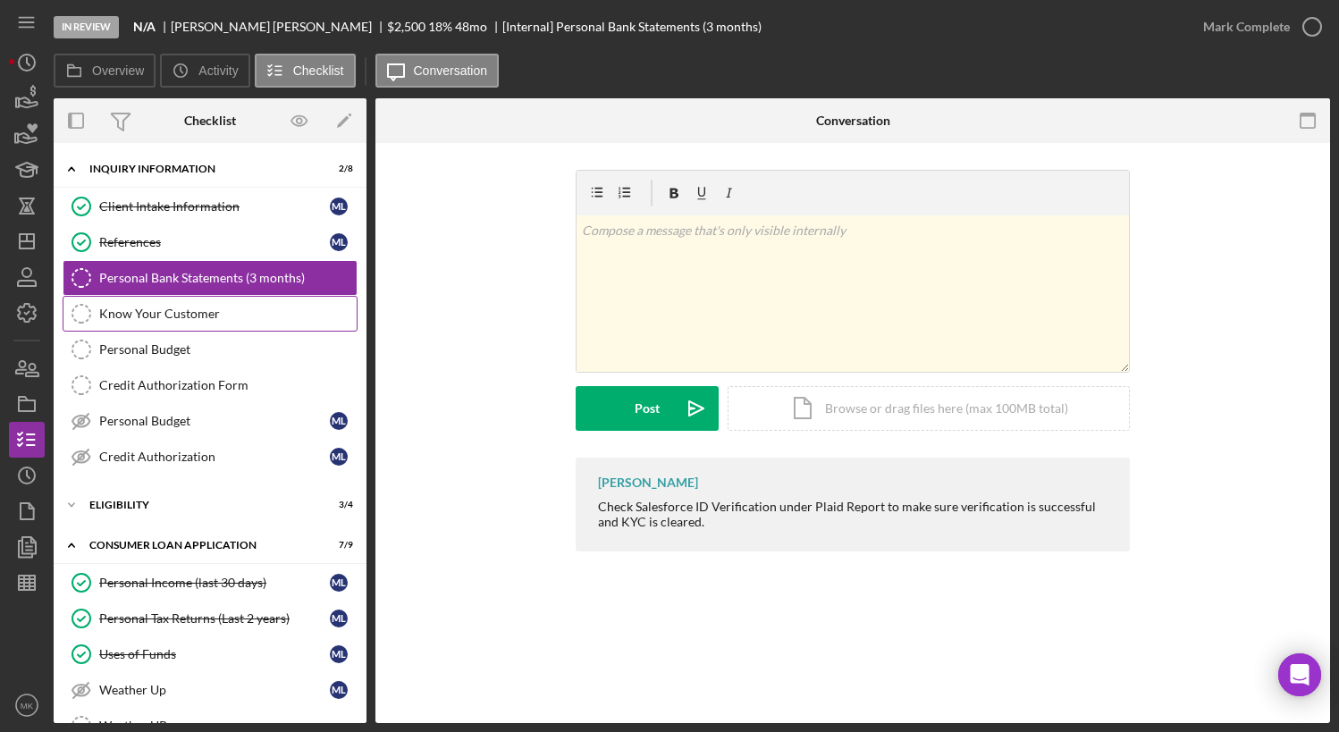
click at [176, 312] on div "Know Your Customer" at bounding box center [227, 314] width 257 height 14
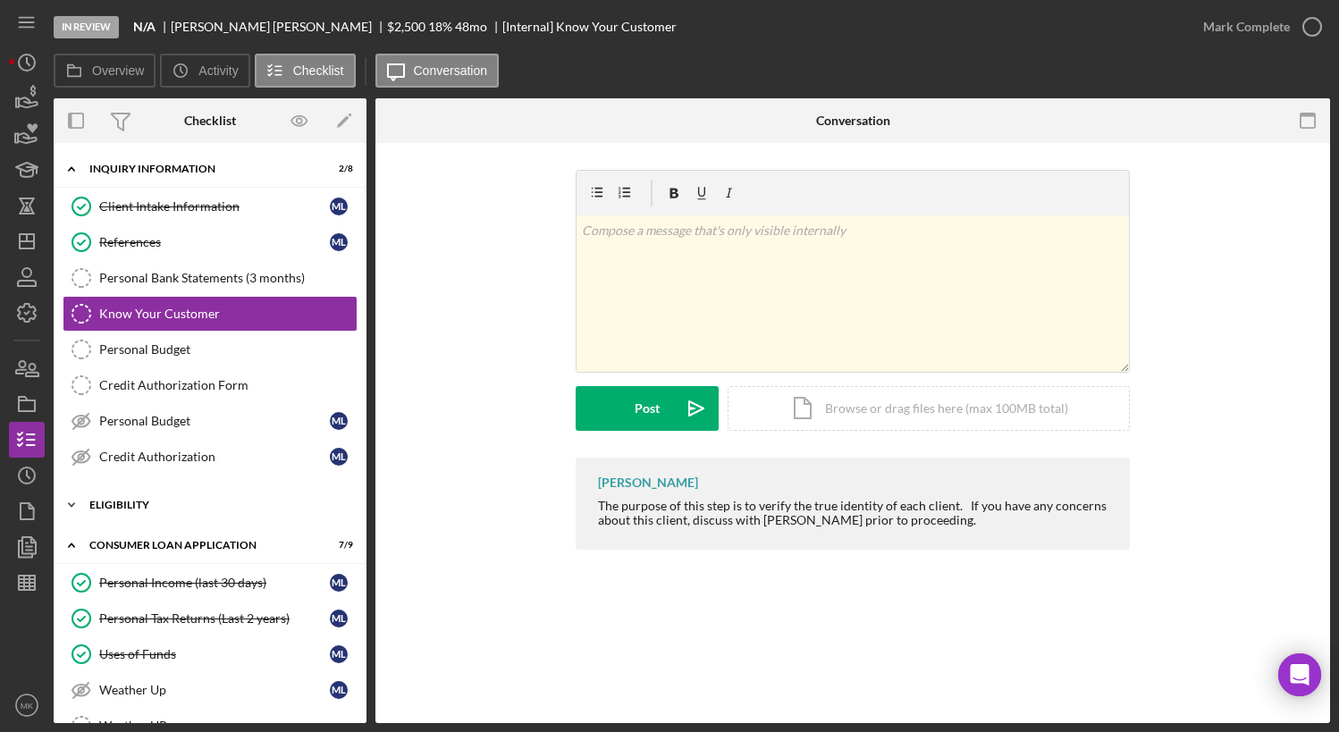
click at [166, 499] on div "Icon/Expander Eligibility 3 / 4" at bounding box center [210, 505] width 313 height 36
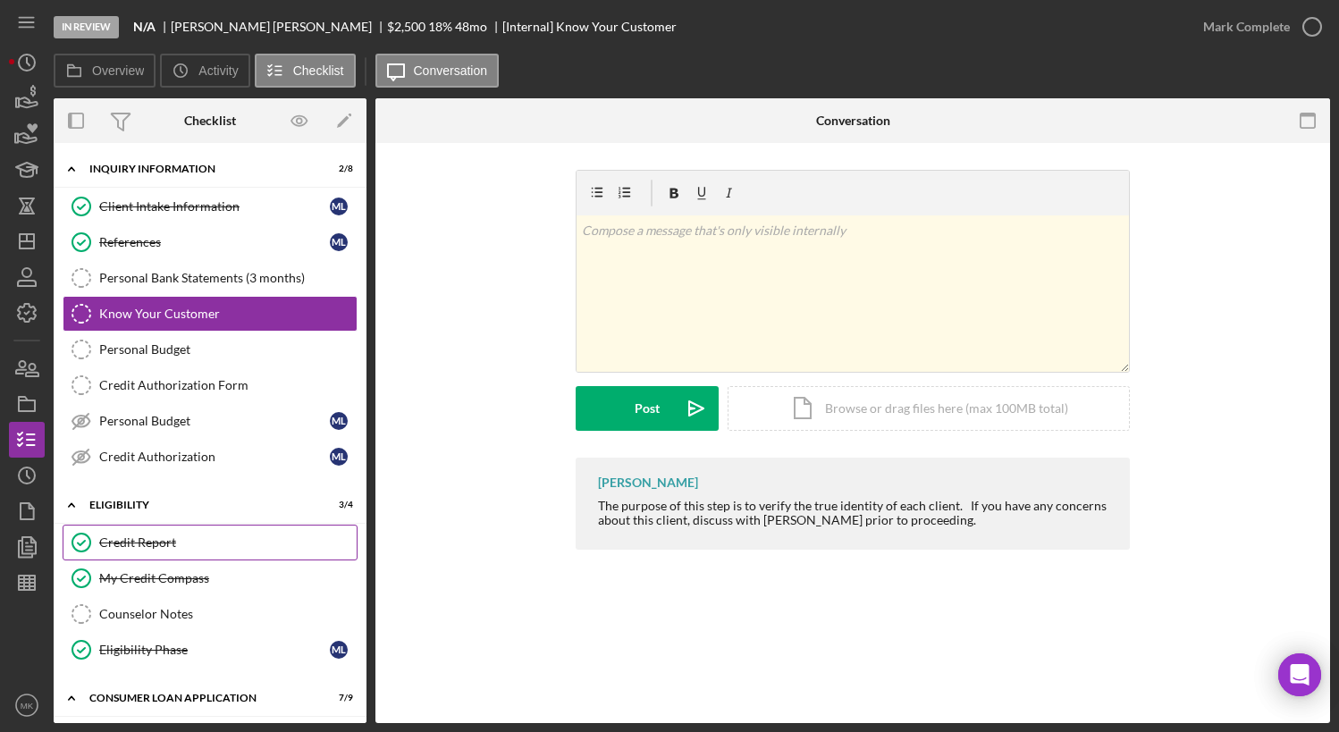
click at [148, 546] on div "Credit Report" at bounding box center [227, 542] width 257 height 14
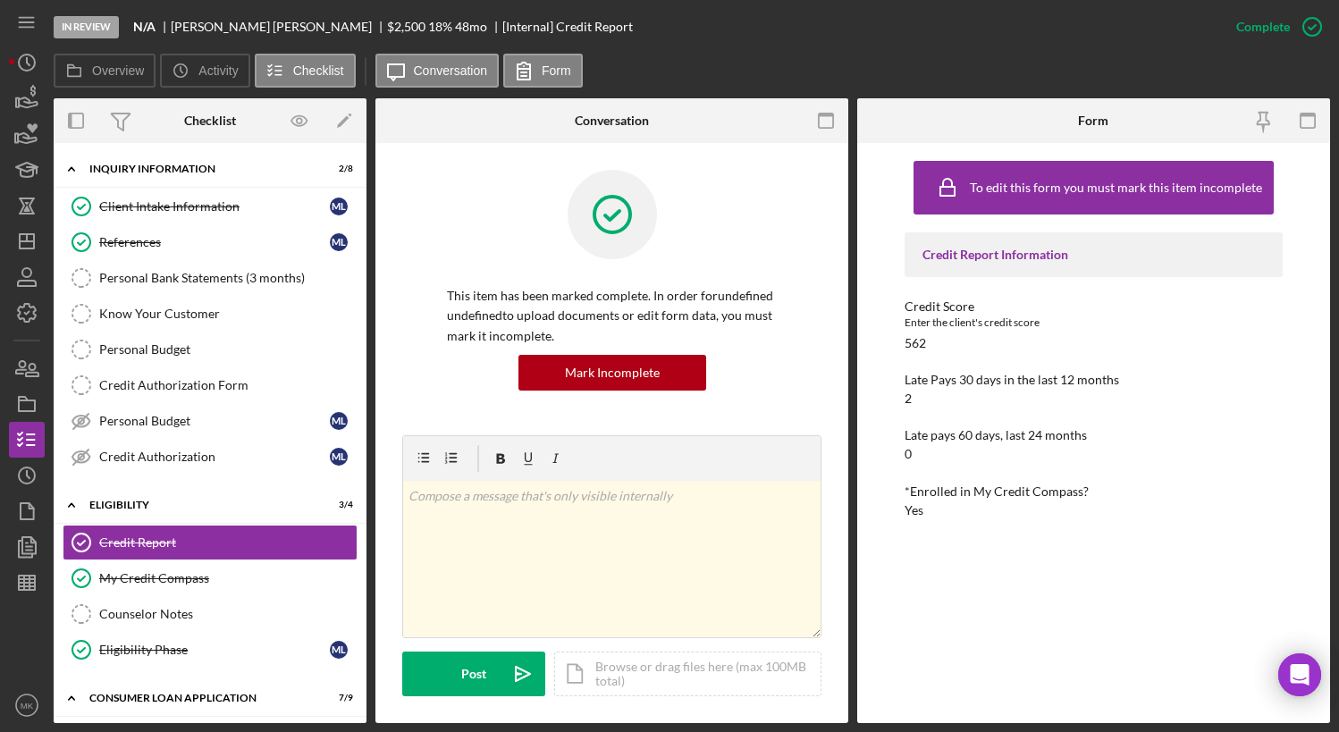
scroll to position [358, 0]
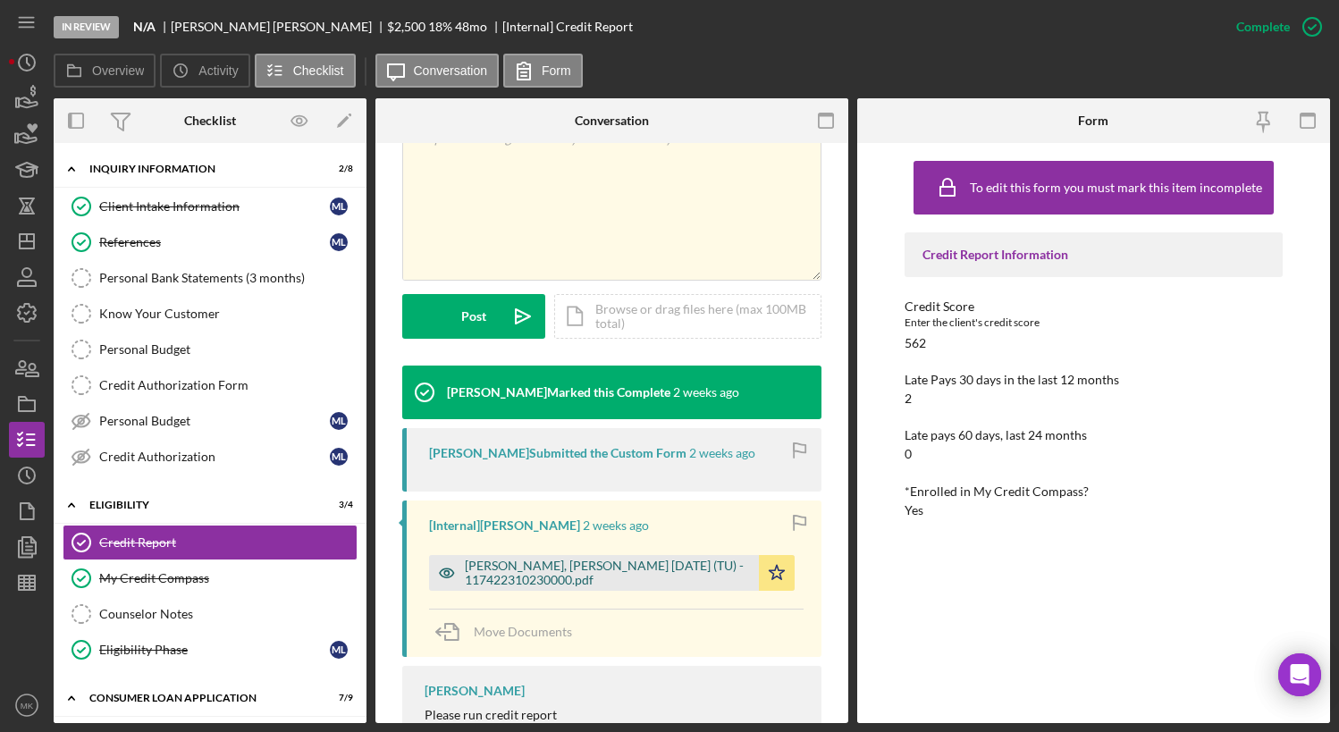
click at [543, 583] on div "[PERSON_NAME], [PERSON_NAME] [DATE] (TU) - 117422310230000.pdf" at bounding box center [607, 573] width 285 height 29
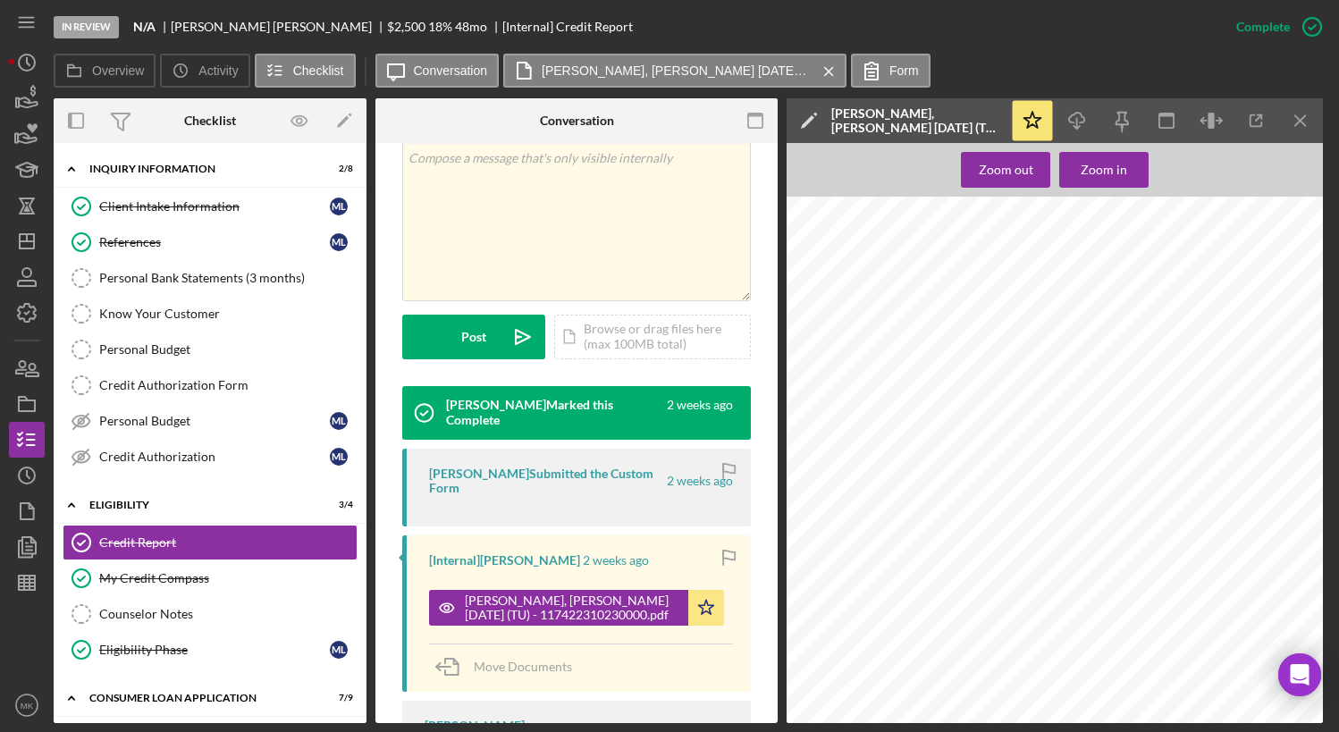
scroll to position [268, 0]
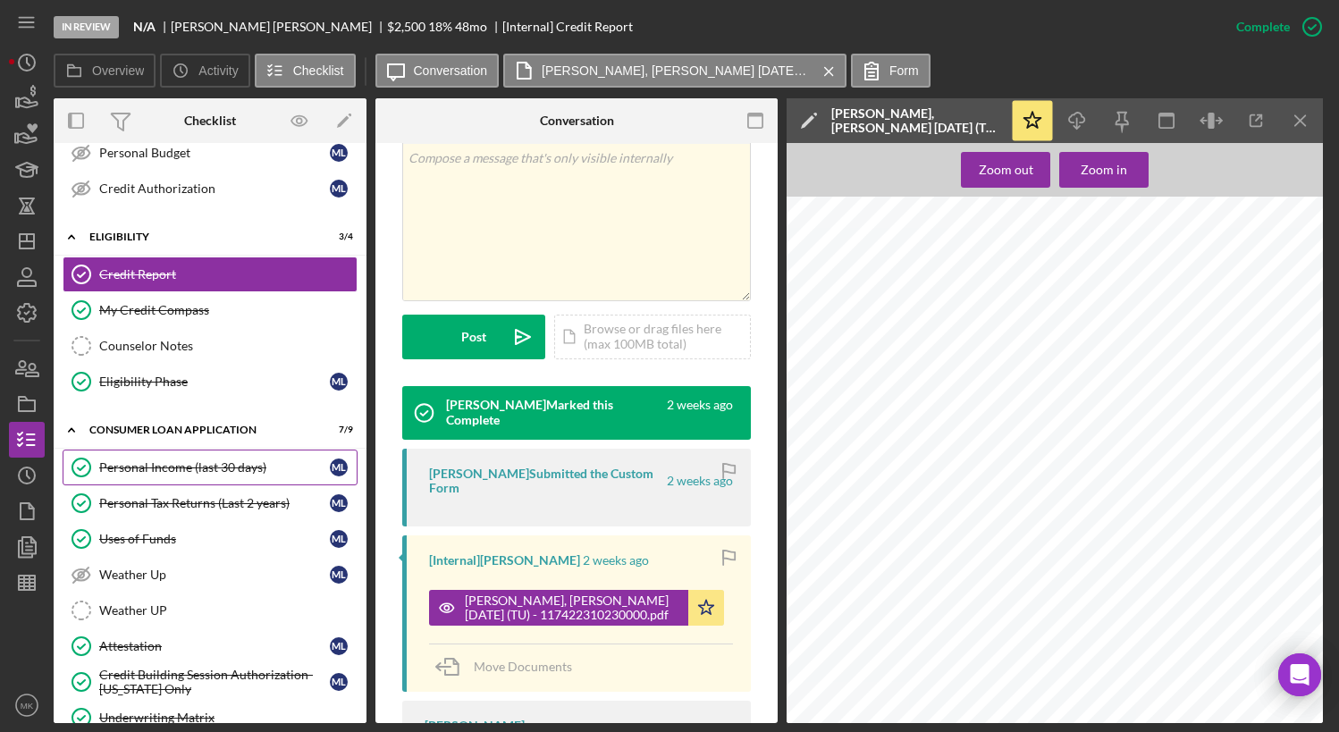
click at [186, 464] on div "Personal Income (last 30 days)" at bounding box center [214, 467] width 231 height 14
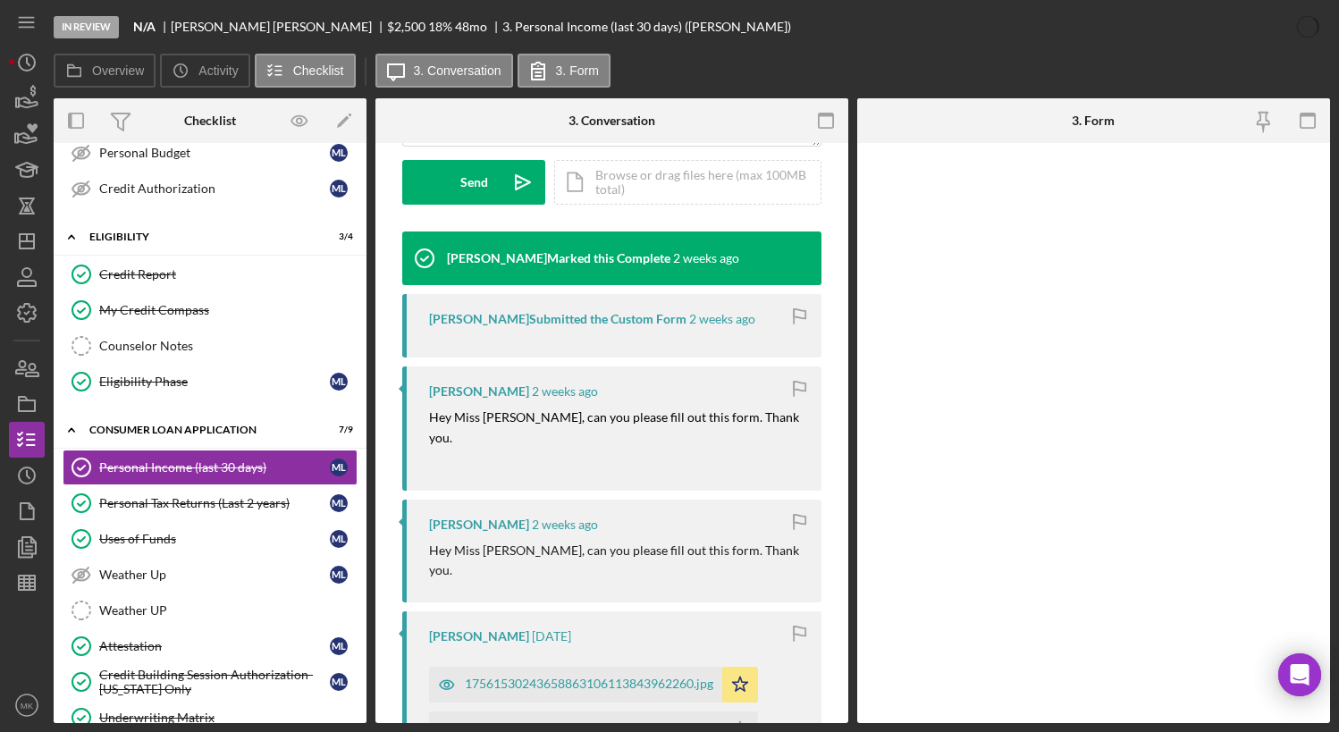
scroll to position [626, 0]
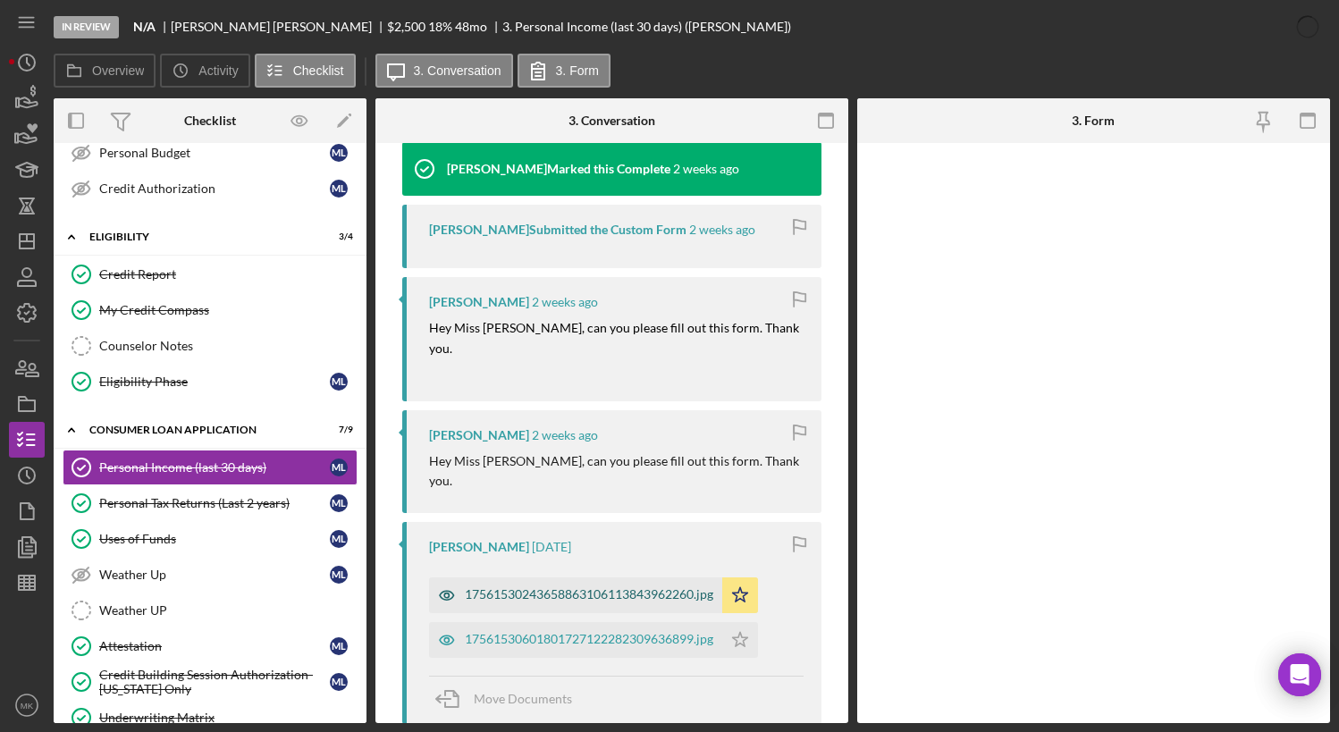
click at [629, 577] on div "17561530243658863106113843962260.jpg" at bounding box center [575, 595] width 293 height 36
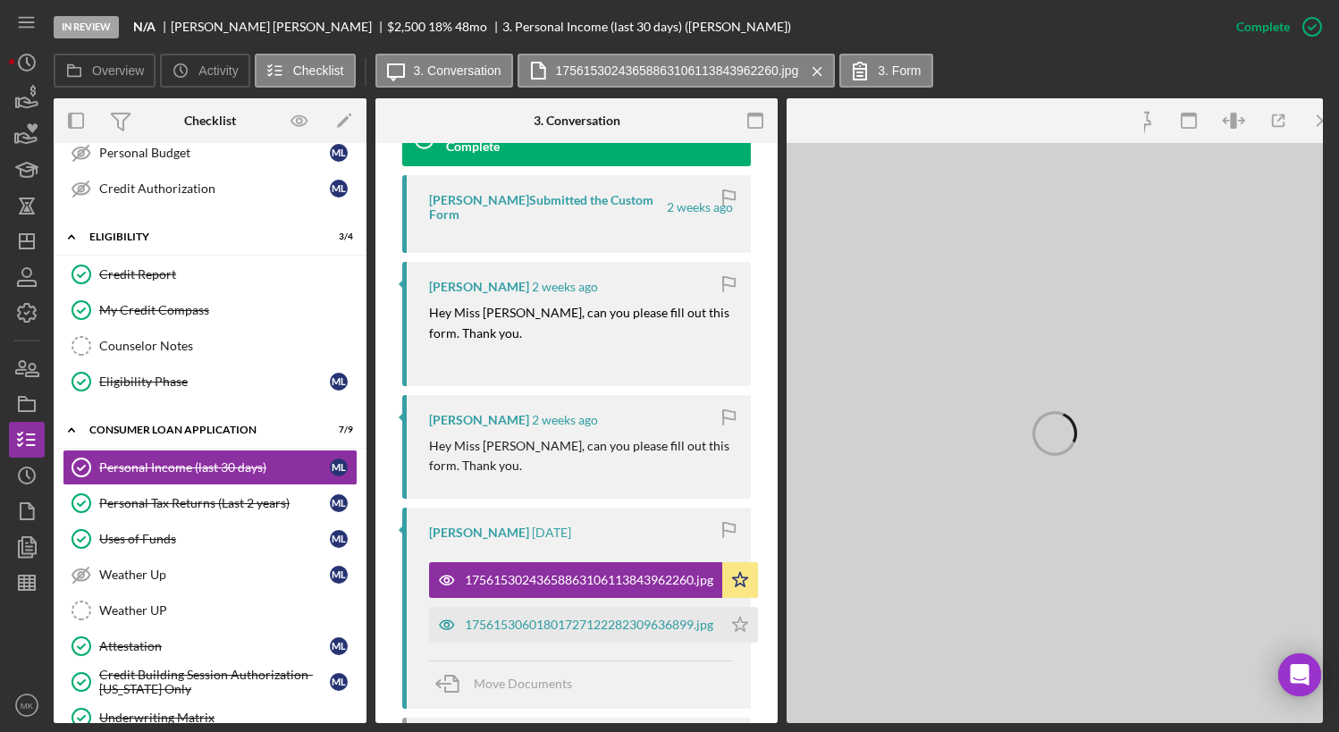
scroll to position [637, 0]
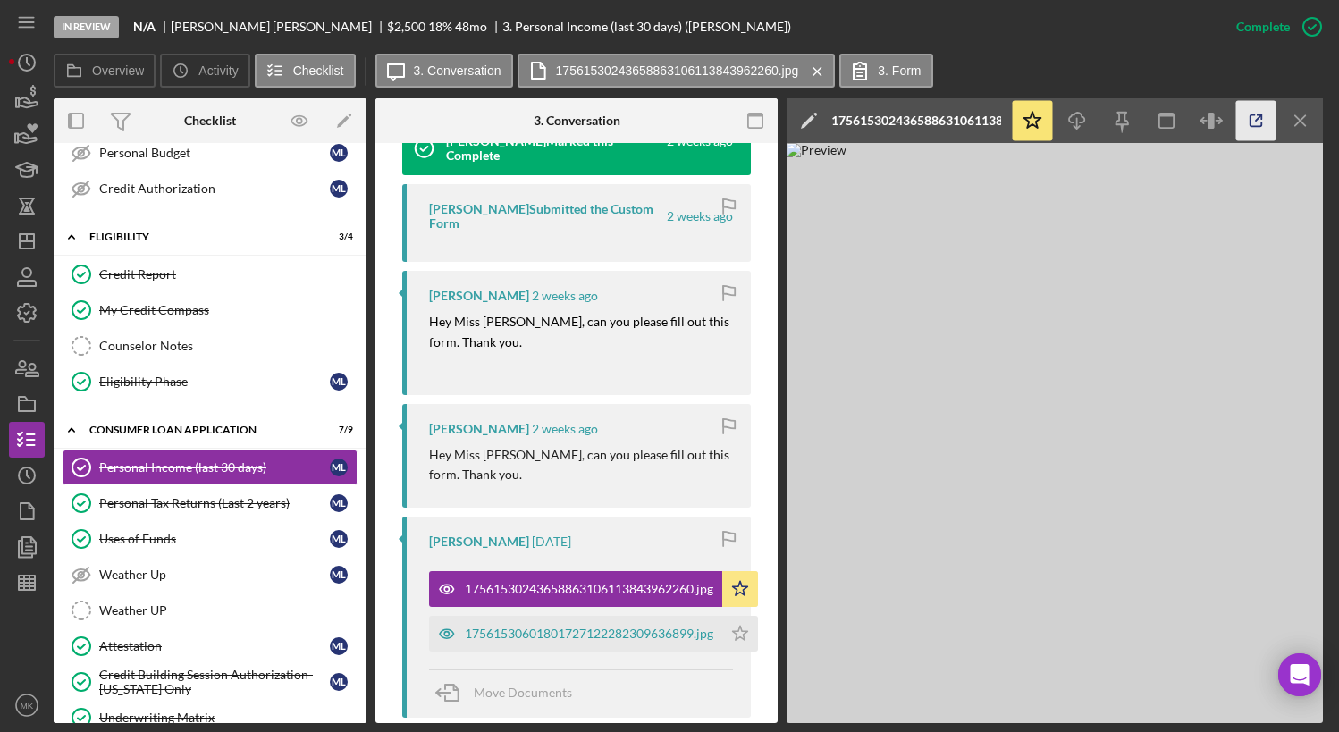
click at [1261, 120] on icon "button" at bounding box center [1256, 121] width 40 height 40
click at [165, 508] on div "Personal Tax Returns (Last 2 years)" at bounding box center [214, 503] width 231 height 14
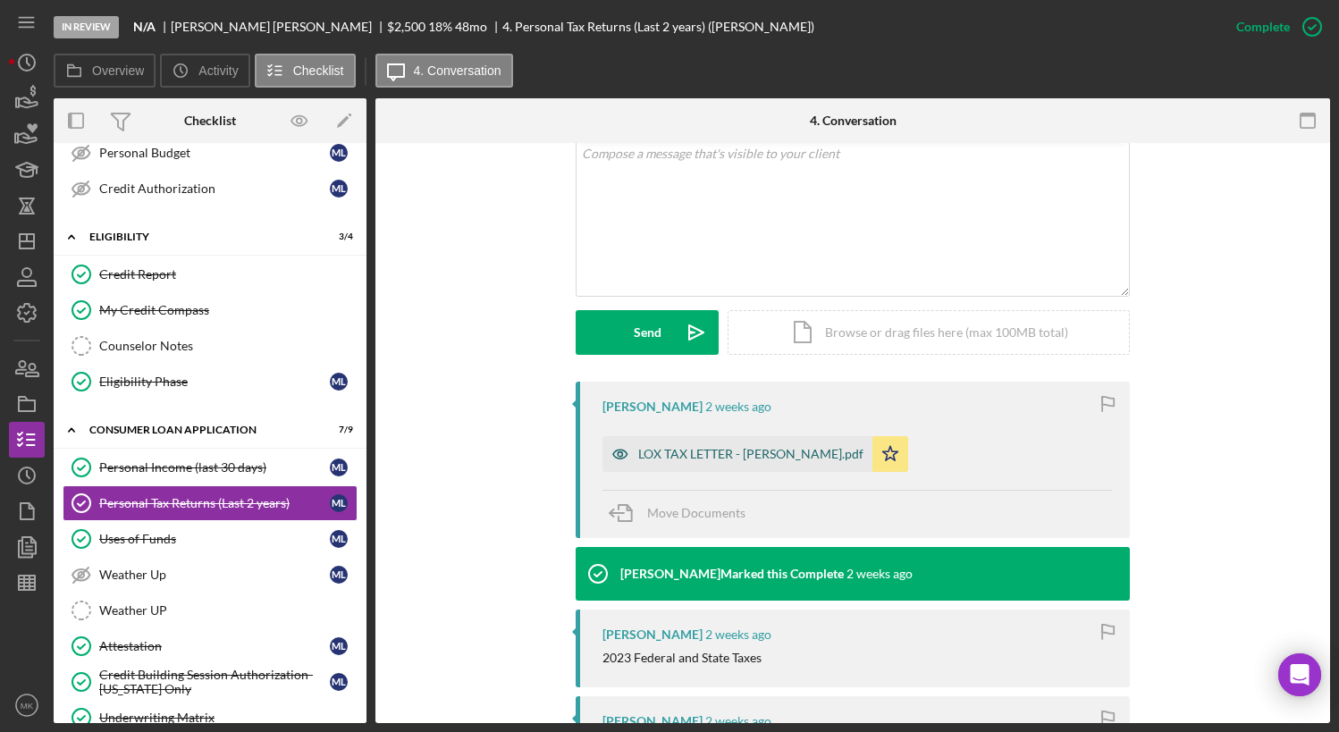
click at [747, 460] on div "LOX TAX LETTER - [PERSON_NAME].pdf" at bounding box center [750, 454] width 225 height 14
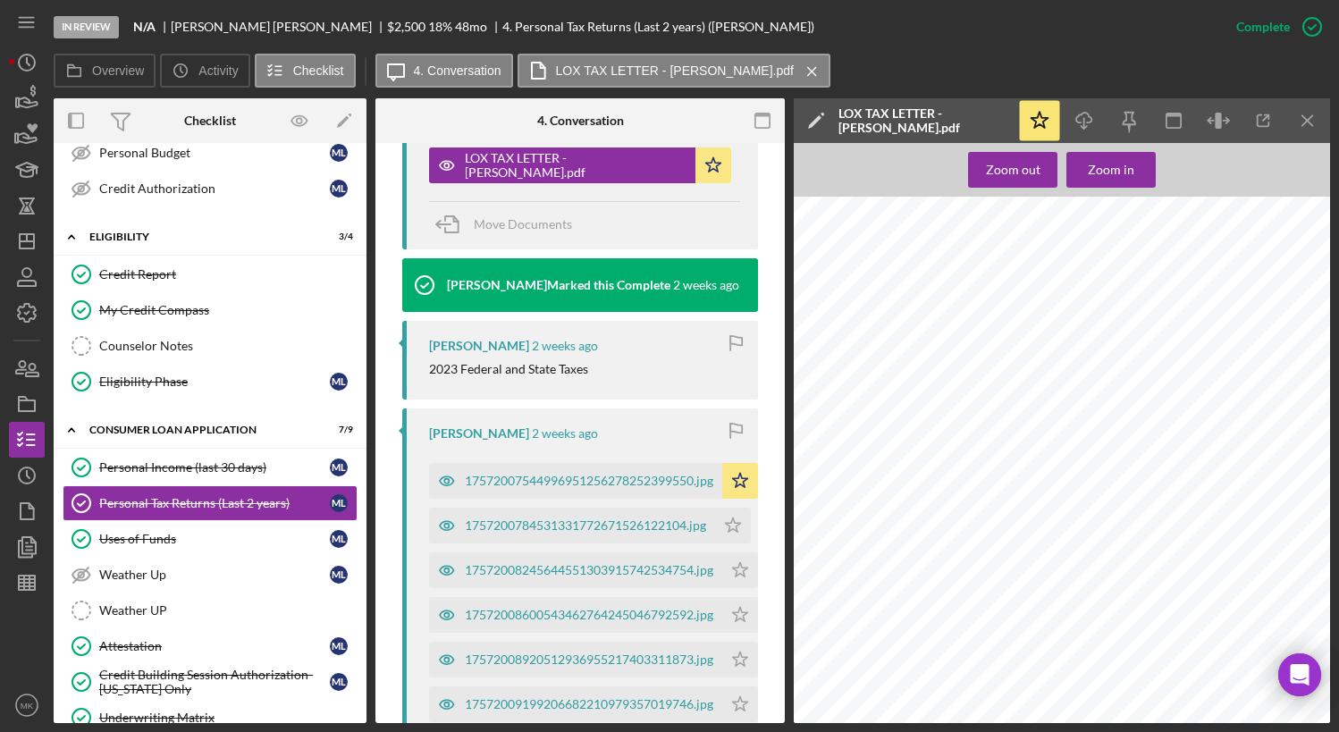
scroll to position [1024, 0]
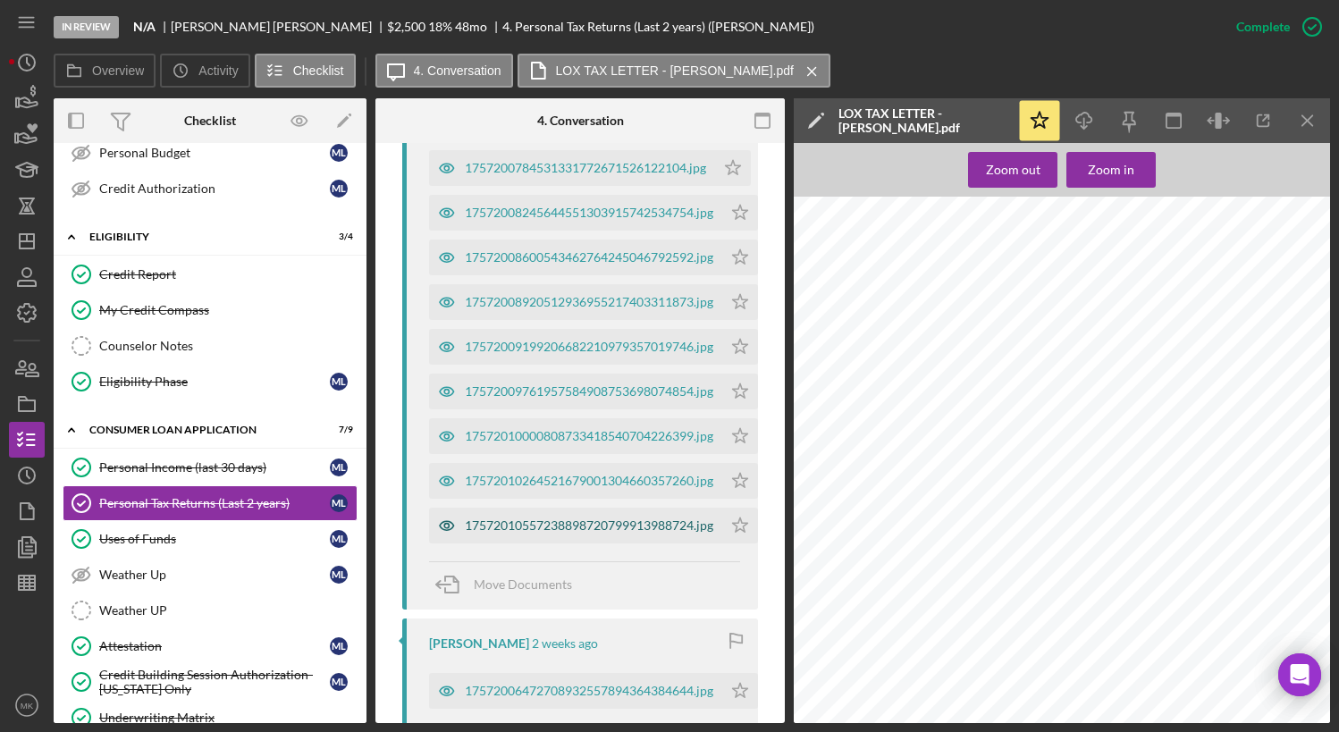
click at [580, 544] on div "17572010557238898720799913988724.jpg" at bounding box center [575, 526] width 293 height 36
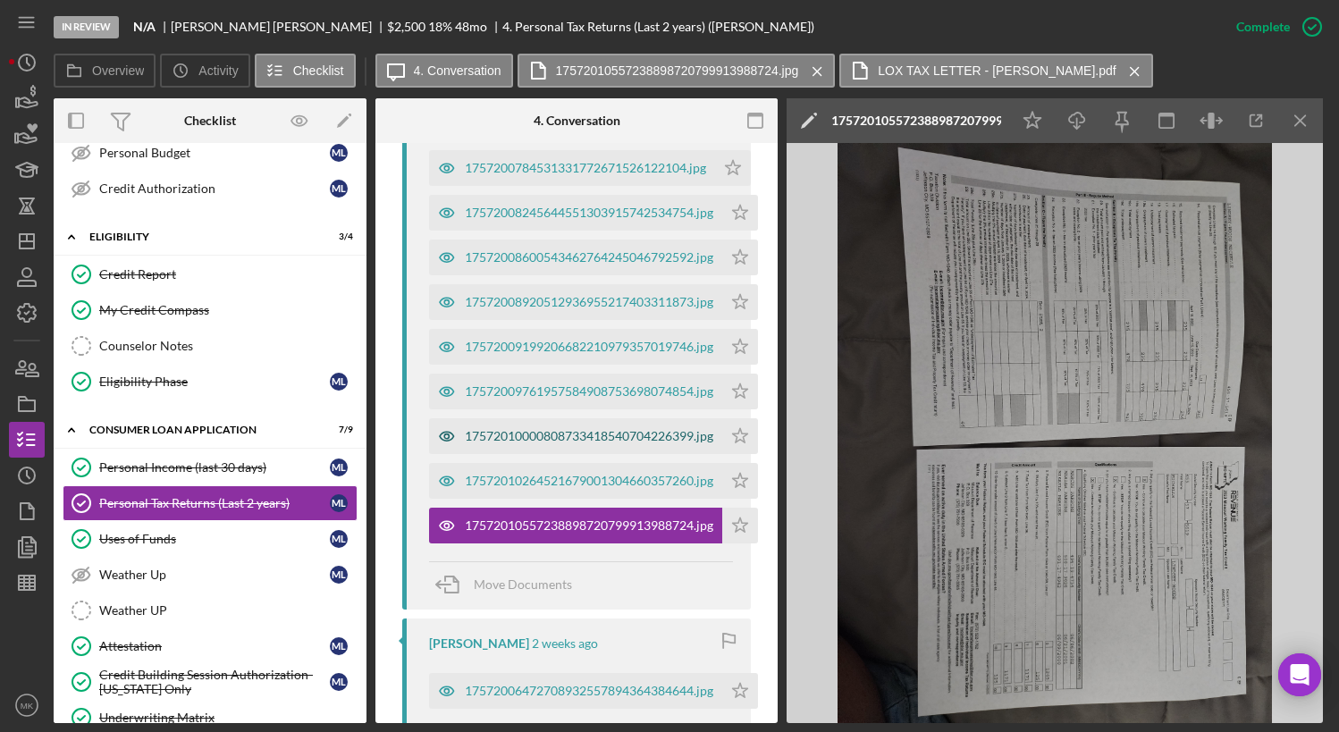
scroll to position [755, 0]
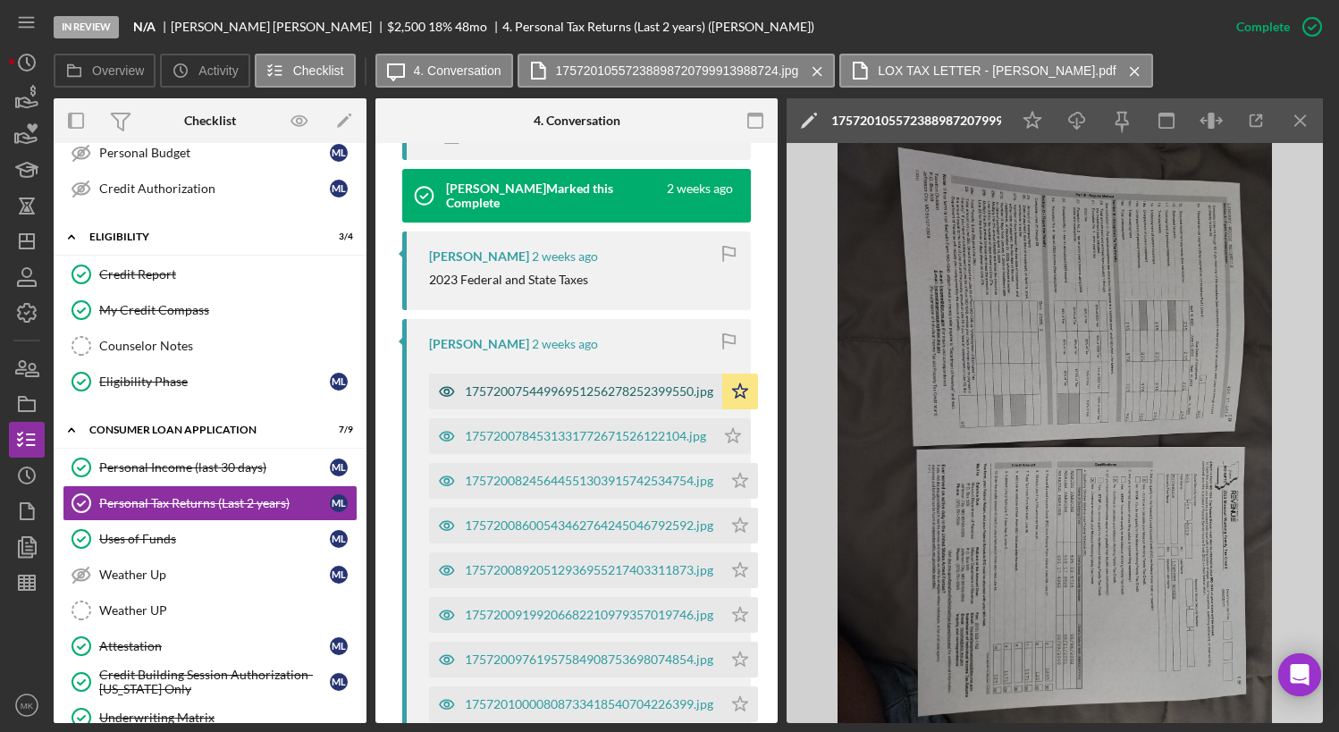
click at [653, 399] on div "17572007544996951256278252399550.jpg" at bounding box center [589, 391] width 249 height 14
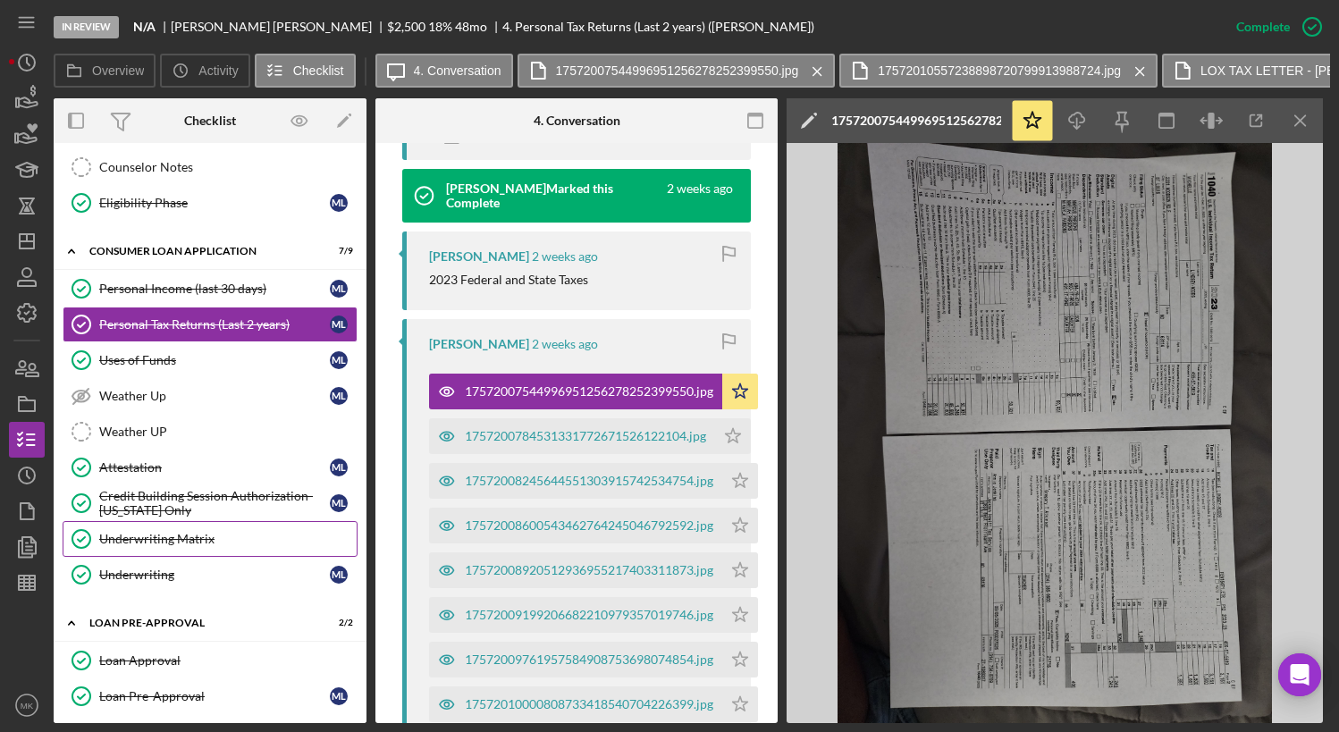
scroll to position [536, 0]
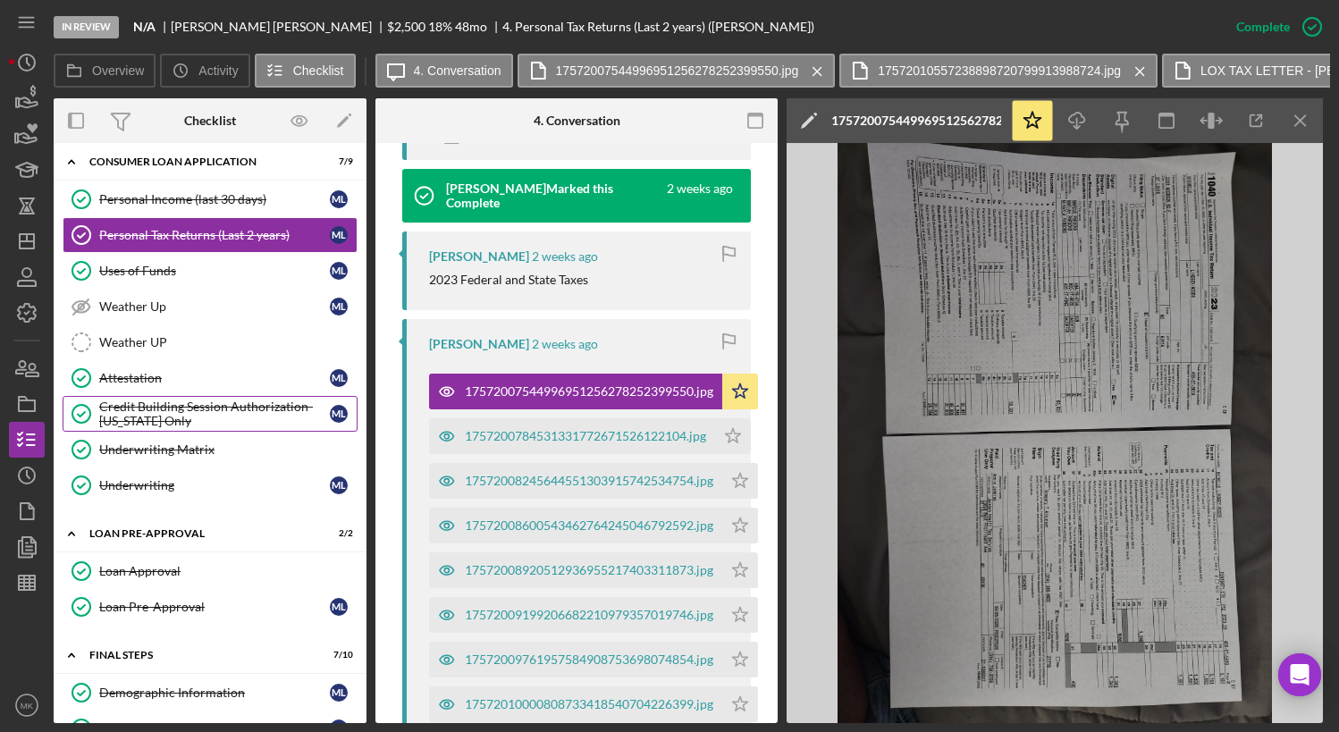
click at [206, 400] on div "Credit Building Session Authorization- [US_STATE] Only" at bounding box center [214, 414] width 231 height 29
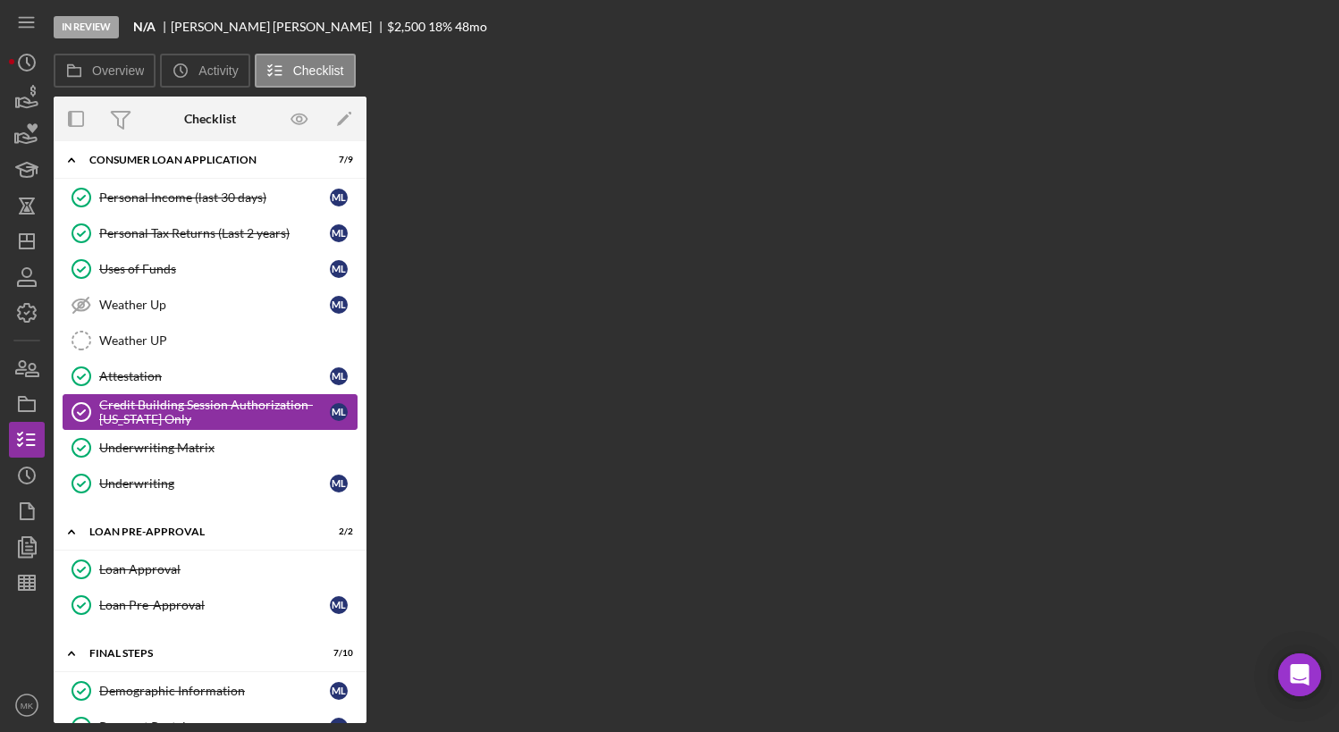
click at [192, 416] on div "Credit Building Session Authorization- [US_STATE] Only" at bounding box center [214, 412] width 231 height 29
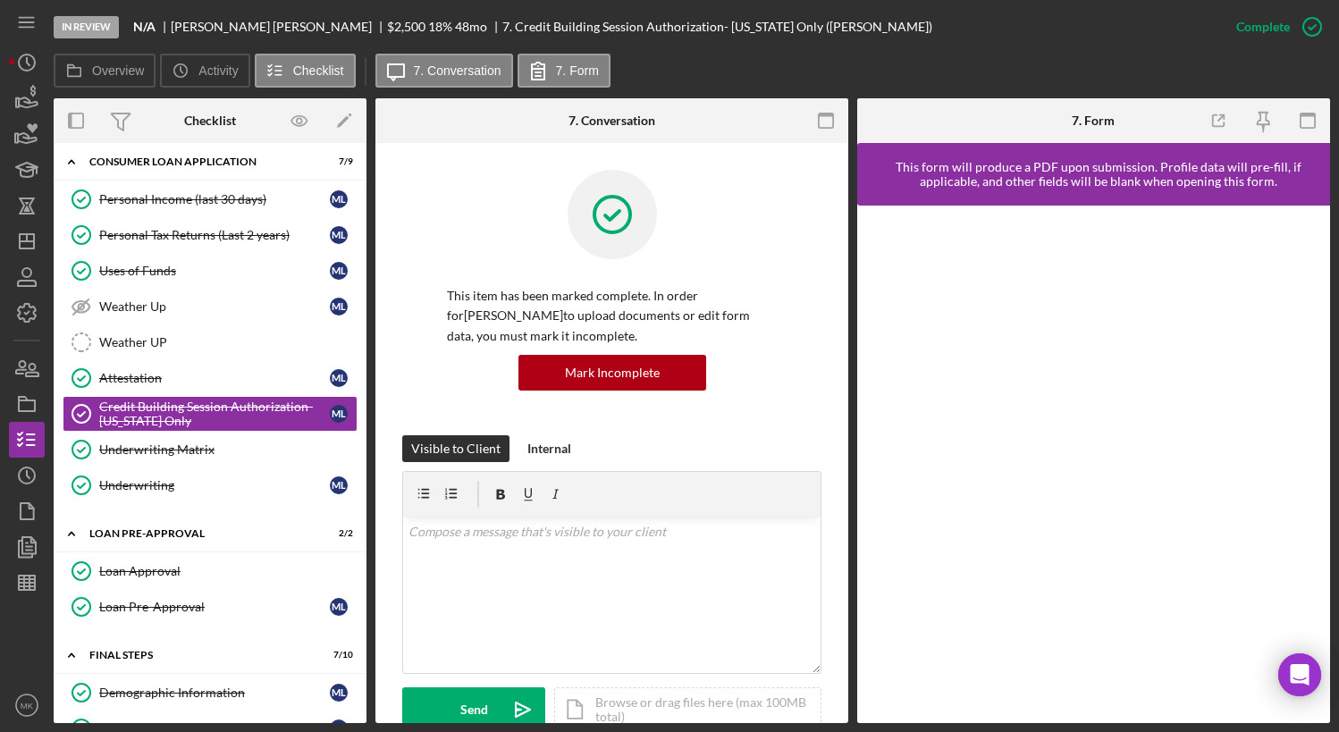
scroll to position [280, 0]
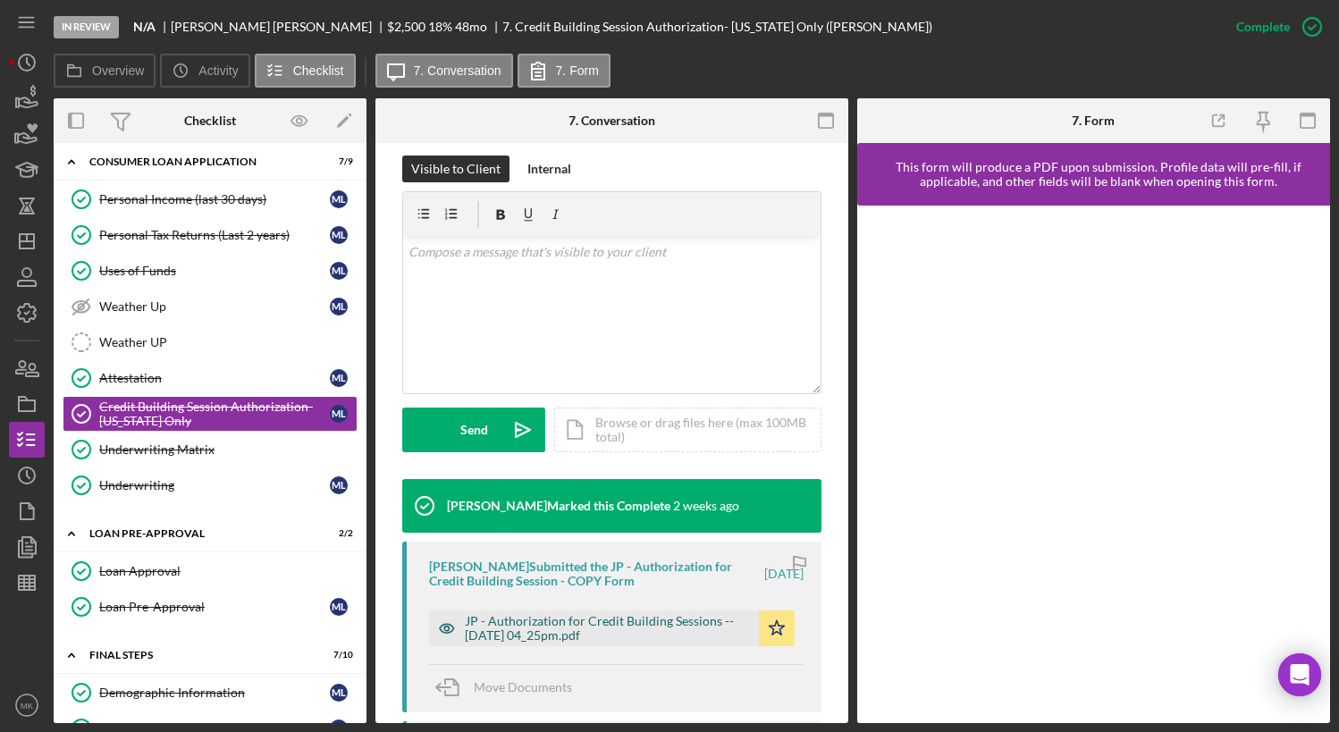
click at [532, 643] on div "JP - Authorization for Credit Building Sessions -- [DATE] 04_25pm.pdf" at bounding box center [607, 628] width 285 height 29
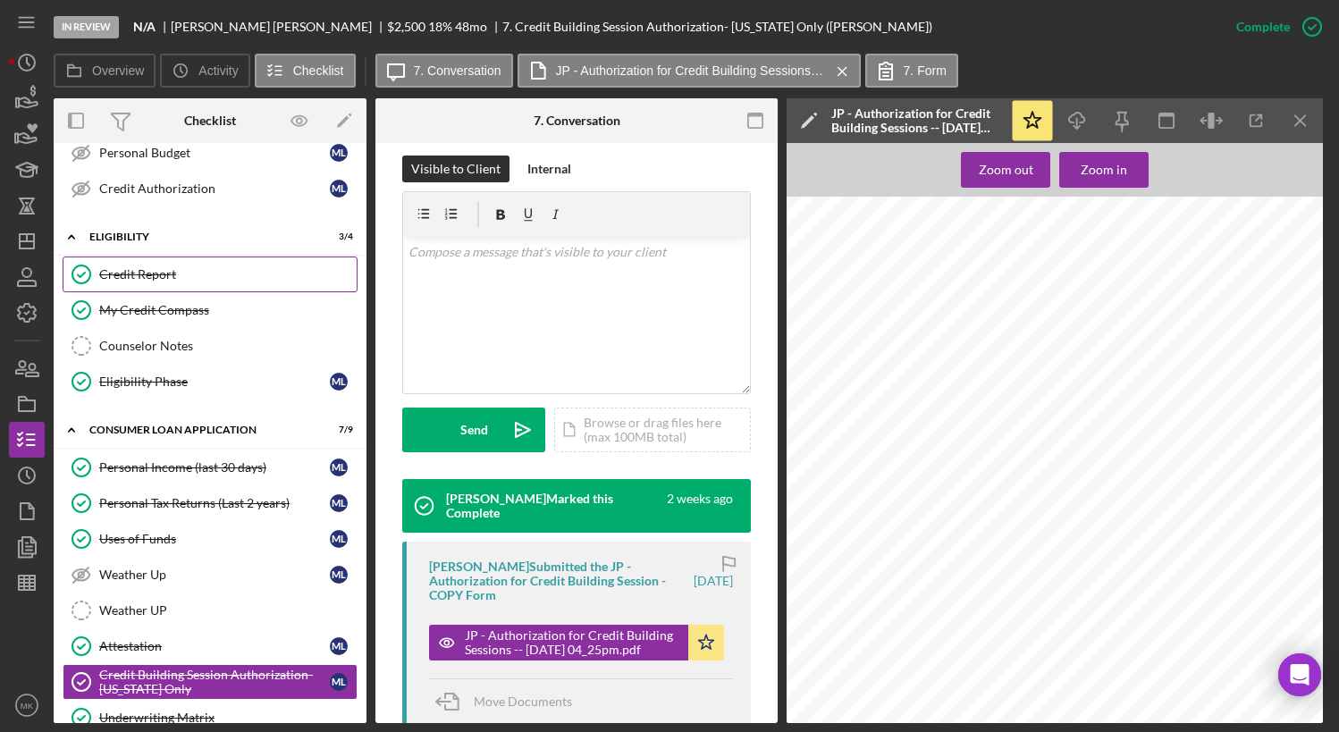
scroll to position [358, 0]
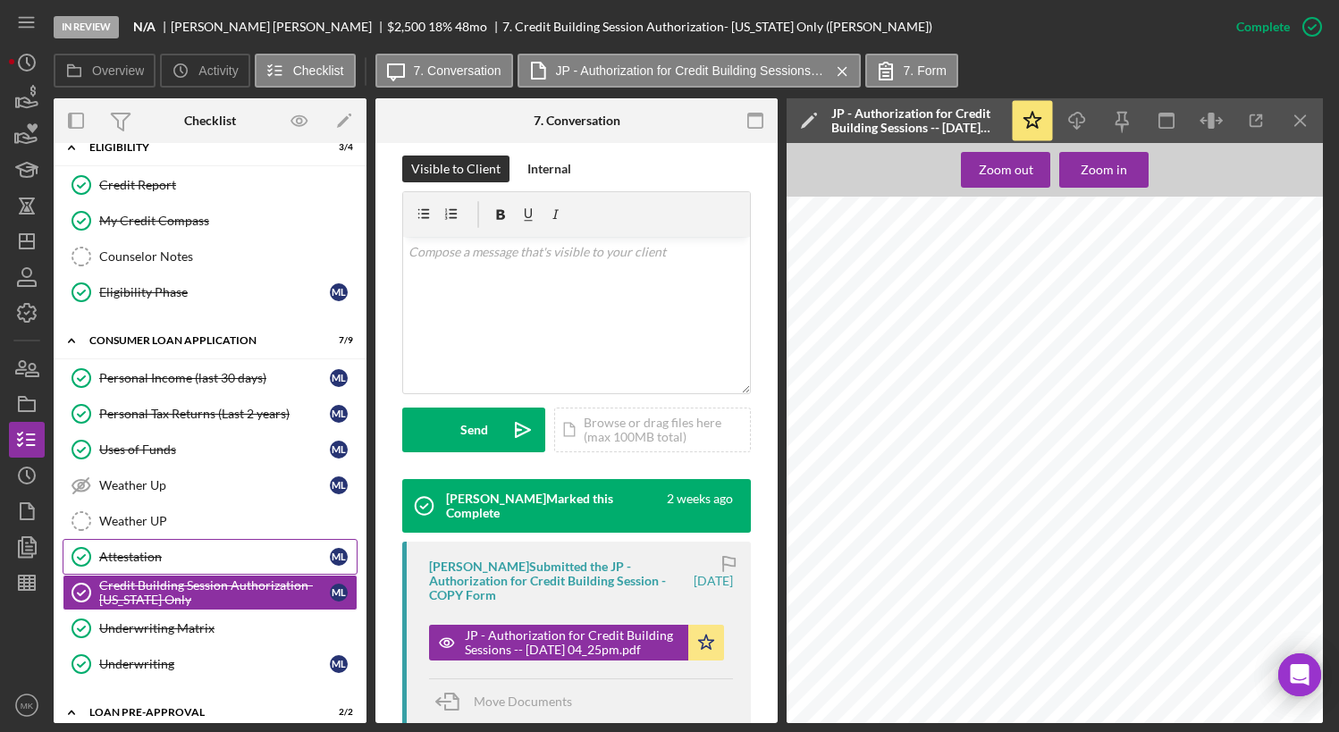
click at [123, 557] on div "Attestation" at bounding box center [214, 557] width 231 height 14
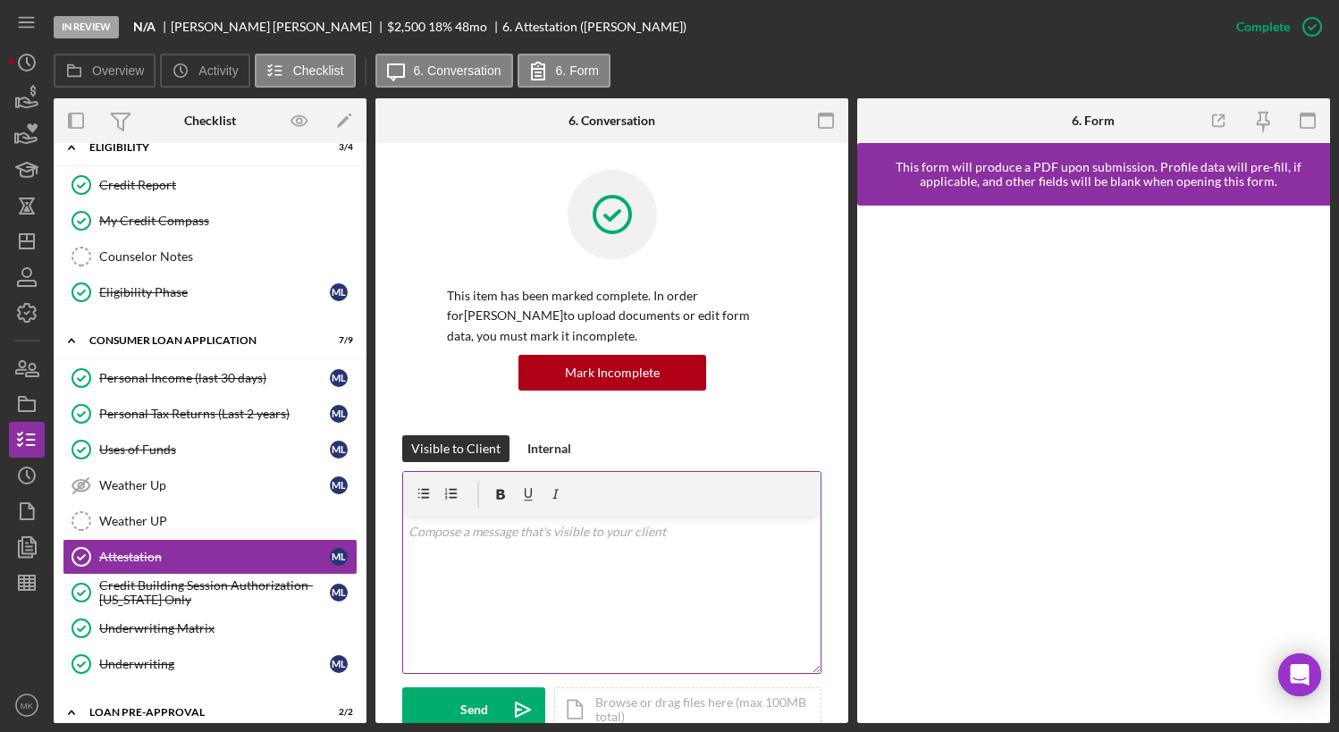
scroll to position [268, 0]
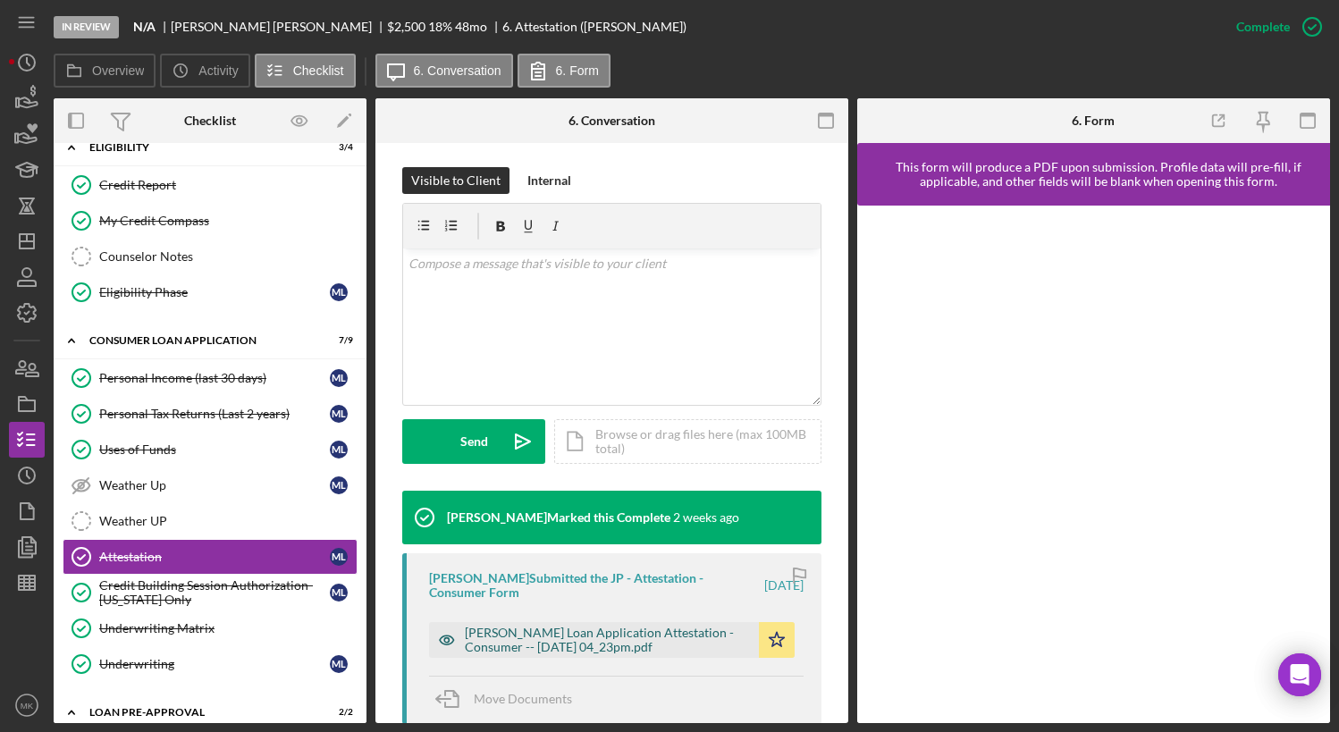
click at [622, 646] on div "[PERSON_NAME] Loan Application Attestation - Consumer -- [DATE] 04_23pm.pdf" at bounding box center [607, 640] width 285 height 29
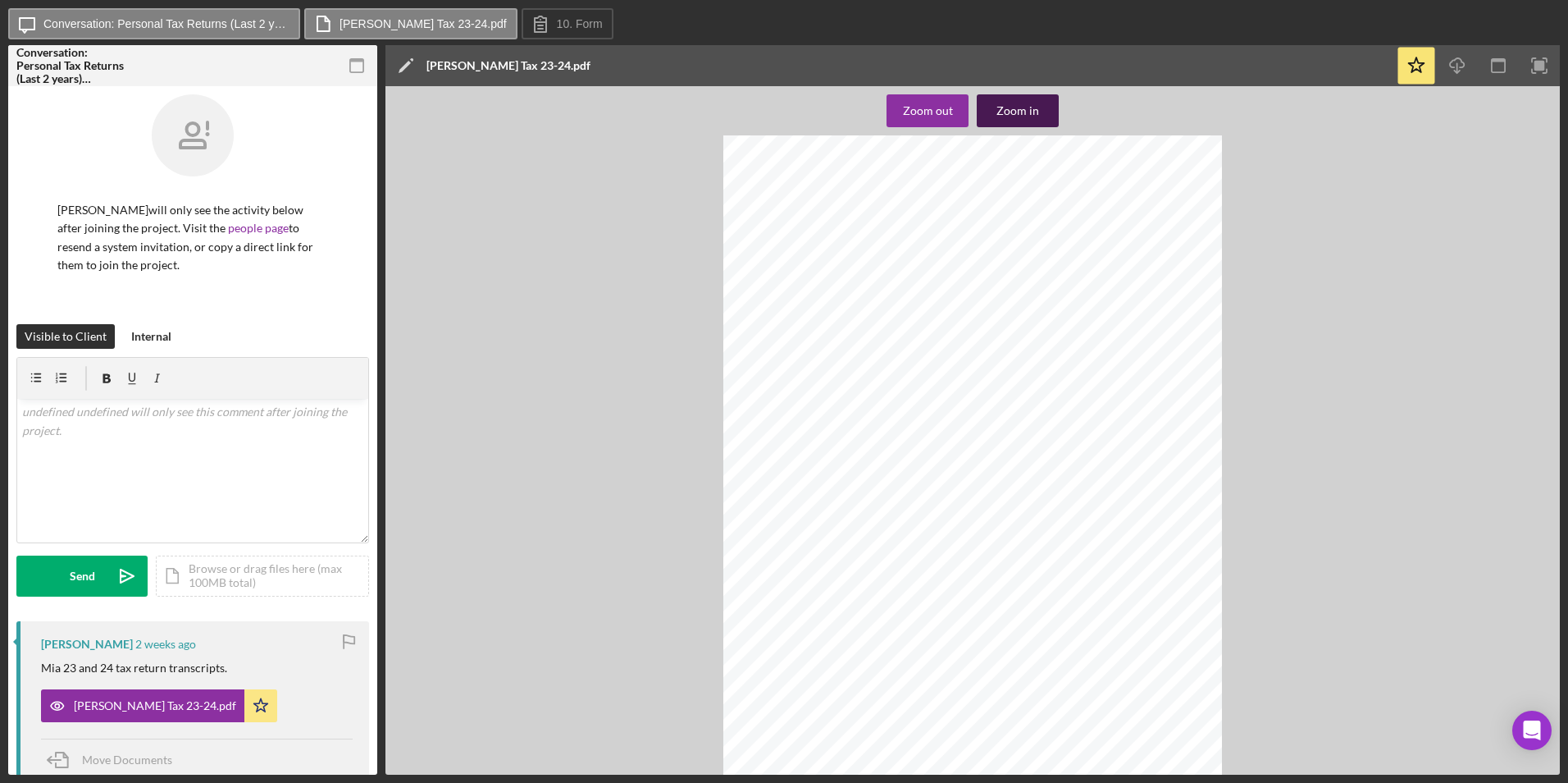
click at [1031, 116] on div "Zoom in" at bounding box center [1018, 111] width 42 height 33
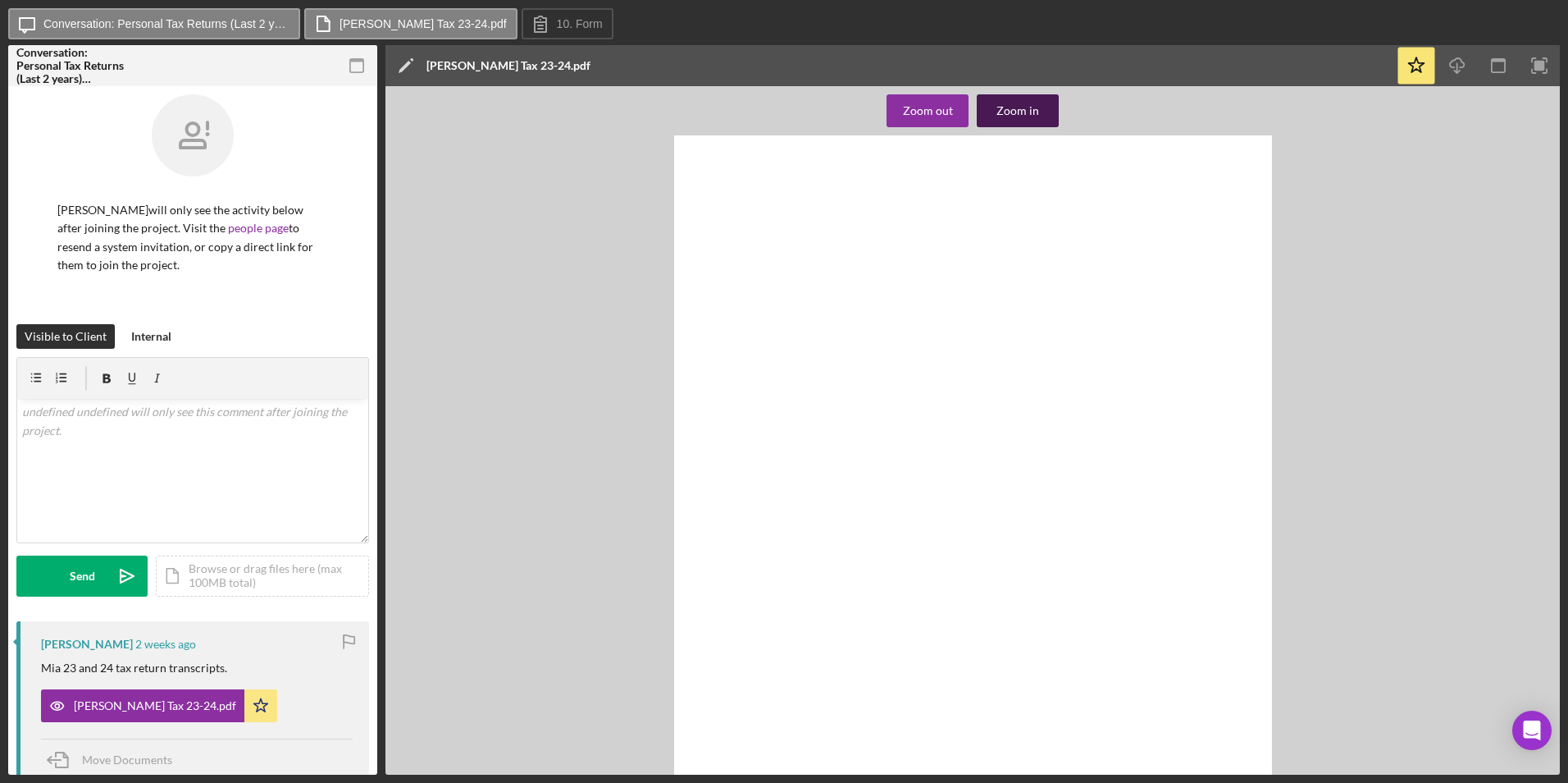
click at [1031, 116] on div "Zoom in" at bounding box center [1018, 111] width 42 height 33
